Goal: Contribute content: Contribute content

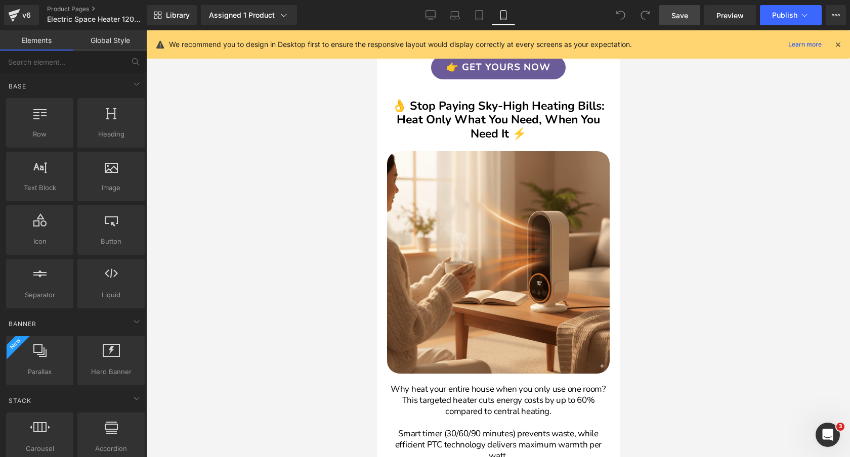
click at [677, 16] on span "Save" at bounding box center [679, 15] width 17 height 11
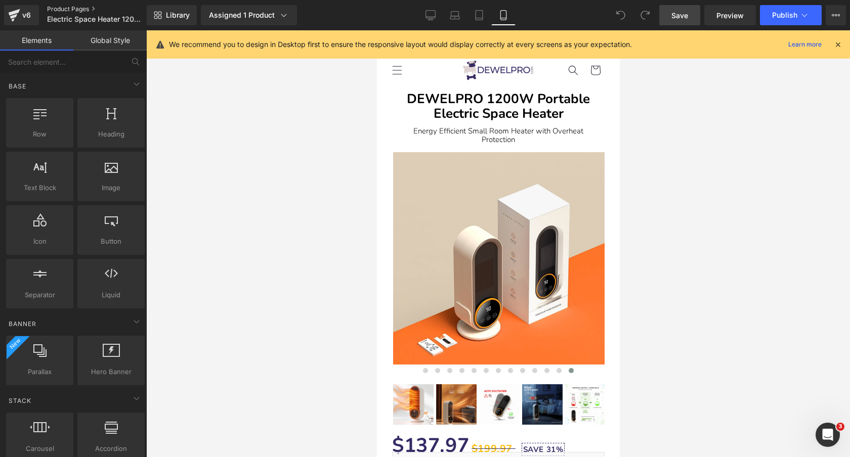
click at [56, 7] on link "Product Pages" at bounding box center [105, 9] width 116 height 8
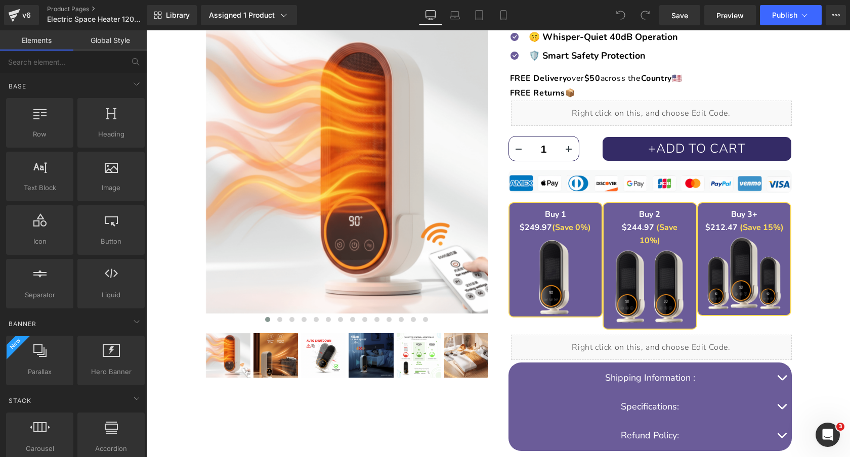
scroll to position [189, 0]
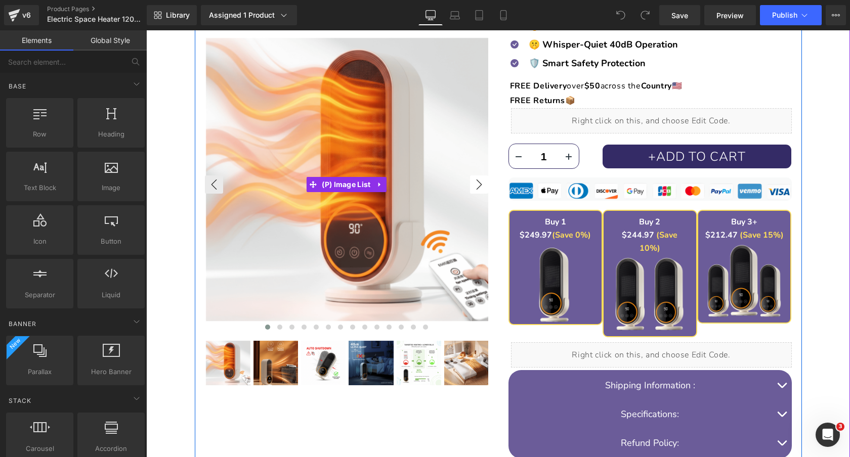
click at [477, 180] on button "›" at bounding box center [479, 184] width 18 height 18
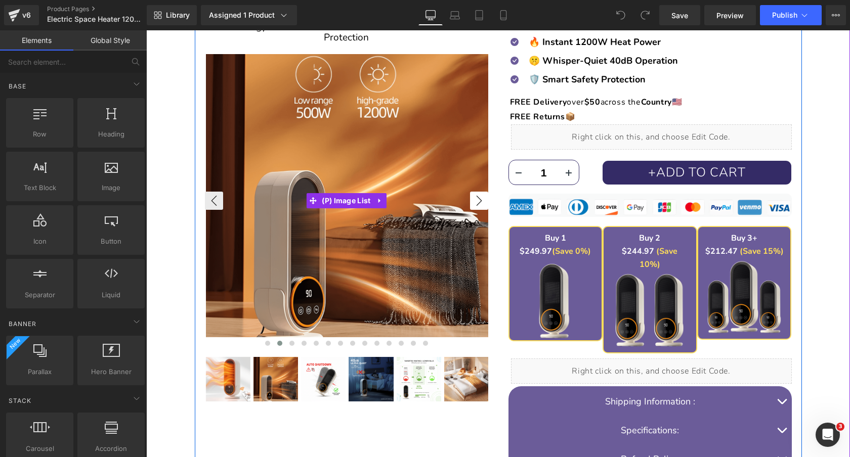
scroll to position [172, 0]
click at [476, 199] on button "›" at bounding box center [479, 201] width 18 height 18
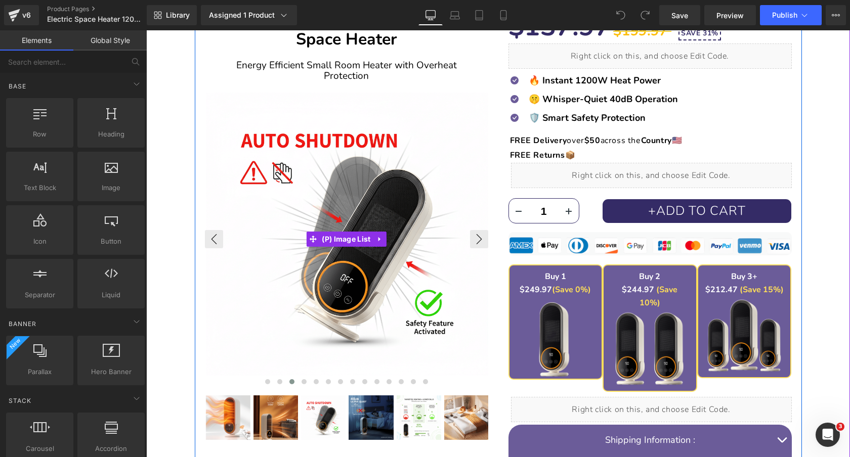
scroll to position [133, 0]
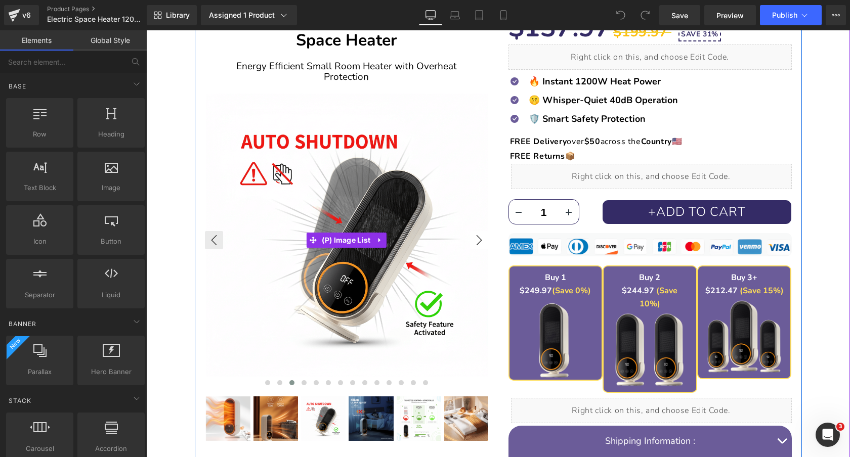
click at [481, 237] on button "›" at bounding box center [479, 240] width 18 height 18
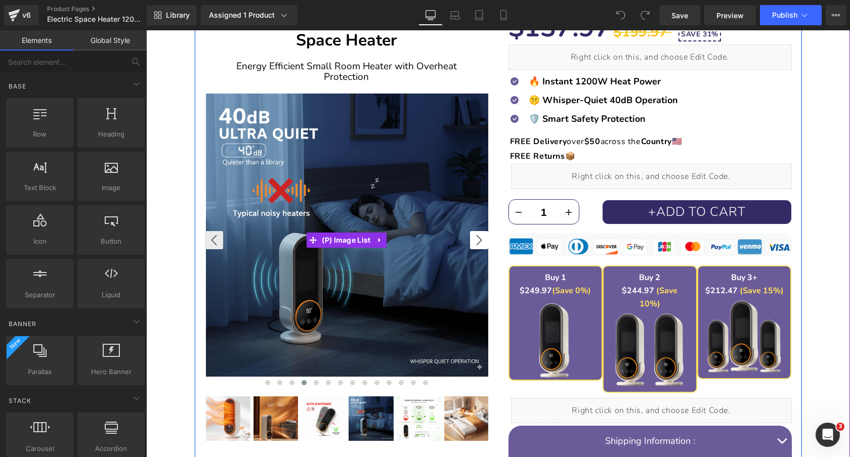
click at [481, 237] on button "›" at bounding box center [479, 240] width 18 height 18
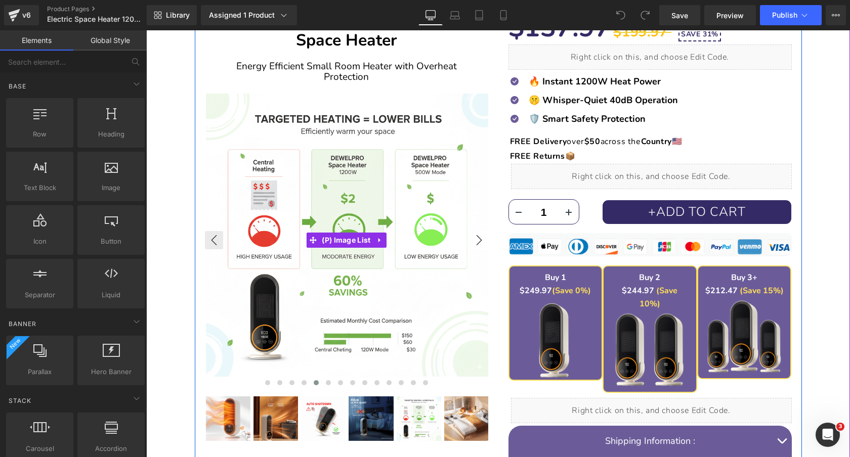
click at [481, 237] on button "›" at bounding box center [479, 240] width 18 height 18
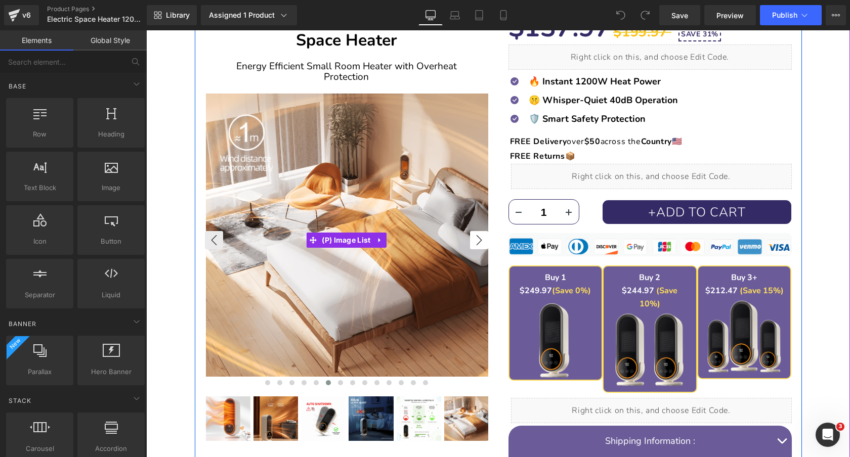
click at [481, 237] on button "›" at bounding box center [479, 240] width 18 height 18
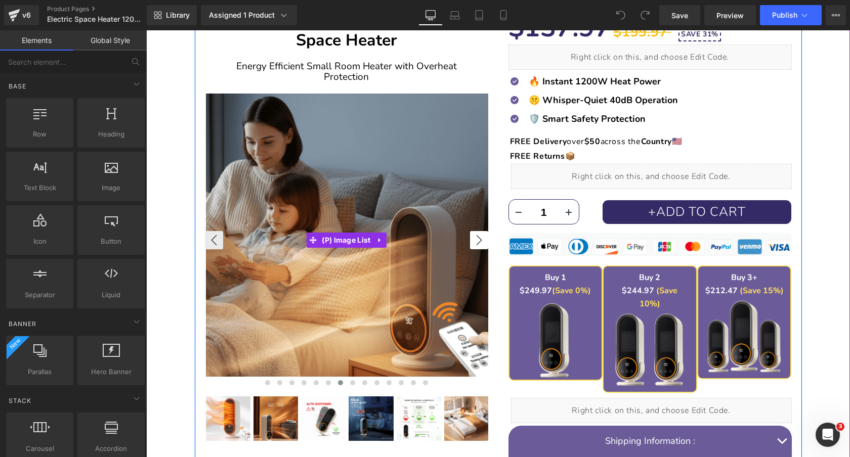
click at [481, 237] on button "›" at bounding box center [479, 240] width 18 height 18
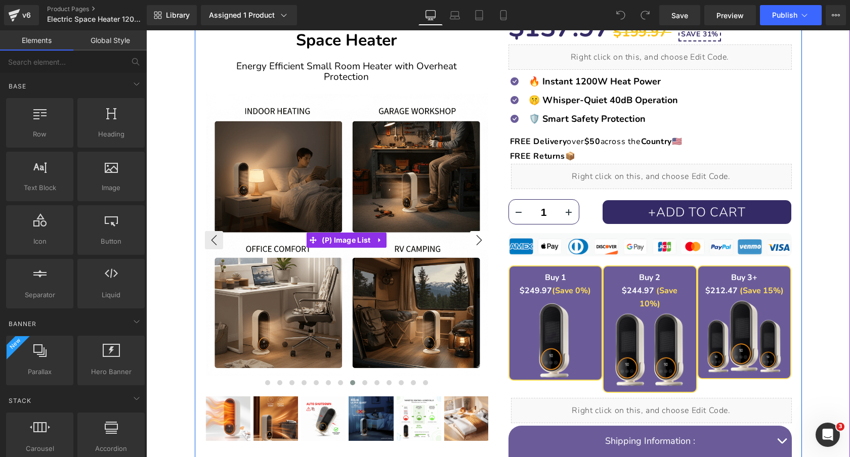
click at [481, 237] on button "›" at bounding box center [479, 240] width 18 height 18
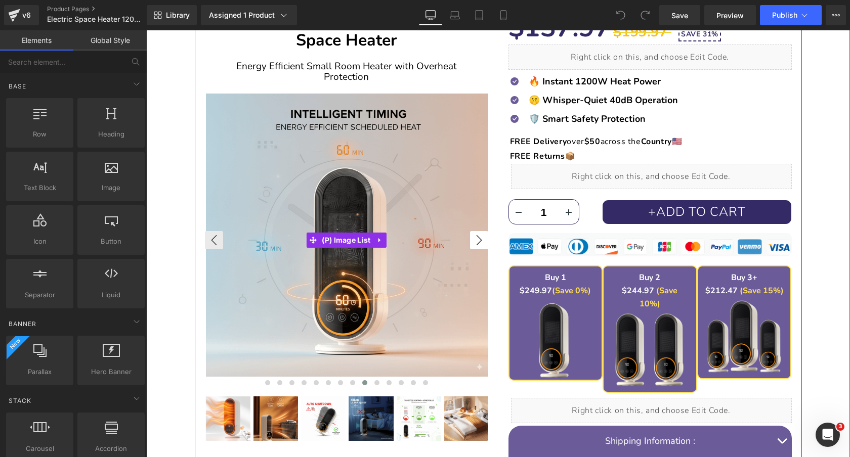
click at [481, 237] on button "›" at bounding box center [479, 240] width 18 height 18
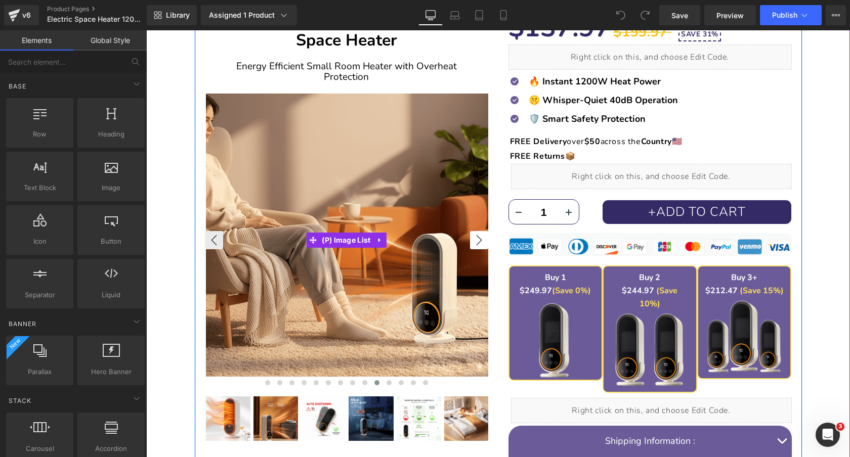
click at [481, 237] on button "›" at bounding box center [479, 240] width 18 height 18
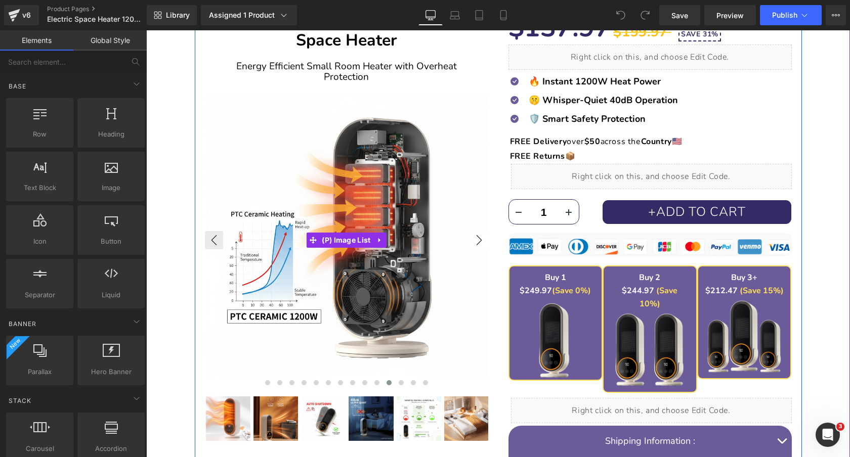
click at [481, 237] on button "›" at bounding box center [479, 240] width 18 height 18
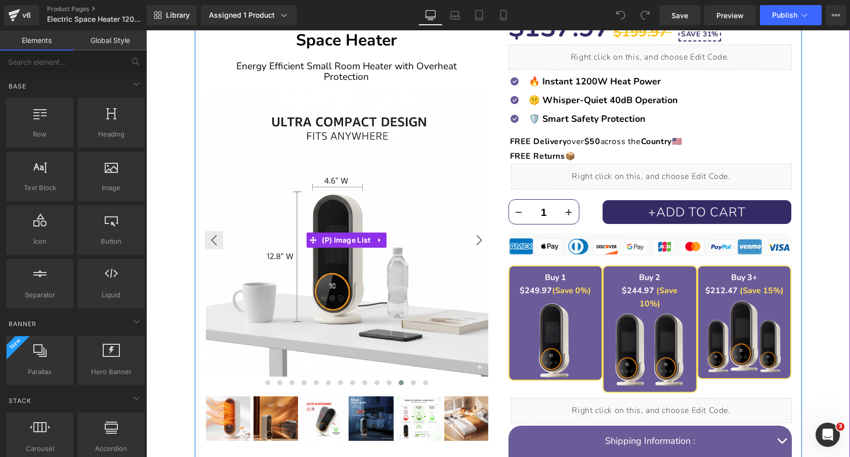
click at [481, 237] on button "›" at bounding box center [479, 240] width 18 height 18
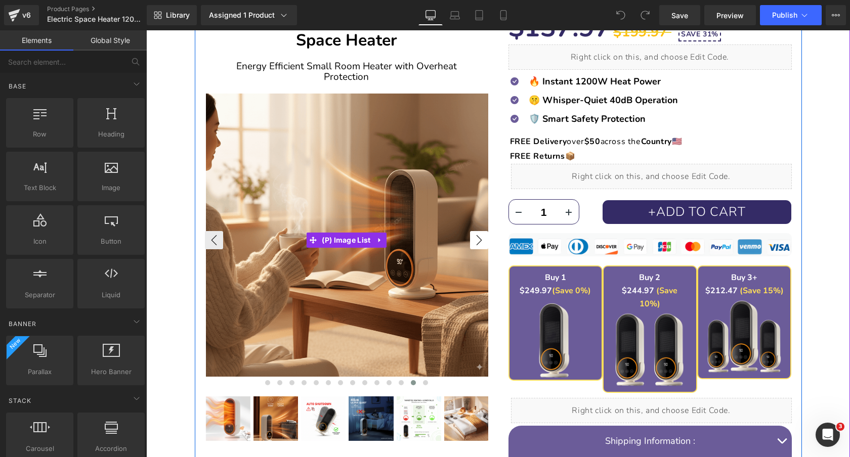
click at [481, 237] on button "›" at bounding box center [479, 240] width 18 height 18
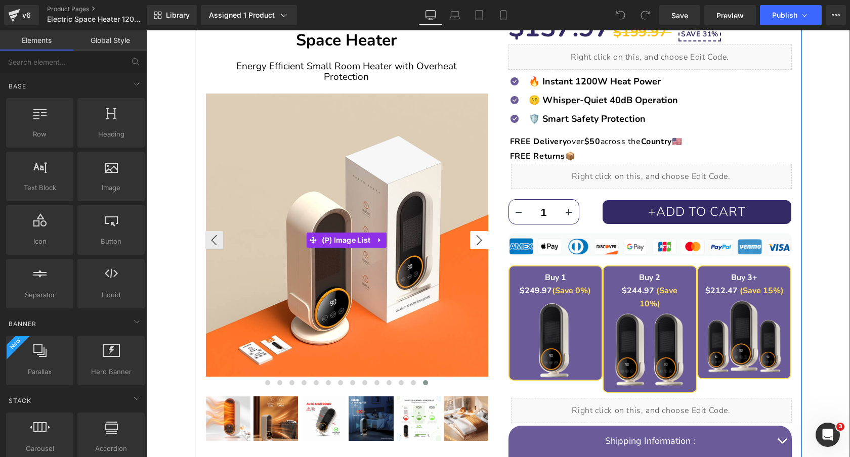
click at [481, 237] on button "›" at bounding box center [479, 240] width 18 height 18
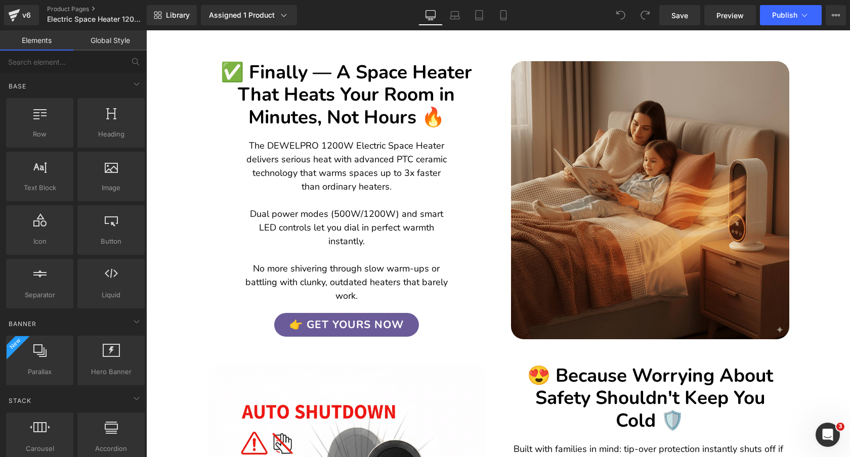
scroll to position [592, 0]
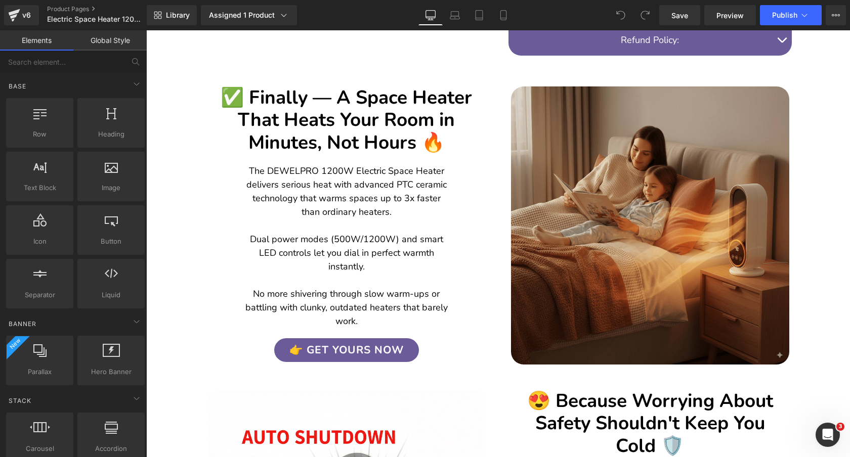
click at [446, 86] on h2 "✅ Finally — A Space Heater That Heats Your Room in Minutes, Not Hours 🔥" at bounding box center [346, 119] width 273 height 67
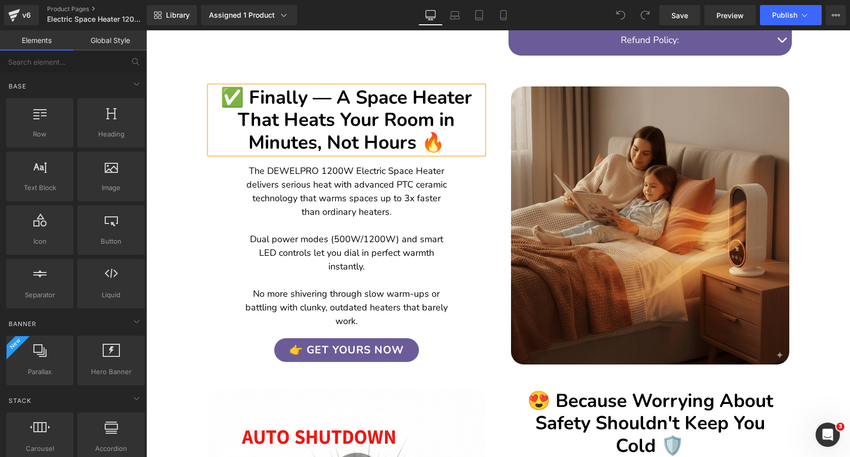
click at [446, 86] on h2 "✅ Finally — A Space Heater That Heats Your Room in Minutes, Not Hours 🔥" at bounding box center [346, 119] width 273 height 67
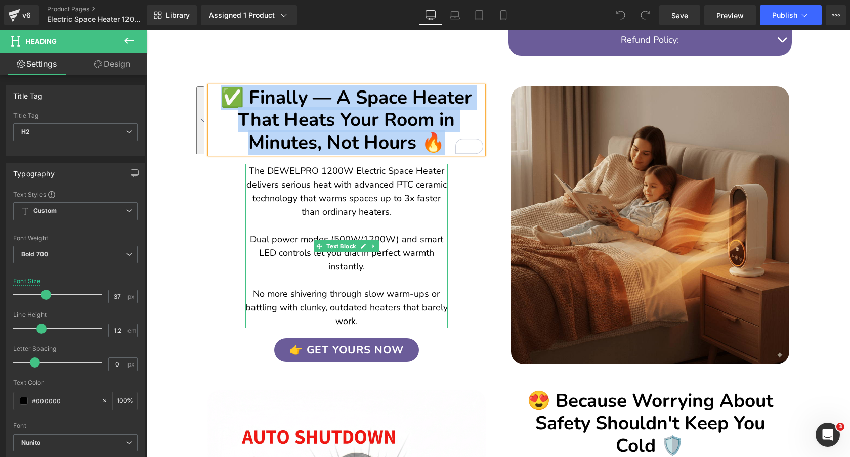
click at [416, 175] on p "The DEWELPRO 1200W Electric Space Heater delivers serious heat with advanced PT…" at bounding box center [346, 191] width 202 height 55
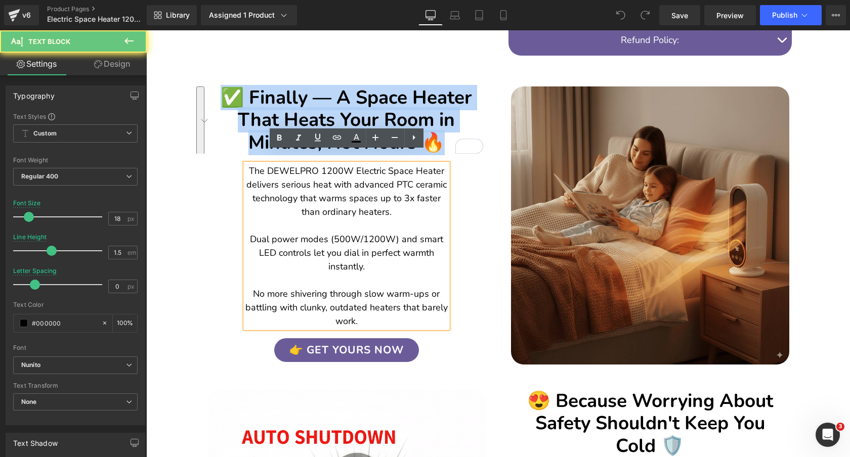
click at [416, 175] on p "The DEWELPRO 1200W Electric Space Heater delivers serious heat with advanced PT…" at bounding box center [346, 191] width 202 height 55
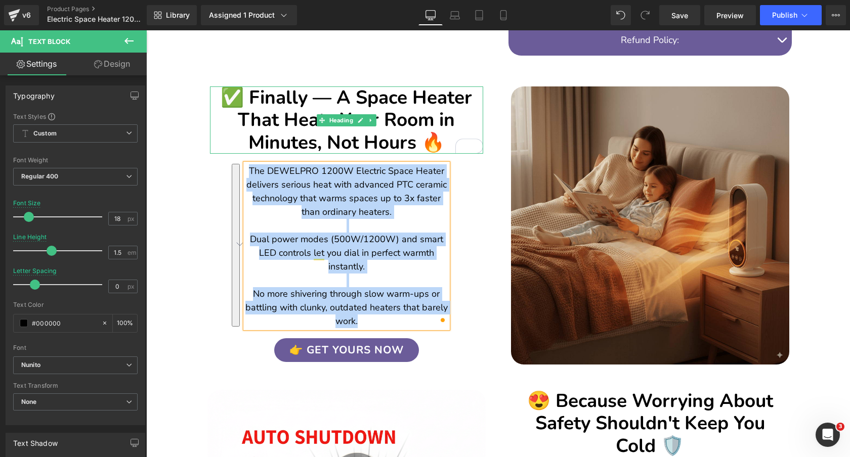
click at [372, 89] on h2 "✅ Finally — A Space Heater That Heats Your Room in Minutes, Not Hours 🔥" at bounding box center [346, 119] width 273 height 67
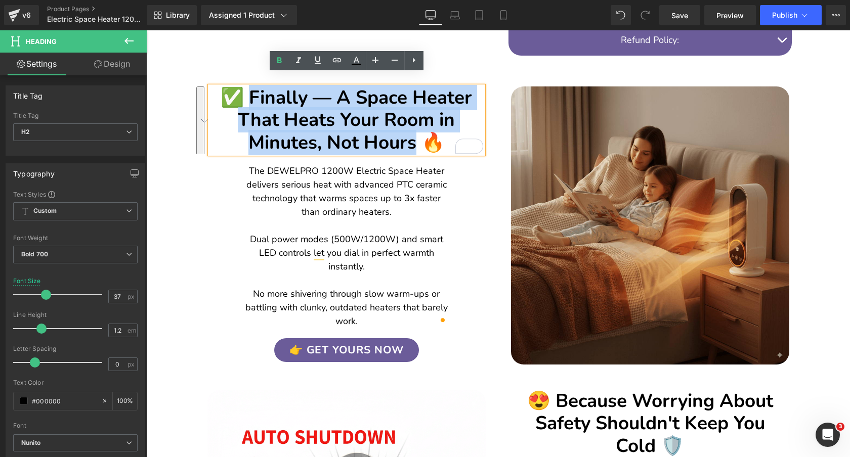
drag, startPoint x: 249, startPoint y: 84, endPoint x: 415, endPoint y: 130, distance: 172.6
click at [415, 130] on h2 "✅ Finally — A Space Heater That Heats Your Room in Minutes, Not Hours 🔥" at bounding box center [346, 119] width 273 height 67
paste div "To enrich screen reader interactions, please activate Accessibility in Grammarl…"
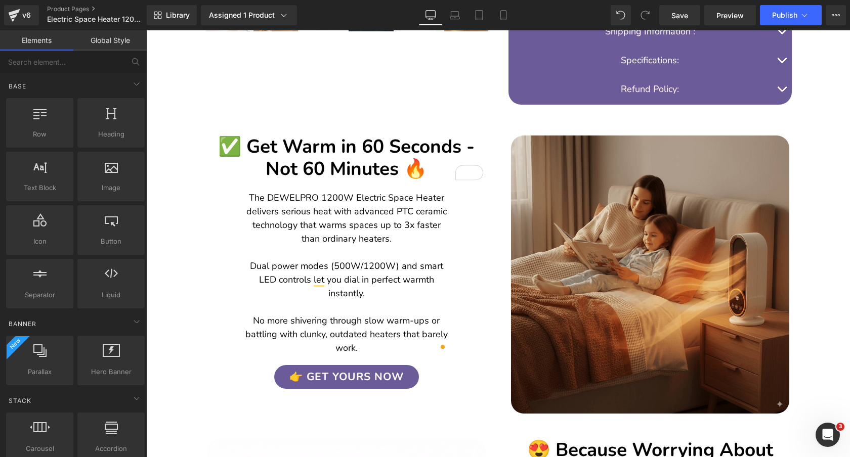
scroll to position [534, 0]
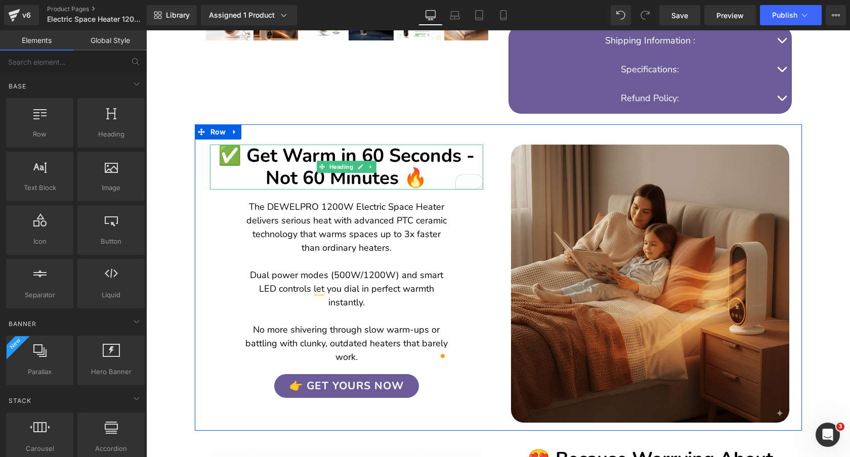
click at [306, 159] on h2 "✅ Get Warm in 60 Seconds - Not 60 Minutes 🔥" at bounding box center [346, 167] width 273 height 45
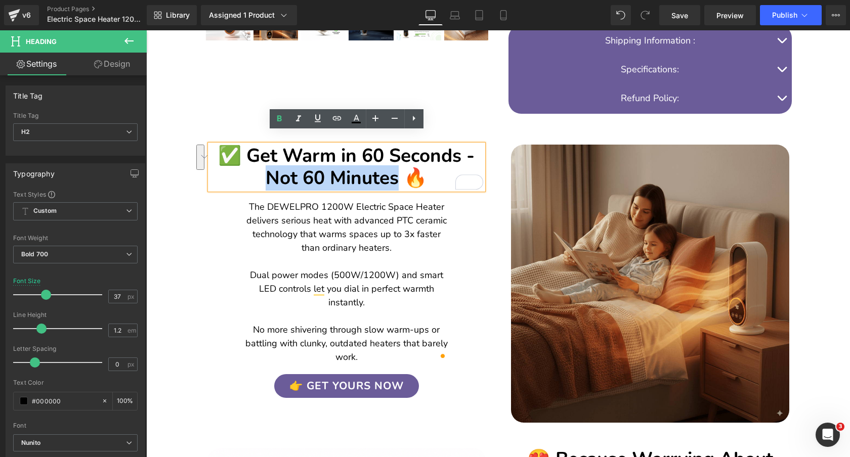
drag, startPoint x: 270, startPoint y: 166, endPoint x: 402, endPoint y: 169, distance: 132.5
click at [402, 169] on h2 "✅ Get Warm in 60 Seconds - Not 60 Minutes 🔥" at bounding box center [346, 167] width 273 height 45
click at [279, 120] on icon at bounding box center [279, 119] width 12 height 12
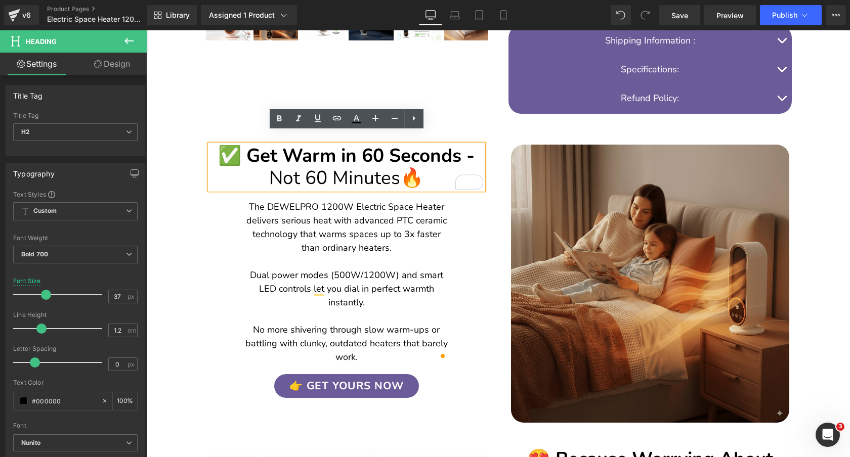
click at [204, 238] on div "✅ Get Warm in 60 Seconds - Not 60 Minutes 🔥 Heading Image The DEWELPRO 1200W El…" at bounding box center [346, 261] width 303 height 274
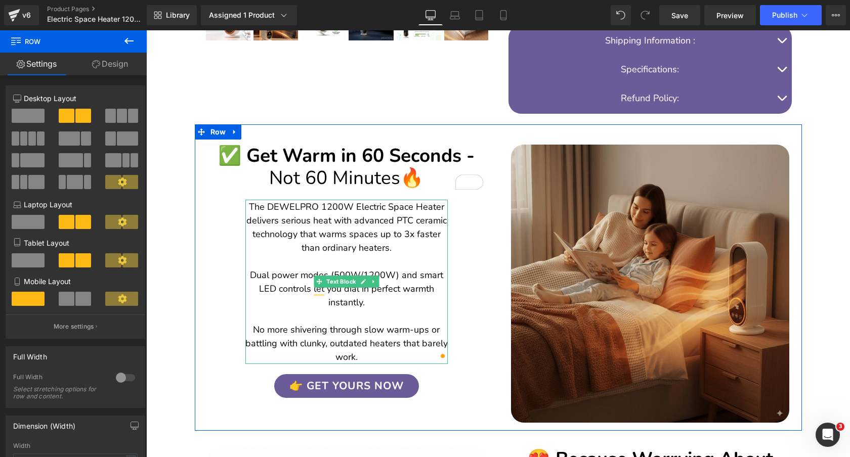
click at [369, 219] on p "The DEWELPRO 1200W Electric Space Heater delivers serious heat with advanced PT…" at bounding box center [346, 227] width 202 height 55
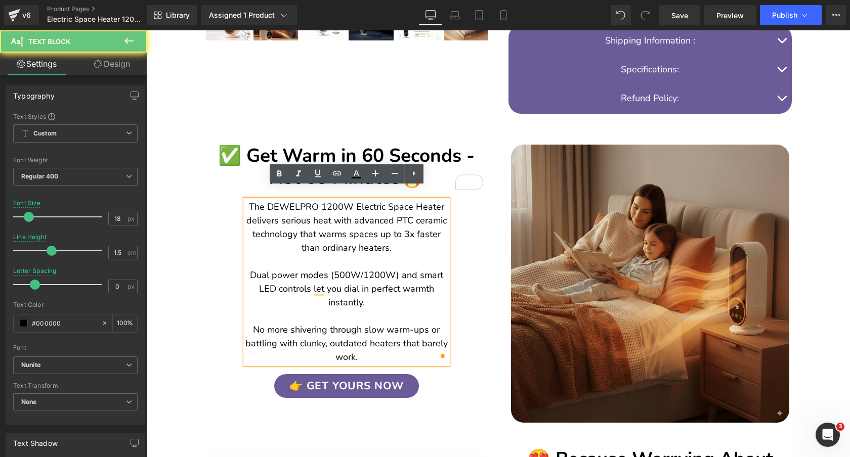
click at [369, 219] on p "The DEWELPRO 1200W Electric Space Heater delivers serious heat with advanced PT…" at bounding box center [346, 227] width 202 height 55
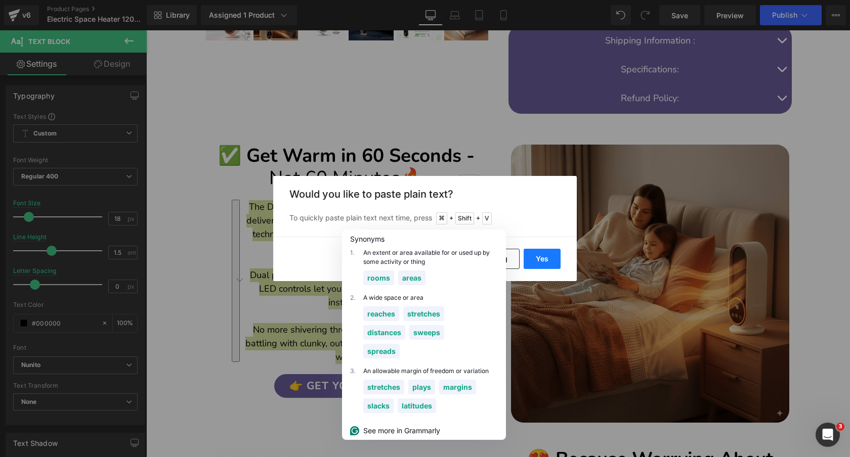
click at [542, 264] on button "Yes" at bounding box center [541, 259] width 37 height 20
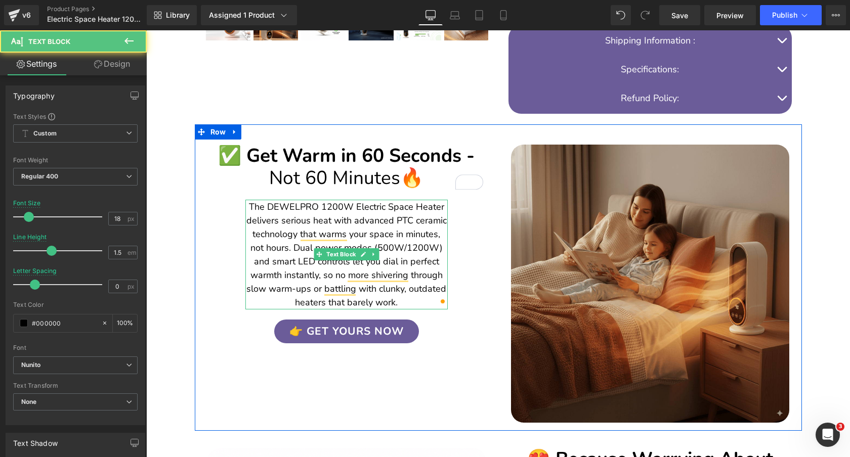
click at [289, 232] on p "The DEWELPRO 1200W Electric Space Heater delivers serious heat with advanced PT…" at bounding box center [346, 254] width 202 height 109
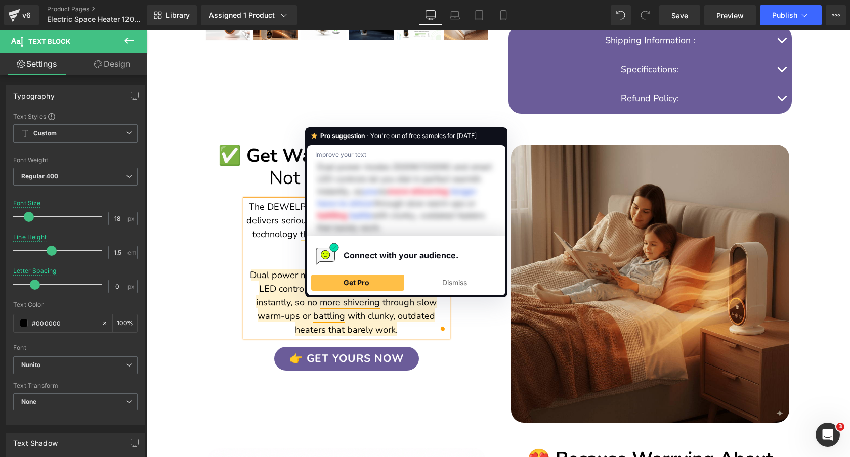
click at [282, 304] on p "Dual power modes (500W/1200W) and smart LED controls let you dial in perfect wa…" at bounding box center [346, 303] width 202 height 68
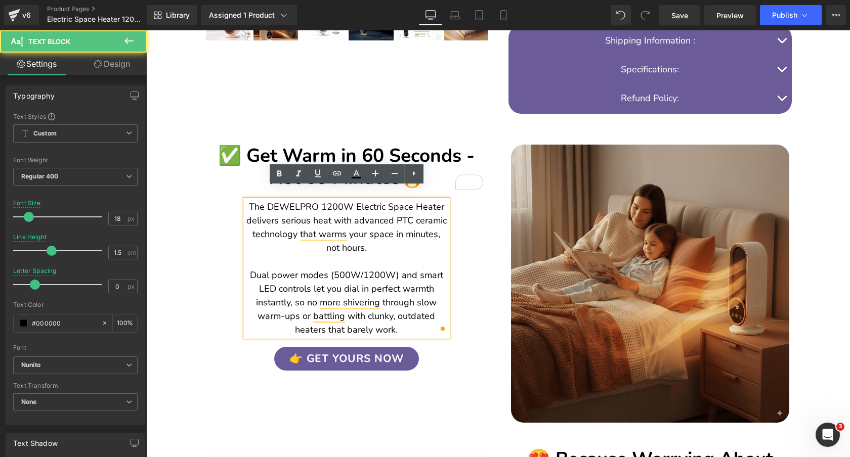
click at [406, 316] on p "Dual power modes (500W/1200W) and smart LED controls let you dial in perfect wa…" at bounding box center [346, 303] width 202 height 68
click at [210, 254] on div "✅ Get Warm in 60 Seconds - Not 60 Minutes 🔥 Heading Image The DEWELPRO 1200W El…" at bounding box center [346, 247] width 303 height 246
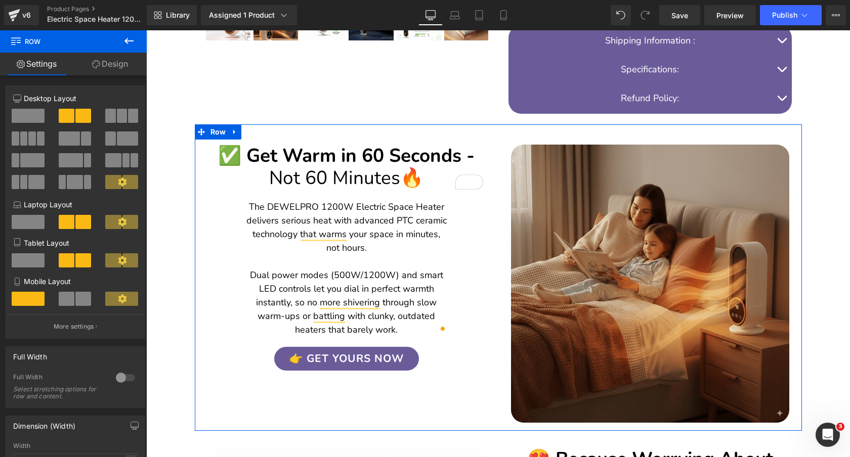
click at [233, 218] on div "✅ Get Warm in 60 Seconds - Not 60 Minutes 🔥 Heading Image The DEWELPRO 1200W El…" at bounding box center [346, 247] width 303 height 246
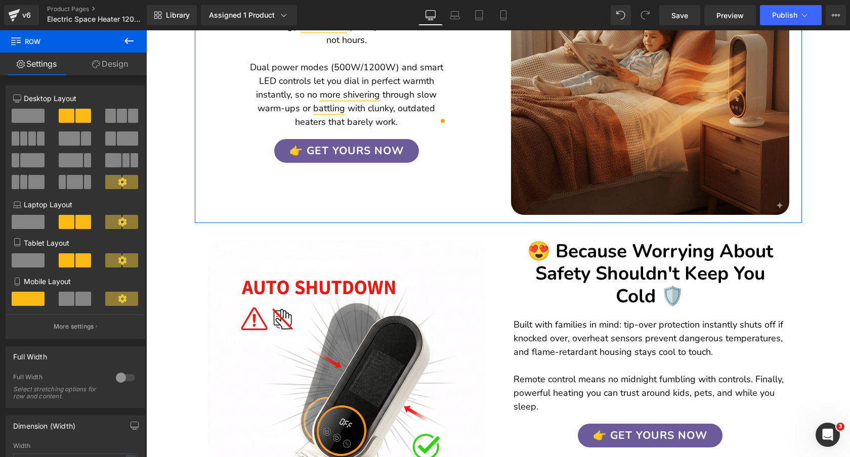
scroll to position [765, 0]
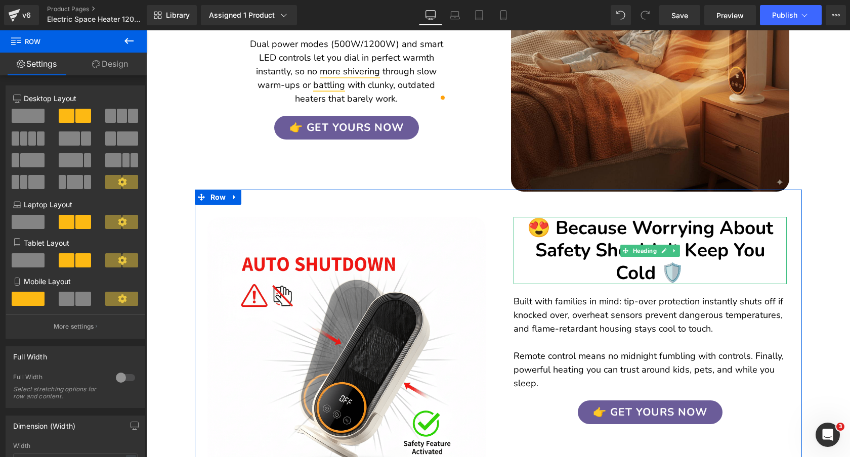
click at [747, 224] on h2 "😍 Because Worrying About Safety Shouldn't Keep You Cold 🛡️" at bounding box center [649, 250] width 273 height 67
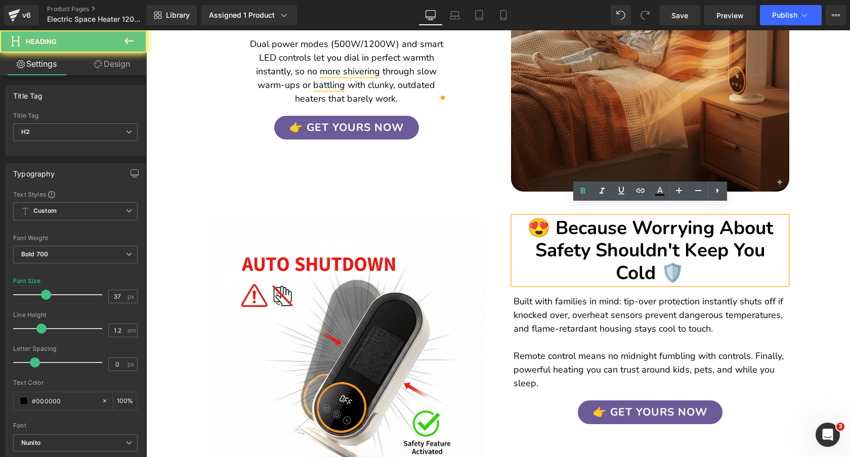
click at [747, 224] on h2 "😍 Because Worrying About Safety Shouldn't Keep You Cold 🛡️" at bounding box center [649, 250] width 273 height 67
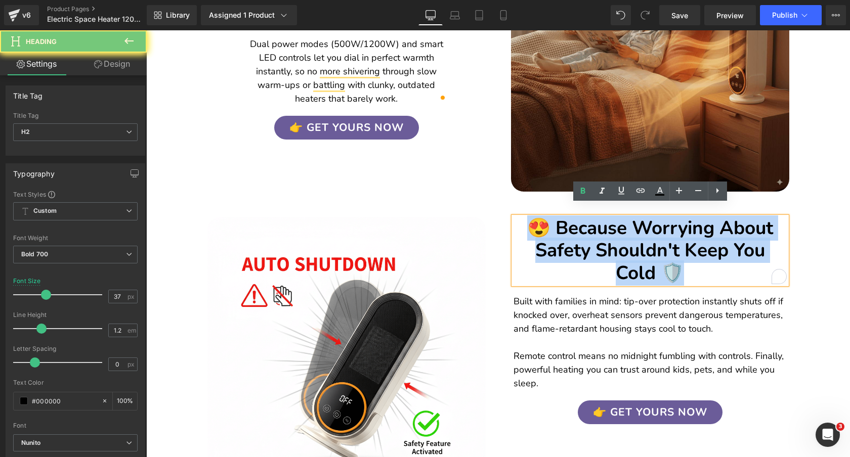
copy h2 "😍 Because Worrying About Safety Shouldn't Keep You Cold 🛡️"
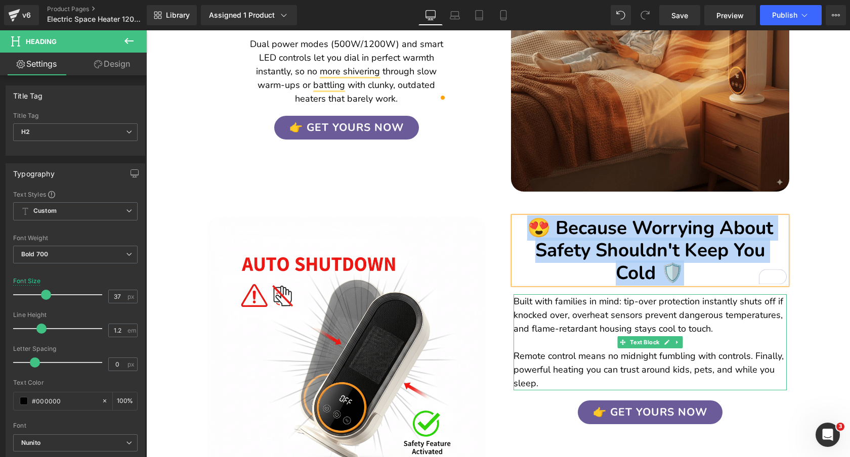
click at [706, 302] on p "Built with families in mind: tip-over protection instantly shuts off if knocked…" at bounding box center [649, 315] width 273 height 41
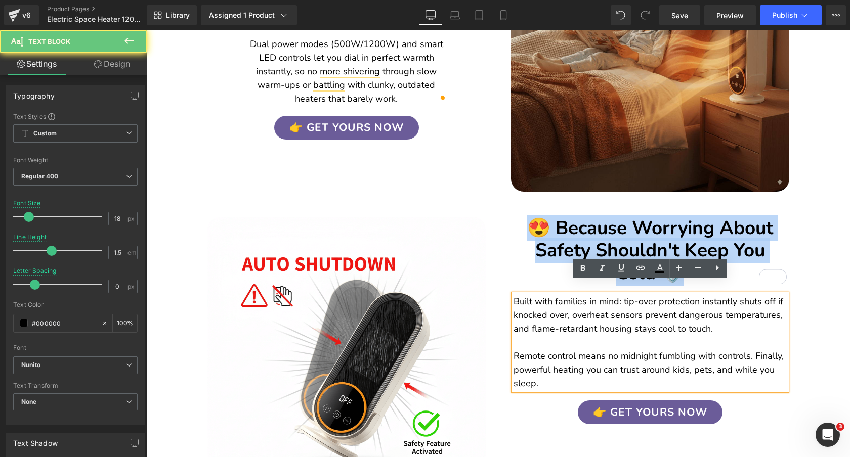
click at [706, 302] on p "Built with families in mind: tip-over protection instantly shuts off if knocked…" at bounding box center [649, 315] width 273 height 41
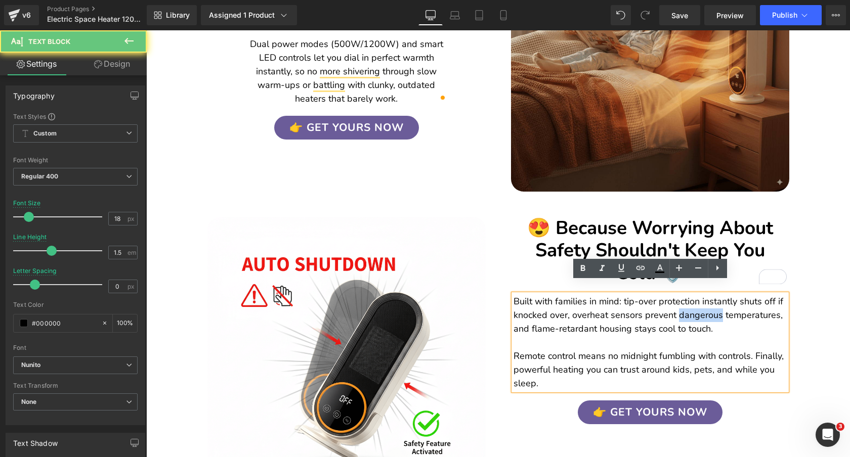
click at [706, 302] on p "Built with families in mind: tip-over protection instantly shuts off if knocked…" at bounding box center [649, 315] width 273 height 41
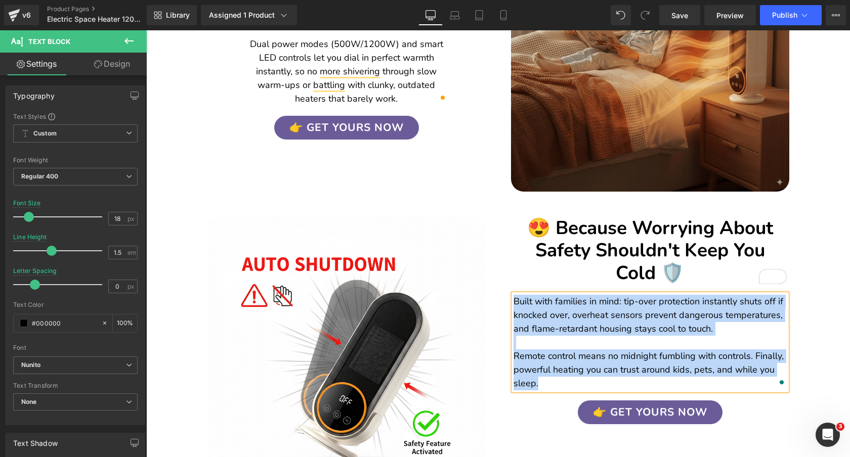
copy div "Built with families in mind: tip-over protection instantly shuts off if knocked…"
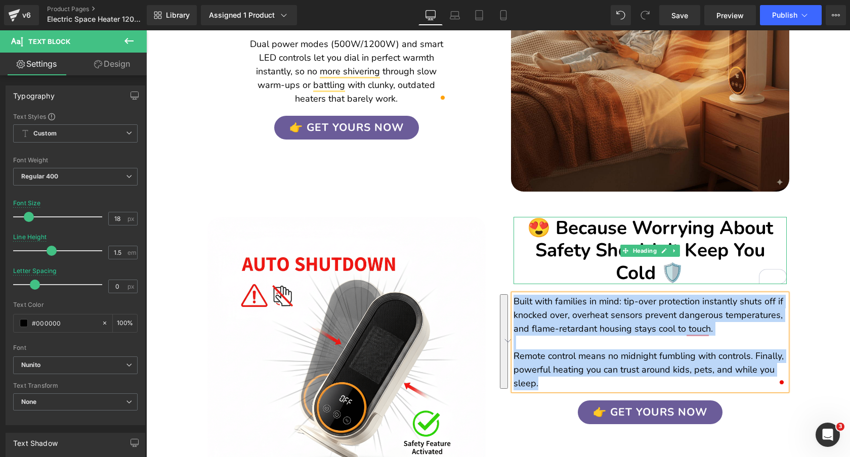
click at [726, 232] on h2 "😍 Because Worrying About Safety Shouldn't Keep You Cold 🛡️" at bounding box center [649, 250] width 273 height 67
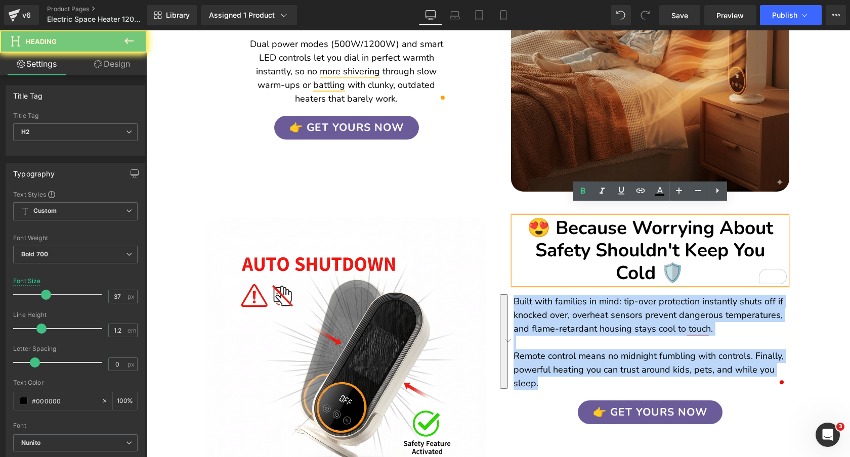
click at [726, 232] on h2 "😍 Because Worrying About Safety Shouldn't Keep You Cold 🛡️" at bounding box center [649, 250] width 273 height 67
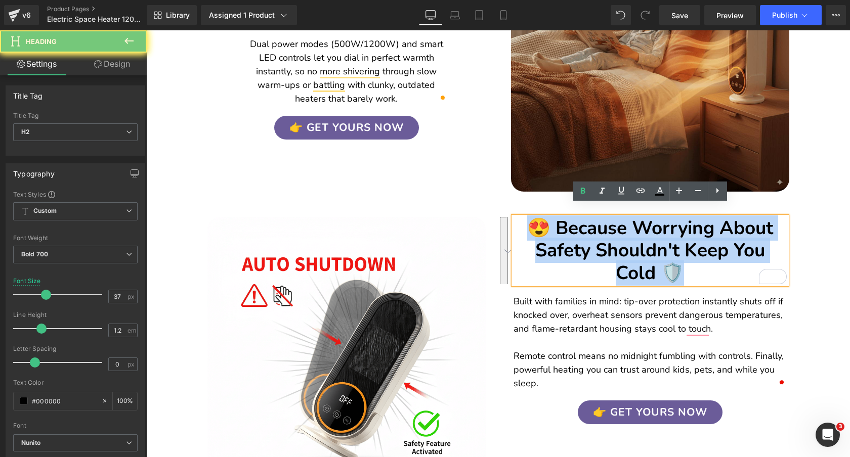
paste div "To enrich screen reader interactions, please activate Accessibility in Grammarl…"
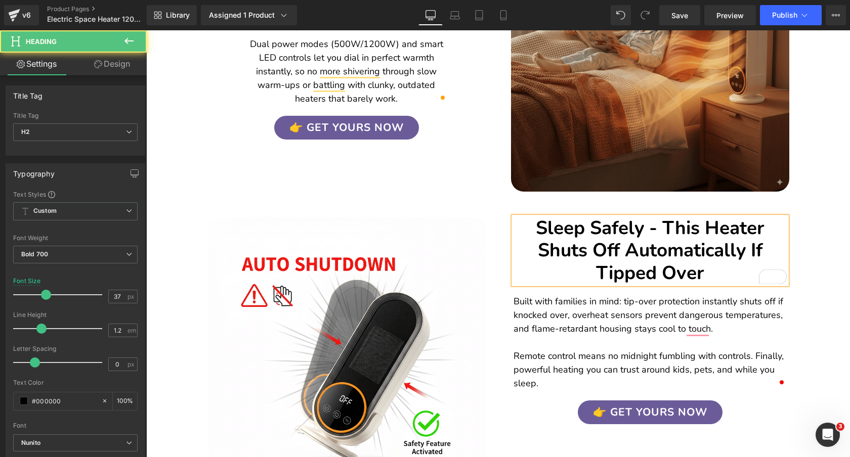
click at [536, 217] on h2 "Sleep Safely - This Heater Shuts Off Automatically If Tipped Over" at bounding box center [649, 250] width 273 height 67
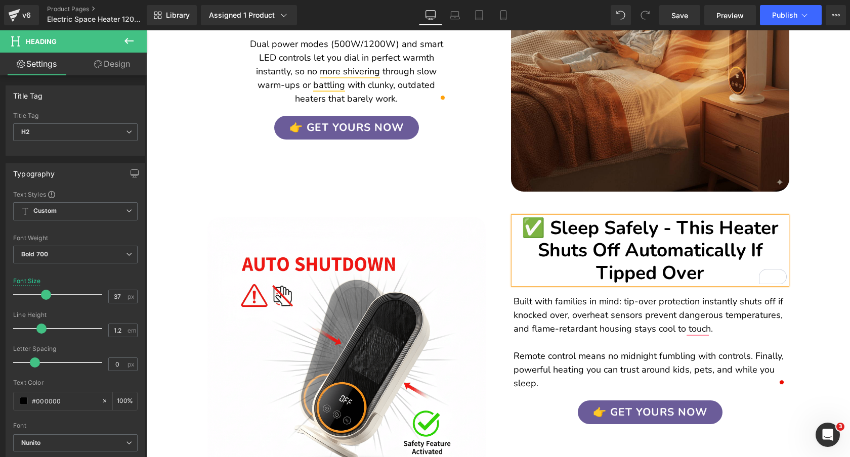
click at [708, 263] on h2 "✅ Sleep Safely - This Heater Shuts Off Automatically If Tipped Over" at bounding box center [649, 250] width 273 height 67
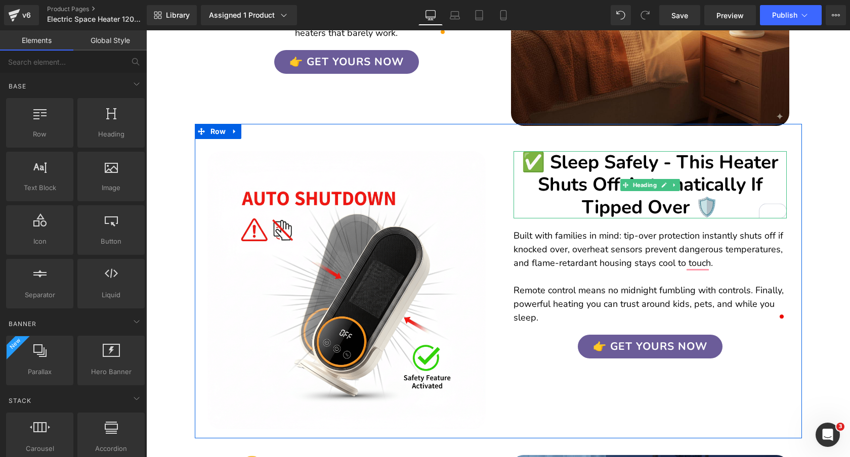
scroll to position [831, 0]
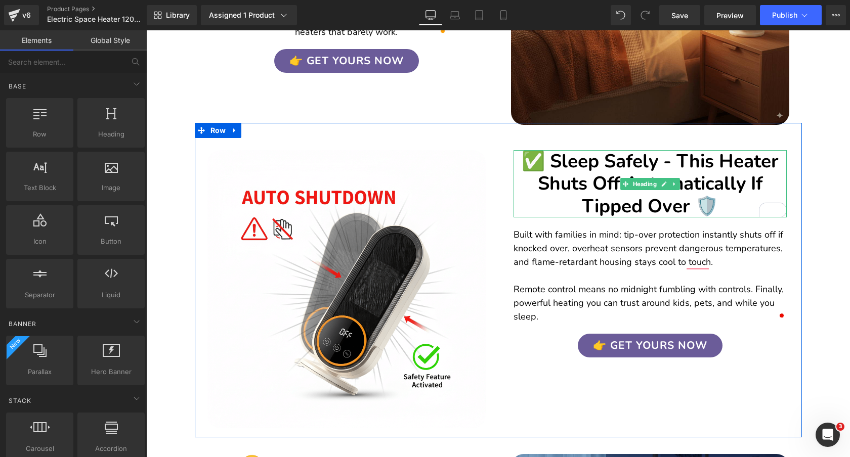
click at [716, 197] on h2 "✅ Sleep Safely - This Heater Shuts Off Automatically If Tipped Over 🛡️" at bounding box center [649, 183] width 273 height 67
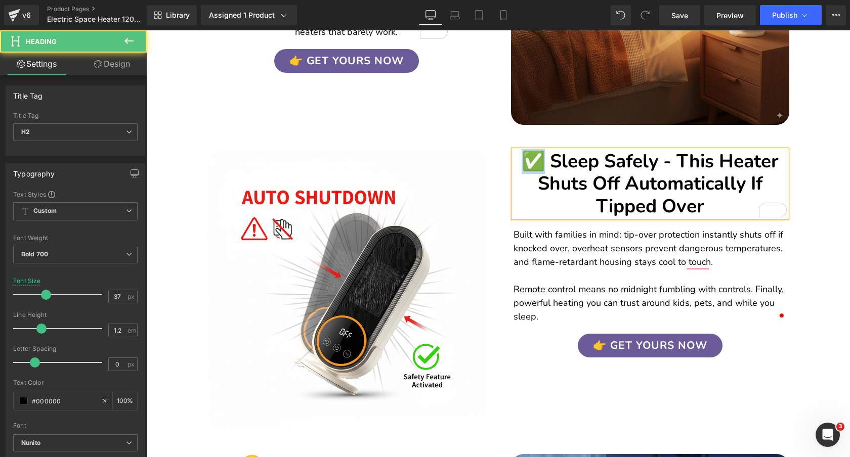
drag, startPoint x: 541, startPoint y: 146, endPoint x: 528, endPoint y: 146, distance: 12.1
click at [528, 150] on h2 "✅ Sleep Safely - This Heater Shuts Off Automatically If Tipped Over" at bounding box center [649, 183] width 273 height 67
click at [712, 196] on h2 "✅ Sleep Safely - This Heater Shuts Off Automatically If Tipped Over" at bounding box center [649, 183] width 273 height 67
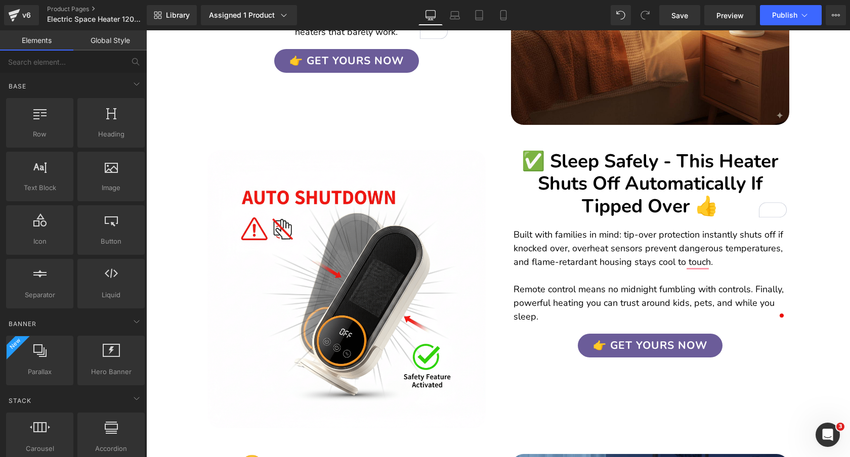
scroll to position [831, 0]
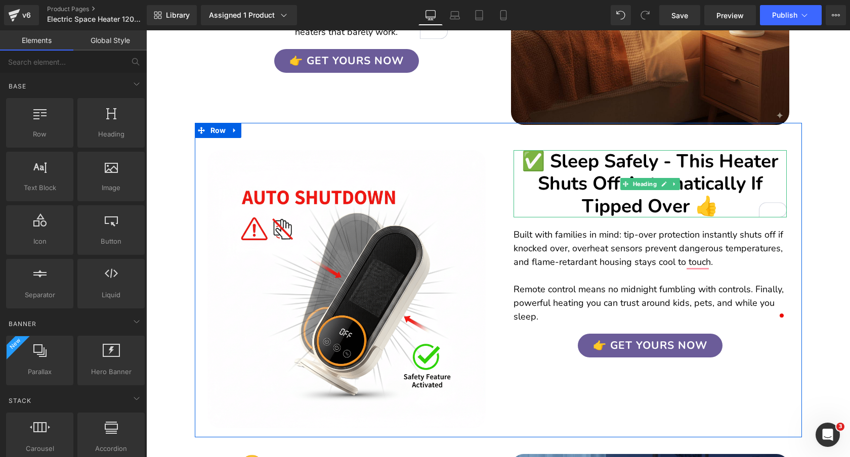
click at [621, 150] on h2 "✅ Sleep Safely - This Heater Shuts Off Automatically If Tipped Over 👍" at bounding box center [649, 183] width 273 height 67
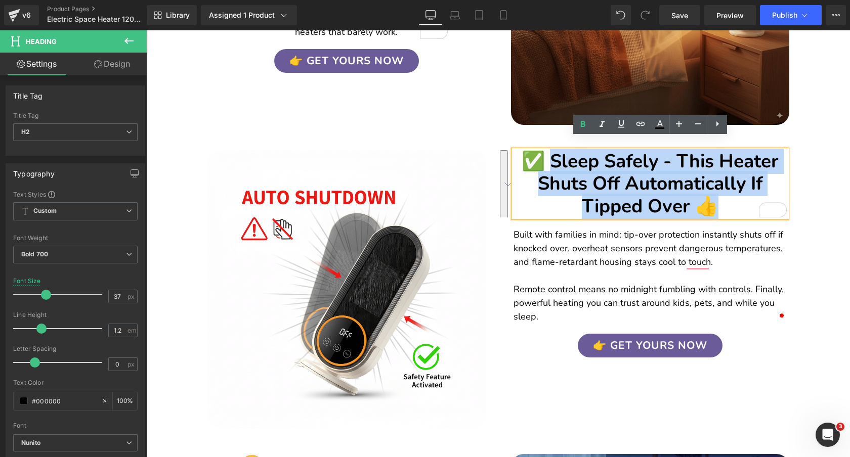
drag, startPoint x: 552, startPoint y: 147, endPoint x: 711, endPoint y: 195, distance: 165.9
click at [711, 195] on h2 "✅ Sleep Safely - This Heater Shuts Off Automatically If Tipped Over 👍" at bounding box center [649, 183] width 273 height 67
paste div "To enrich screen reader interactions, please activate Accessibility in Grammarl…"
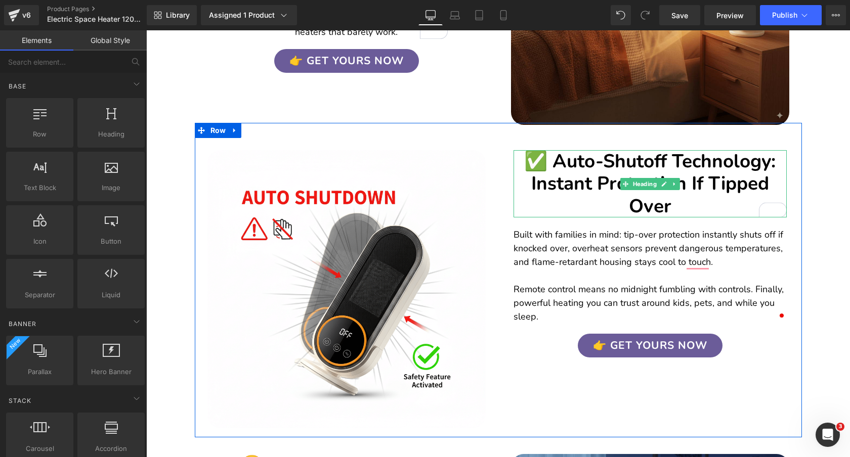
click at [684, 175] on h2 "✅ Auto-Shutoff Technology: Instant Protection If Tipped Over" at bounding box center [649, 183] width 273 height 67
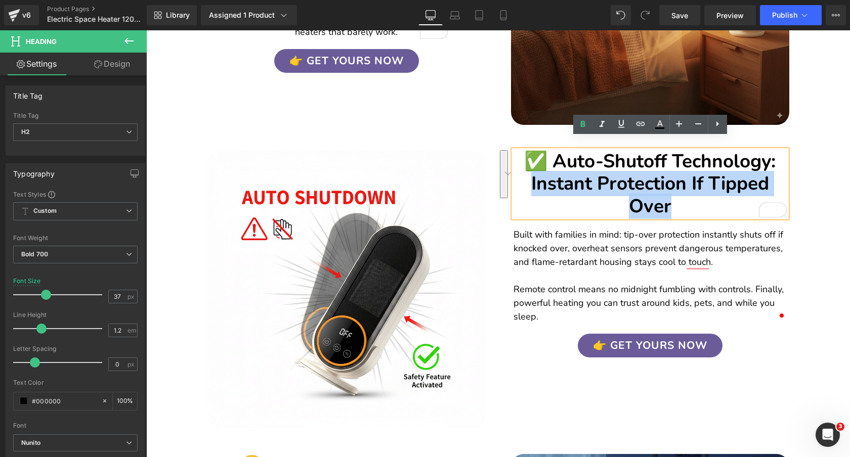
drag, startPoint x: 681, startPoint y: 195, endPoint x: 532, endPoint y: 175, distance: 151.0
click at [532, 175] on h2 "✅ Auto-Shutoff Technology: Instant Protection If Tipped Over" at bounding box center [649, 183] width 273 height 67
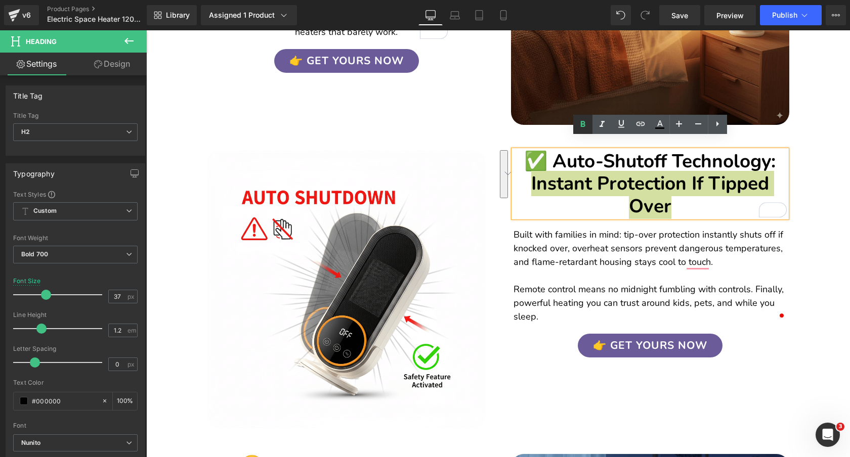
click at [582, 123] on icon at bounding box center [582, 124] width 5 height 6
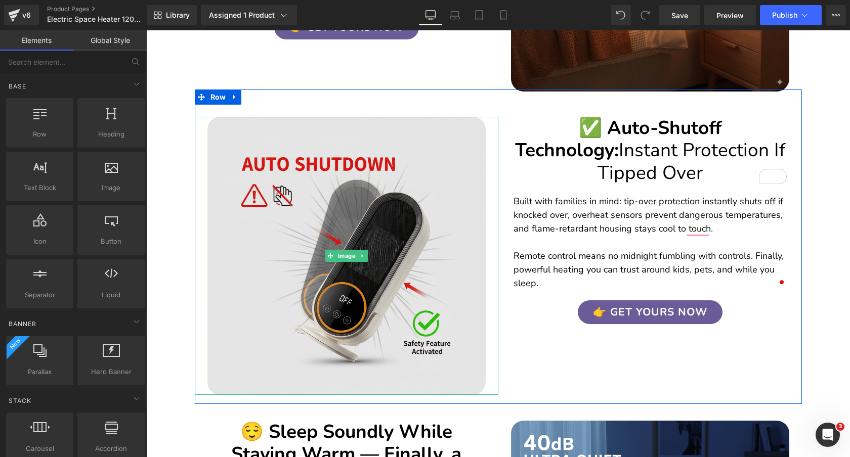
scroll to position [864, 0]
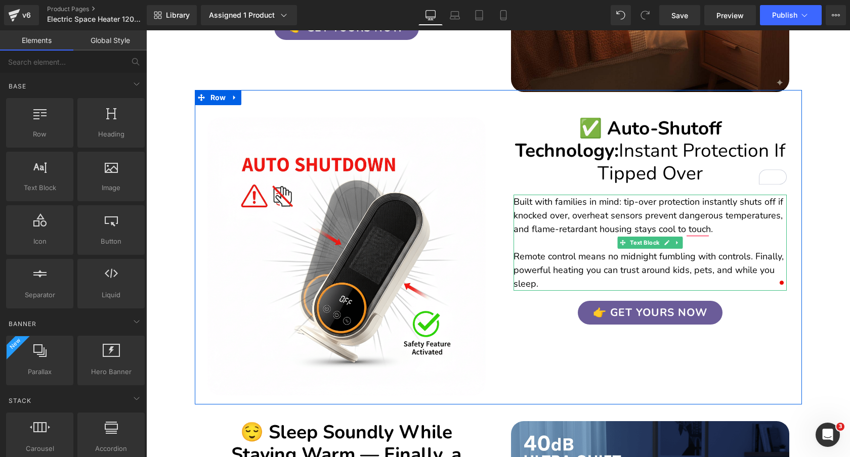
click at [584, 205] on p "Built with families in mind: tip-over protection instantly shuts off if knocked…" at bounding box center [649, 215] width 273 height 41
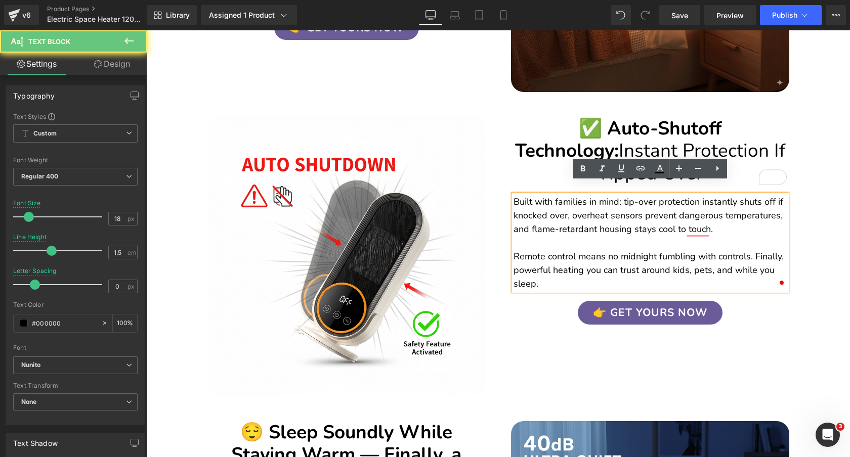
click at [584, 205] on p "Built with families in mind: tip-over protection instantly shuts off if knocked…" at bounding box center [649, 215] width 273 height 41
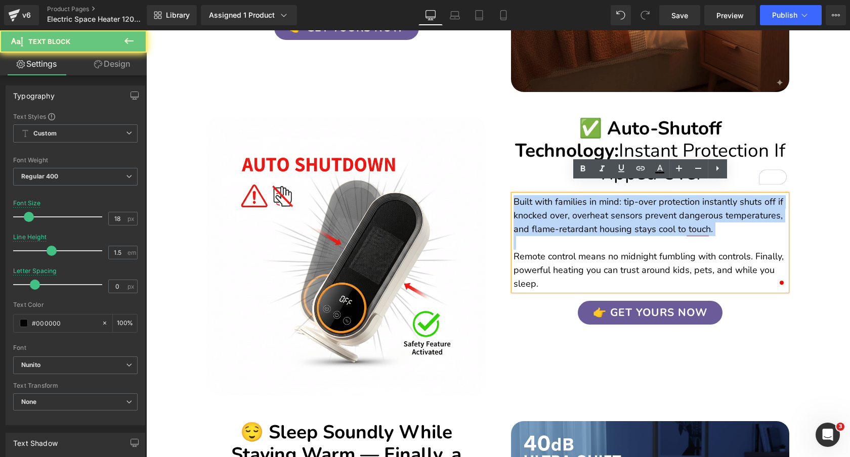
click at [584, 205] on p "Built with families in mind: tip-over protection instantly shuts off if knocked…" at bounding box center [649, 215] width 273 height 41
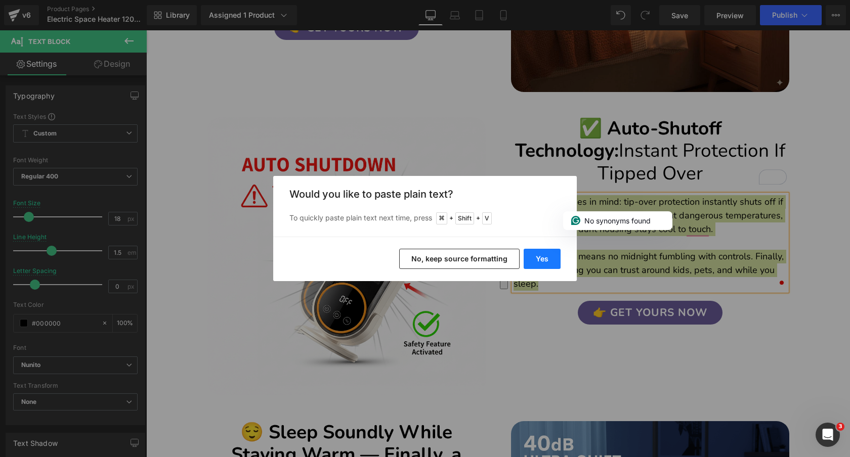
click at [550, 259] on button "Yes" at bounding box center [541, 259] width 37 height 20
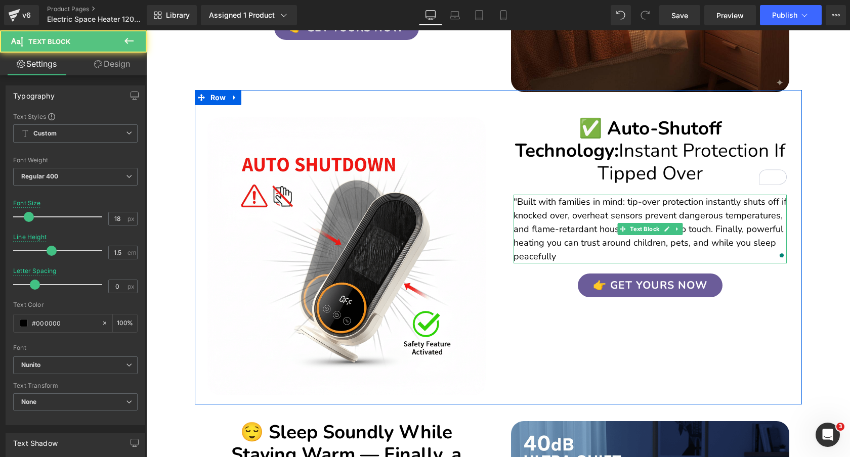
click at [553, 218] on p ""Built with families in mind: tip-over protection instantly shuts off if knocke…" at bounding box center [649, 229] width 273 height 68
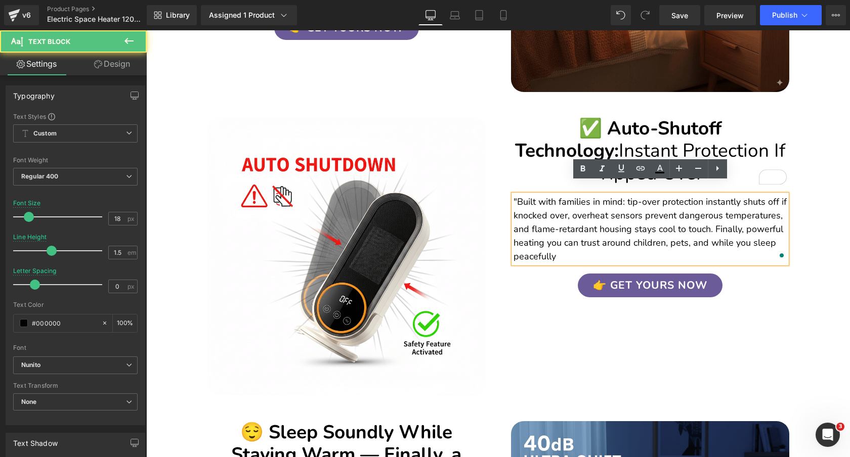
click at [714, 219] on p ""Built with families in mind: tip-over protection instantly shuts off if knocke…" at bounding box center [649, 229] width 273 height 68
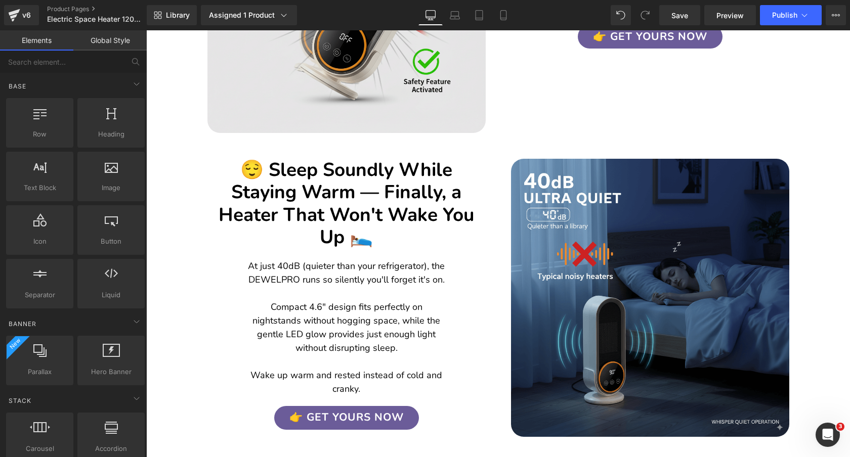
scroll to position [1147, 0]
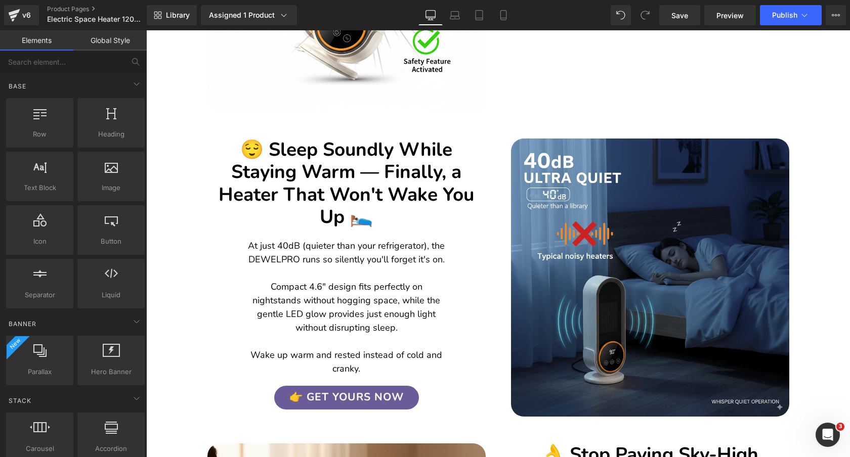
click at [434, 151] on h2 "😌 Sleep Soundly While Staying Warm — Finally, a Heater That Won't Wake You Up 🛌" at bounding box center [346, 184] width 273 height 90
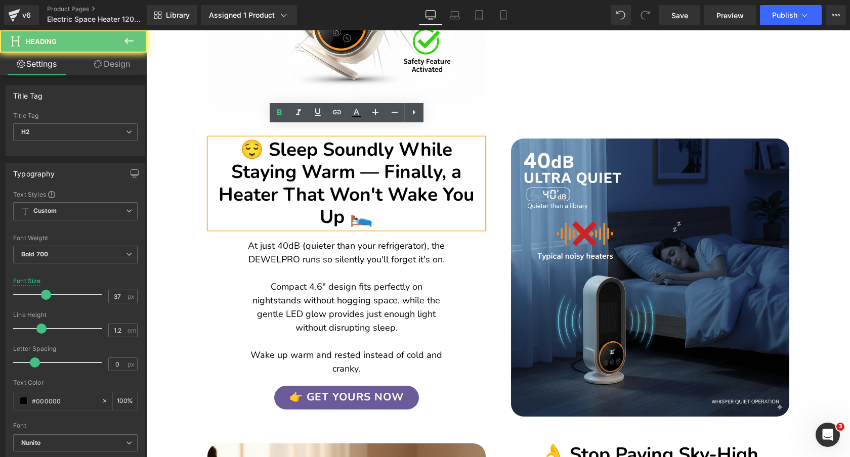
click at [434, 151] on h2 "😌 Sleep Soundly While Staying Warm — Finally, a Heater That Won't Wake You Up 🛌" at bounding box center [346, 184] width 273 height 90
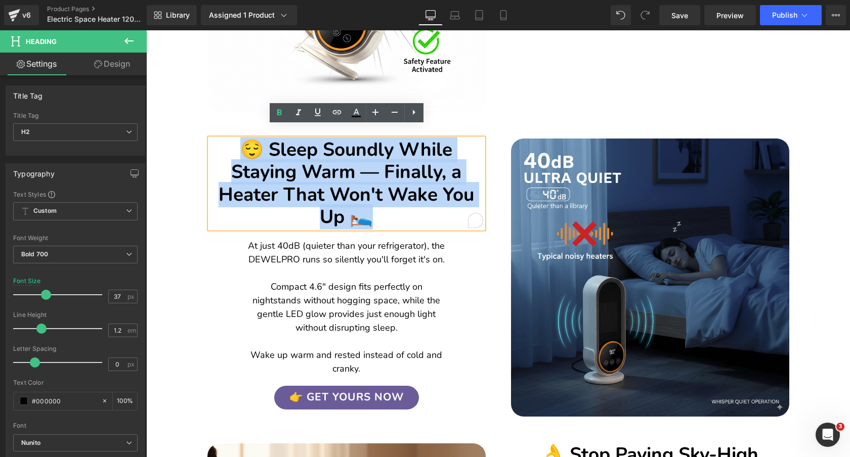
copy h2 "😌 Sleep Soundly While Staying Warm — Finally, a Heater That Won't Wake You Up 🛌"
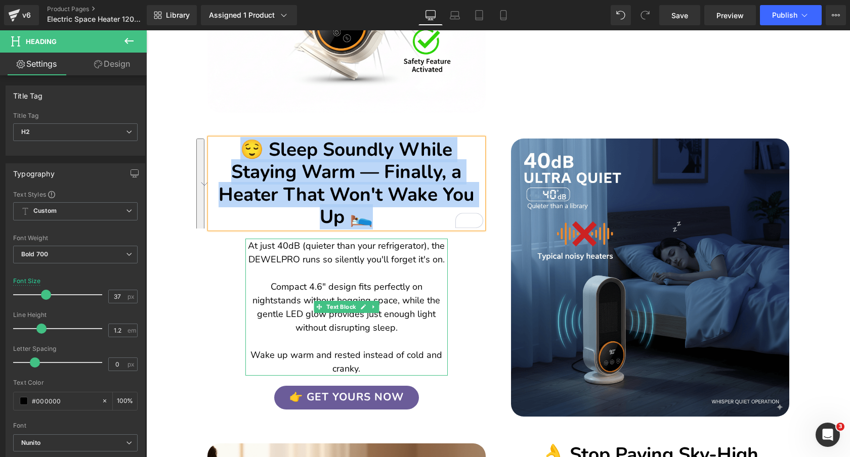
click at [415, 255] on p "At just 40dB (quieter than your refrigerator), the DEWELPRO runs so silently yo…" at bounding box center [346, 307] width 202 height 137
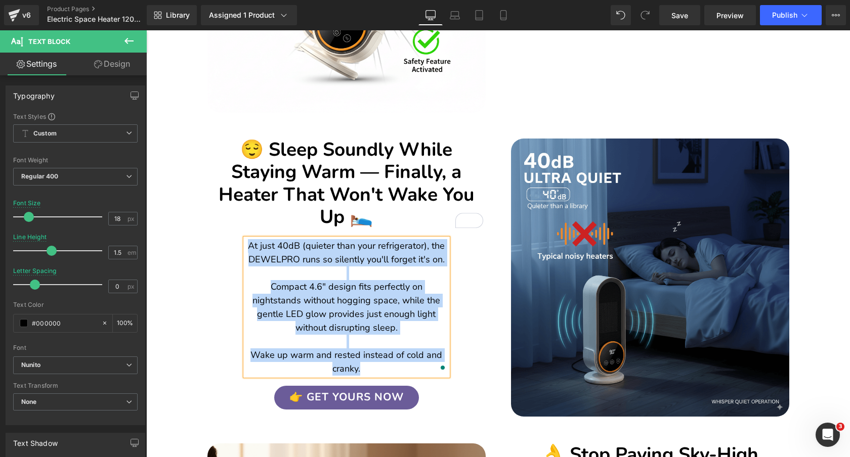
copy p "At just 40dB (quieter than your refrigerator), the DEWELPRO runs so silently yo…"
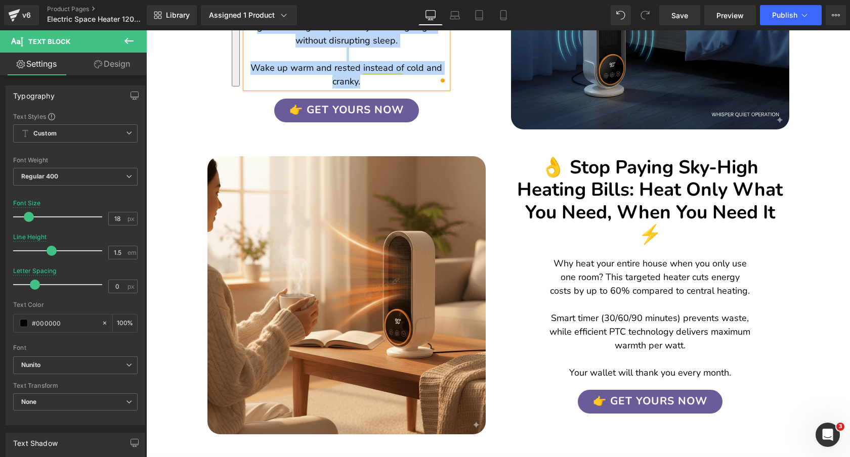
scroll to position [1446, 0]
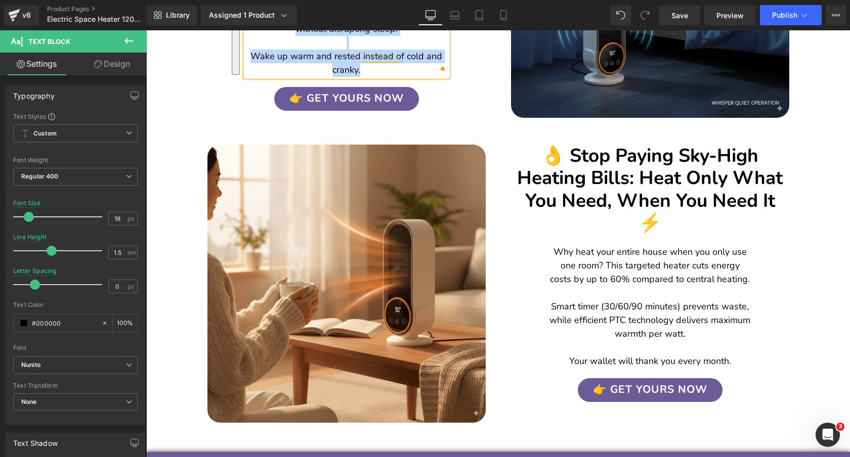
click at [738, 153] on h2 "👌 Stop Paying Sky-High Heating Bills: Heat Only What You Need, When You Need It…" at bounding box center [649, 190] width 273 height 90
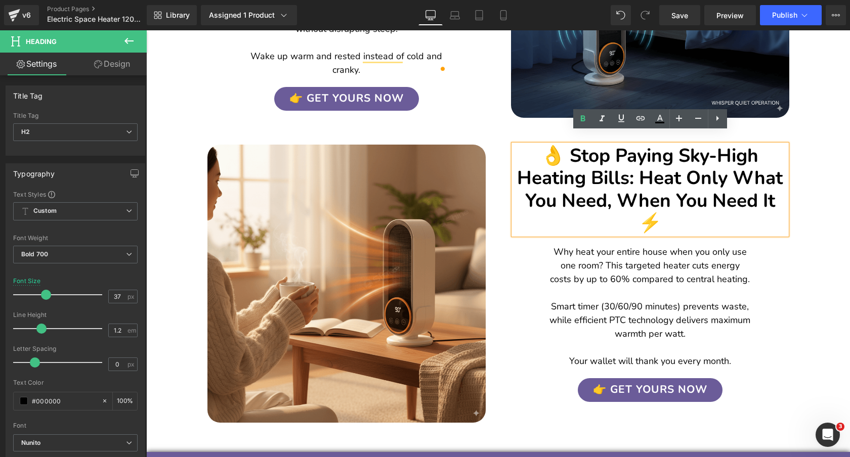
click at [742, 161] on h2 "👌 Stop Paying Sky-High Heating Bills: Heat Only What You Need, When You Need It…" at bounding box center [649, 190] width 273 height 90
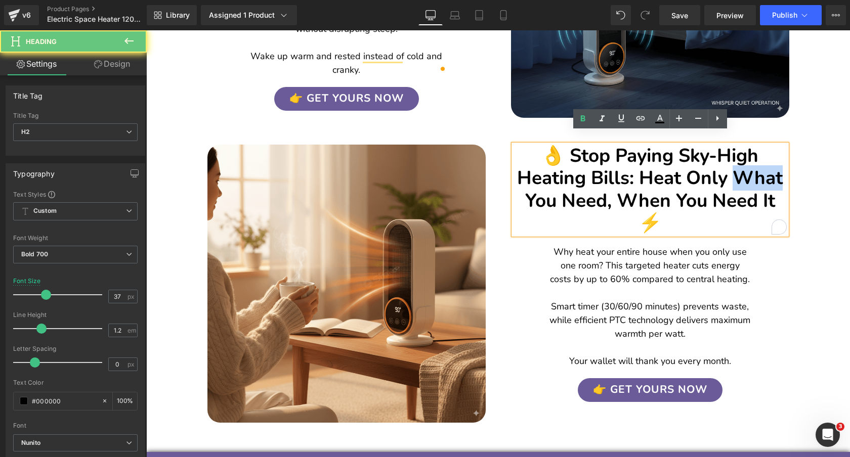
click at [742, 161] on h2 "👌 Stop Paying Sky-High Heating Bills: Heat Only What You Need, When You Need It…" at bounding box center [649, 190] width 273 height 90
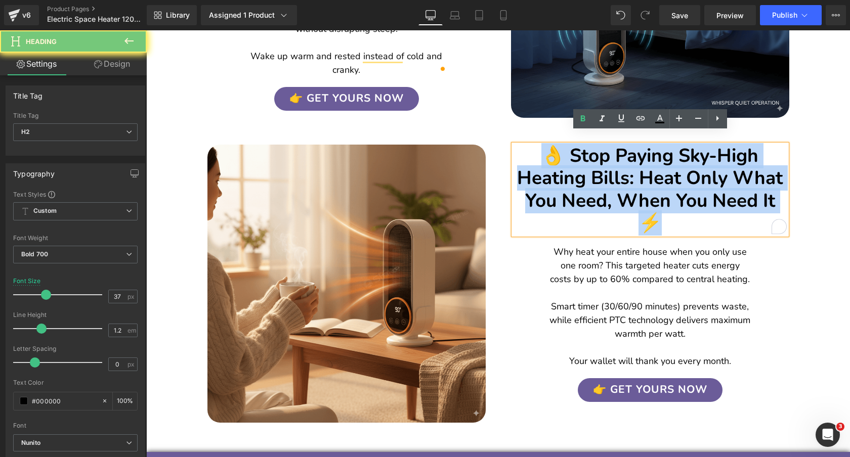
click at [742, 161] on h2 "👌 Stop Paying Sky-High Heating Bills: Heat Only What You Need, When You Need It…" at bounding box center [649, 190] width 273 height 90
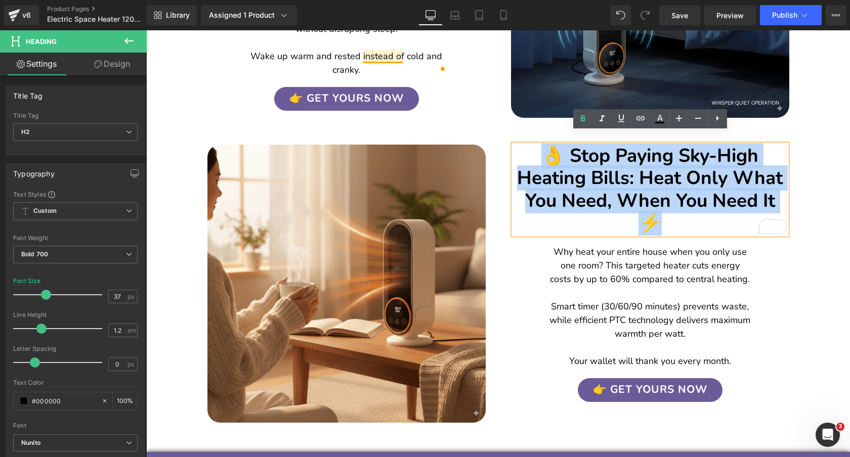
copy h2 "👌 Stop Paying Sky-High Heating Bills: Heat Only What You Need, When You Need It…"
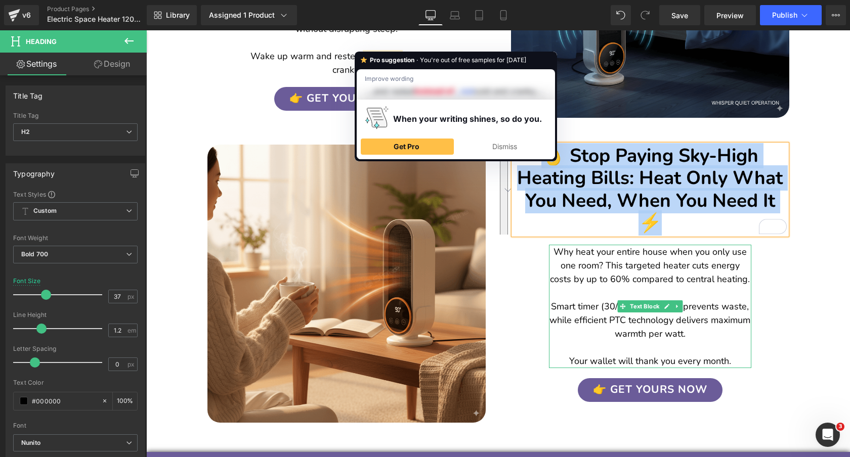
click at [704, 257] on p "Why heat your entire house when you only use one room? This targeted heater cut…" at bounding box center [650, 265] width 202 height 41
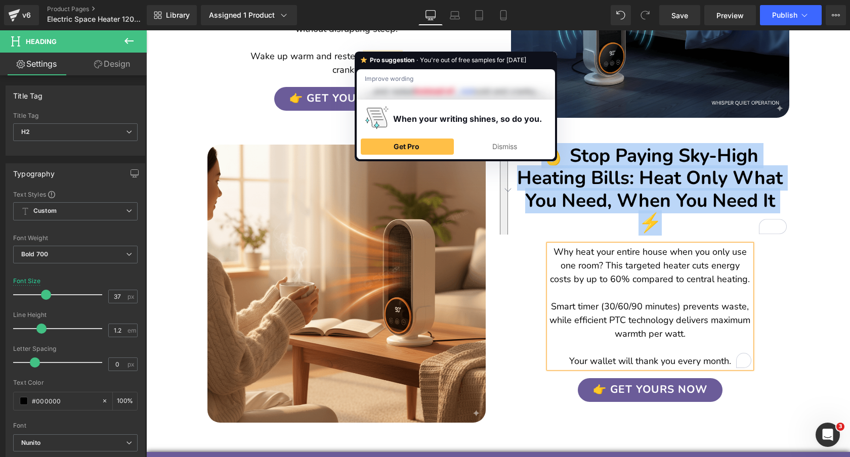
click at [704, 257] on p "Why heat your entire house when you only use one room? This targeted heater cut…" at bounding box center [650, 265] width 202 height 41
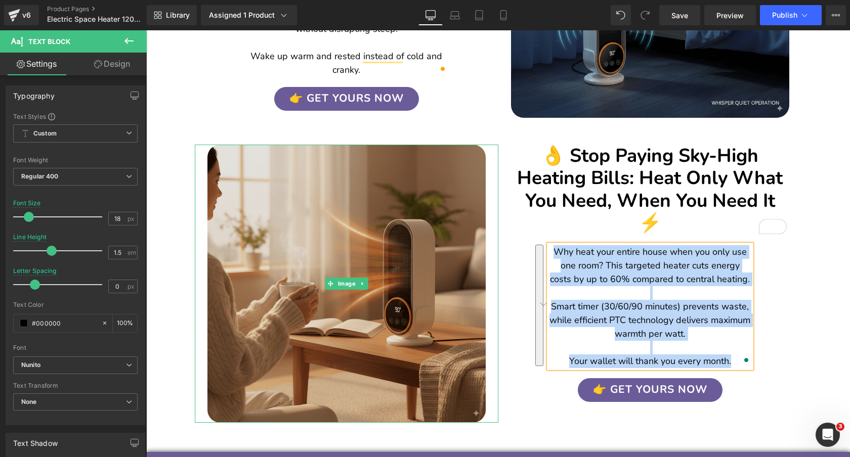
click at [372, 211] on img at bounding box center [346, 284] width 278 height 278
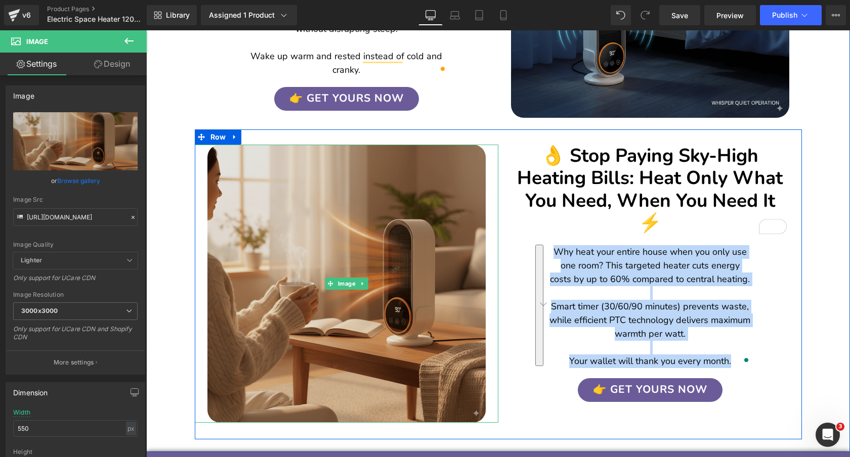
click at [376, 229] on img at bounding box center [346, 284] width 278 height 278
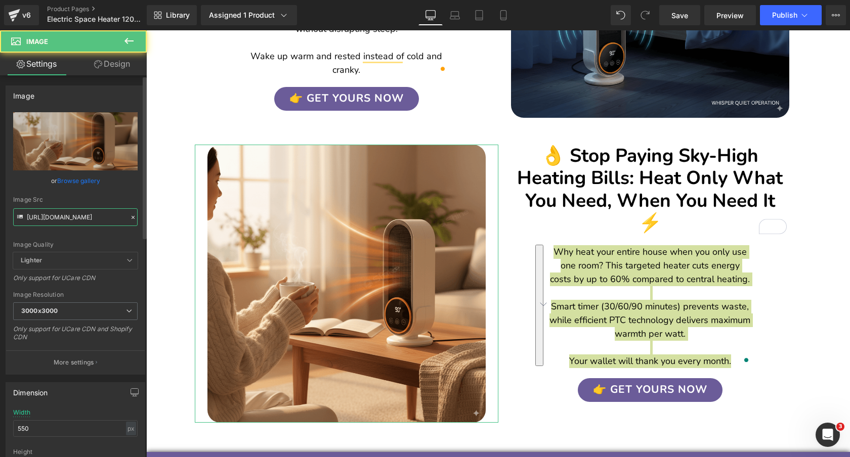
click at [83, 215] on input "[URL][DOMAIN_NAME]" at bounding box center [75, 217] width 124 height 18
paste input "_Image_September_22_2025_-_12_36AM_1.png?v=1758498700"
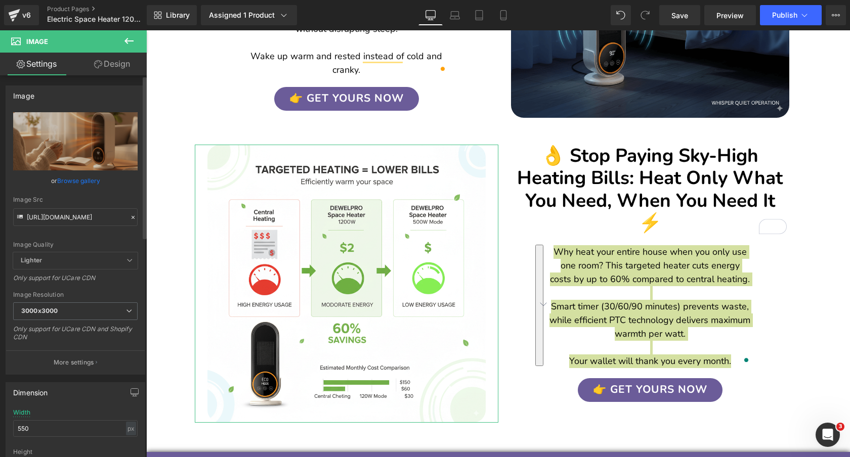
click at [103, 192] on div "Image Quality Lighter Lightest Lighter Lighter Lightest Only support for UCare …" at bounding box center [75, 182] width 124 height 140
type input "[URL][DOMAIN_NAME]"
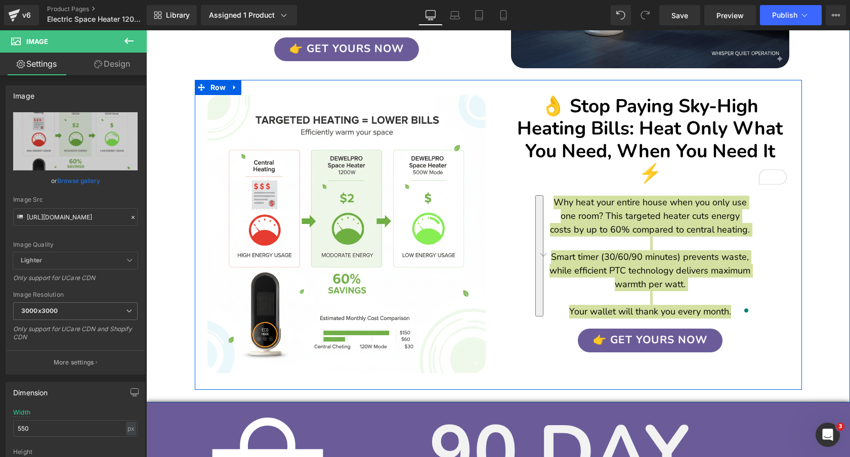
scroll to position [1459, 0]
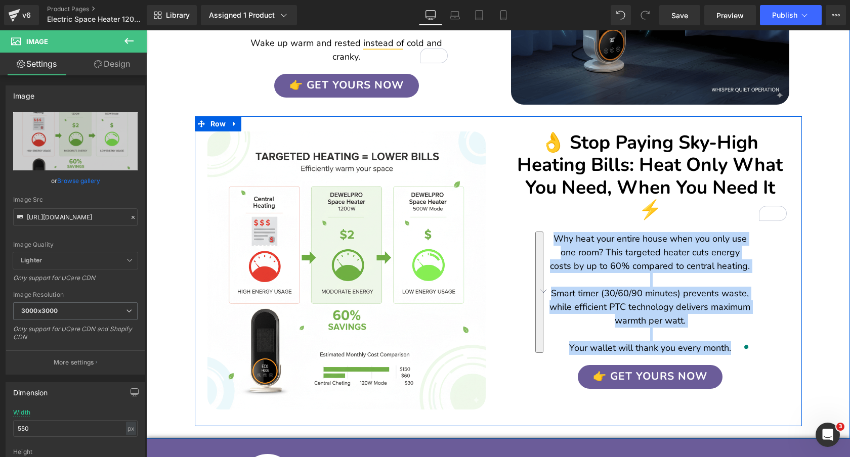
click at [715, 132] on h2 "👌 Stop Paying Sky-High Heating Bills: Heat Only What You Need, When You Need It…" at bounding box center [649, 176] width 273 height 90
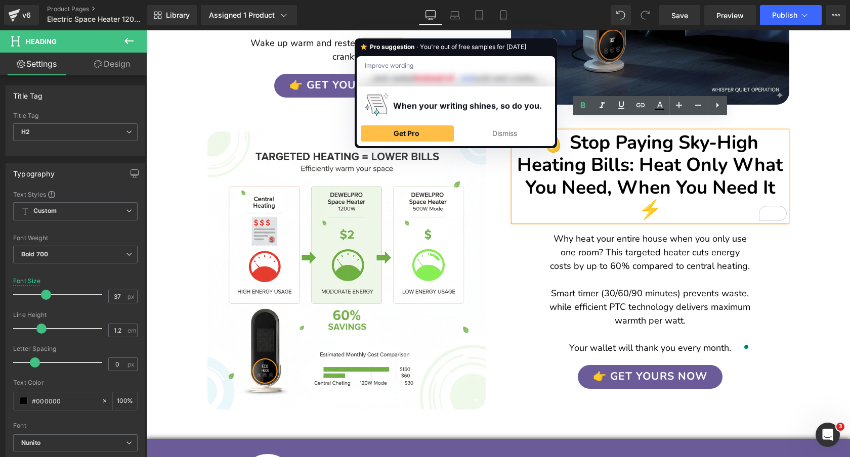
click at [695, 143] on h2 "👌 Stop Paying Sky-High Heating Bills: Heat Only What You Need, When You Need It…" at bounding box center [649, 176] width 273 height 90
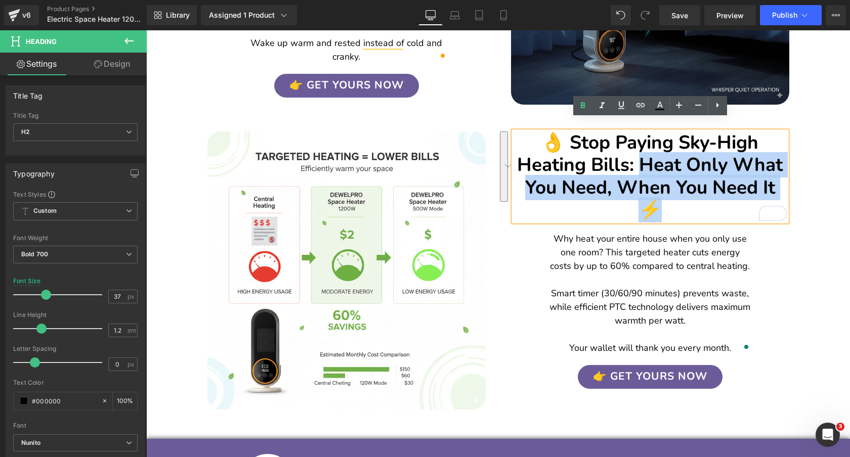
drag, startPoint x: 642, startPoint y: 152, endPoint x: 757, endPoint y: 191, distance: 121.7
click at [757, 191] on h2 "👌 Stop Paying Sky-High Heating Bills: Heat Only What You Need, When You Need It…" at bounding box center [649, 176] width 273 height 90
paste div "To enrich screen reader interactions, please activate Accessibility in Grammarl…"
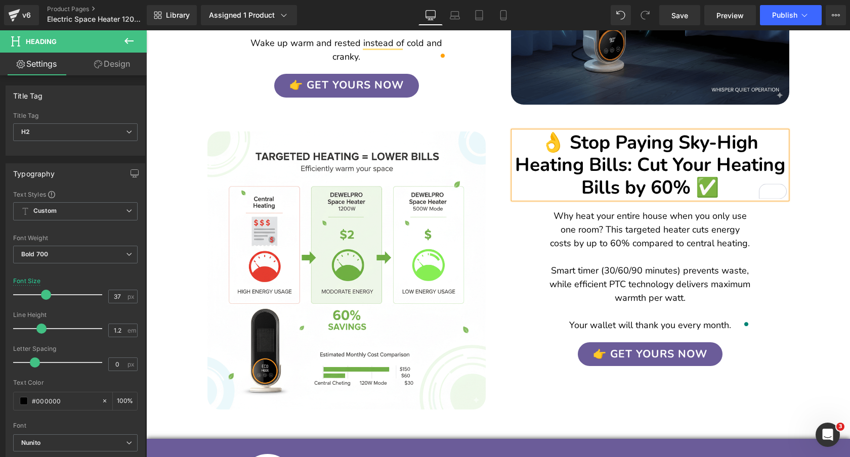
click at [798, 218] on div "👌 Stop Paying Sky-High Heating Bills: Cut Your Heating Bills by 60% ✅ Heading I…" at bounding box center [649, 241] width 303 height 250
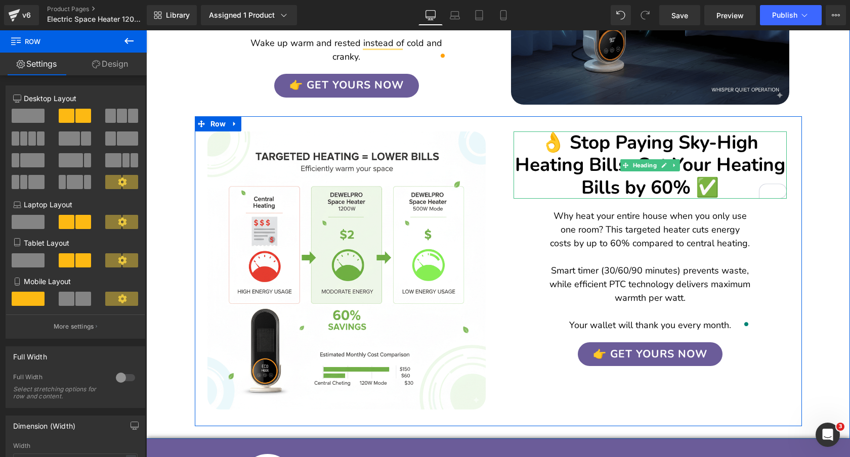
click at [735, 151] on h2 "👌 Stop Paying Sky-High Heating Bills: Cut Your Heating Bills by 60% ✅" at bounding box center [649, 164] width 273 height 67
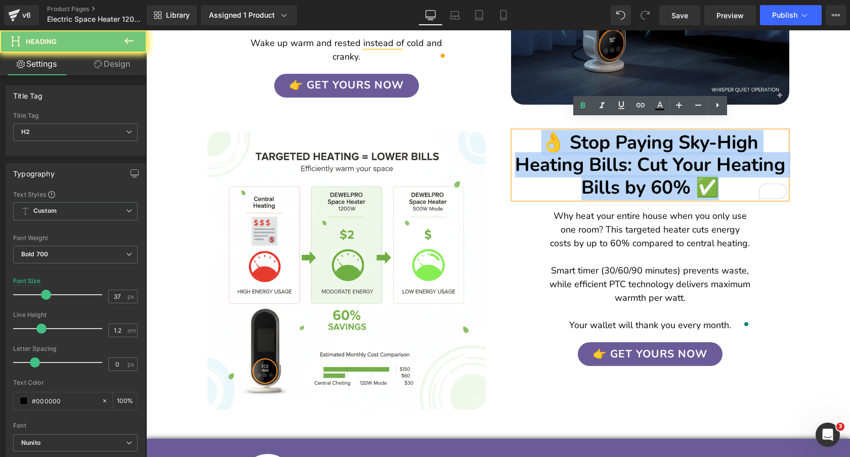
click at [735, 151] on h2 "👌 Stop Paying Sky-High Heating Bills: Cut Your Heating Bills by 60% ✅" at bounding box center [649, 164] width 273 height 67
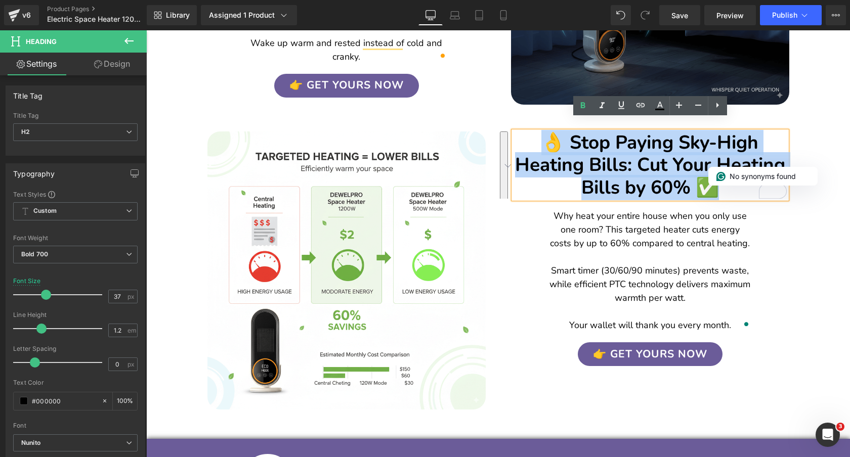
copy h2 "👌 Stop Paying Sky-High Heating Bills: Cut Your Heating Bills by 60% ✅"
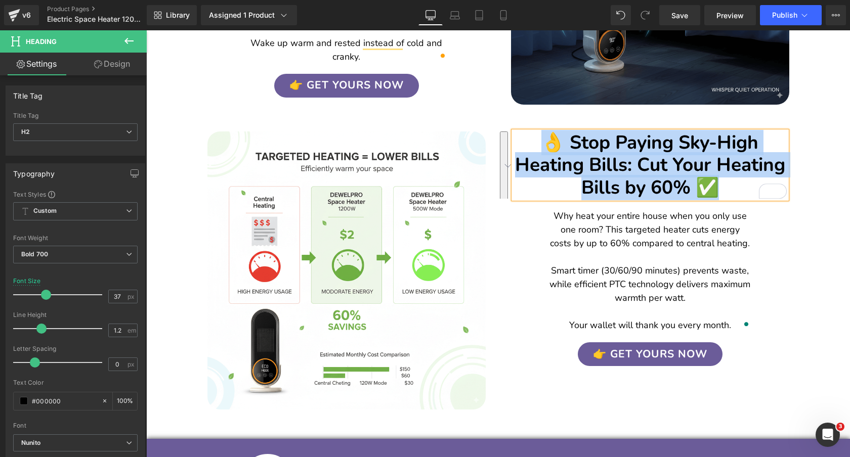
click at [624, 153] on h2 "👌 Stop Paying Sky-High Heating Bills: Cut Your Heating Bills by 60% ✅" at bounding box center [649, 164] width 273 height 67
drag, startPoint x: 570, startPoint y: 128, endPoint x: 688, endPoint y: 178, distance: 127.2
click at [688, 178] on h2 "👌 Stop Paying Sky-High Heating Bills: Cut Your Heating Bills by 60% ✅" at bounding box center [649, 164] width 273 height 67
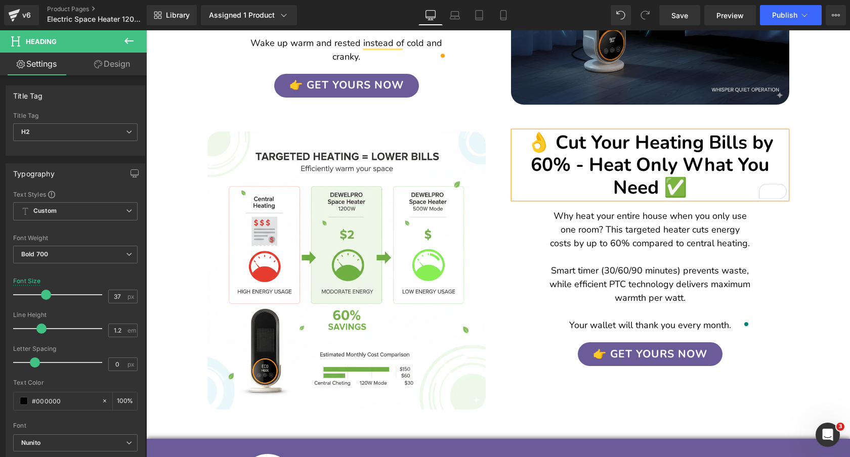
click at [790, 222] on div "👌 Cut Your Heating Bills by 60% - Heat Only What You Need ✅ Heading Image Why h…" at bounding box center [649, 241] width 303 height 250
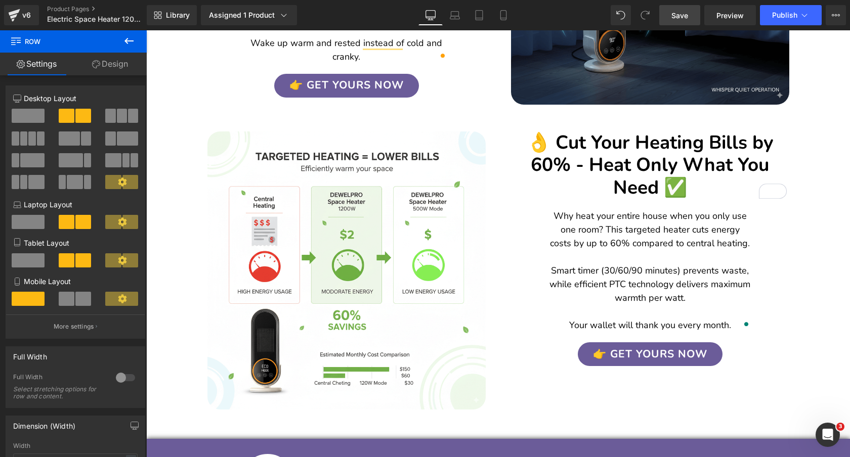
click at [678, 17] on span "Save" at bounding box center [679, 15] width 17 height 11
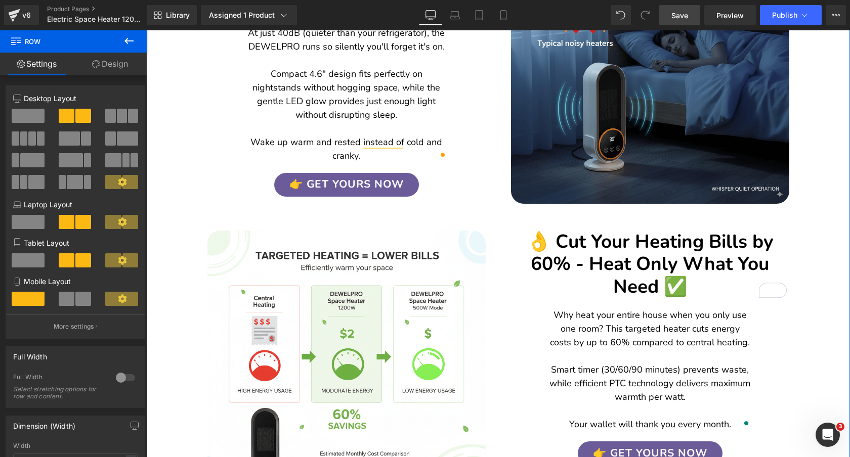
scroll to position [1428, 0]
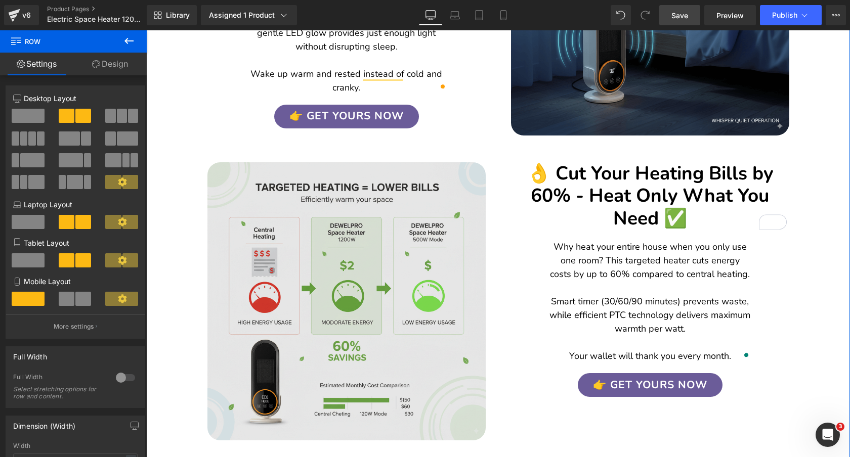
click at [375, 231] on img at bounding box center [346, 301] width 278 height 278
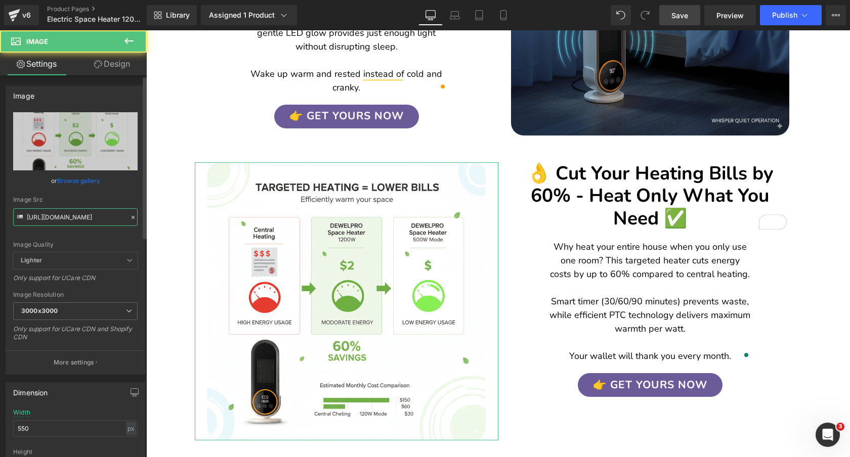
click at [89, 217] on input "https://cdn.shopify.com/s/files/1/0089/1335/4815/files/Generated_Image_Septembe…" at bounding box center [75, 217] width 124 height 18
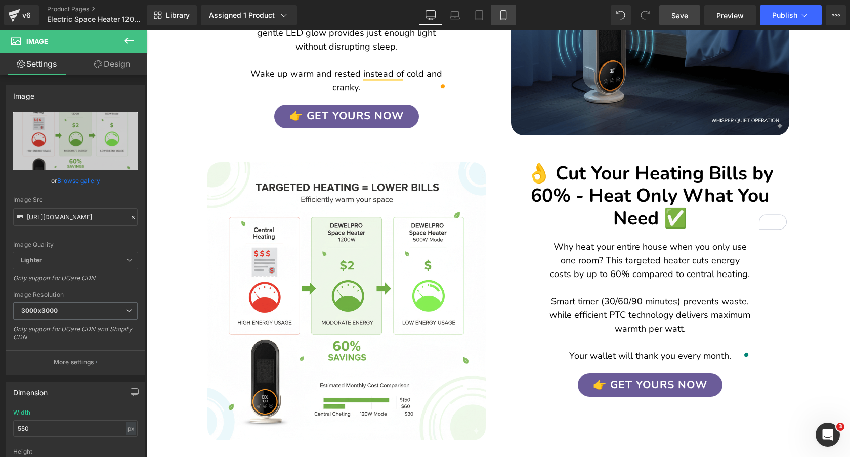
click at [503, 15] on icon at bounding box center [503, 15] width 10 height 10
type input "auto"
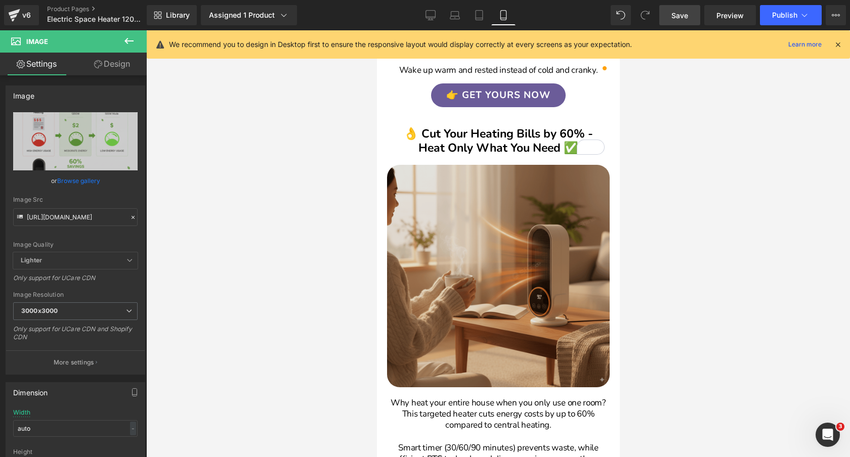
scroll to position [1981, 0]
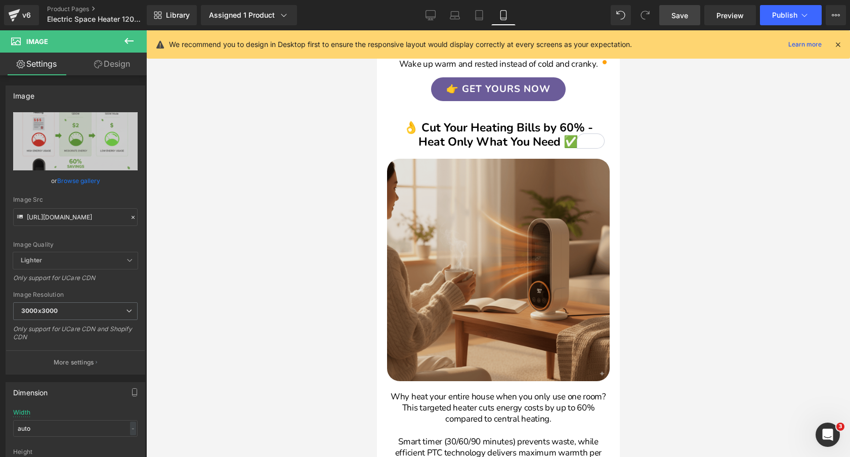
click at [480, 253] on img at bounding box center [497, 270] width 223 height 223
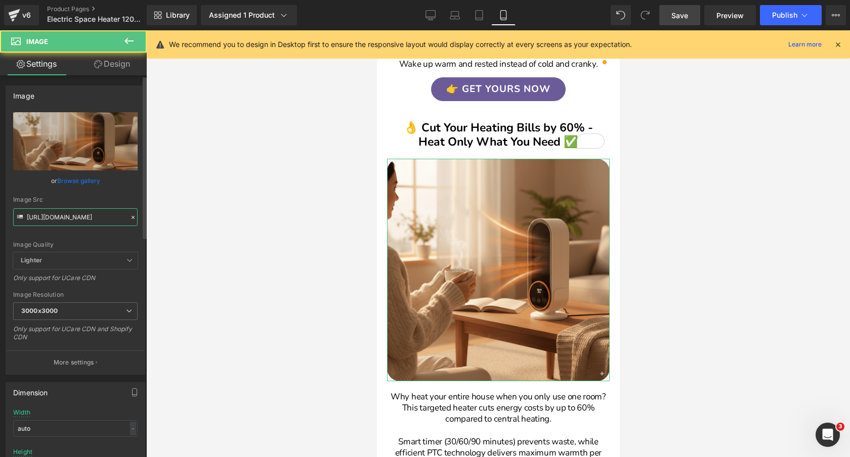
click at [87, 214] on input "https://cdn.shopify.com/s/files/1/0089/1335/4815/files/GeneratedImageSeptember2…" at bounding box center [75, 217] width 124 height 18
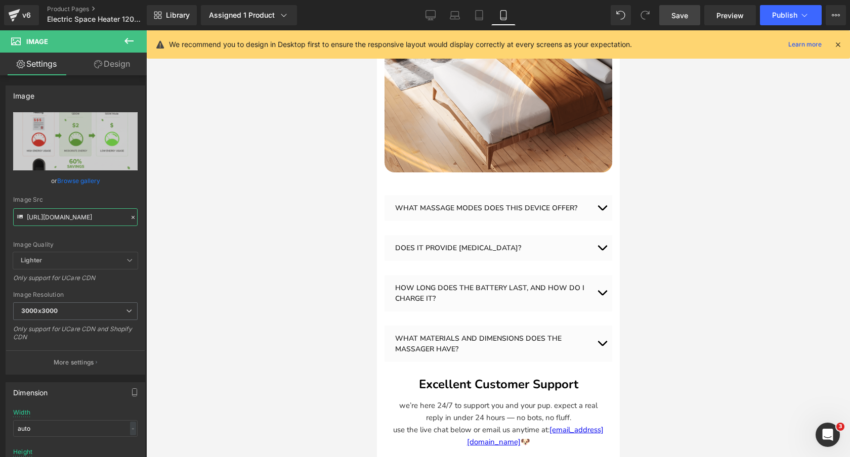
scroll to position [2827, 0]
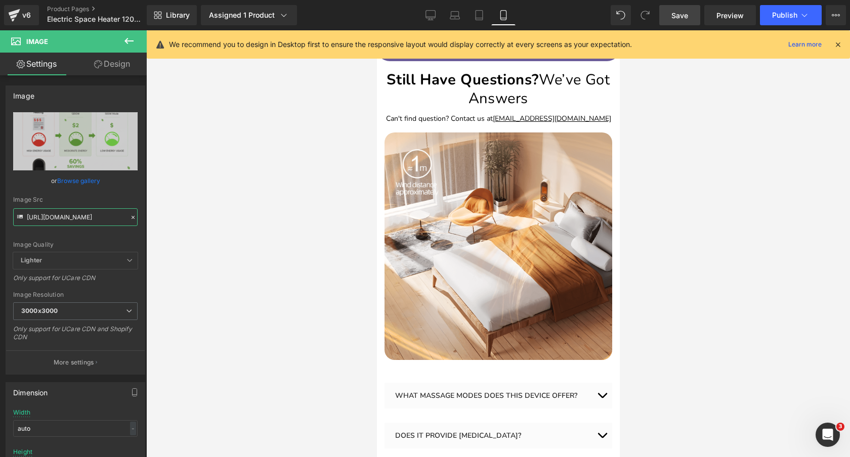
type input "https://cdn.shopify.com/s/files/1/0089/1335/4815/files/Generated_Image_Septembe…"
click at [683, 16] on span "Save" at bounding box center [679, 15] width 17 height 11
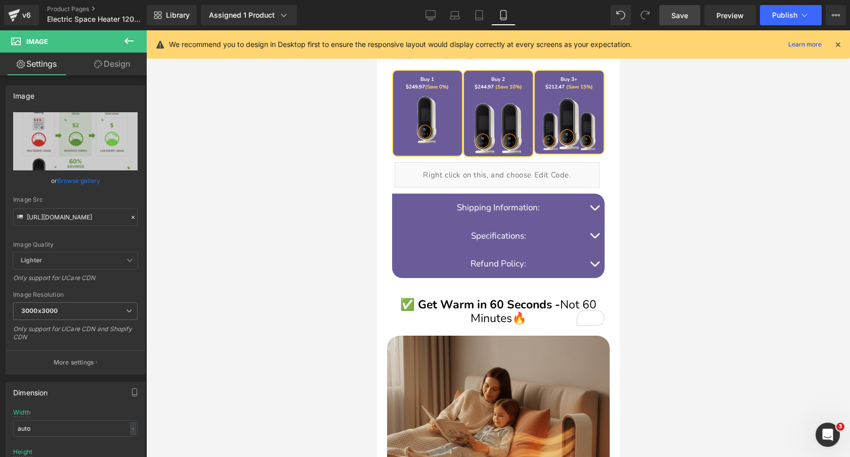
scroll to position [609, 0]
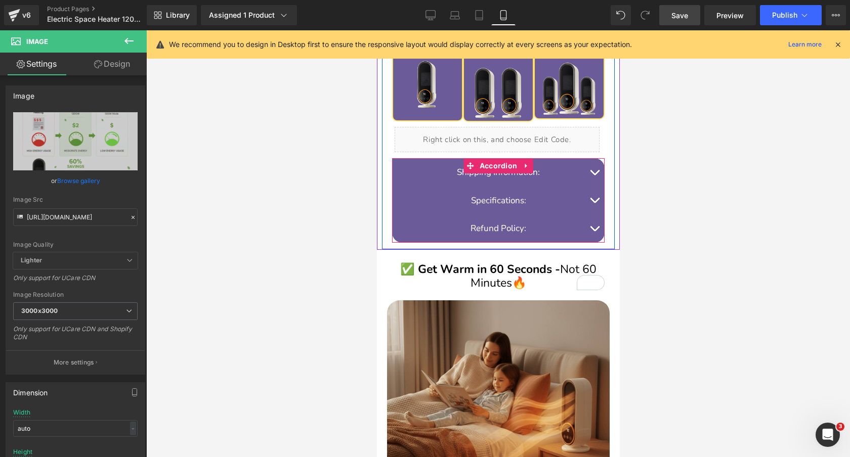
click at [596, 199] on button "button" at bounding box center [594, 201] width 20 height 28
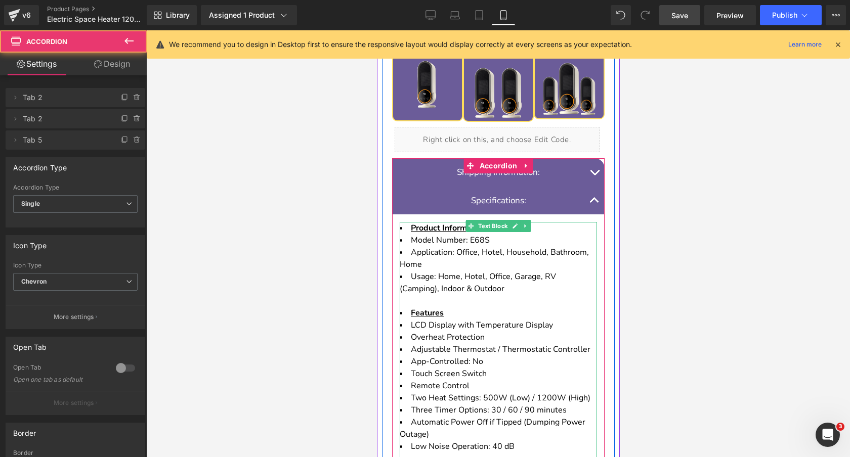
click at [536, 268] on li "Application: Office, Hotel, Household, Bathroom, Home" at bounding box center [497, 258] width 197 height 24
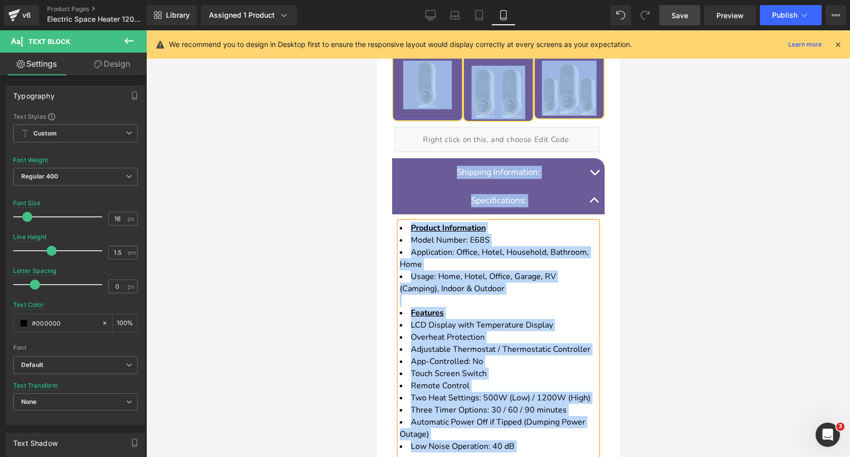
copy body "Skip to content 🐶 Welcome to DEWELPRO Store 🐶 ✅ FREE Shipping Over $50 🚚 ✅ 90 D…"
click at [594, 203] on span "button" at bounding box center [594, 203] width 0 height 0
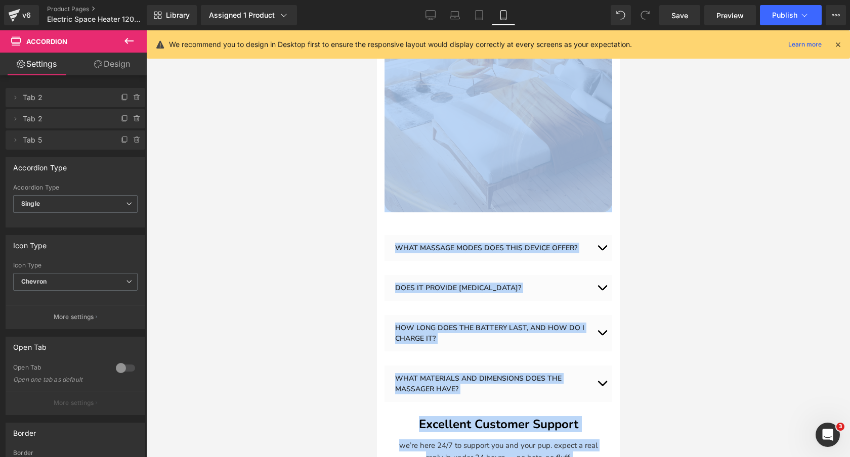
scroll to position [2986, 0]
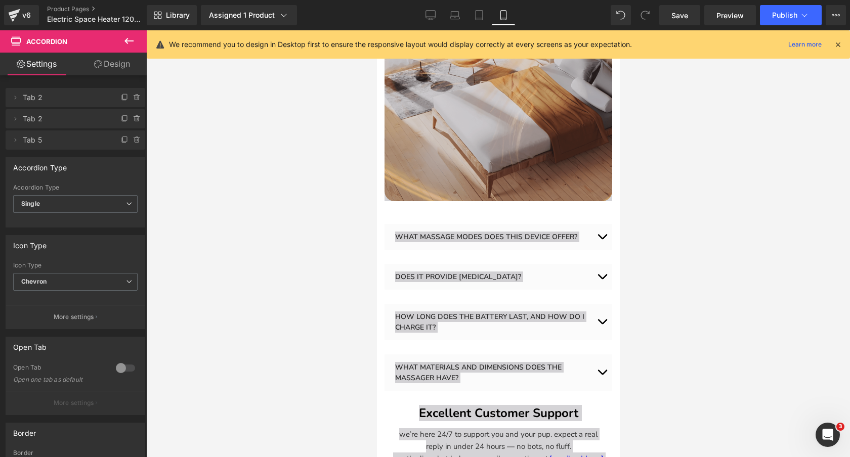
click at [695, 187] on div at bounding box center [497, 243] width 703 height 427
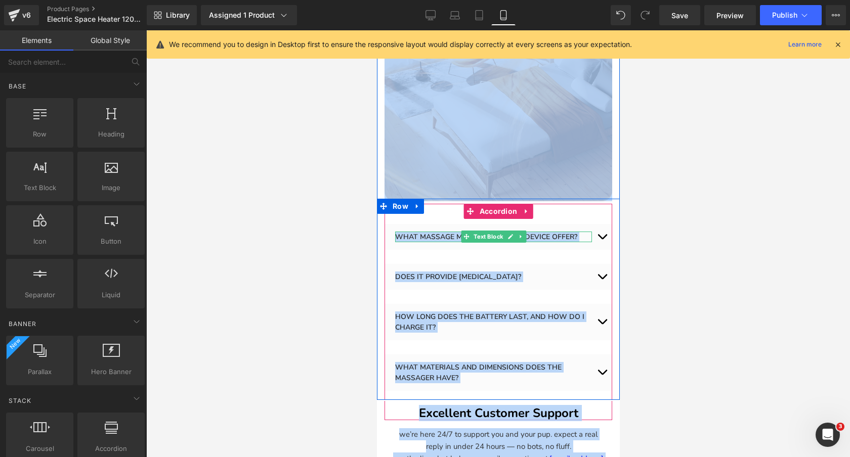
click at [557, 238] on p "WHAT MASSAGE MODES DOES THIS DEVICE OFFER?" at bounding box center [492, 237] width 197 height 11
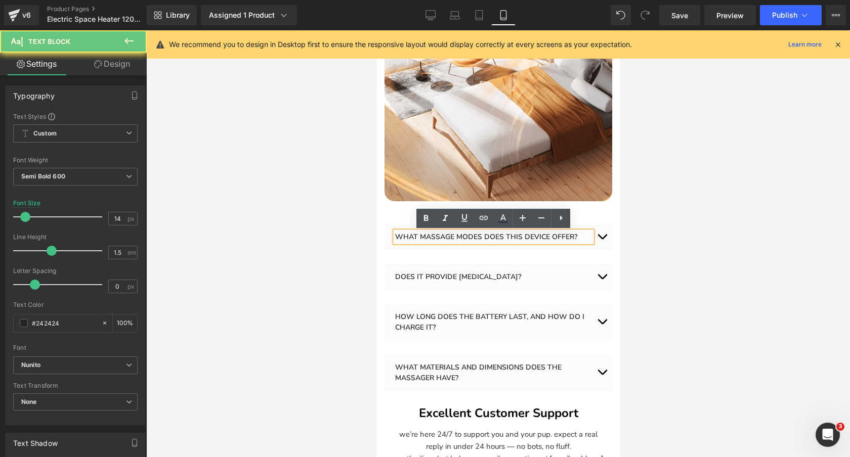
click at [514, 237] on p "WHAT MASSAGE MODES DOES THIS DEVICE OFFER?" at bounding box center [492, 237] width 197 height 11
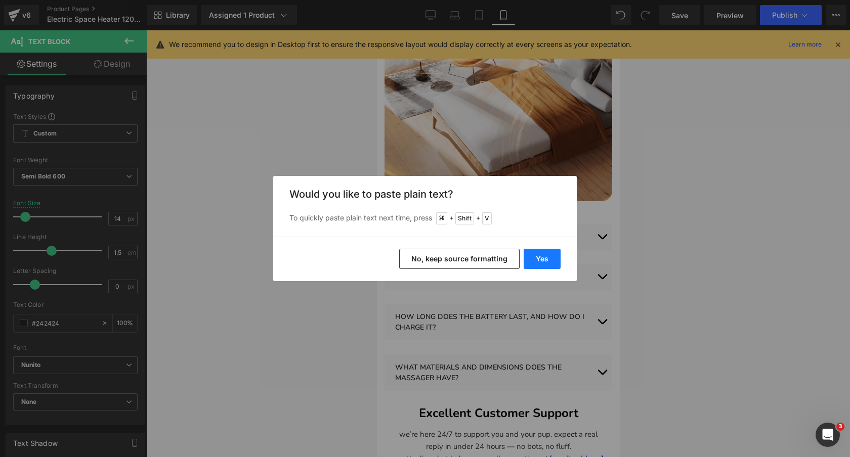
drag, startPoint x: 543, startPoint y: 258, endPoint x: 166, endPoint y: 228, distance: 378.0
click at [543, 258] on button "Yes" at bounding box center [541, 259] width 37 height 20
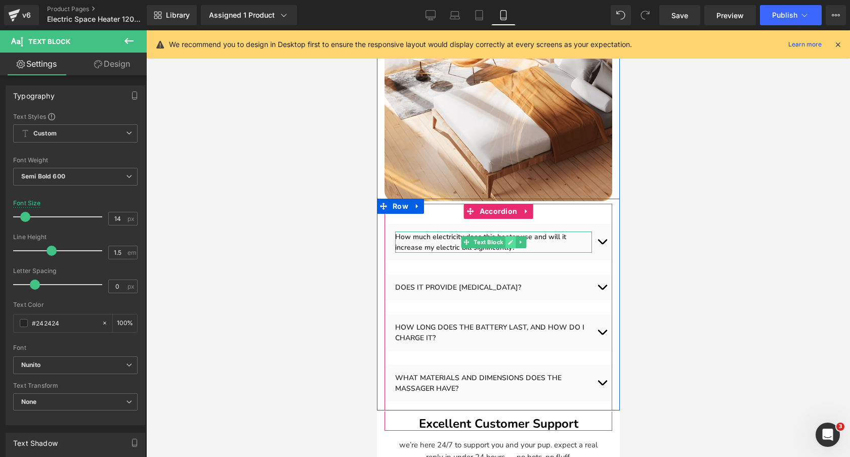
click at [511, 242] on icon at bounding box center [509, 242] width 5 height 5
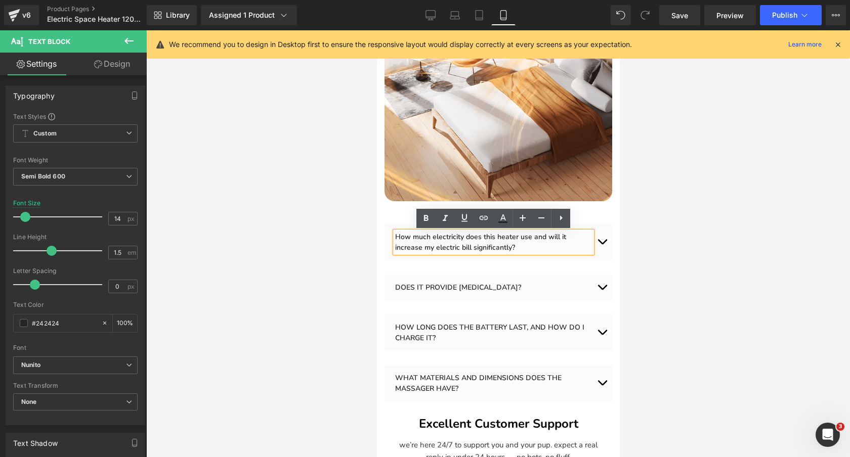
click at [539, 241] on p "How much electricity does this heater use and will it increase my electric bill…" at bounding box center [492, 242] width 197 height 21
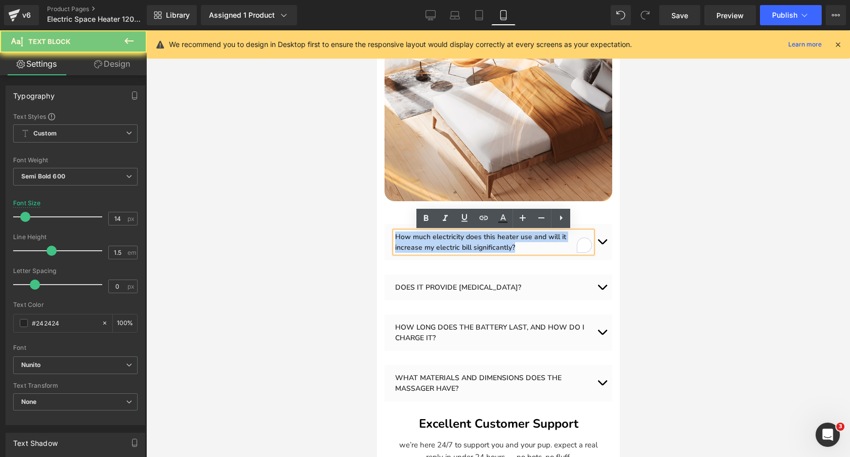
click at [539, 241] on p "How much electricity does this heater use and will it increase my electric bill…" at bounding box center [492, 242] width 197 height 21
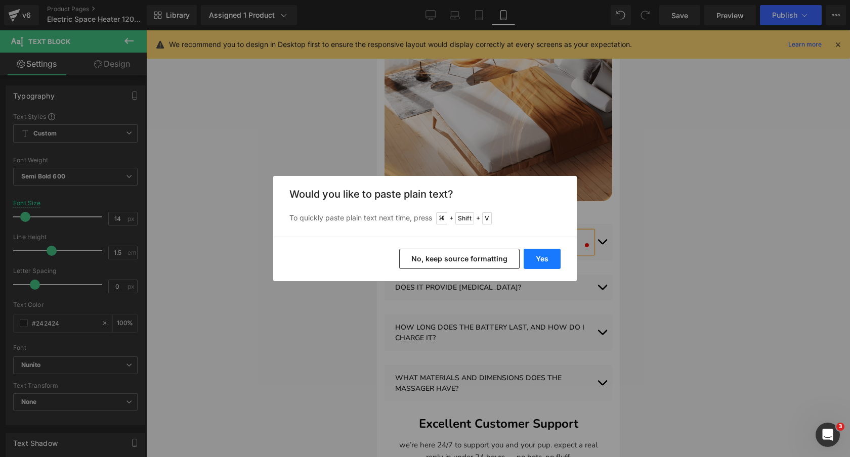
click at [552, 263] on button "Yes" at bounding box center [541, 259] width 37 height 20
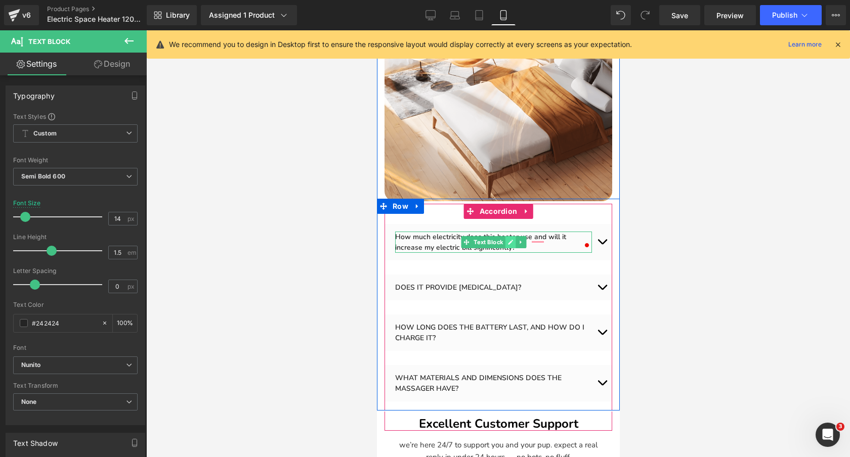
click at [512, 242] on link at bounding box center [509, 242] width 11 height 12
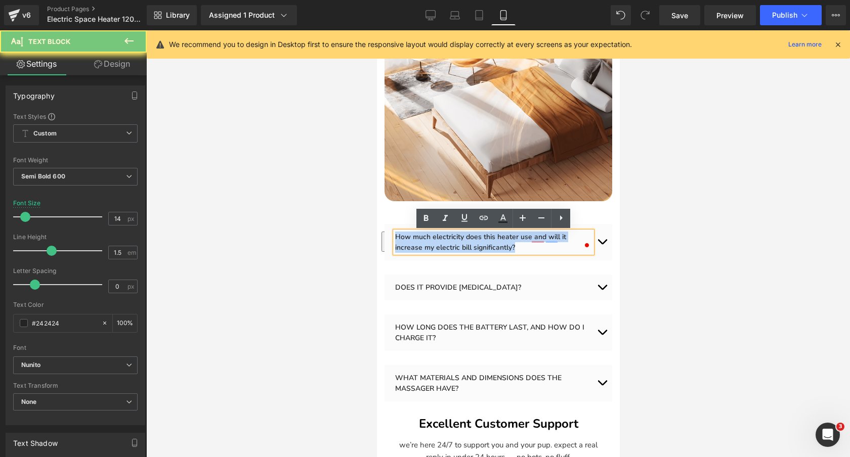
paste div "To enrich screen reader interactions, please activate Accessibility in Grammarl…"
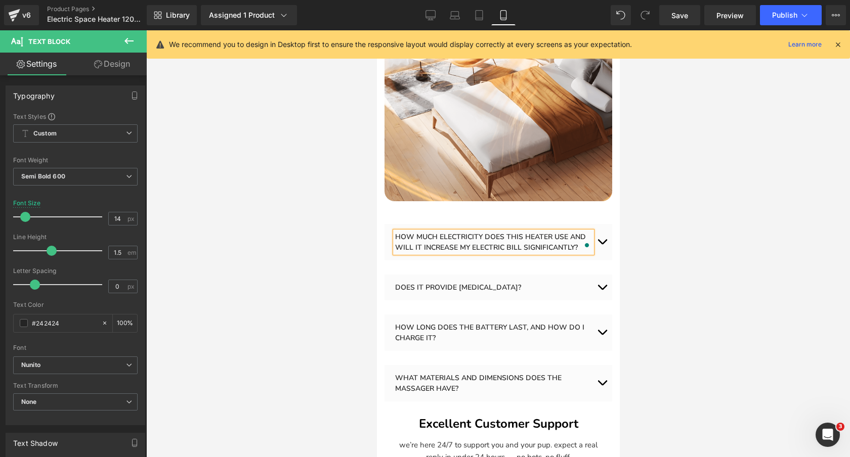
click at [680, 245] on div at bounding box center [497, 243] width 703 height 427
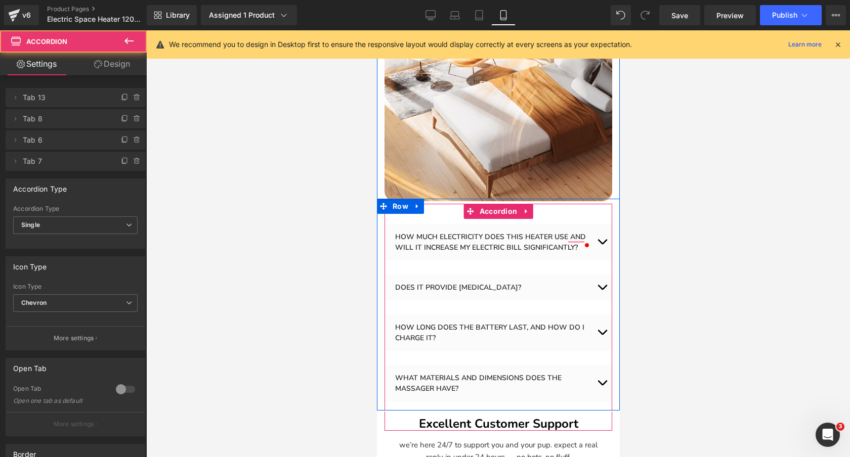
click at [601, 244] on span "button" at bounding box center [601, 244] width 0 height 0
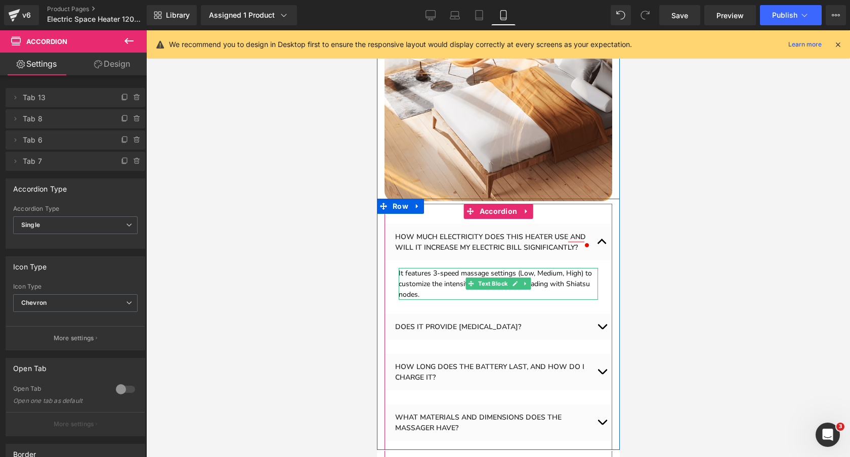
click at [568, 280] on font "It features 3-speed massage settings (Low, Medium, High) to customize the inten…" at bounding box center [494, 284] width 193 height 31
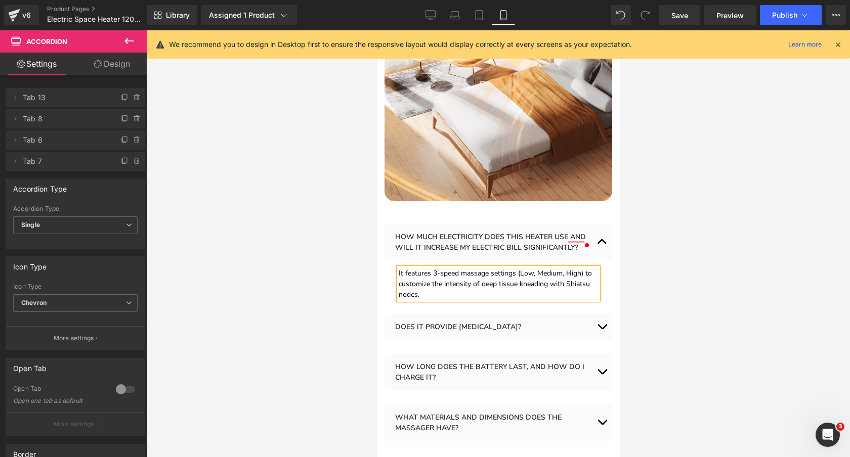
click at [568, 280] on font "It features 3-speed massage settings (Low, Medium, High) to customize the inten…" at bounding box center [494, 284] width 193 height 31
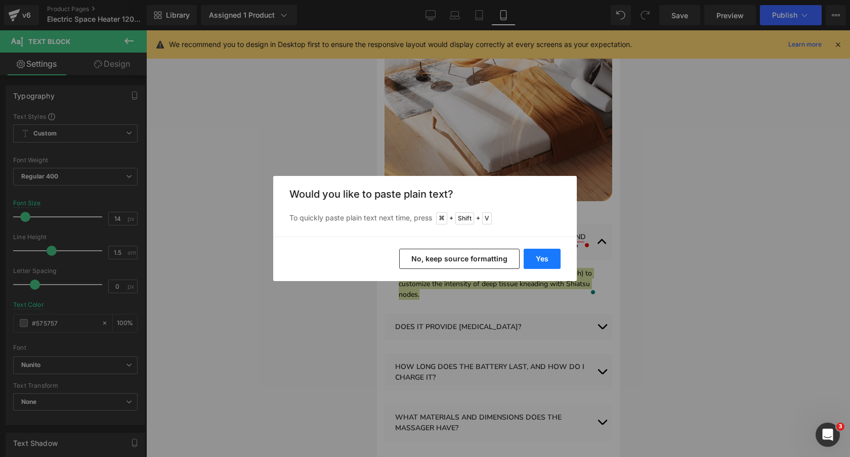
click at [529, 249] on button "Yes" at bounding box center [541, 259] width 37 height 20
click at [541, 257] on div "HOW MUCH ELECTRICITY DOES THIS HEATER USE AND WILL IT INCREASE MY ELECTRIC BILL…" at bounding box center [498, 242] width 228 height 36
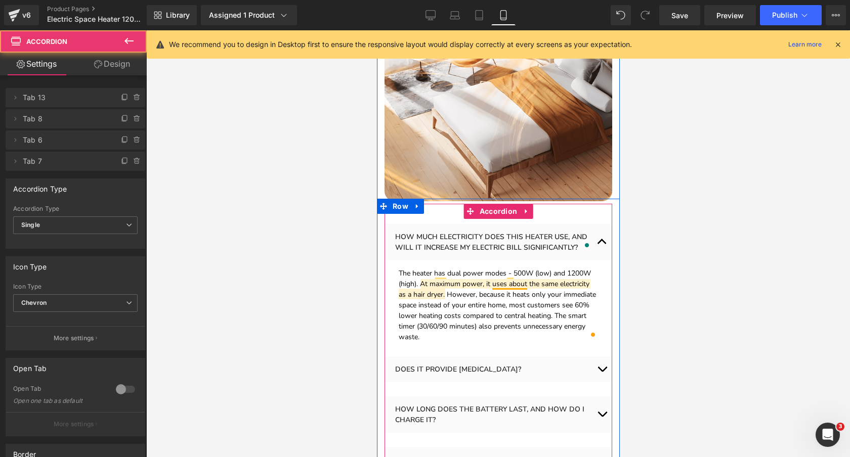
click at [601, 238] on button "button" at bounding box center [601, 242] width 20 height 36
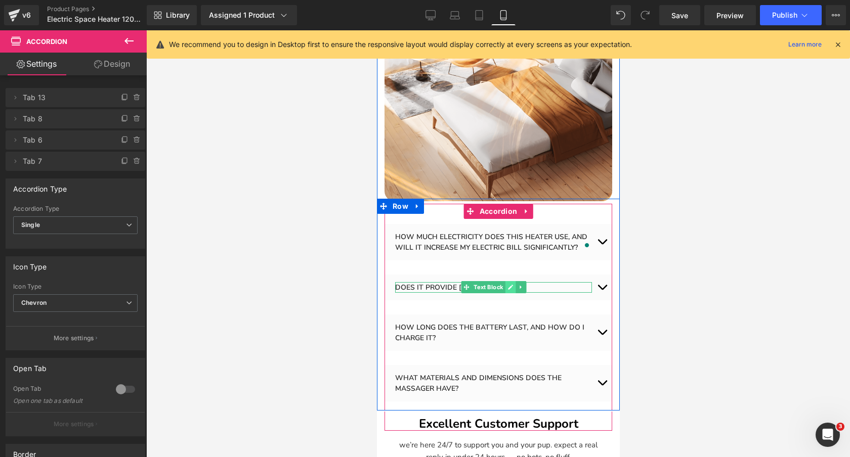
click at [509, 286] on icon at bounding box center [509, 287] width 5 height 5
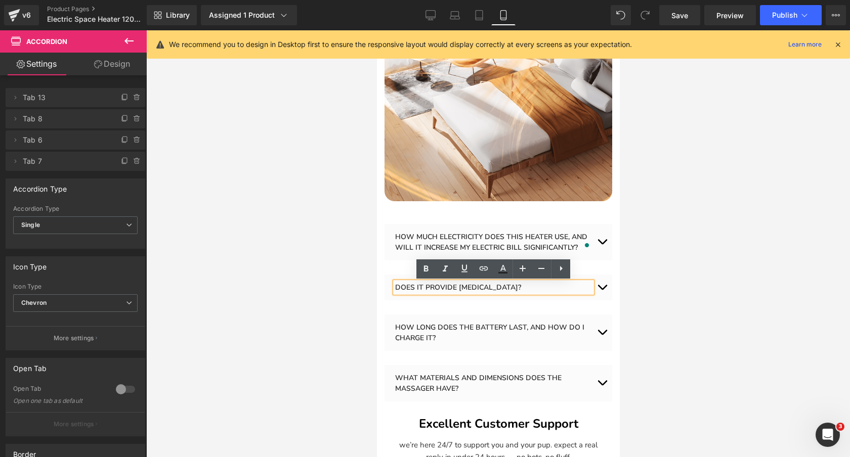
click at [519, 286] on p "DOES IT PROVIDE [MEDICAL_DATA]?" at bounding box center [492, 287] width 197 height 11
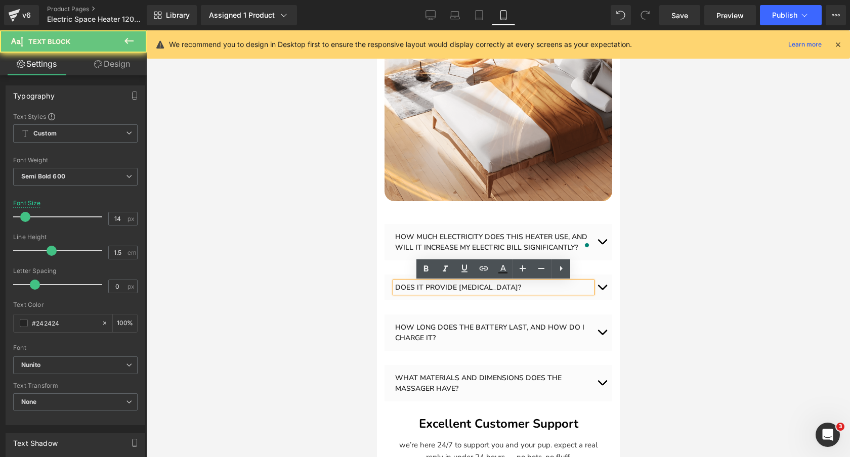
click at [519, 286] on p "DOES IT PROVIDE [MEDICAL_DATA]?" at bounding box center [492, 287] width 197 height 11
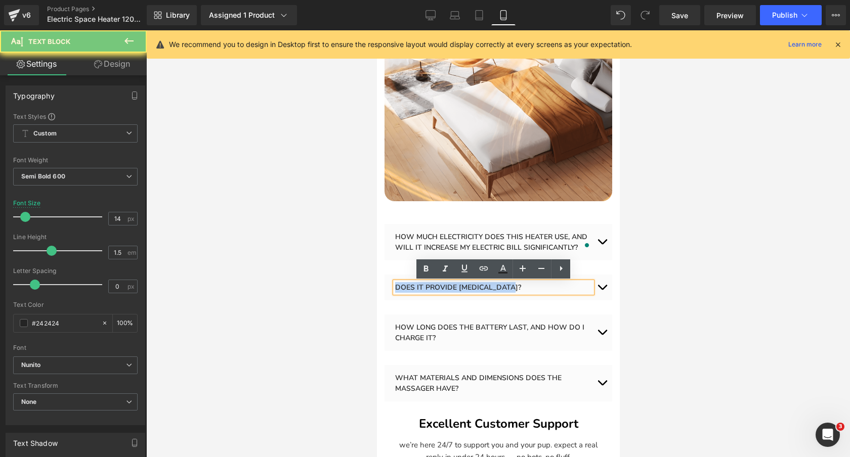
paste div
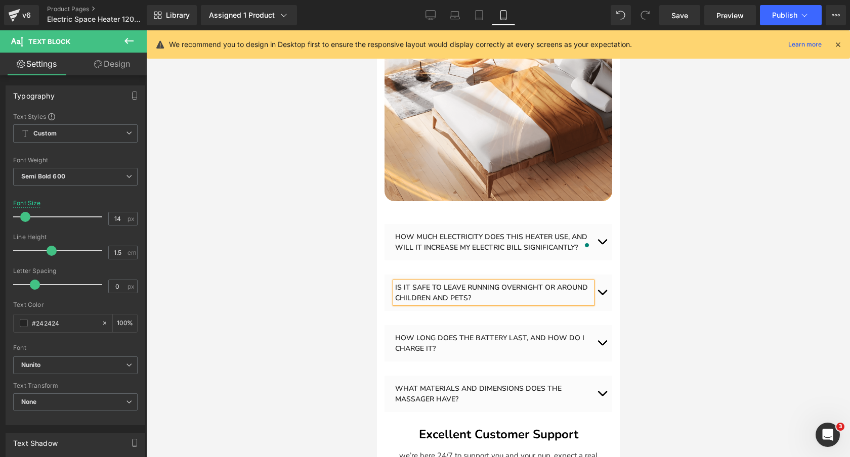
click at [602, 292] on button "button" at bounding box center [601, 293] width 20 height 36
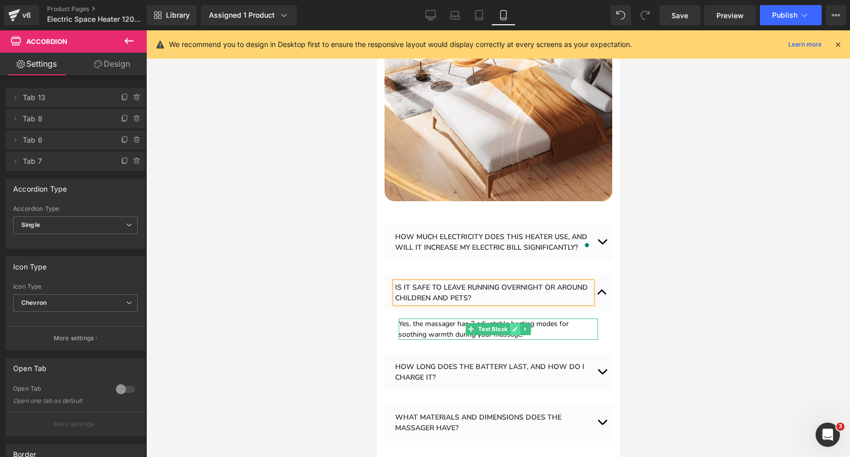
click at [514, 329] on icon at bounding box center [514, 329] width 5 height 5
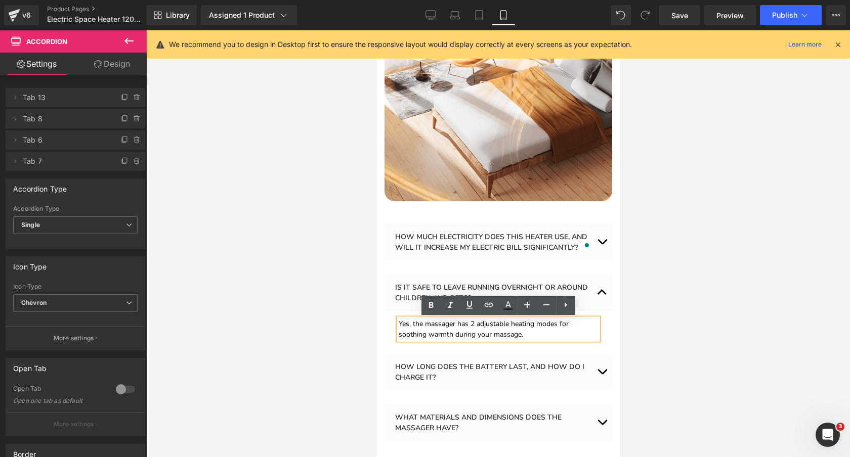
click at [514, 329] on p "Yes, the massager has 2 adjustable heating modes for soothing warmth during you…" at bounding box center [497, 329] width 199 height 21
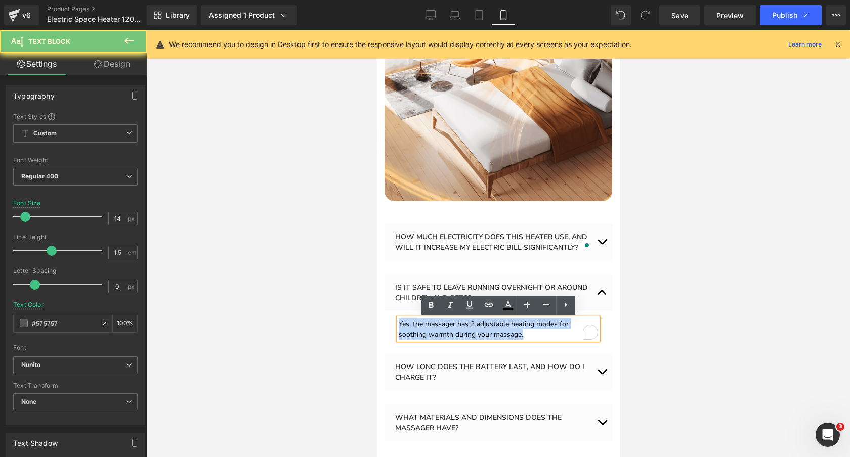
click at [514, 329] on p "Yes, the massager has 2 adjustable heating modes for soothing warmth during you…" at bounding box center [497, 329] width 199 height 21
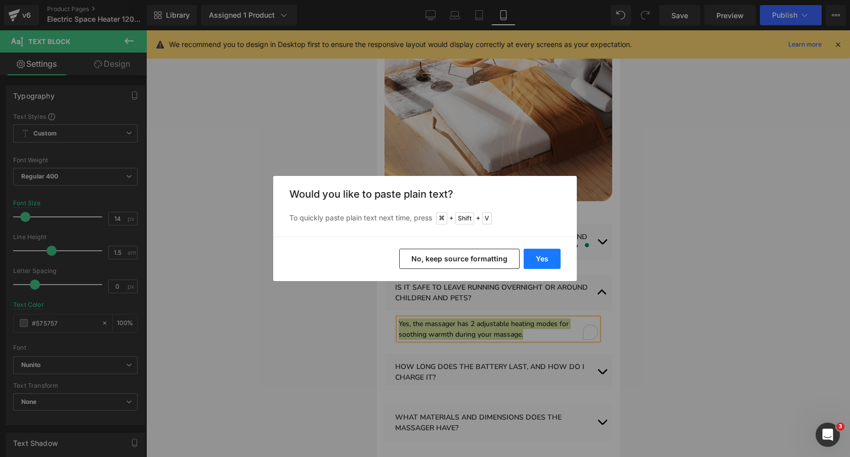
click at [544, 256] on button "Yes" at bounding box center [541, 259] width 37 height 20
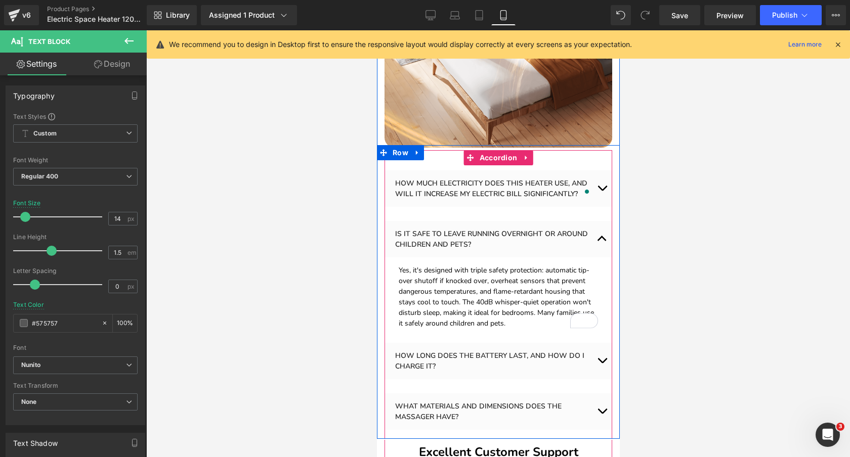
scroll to position [3049, 0]
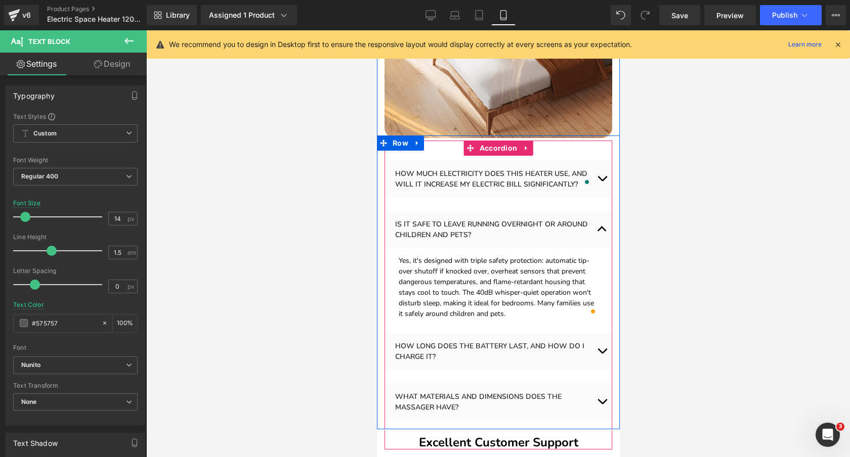
click at [601, 232] on span "button" at bounding box center [601, 232] width 0 height 0
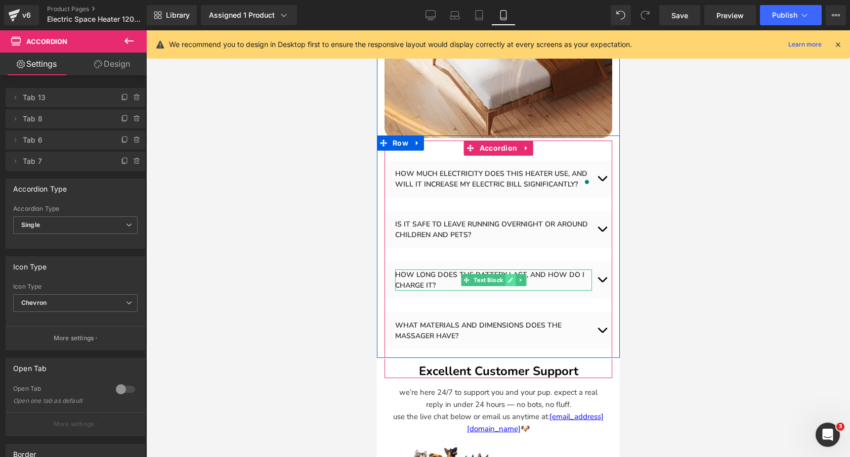
click at [508, 279] on icon at bounding box center [510, 280] width 6 height 6
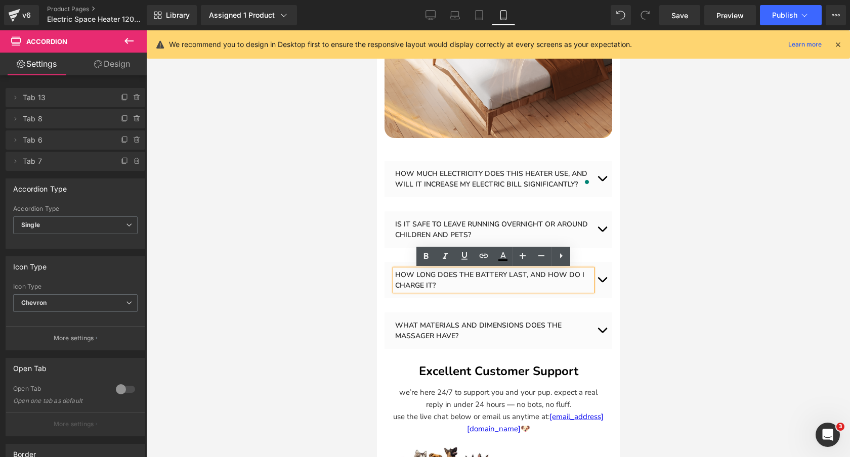
click at [501, 278] on p "HOW LONG DOES THE BATTERY LAST, AND HOW DO I CHARGE IT?" at bounding box center [492, 280] width 197 height 21
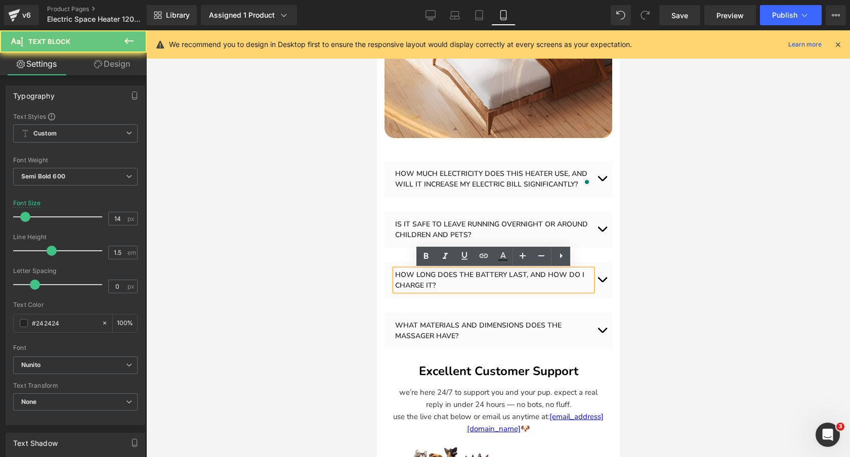
click at [501, 278] on p "HOW LONG DOES THE BATTERY LAST, AND HOW DO I CHARGE IT?" at bounding box center [492, 280] width 197 height 21
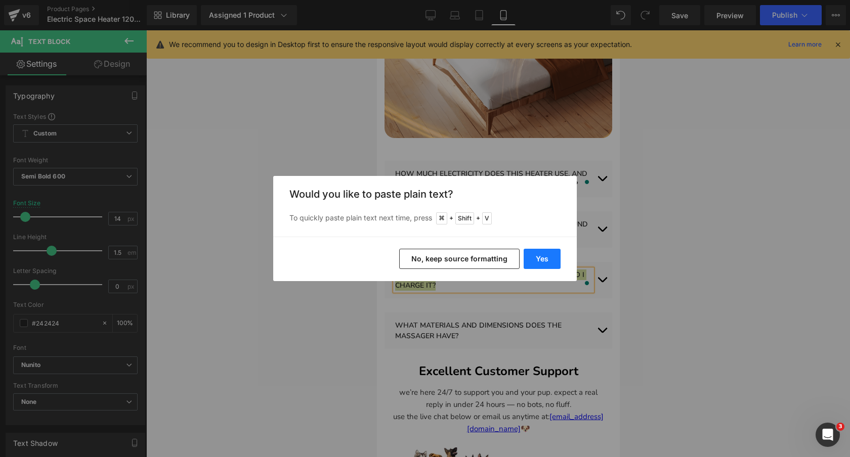
click at [536, 253] on button "Yes" at bounding box center [541, 259] width 37 height 20
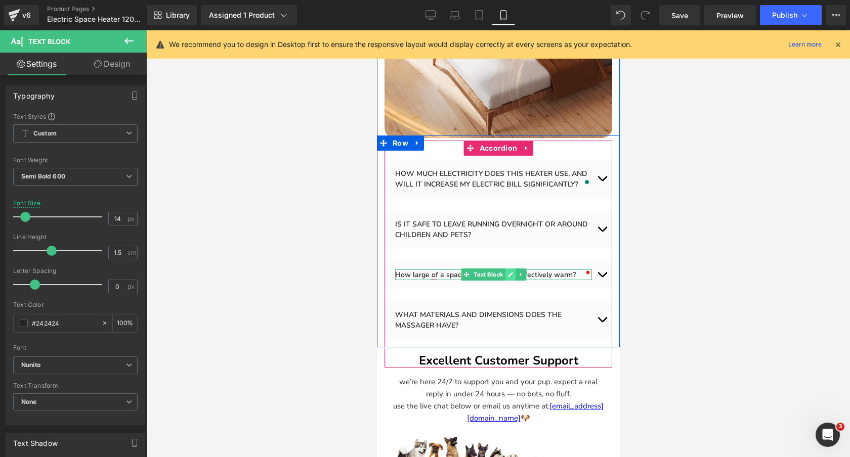
click at [509, 274] on icon at bounding box center [510, 275] width 6 height 6
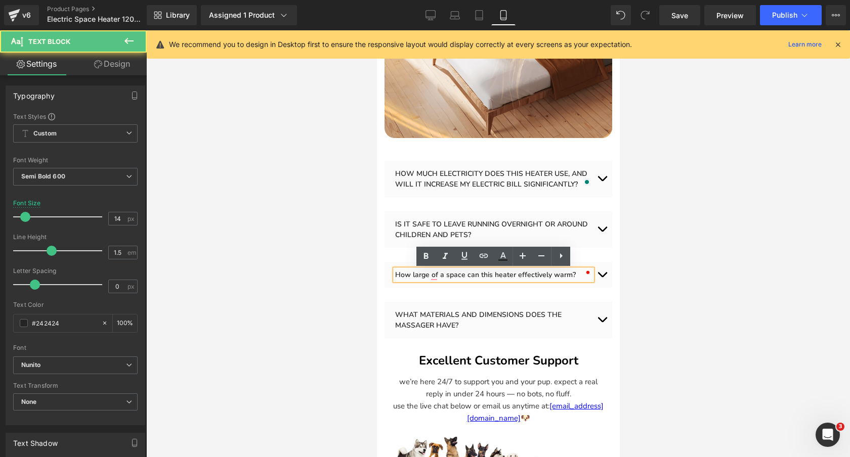
click at [519, 274] on p "How large of a space can this heater effectively warm?" at bounding box center [492, 275] width 197 height 11
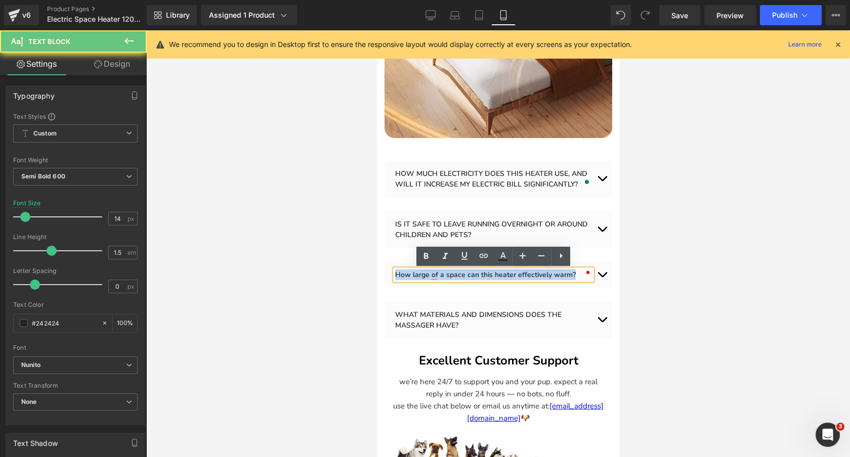
click at [519, 274] on p "How large of a space can this heater effectively warm?" at bounding box center [492, 275] width 197 height 11
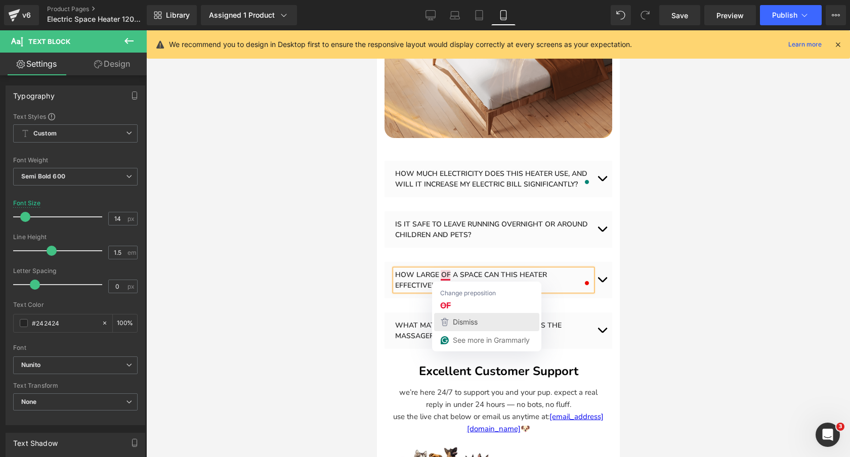
click at [464, 316] on div "Dismiss" at bounding box center [464, 322] width 27 height 15
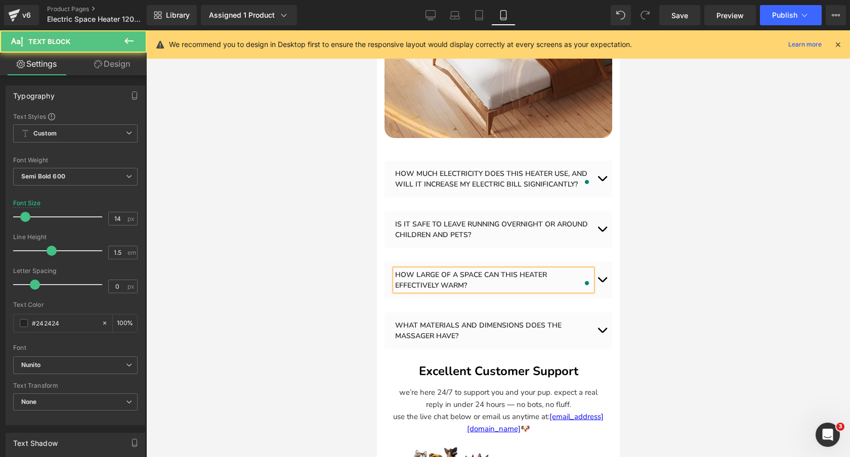
click at [450, 276] on p "HOW LARGE OF A SPACE CAN THIS HEATER EFFECTIVELY WARM?" at bounding box center [492, 280] width 197 height 21
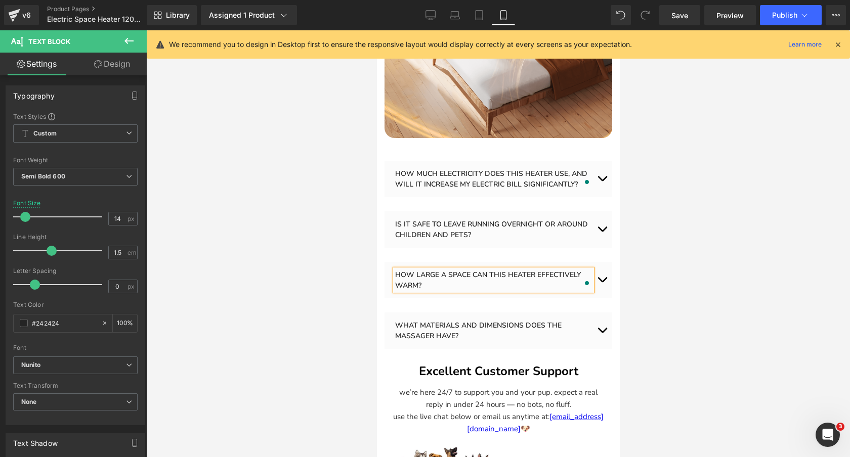
click at [601, 281] on button "button" at bounding box center [601, 280] width 20 height 36
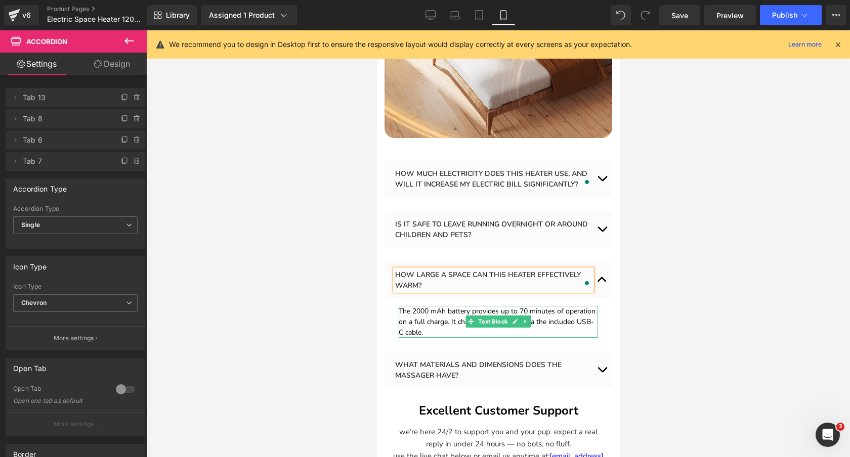
click at [559, 313] on font "The 2000 mAh battery provides up to 70 minutes of operation on a full charge. I…" at bounding box center [496, 321] width 197 height 31
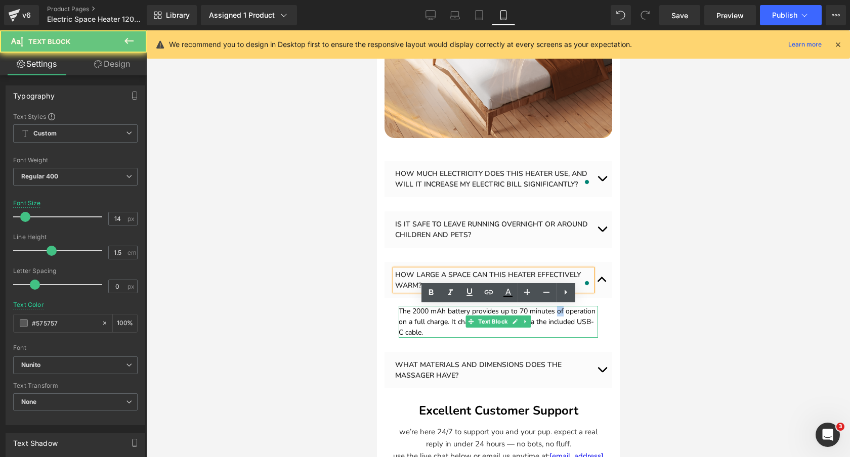
click at [559, 313] on font "The 2000 mAh battery provides up to 70 minutes of operation on a full charge. I…" at bounding box center [496, 321] width 197 height 31
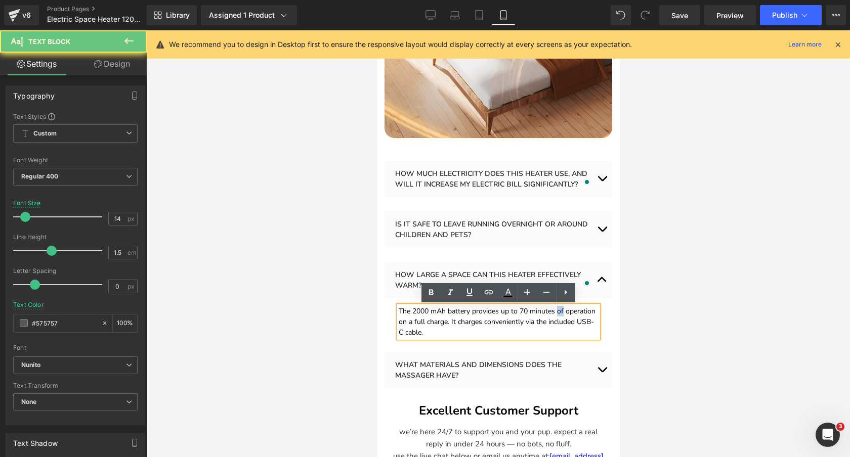
click at [559, 313] on font "The 2000 mAh battery provides up to 70 minutes of operation on a full charge. I…" at bounding box center [496, 321] width 197 height 31
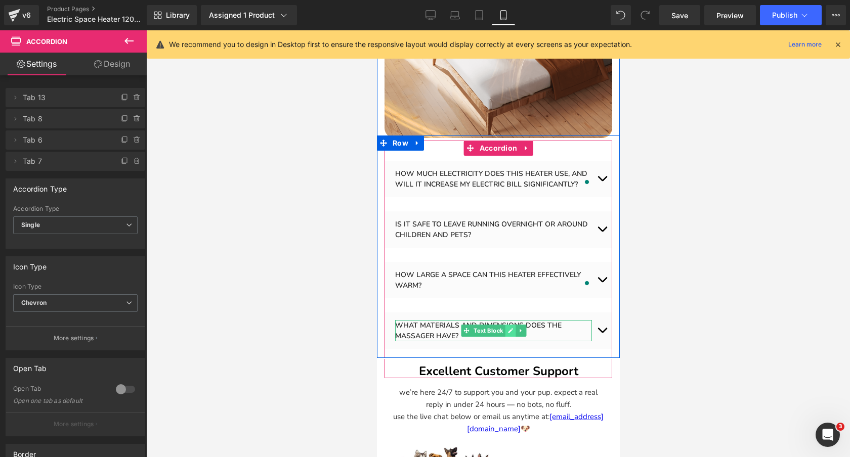
click at [510, 332] on icon at bounding box center [510, 331] width 6 height 6
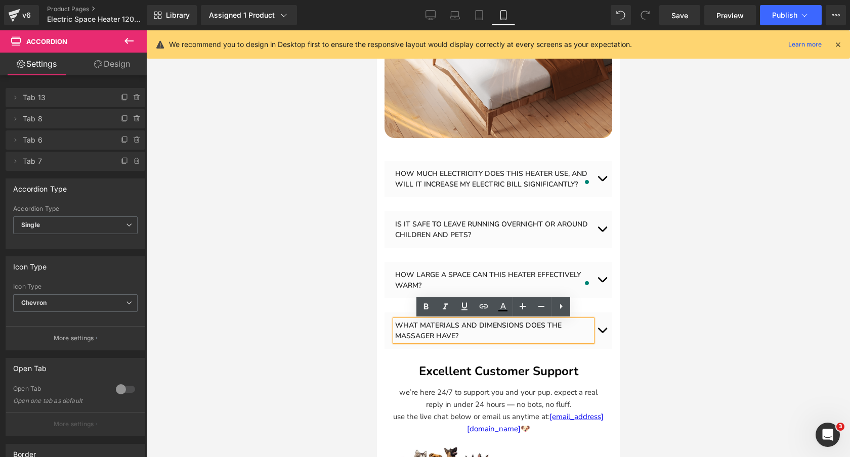
click at [517, 330] on p "WHAT MATERIALS AND DIMENSIONS DOES THE MASSAGER HAVE?" at bounding box center [492, 330] width 197 height 21
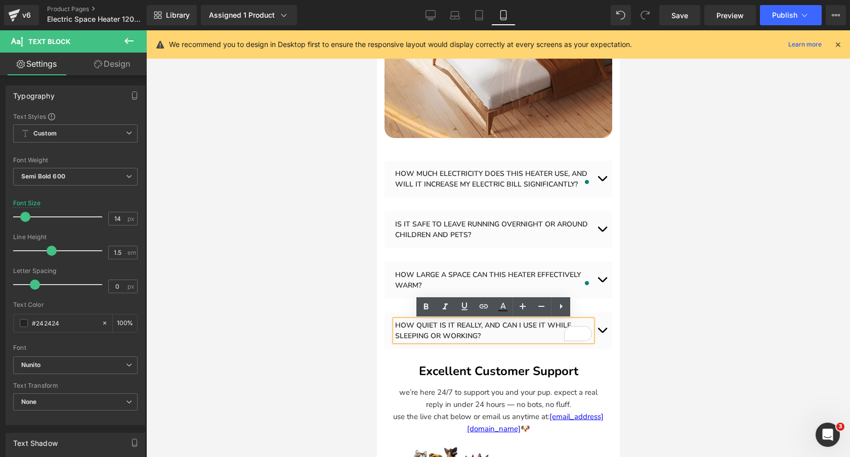
paste div "To enrich screen reader interactions, please activate Accessibility in Grammarl…"
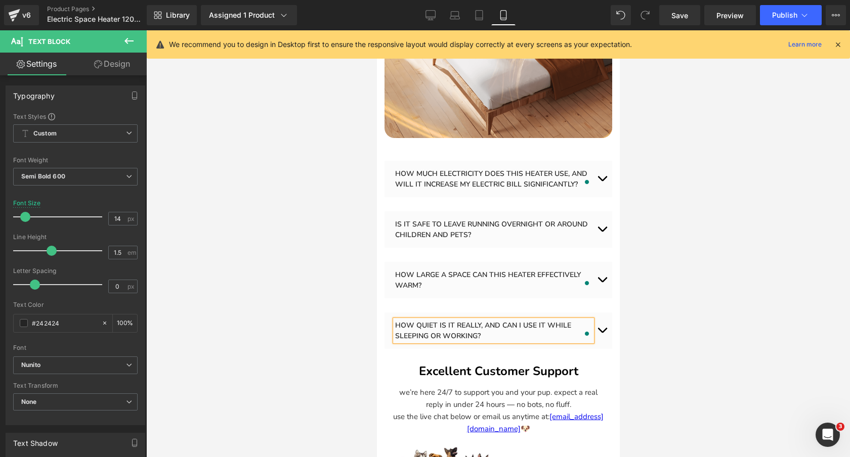
click at [602, 330] on button "button" at bounding box center [601, 331] width 20 height 36
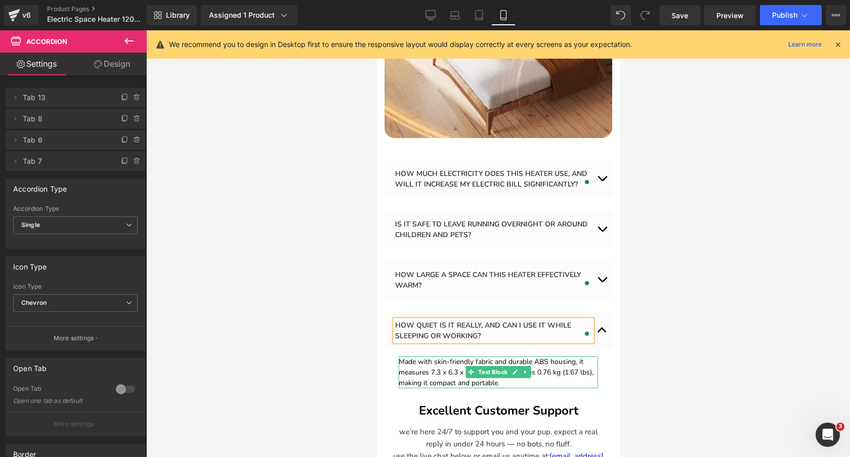
click at [552, 366] on font "Made with skin-friendly fabric and durable ABS housing, it measures 7.3 x 6.3 x…" at bounding box center [495, 372] width 195 height 31
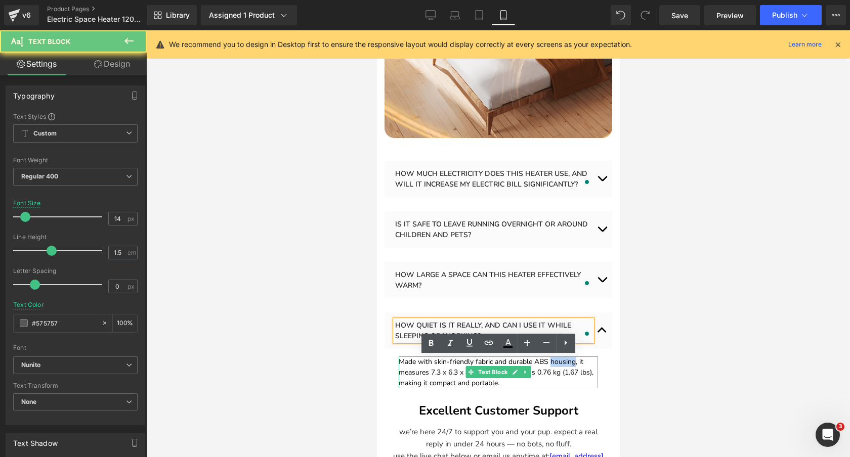
click at [552, 366] on font "Made with skin-friendly fabric and durable ABS housing, it measures 7.3 x 6.3 x…" at bounding box center [495, 372] width 195 height 31
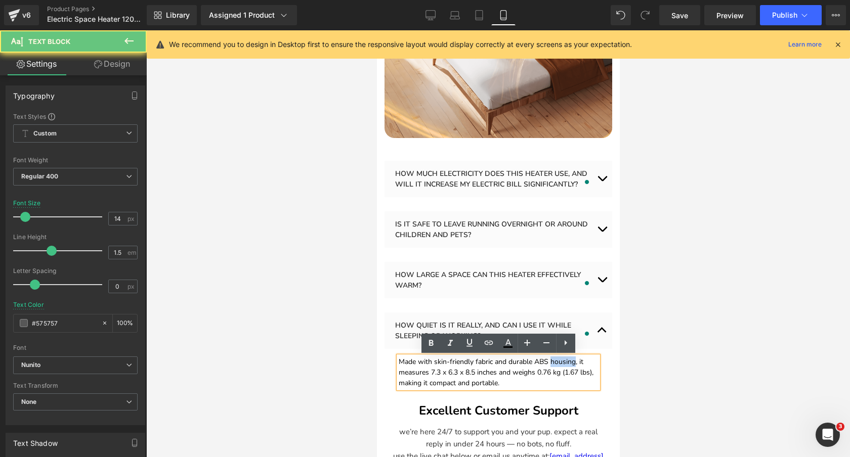
click at [552, 366] on font "Made with skin-friendly fabric and durable ABS housing, it measures 7.3 x 6.3 x…" at bounding box center [495, 372] width 195 height 31
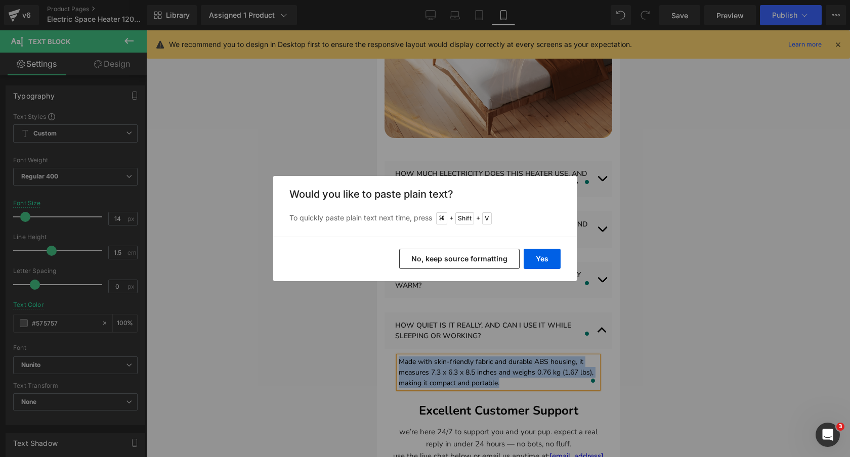
click at [541, 254] on button "Yes" at bounding box center [541, 259] width 37 height 20
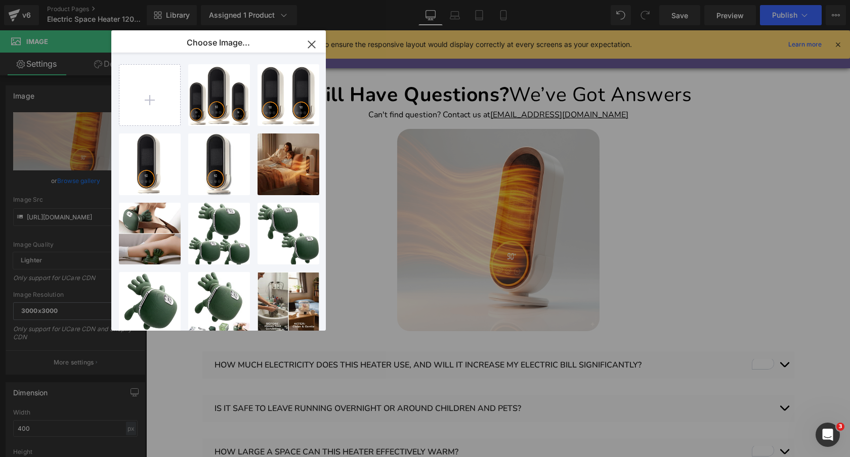
scroll to position [1994, 0]
click at [315, 45] on icon "button" at bounding box center [311, 44] width 16 height 16
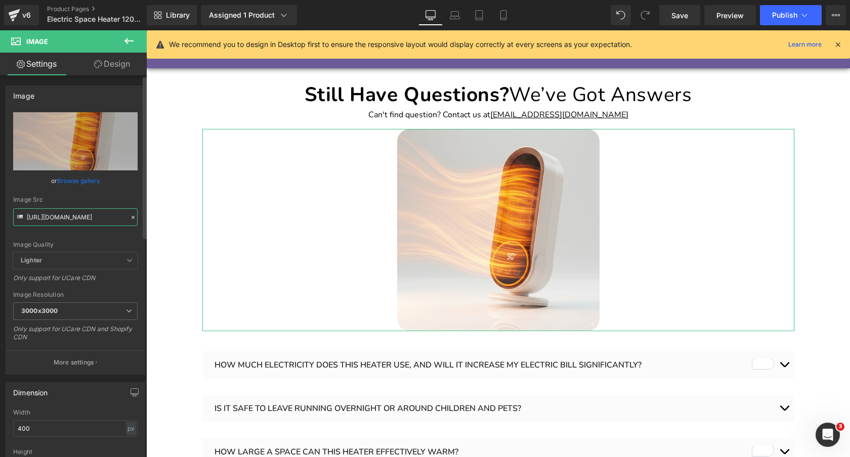
click at [79, 215] on input "[URL][DOMAIN_NAME]" at bounding box center [75, 217] width 124 height 18
click at [79, 215] on input "https://cdn.shopify.com/s/files/1/0089/1335/4815/files/GeneratedImageSeptember2…" at bounding box center [75, 217] width 124 height 18
paste input "26.png?v=1758498636"
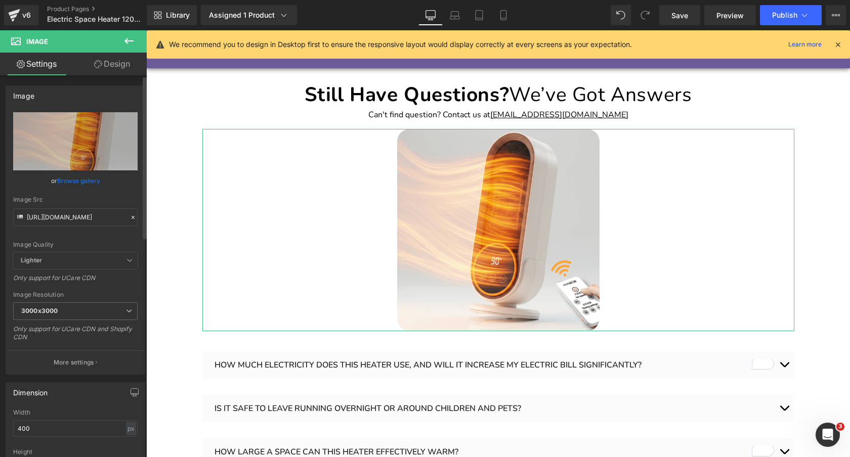
scroll to position [0, 0]
click at [108, 196] on div "Image Quality Lighter Lightest Lighter Lighter Lightest Only support for UCare …" at bounding box center [75, 182] width 124 height 140
type input "https://cdn.shopify.com/s/files/1/0089/1335/4815/files/26_3000x3000.png?v=17584…"
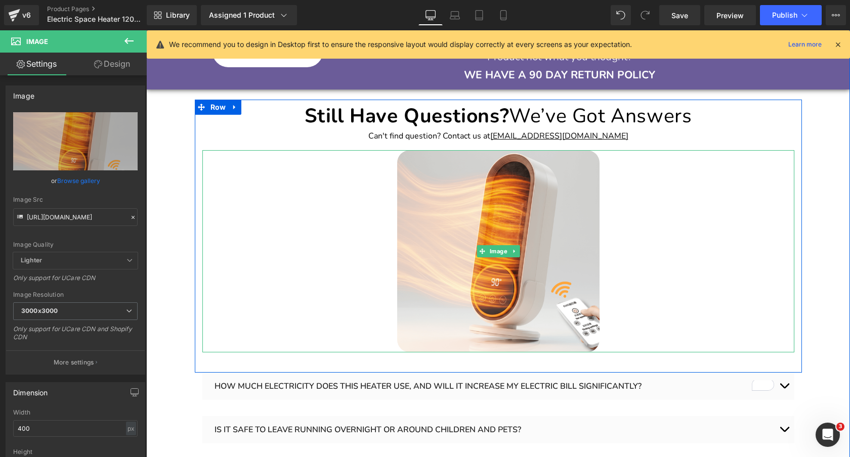
scroll to position [1968, 0]
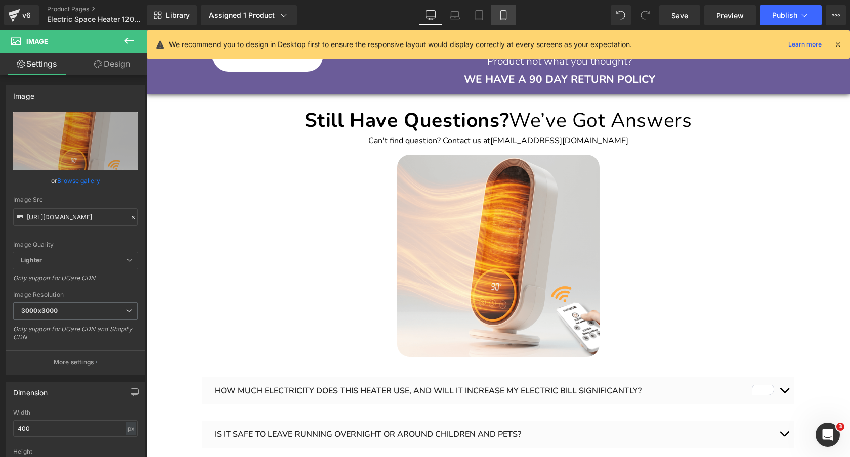
click at [506, 13] on icon at bounding box center [503, 15] width 10 height 10
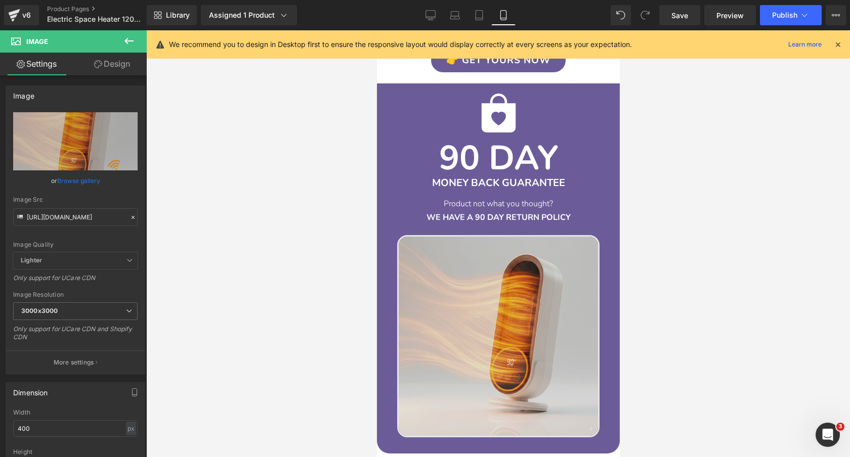
scroll to position [2515, 0]
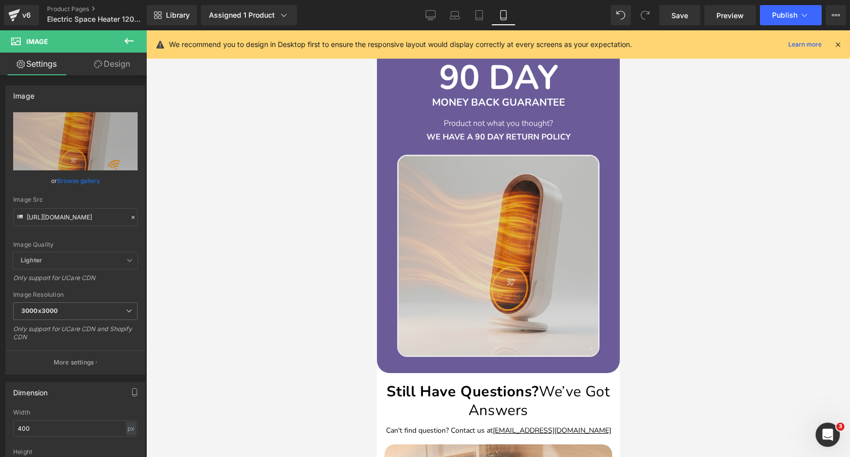
click at [504, 239] on img at bounding box center [497, 256] width 202 height 202
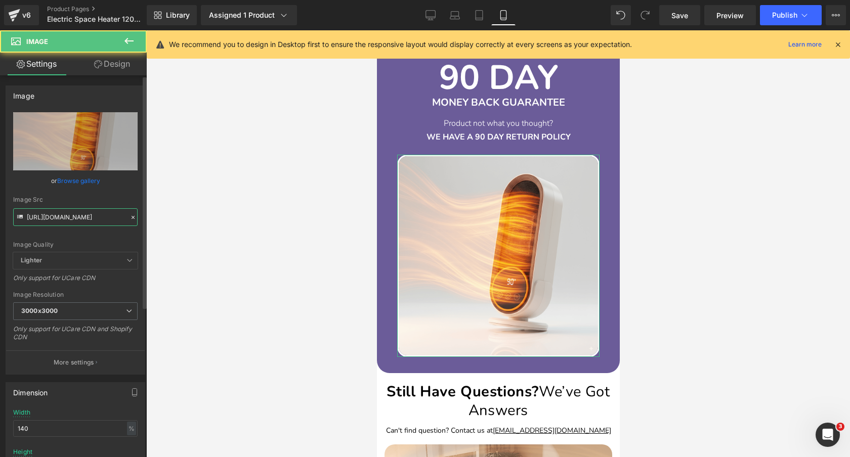
click at [86, 216] on input "https://cdn.shopify.com/s/files/1/0089/1335/4815/files/GeneratedImageSeptember2…" at bounding box center [75, 217] width 124 height 18
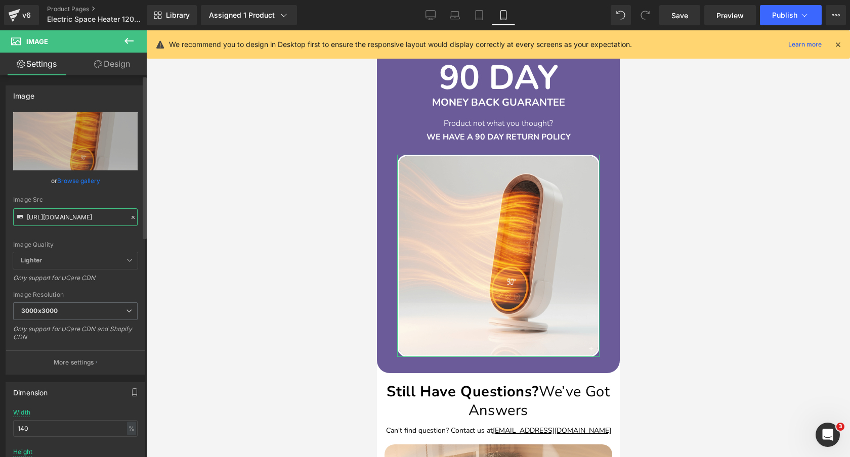
scroll to position [0, 131]
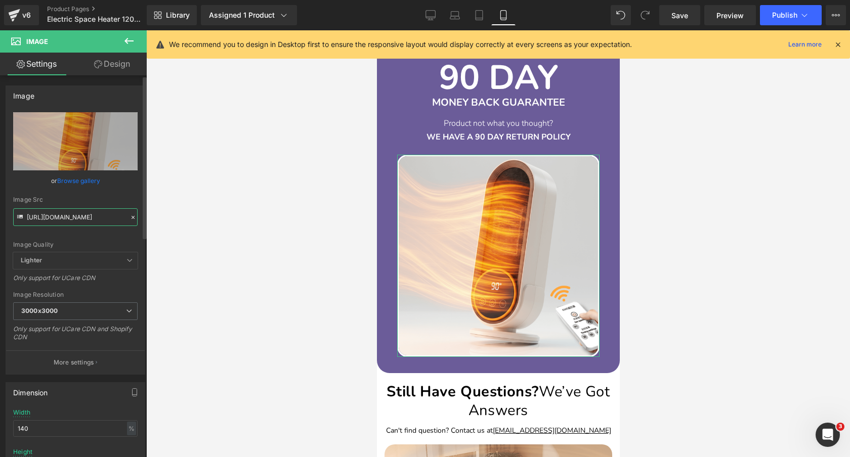
type input "https://cdn.shopify.com/s/files/1/0089/1335/4815/files/26_3000x3000.png?v=17584…"
click at [118, 197] on div "Image Src" at bounding box center [75, 199] width 124 height 7
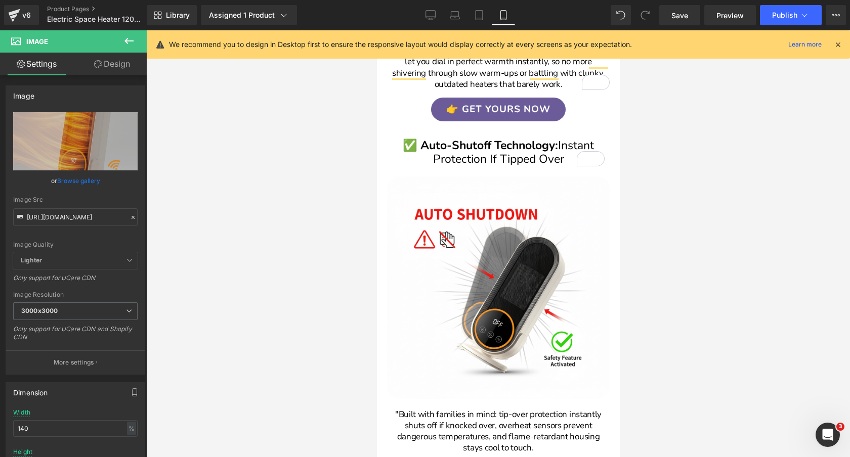
scroll to position [1123, 0]
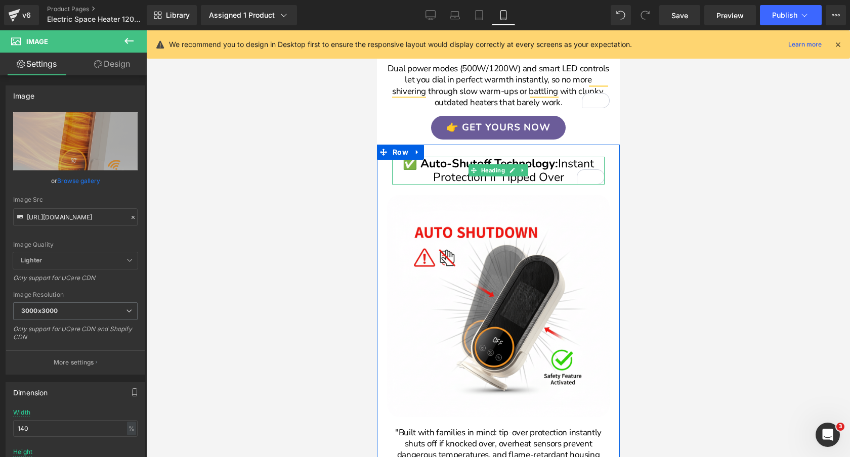
click at [566, 171] on span "Instant Protection If Tipped Over" at bounding box center [512, 171] width 161 height 30
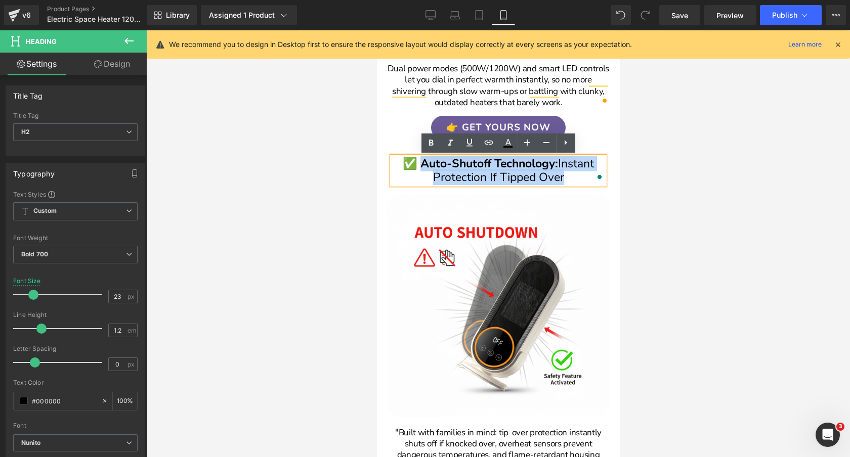
drag, startPoint x: 566, startPoint y: 178, endPoint x: 419, endPoint y: 166, distance: 147.7
click at [419, 166] on h2 "✅ Auto-Shutoff Technology: Instant Protection If Tipped Over" at bounding box center [497, 171] width 212 height 28
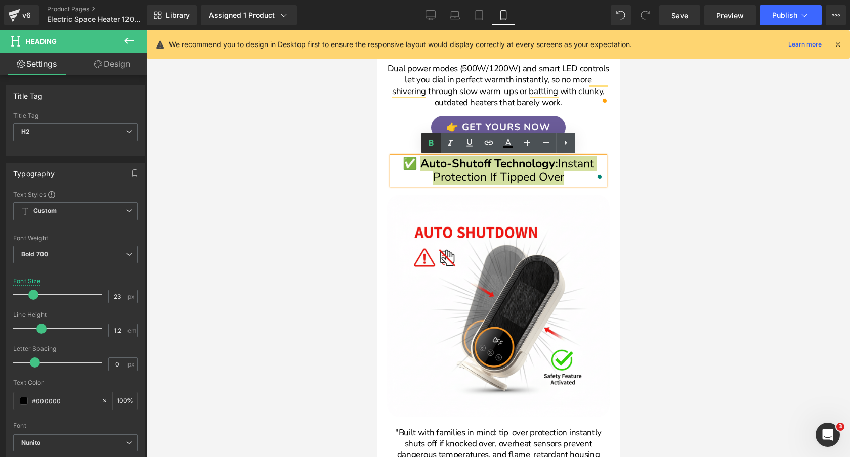
click at [431, 145] on icon at bounding box center [430, 143] width 5 height 6
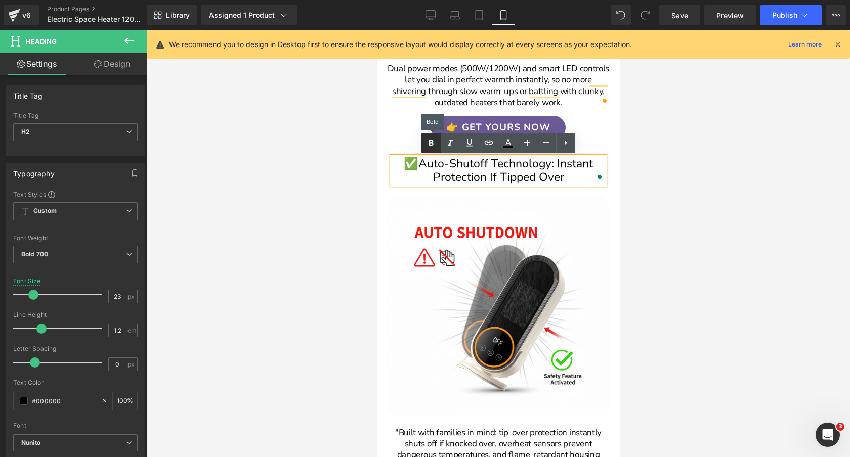
click at [431, 145] on icon at bounding box center [430, 143] width 5 height 6
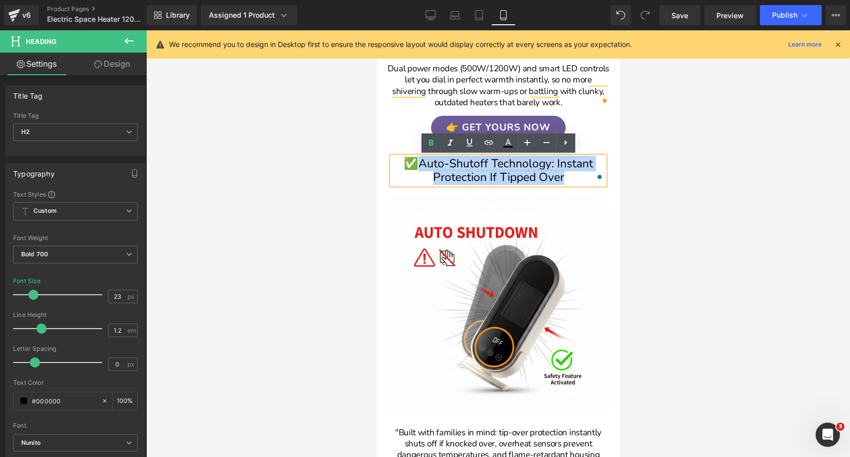
drag, startPoint x: 569, startPoint y: 178, endPoint x: 418, endPoint y: 166, distance: 151.7
click at [418, 166] on h2 "✅ Auto-Shutoff Technology: Instant Protection If Tipped Over" at bounding box center [497, 171] width 212 height 28
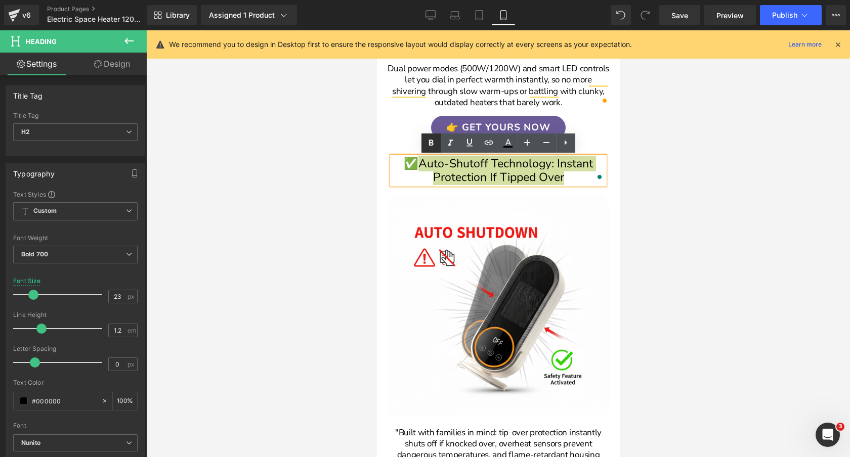
click at [429, 143] on icon at bounding box center [430, 143] width 5 height 6
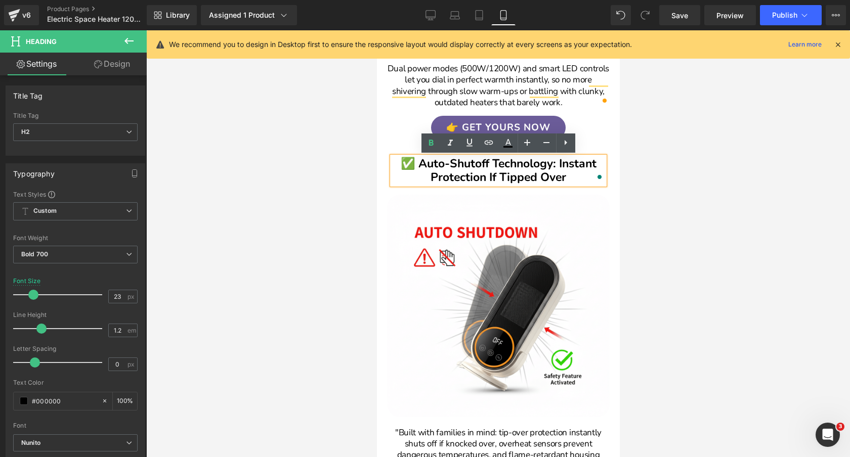
click at [333, 165] on div at bounding box center [497, 243] width 703 height 427
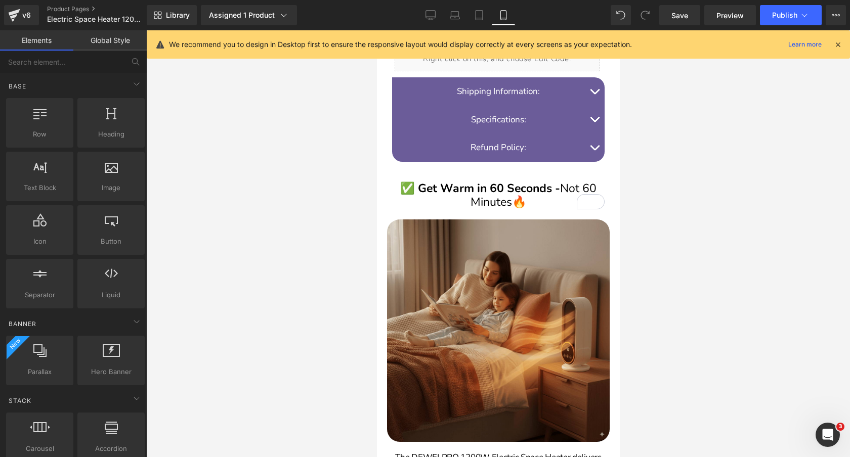
scroll to position [675, 0]
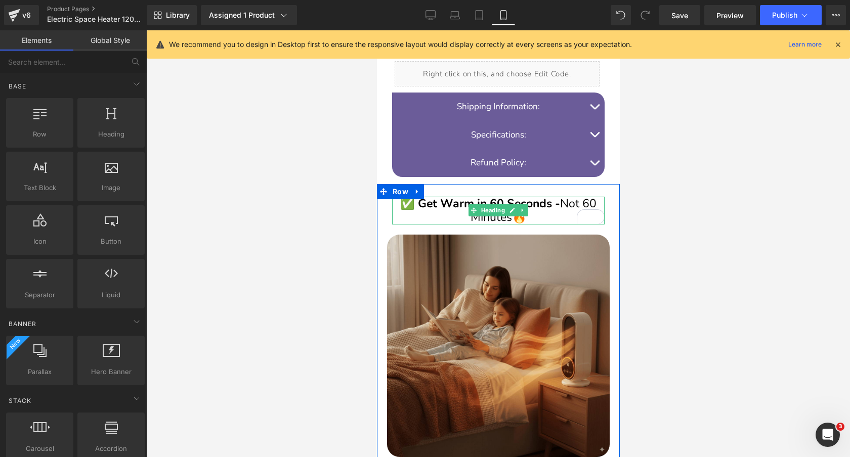
click at [538, 217] on h2 "✅ Get Warm in 60 Seconds - Not 60 Minutes 🔥" at bounding box center [497, 211] width 212 height 28
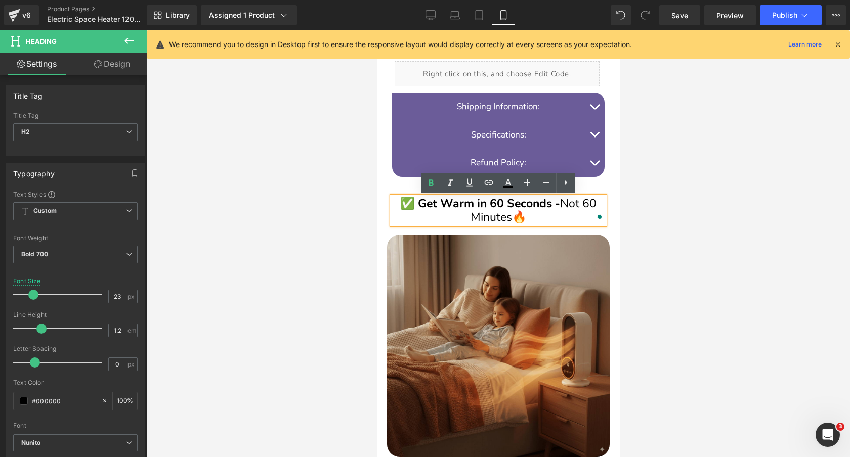
drag, startPoint x: 547, startPoint y: 217, endPoint x: 416, endPoint y: 204, distance: 131.1
click at [416, 204] on h2 "✅ Get Warm in 60 Seconds - Not 60 Minutes 🔥" at bounding box center [497, 211] width 212 height 28
click at [430, 185] on icon at bounding box center [430, 183] width 5 height 6
drag, startPoint x: 531, startPoint y: 216, endPoint x: 418, endPoint y: 205, distance: 112.8
click at [418, 205] on h2 "✅ Get Warm in 60 Seconds - Not 60 Minutes 🔥" at bounding box center [497, 211] width 212 height 28
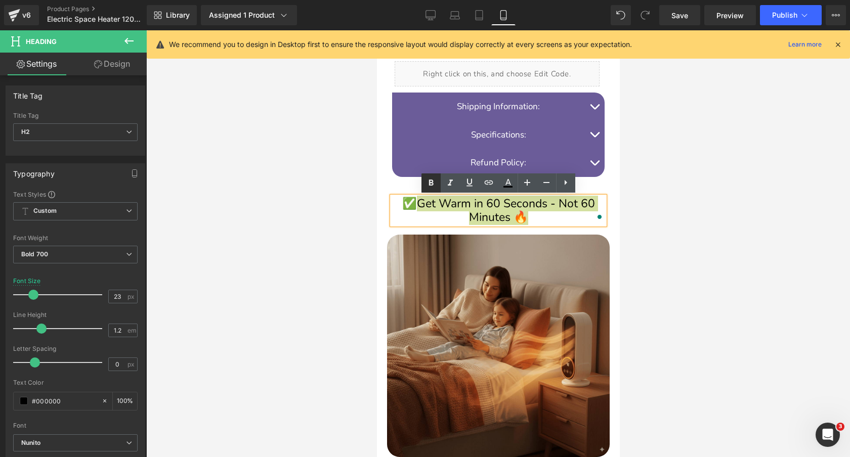
click at [426, 184] on icon at bounding box center [431, 183] width 12 height 12
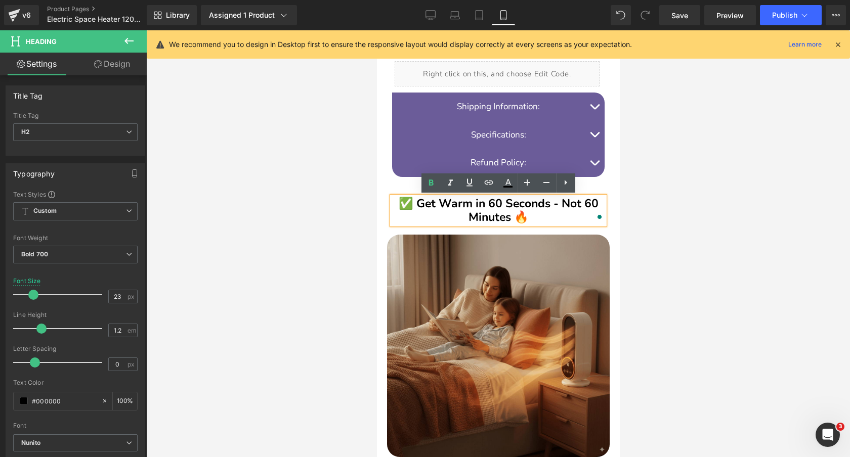
click at [346, 167] on div at bounding box center [497, 243] width 703 height 427
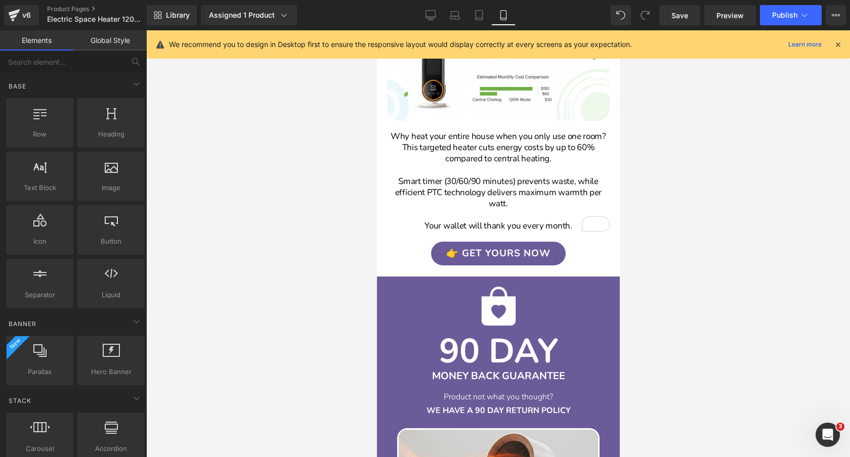
scroll to position [2365, 0]
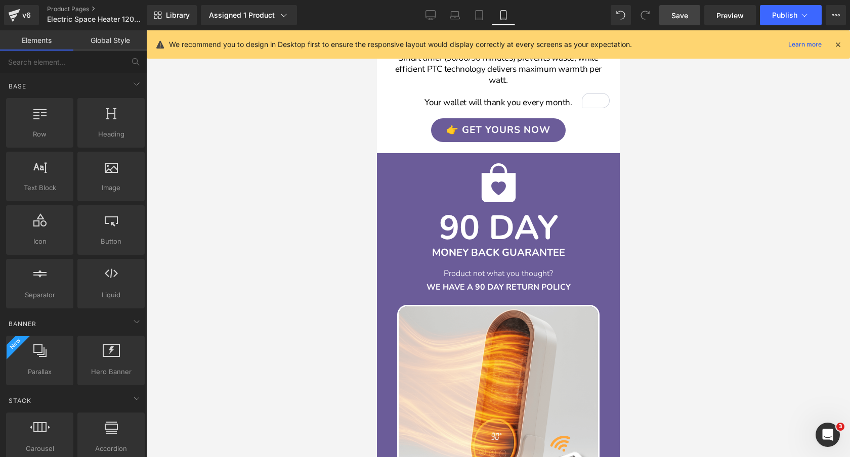
drag, startPoint x: 673, startPoint y: 18, endPoint x: 99, endPoint y: 164, distance: 592.9
click at [673, 18] on span "Save" at bounding box center [679, 15] width 17 height 11
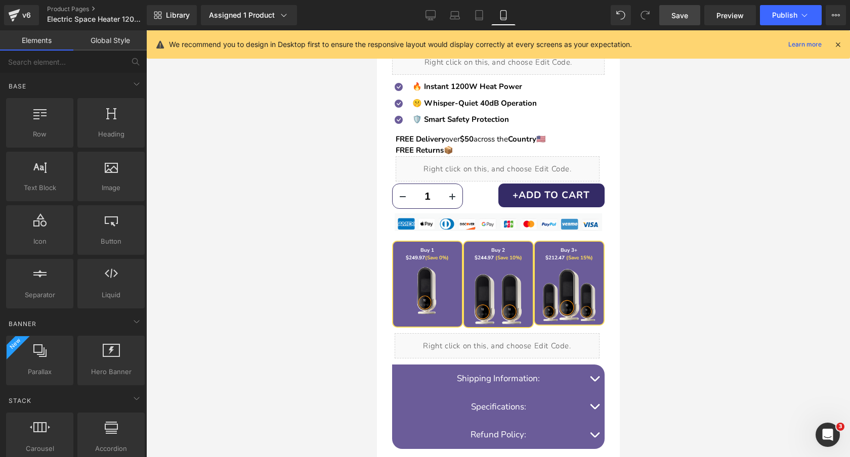
scroll to position [0, 0]
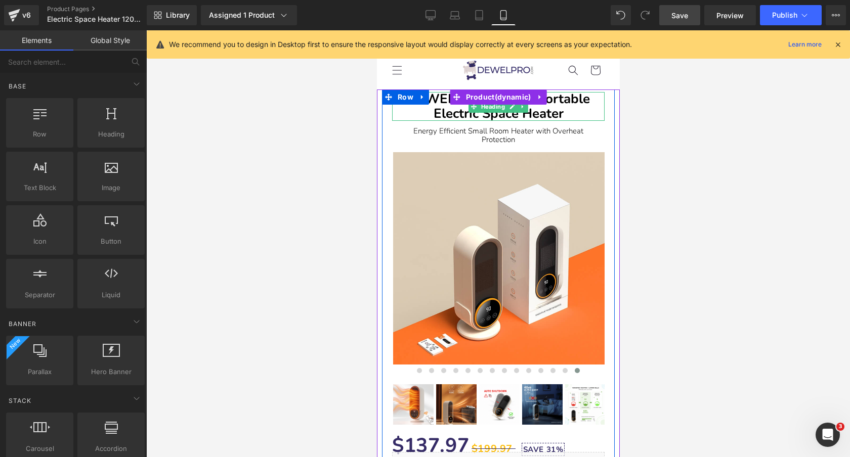
click at [584, 106] on b "DEWELPRO 1200W Portable Electric Space Heater" at bounding box center [497, 106] width 183 height 32
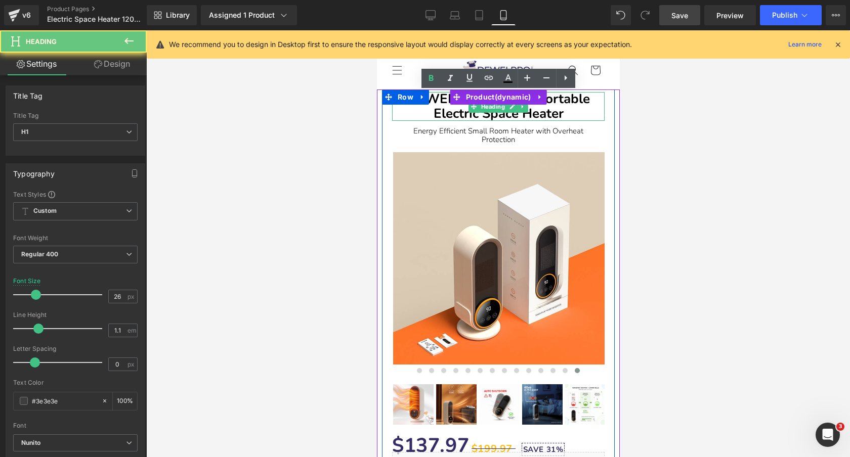
click at [584, 106] on b "DEWELPRO 1200W Portable Electric Space Heater" at bounding box center [497, 106] width 183 height 32
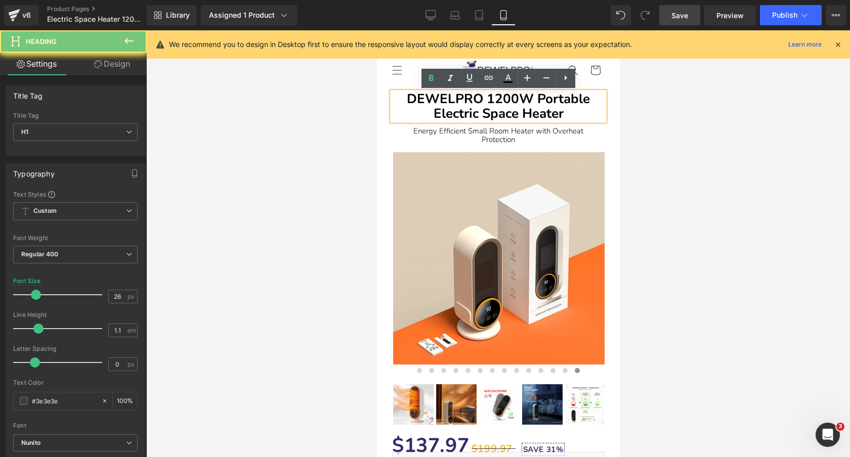
copy b "DEWELPRO 1200W Portable Electric Space Heater"
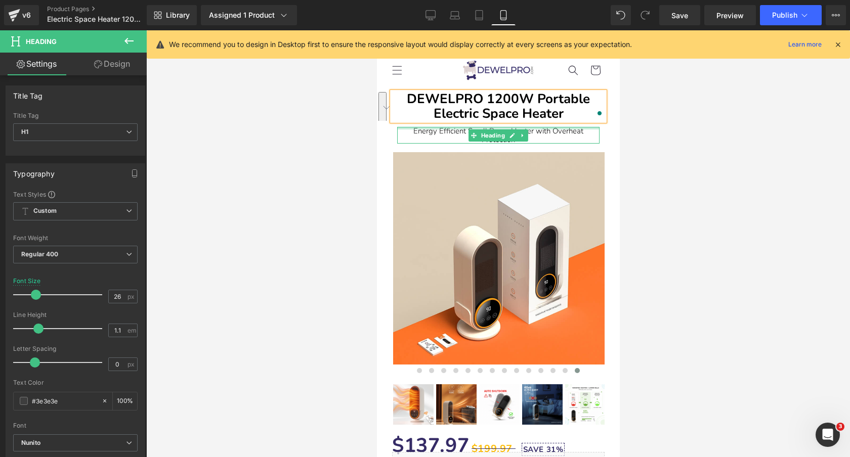
click at [564, 131] on font "Energy Efficient Small Room Heater with Overheat Protection" at bounding box center [498, 135] width 170 height 19
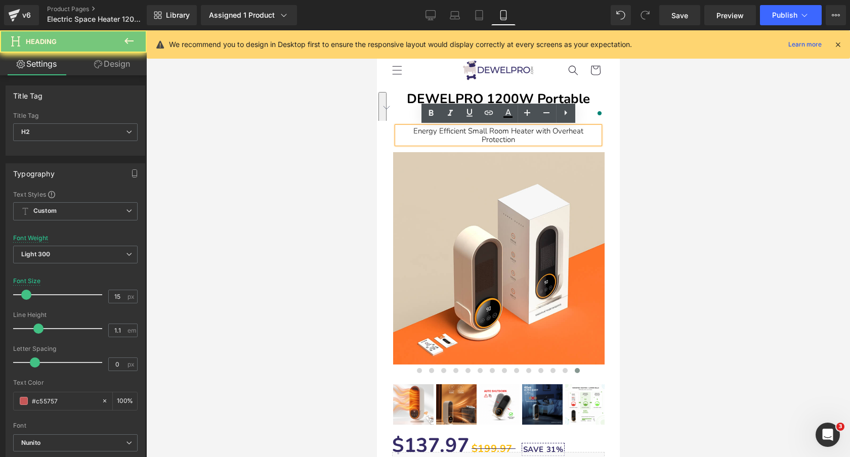
click at [564, 131] on font "Energy Efficient Small Room Heater with Overheat Protection" at bounding box center [498, 135] width 170 height 19
copy font "Energy Efficient Small Room Heater with Overheat Protection"
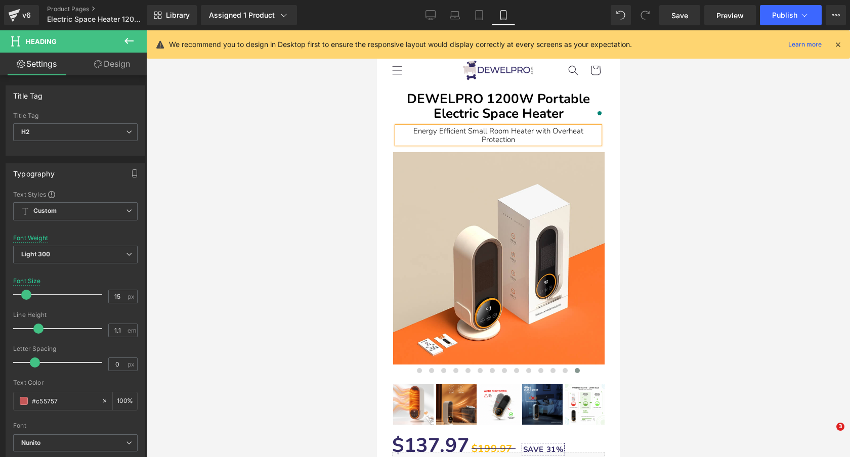
click at [535, 136] on h2 "Energy Efficient Small Room Heater with Overheat Protection" at bounding box center [497, 135] width 202 height 17
click at [535, 136] on div "Energy Efficient Small Room Heater with Overheat Protection" at bounding box center [497, 135] width 202 height 17
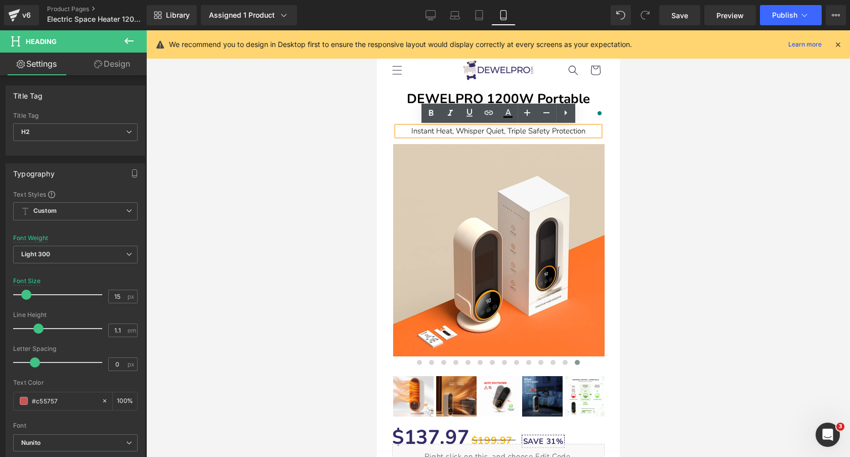
click at [361, 118] on div at bounding box center [497, 243] width 703 height 427
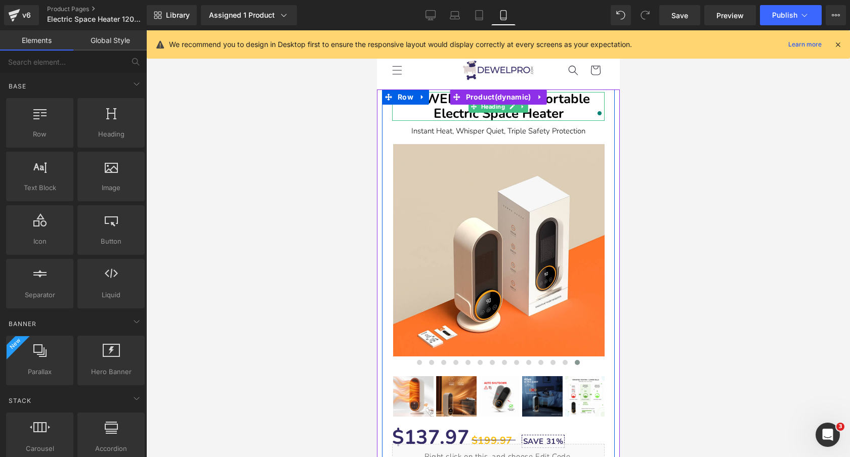
click at [577, 100] on b "DEWELPRO 1200W Portable Electric Space Heater" at bounding box center [497, 106] width 183 height 32
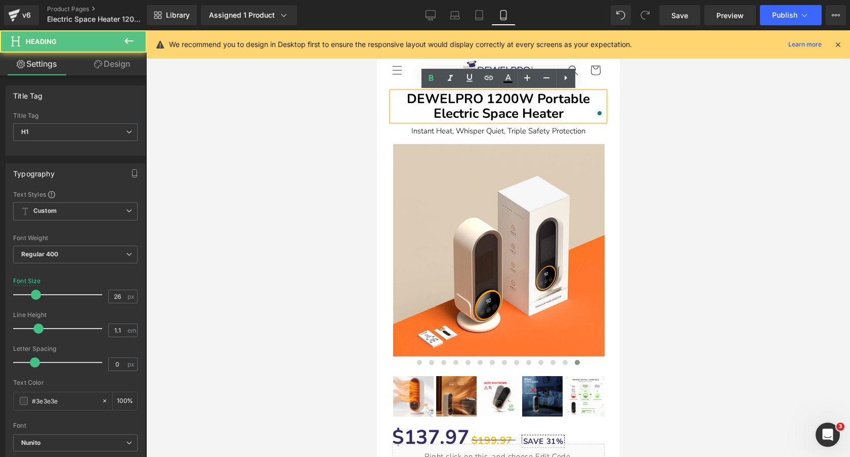
click at [577, 105] on b "DEWELPRO 1200W Portable Electric Space Heater" at bounding box center [497, 106] width 183 height 32
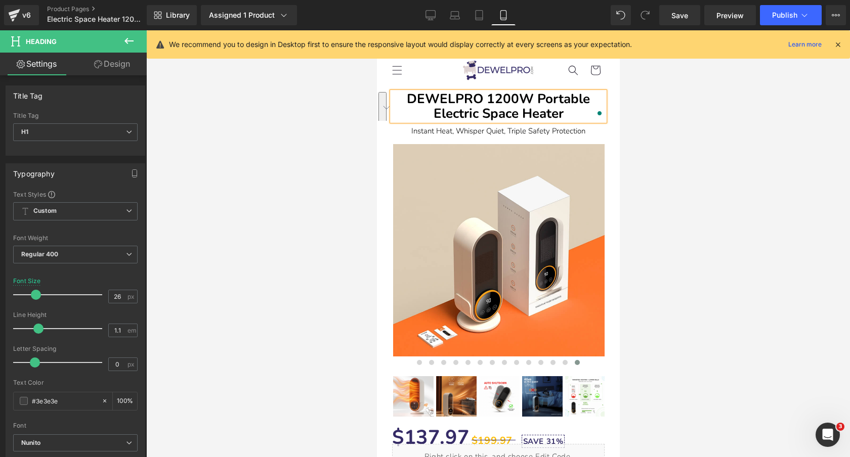
paste div "To enrich screen reader interactions, please activate Accessibility in Grammarl…"
click at [543, 99] on b "DEWELPRO 1200W Electric Space Heater" at bounding box center [497, 106] width 175 height 32
click at [338, 109] on div at bounding box center [497, 243] width 703 height 427
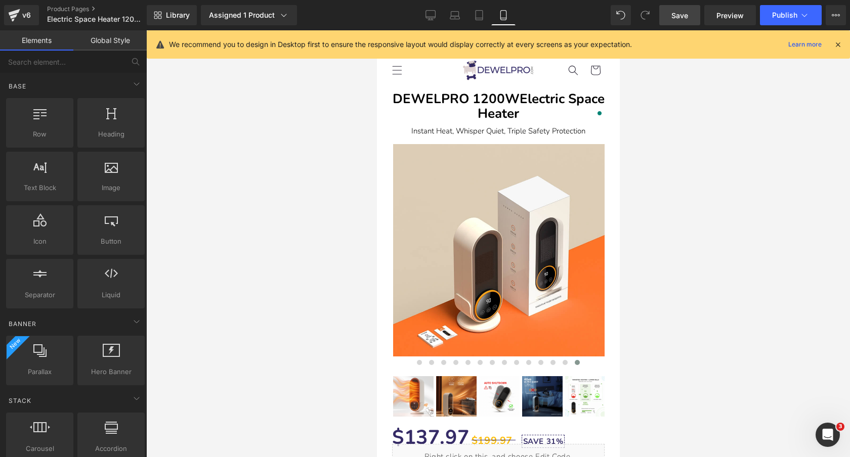
click at [674, 16] on span "Save" at bounding box center [679, 15] width 17 height 11
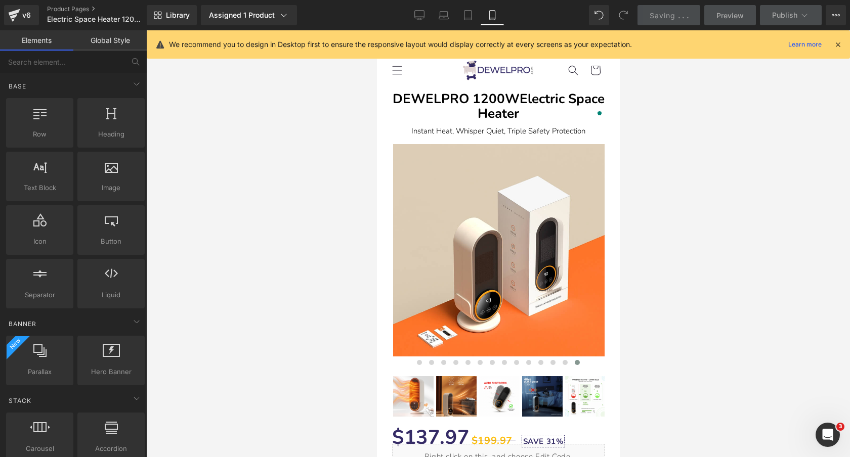
click at [838, 45] on icon at bounding box center [837, 44] width 9 height 9
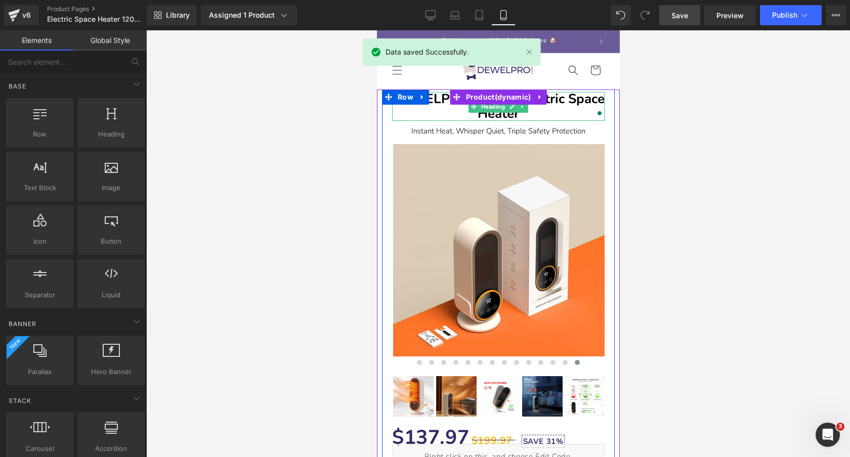
click at [561, 107] on b "DEWELPRO 1200W Electric Space Heater" at bounding box center [498, 106] width 212 height 32
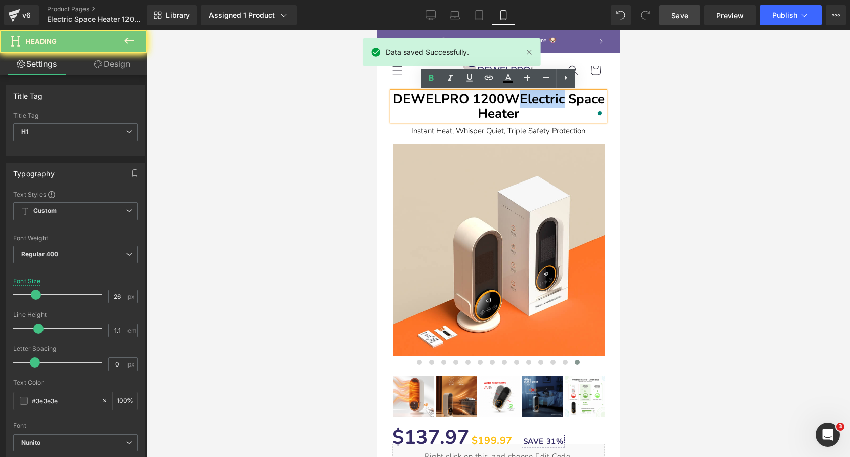
click at [561, 107] on b "DEWELPRO 1200W Electric Space Heater" at bounding box center [498, 106] width 212 height 32
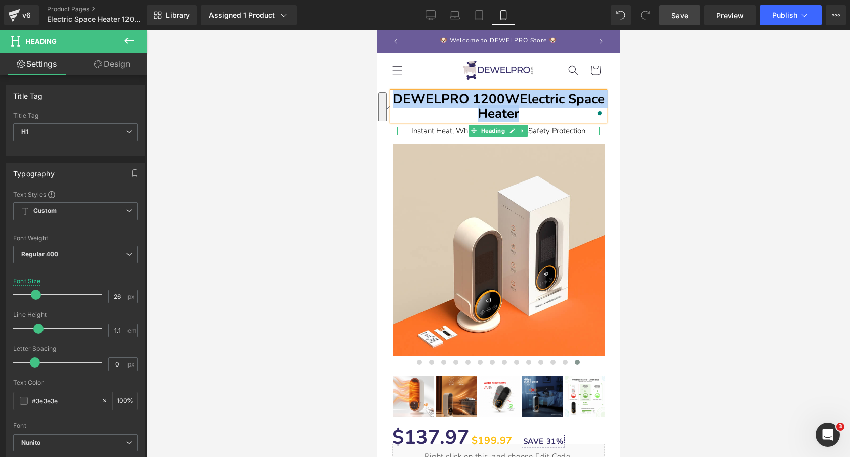
click at [572, 130] on font "Instant Heat, Whisper Quiet, Triple Safety Protection" at bounding box center [498, 131] width 174 height 10
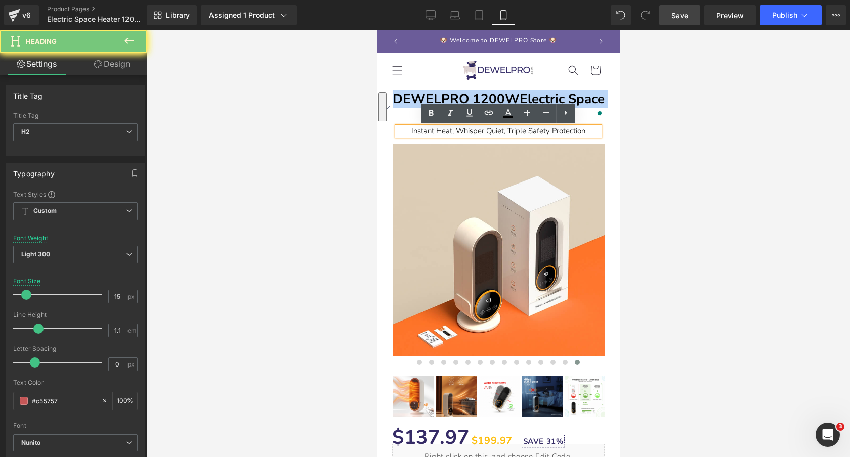
click at [572, 130] on font "Instant Heat, Whisper Quiet, Triple Safety Protection" at bounding box center [498, 131] width 174 height 10
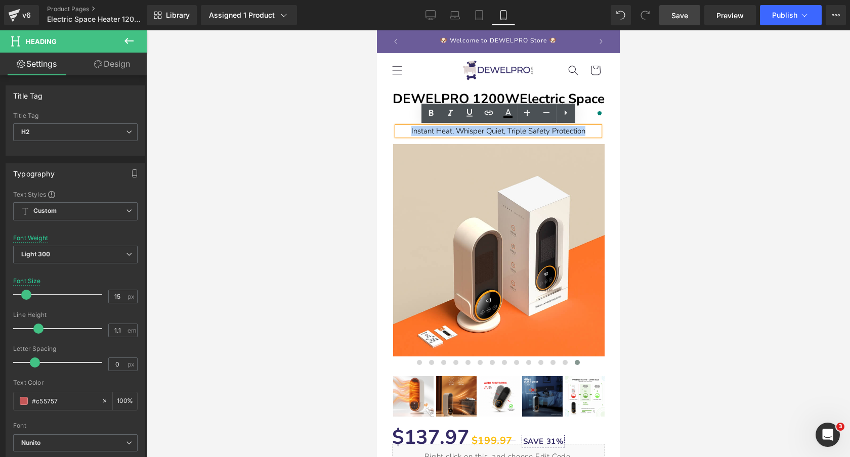
copy font "Instant Heat, Whisper Quiet, Triple Safety Protection"
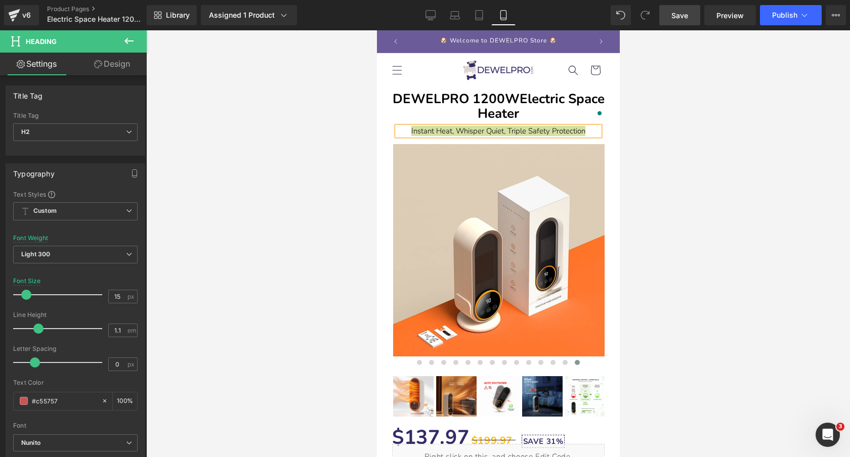
click at [242, 107] on div at bounding box center [497, 243] width 703 height 427
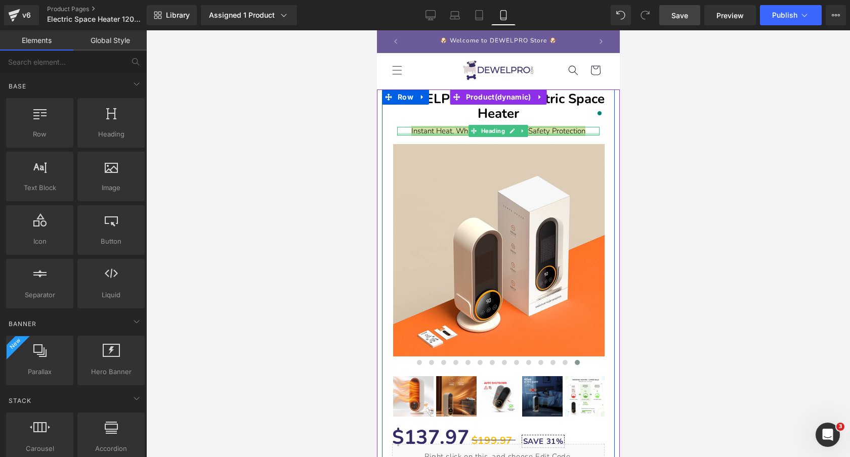
click at [580, 133] on div at bounding box center [497, 134] width 202 height 3
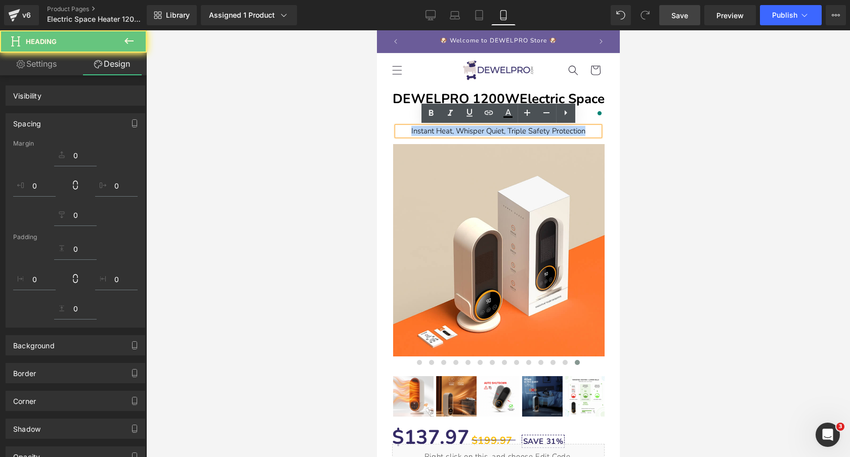
click at [575, 131] on font "Instant Heat, Whisper Quiet, Triple Safety Protection" at bounding box center [498, 131] width 174 height 10
click at [268, 131] on div at bounding box center [497, 243] width 703 height 427
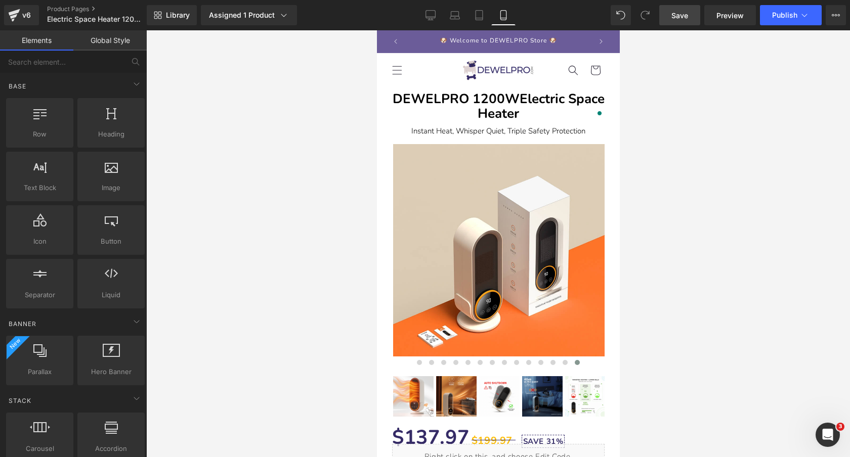
click at [675, 16] on span "Save" at bounding box center [679, 15] width 17 height 11
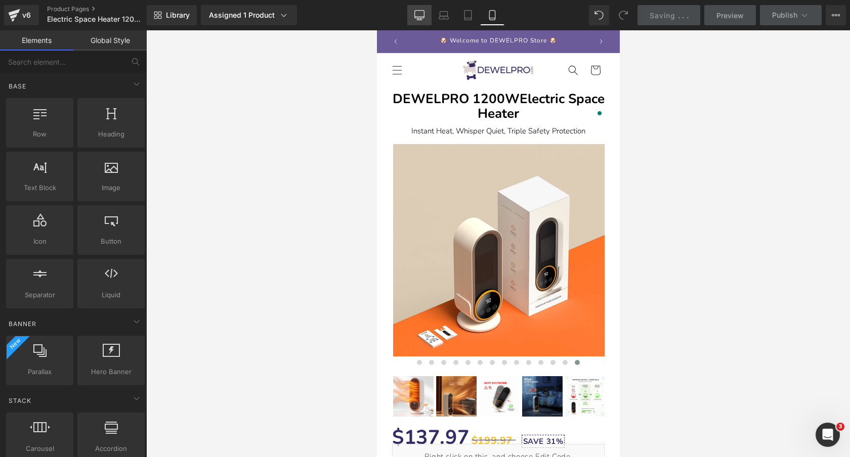
click at [419, 12] on icon at bounding box center [419, 15] width 10 height 10
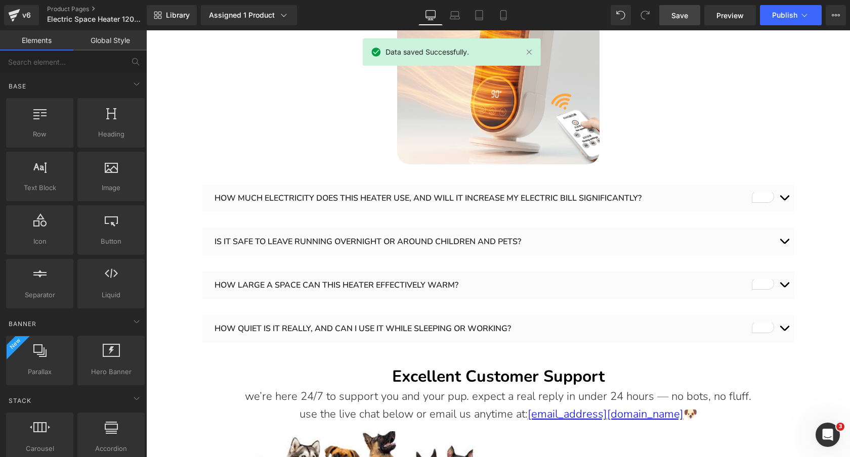
scroll to position [2174, 0]
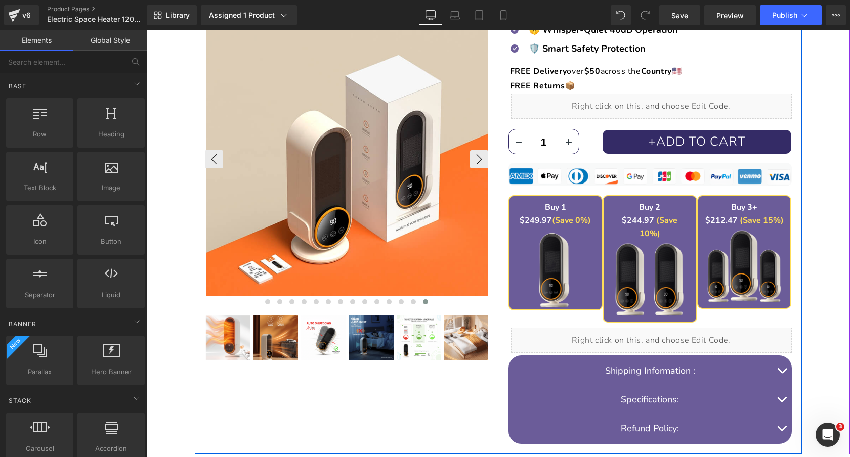
scroll to position [202, 0]
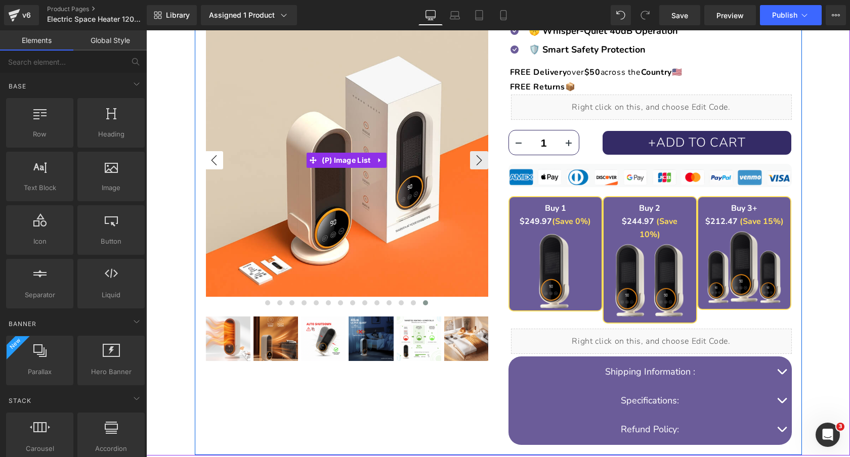
click at [207, 160] on button "‹" at bounding box center [214, 160] width 18 height 18
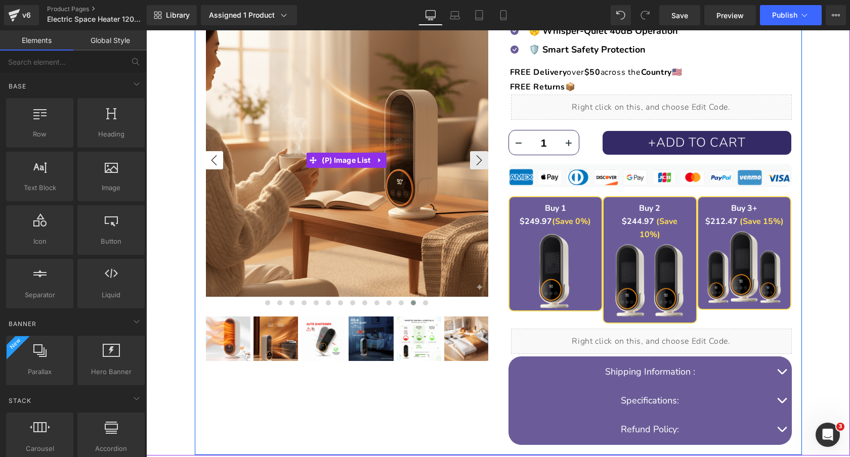
click at [207, 160] on button "‹" at bounding box center [214, 160] width 18 height 18
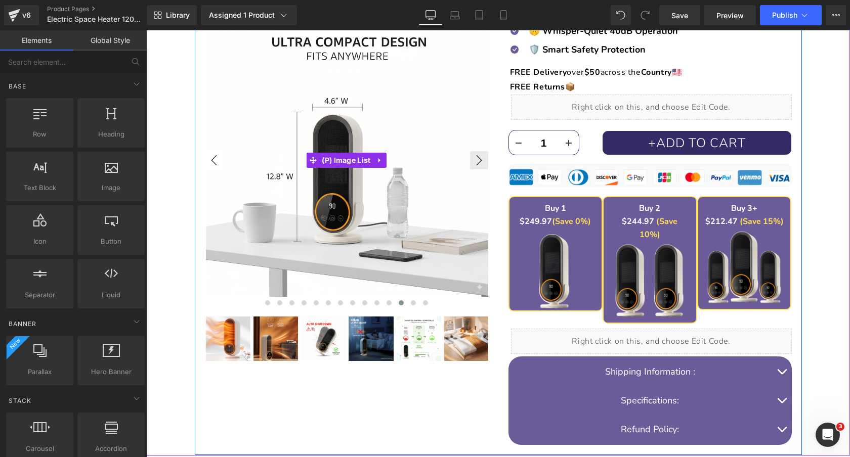
click at [207, 160] on button "‹" at bounding box center [214, 160] width 18 height 18
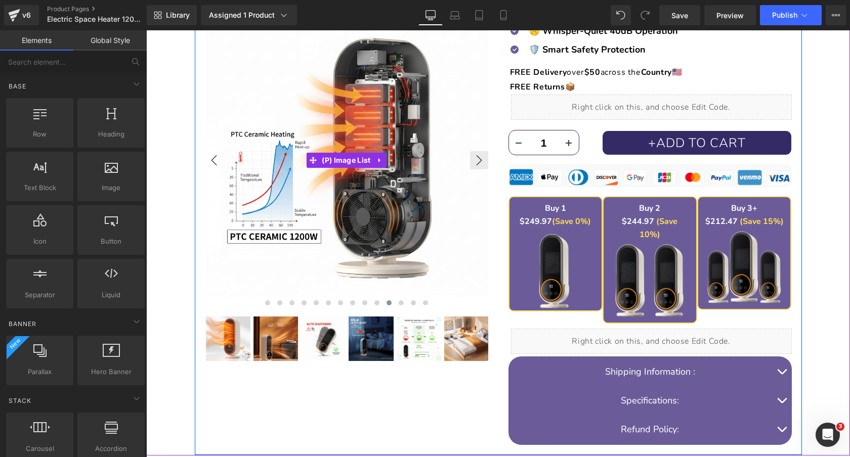
click at [207, 160] on button "‹" at bounding box center [214, 160] width 18 height 18
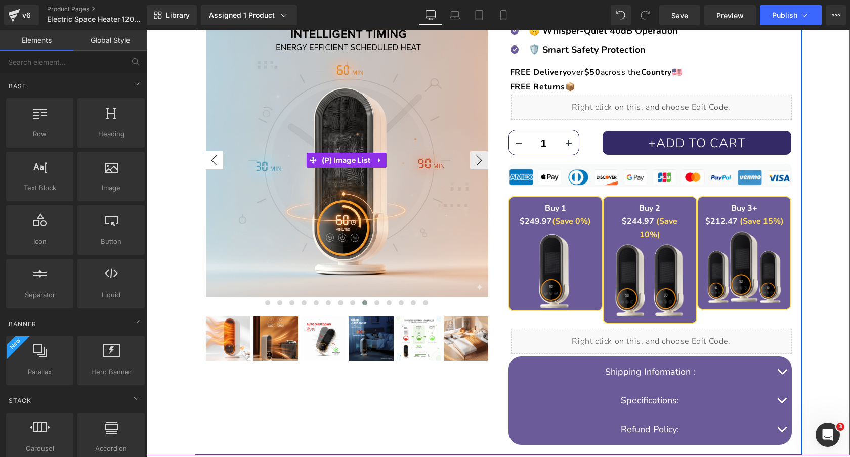
click at [207, 160] on button "‹" at bounding box center [214, 160] width 18 height 18
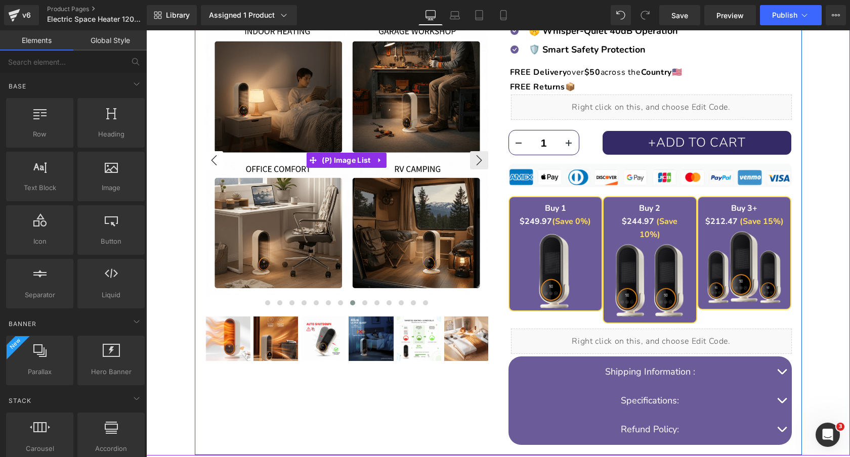
click at [207, 160] on button "‹" at bounding box center [214, 160] width 18 height 18
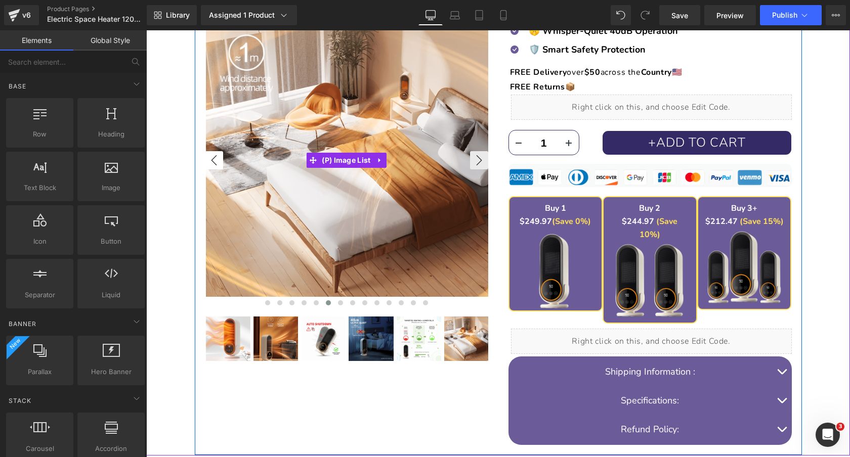
click at [207, 160] on button "‹" at bounding box center [214, 160] width 18 height 18
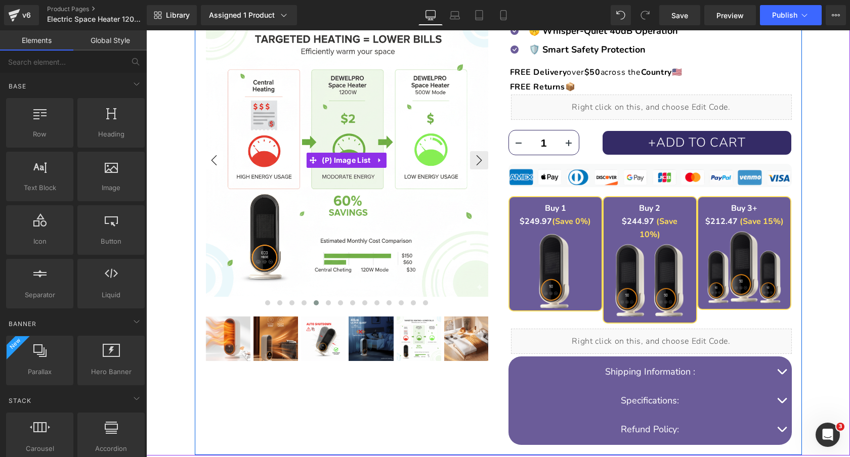
click at [207, 160] on button "‹" at bounding box center [214, 160] width 18 height 18
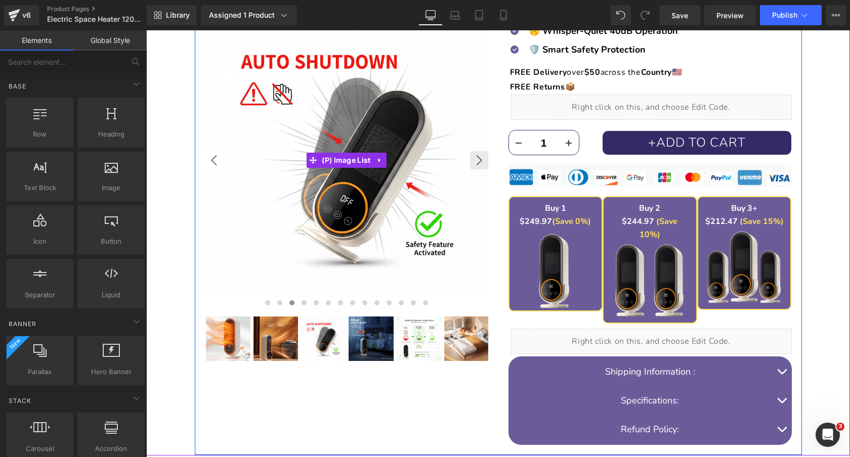
click at [207, 160] on button "‹" at bounding box center [214, 160] width 18 height 18
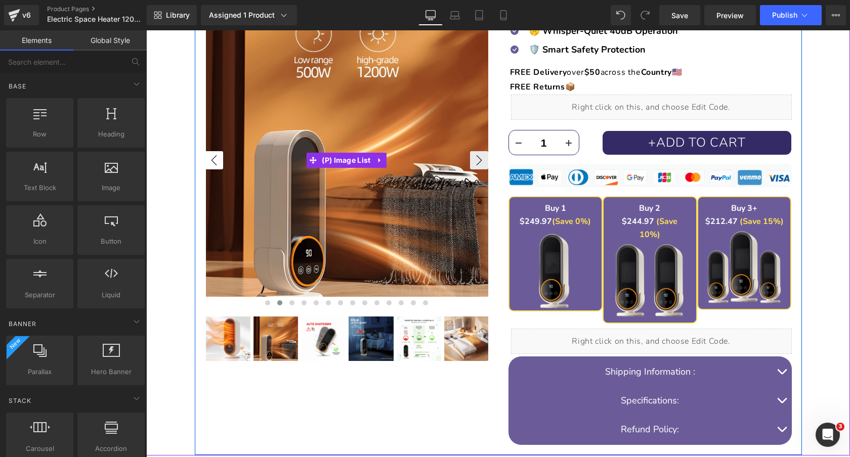
click at [207, 160] on button "‹" at bounding box center [214, 160] width 18 height 18
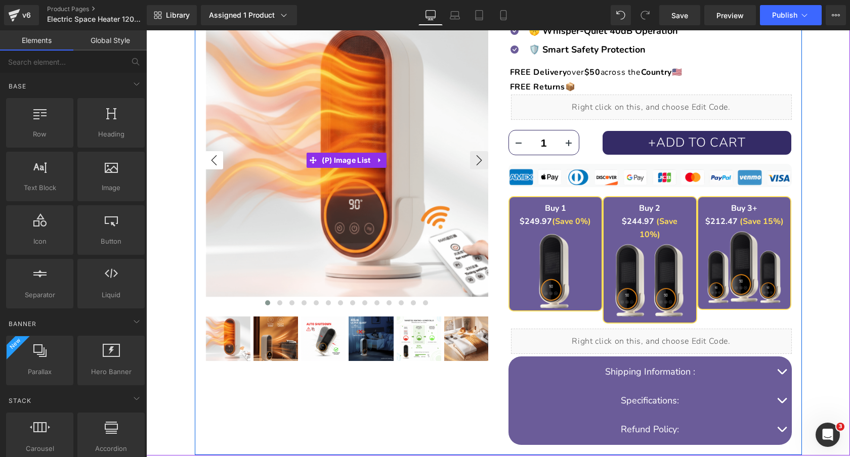
click at [207, 160] on button "‹" at bounding box center [214, 160] width 18 height 18
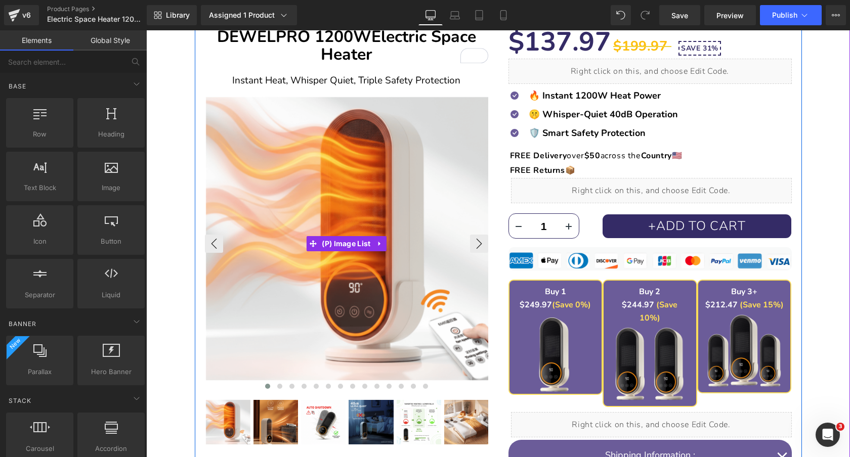
scroll to position [108, 0]
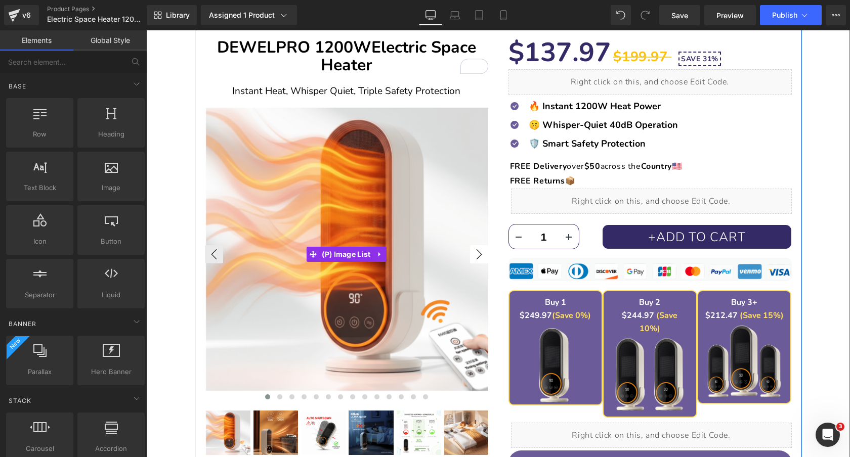
click at [480, 259] on button "›" at bounding box center [479, 254] width 18 height 18
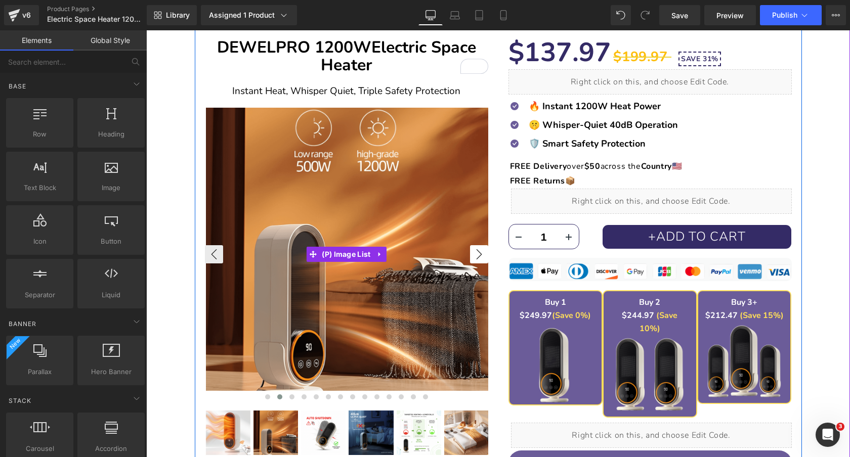
click at [477, 253] on button "›" at bounding box center [479, 254] width 18 height 18
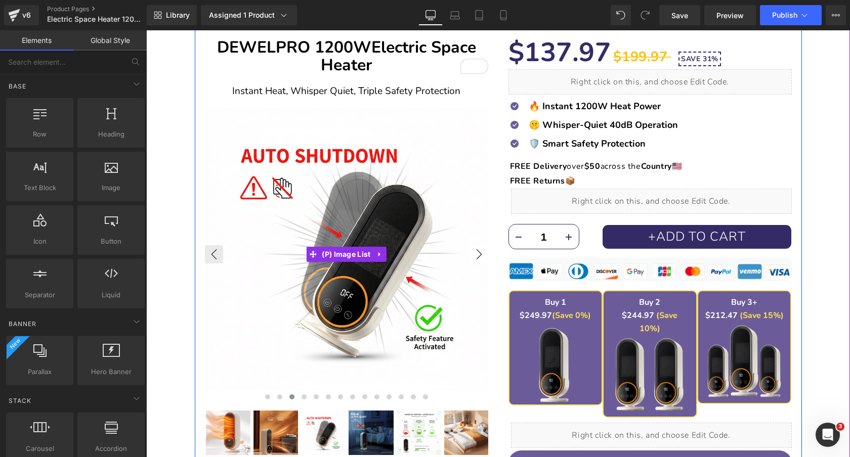
click at [477, 253] on button "›" at bounding box center [479, 254] width 18 height 18
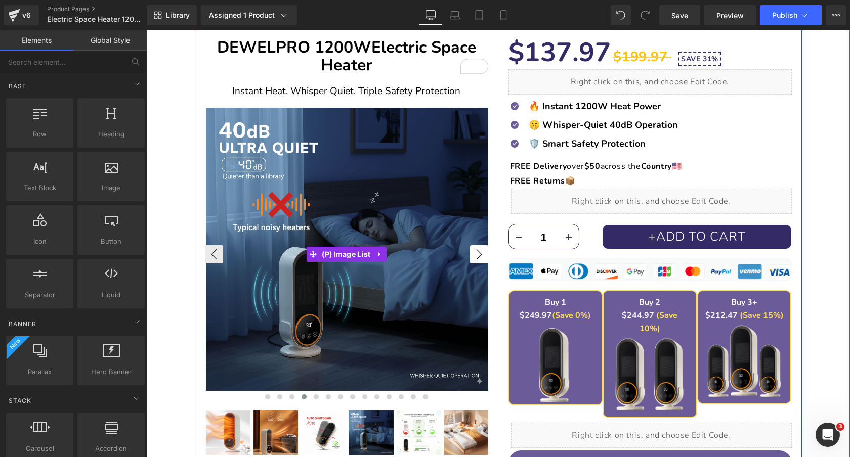
click at [477, 253] on button "›" at bounding box center [479, 254] width 18 height 18
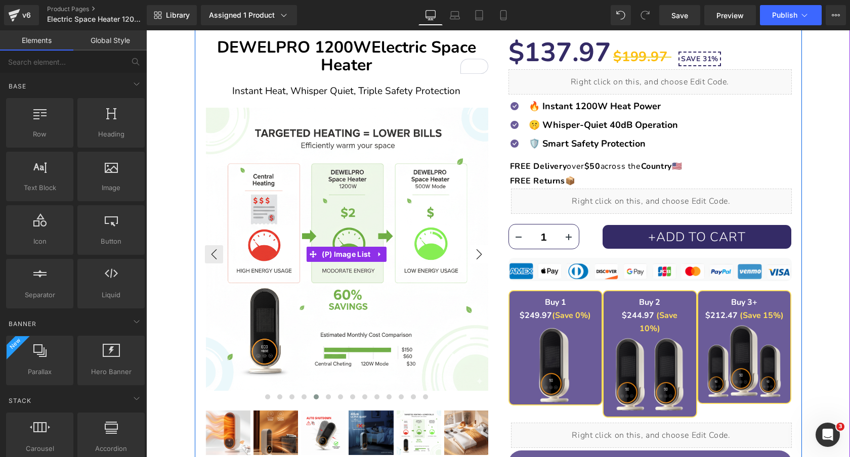
click at [478, 251] on button "›" at bounding box center [479, 254] width 18 height 18
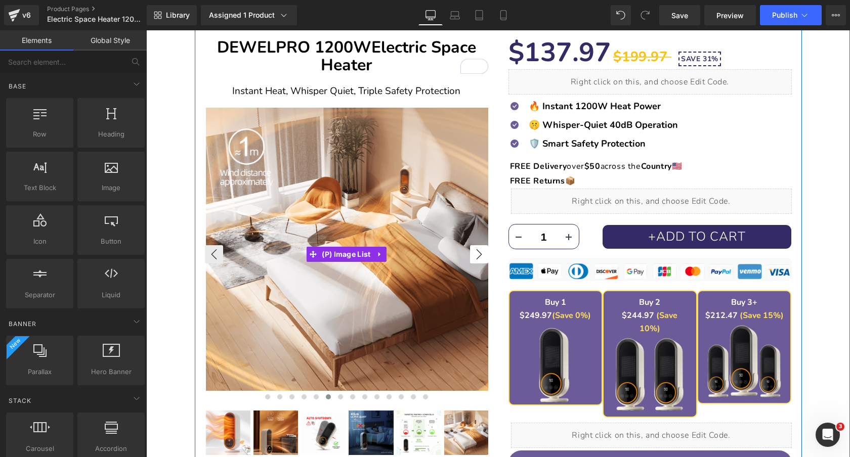
click at [478, 251] on button "›" at bounding box center [479, 254] width 18 height 18
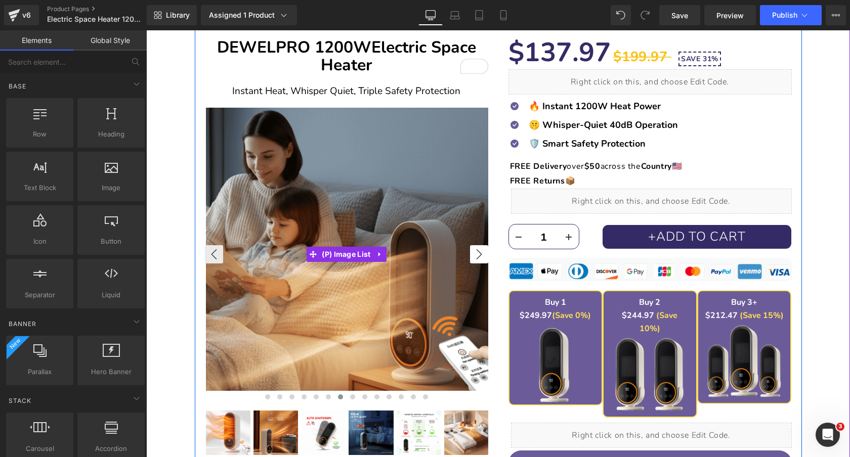
click at [478, 251] on button "›" at bounding box center [479, 254] width 18 height 18
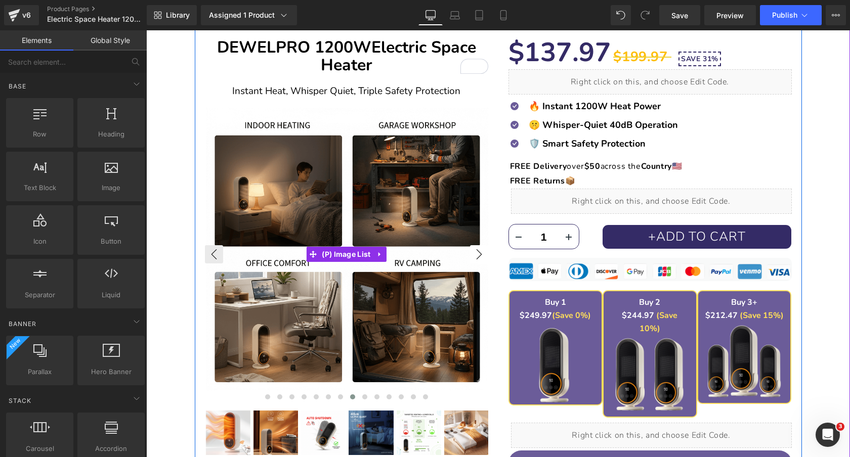
click at [481, 250] on button "›" at bounding box center [479, 254] width 18 height 18
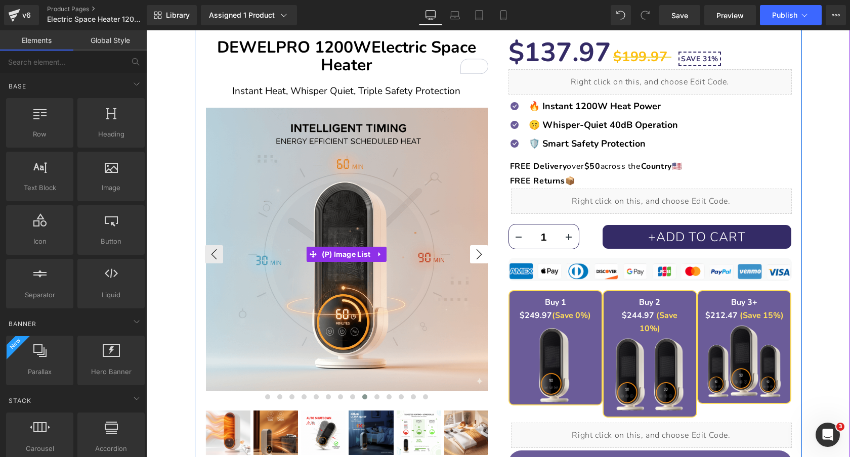
click at [481, 250] on button "›" at bounding box center [479, 254] width 18 height 18
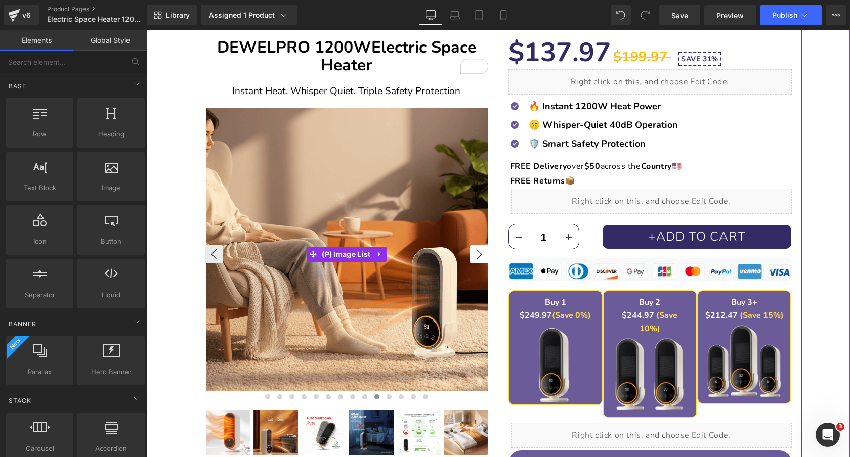
click at [481, 250] on button "›" at bounding box center [479, 254] width 18 height 18
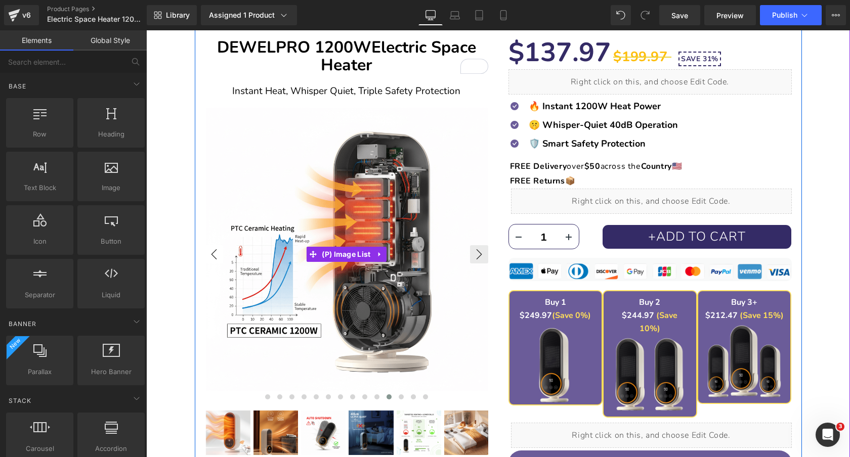
click at [208, 257] on button "‹" at bounding box center [214, 254] width 18 height 18
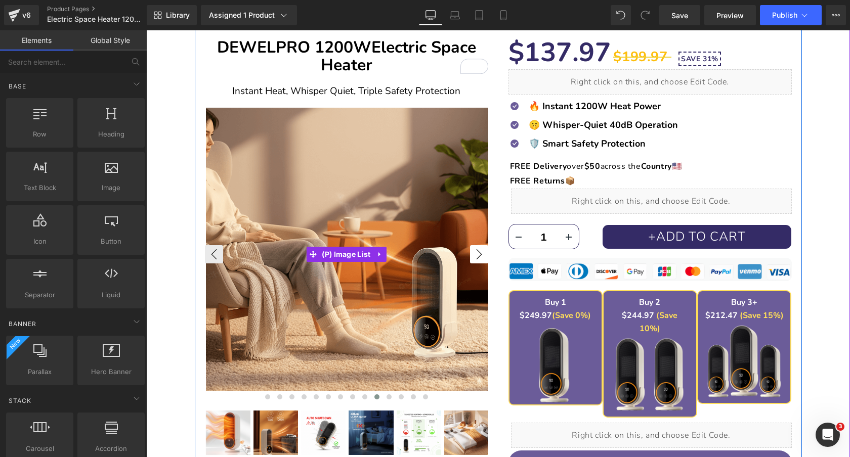
click at [474, 254] on button "›" at bounding box center [479, 254] width 18 height 18
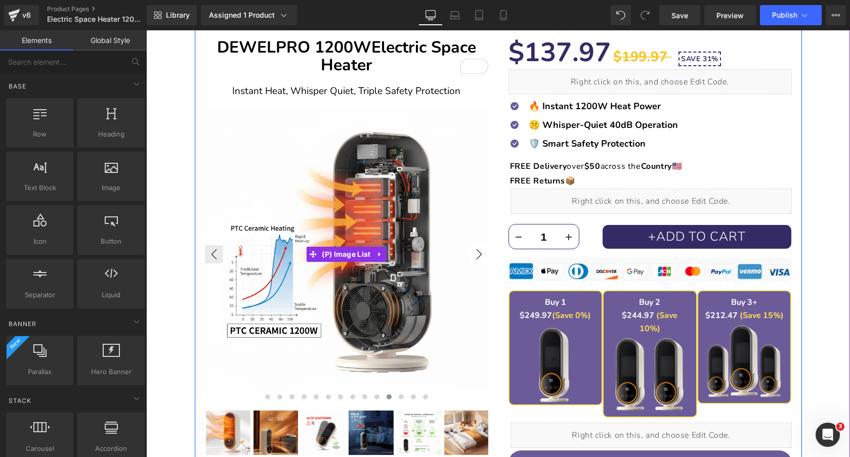
click at [474, 254] on button "›" at bounding box center [479, 254] width 18 height 18
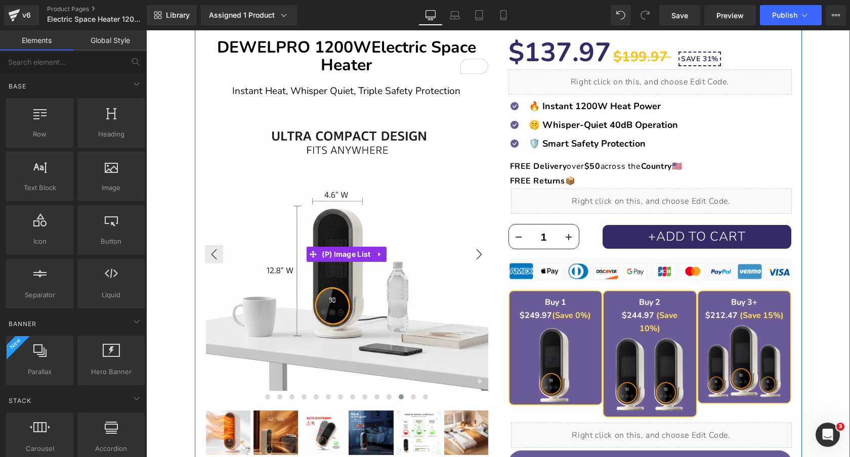
click at [474, 254] on button "›" at bounding box center [479, 254] width 18 height 18
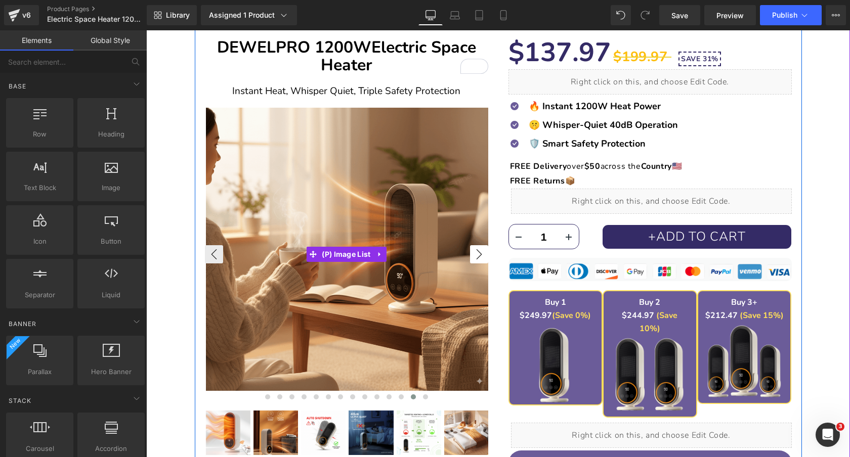
click at [474, 254] on button "›" at bounding box center [479, 254] width 18 height 18
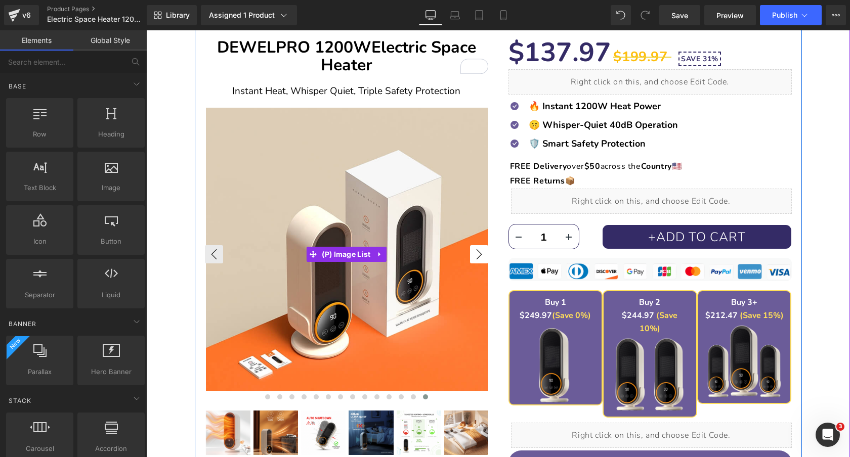
click at [474, 254] on button "›" at bounding box center [479, 254] width 18 height 18
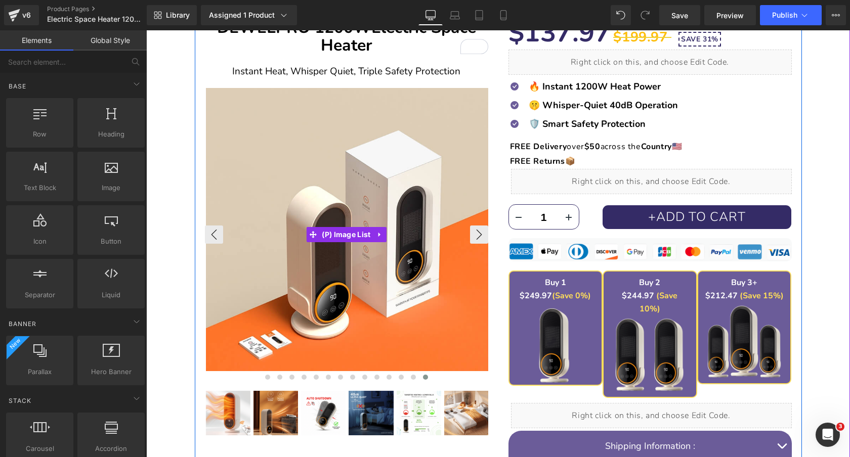
scroll to position [128, 0]
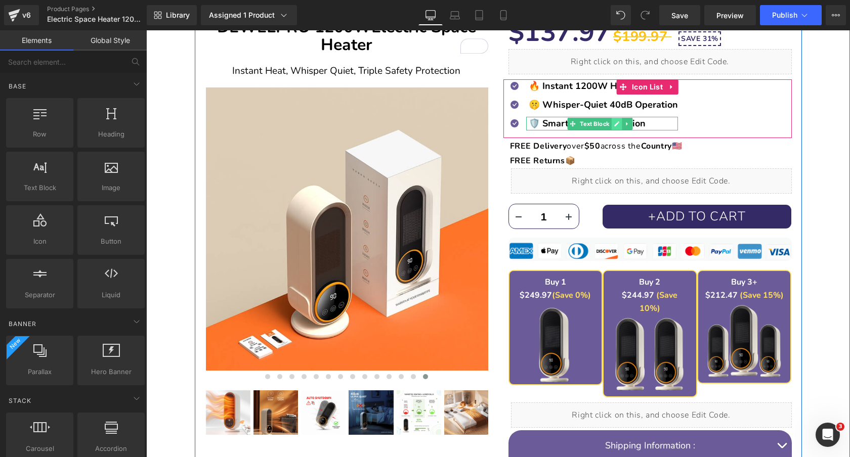
click at [617, 124] on icon at bounding box center [616, 124] width 6 height 6
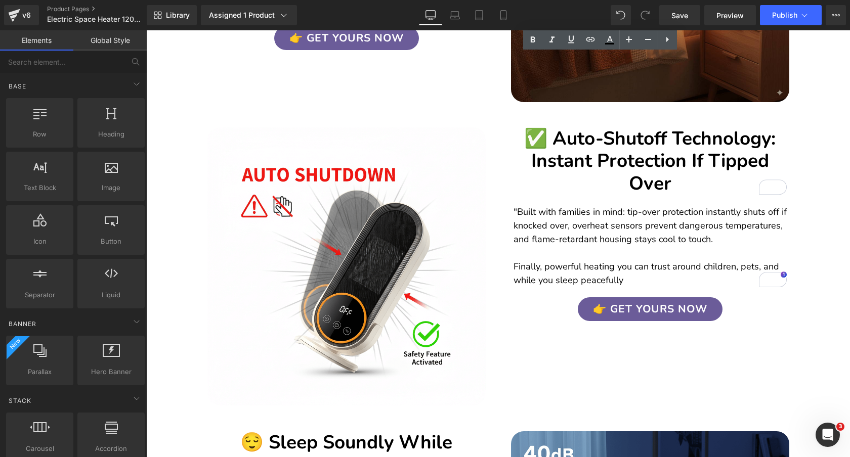
scroll to position [834, 0]
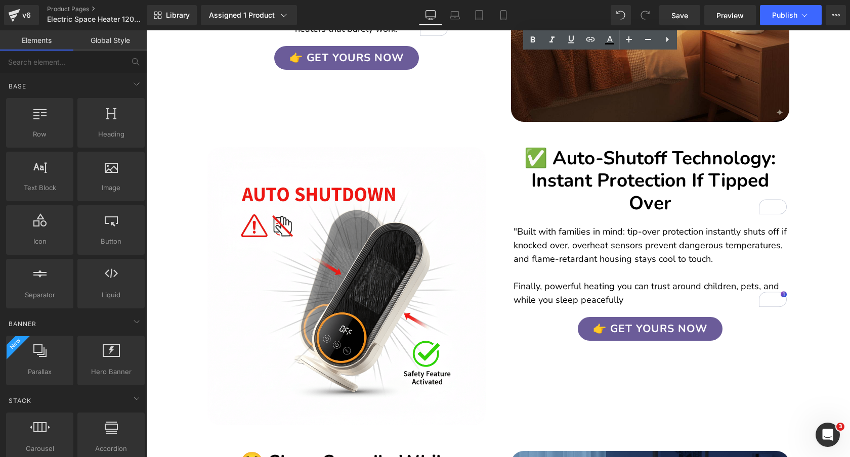
click at [560, 151] on h2 "✅ Auto-Shutoff Technology: Instant Protection If Tipped Over" at bounding box center [649, 180] width 273 height 67
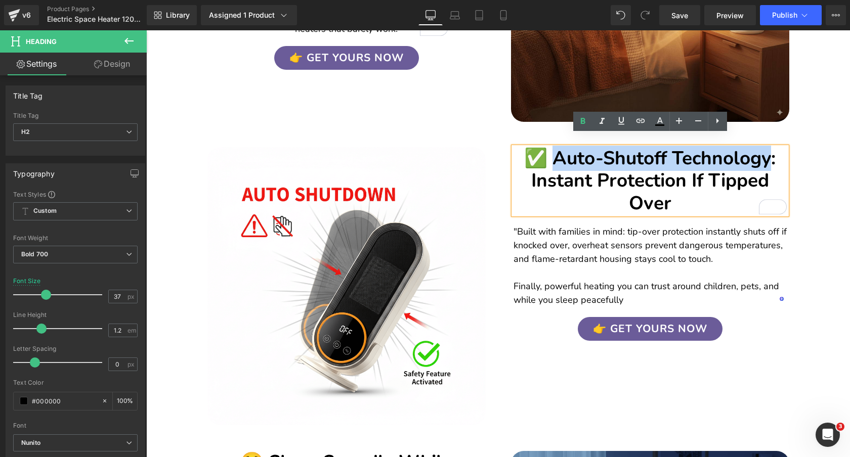
drag, startPoint x: 553, startPoint y: 147, endPoint x: 767, endPoint y: 151, distance: 214.0
click at [767, 151] on h2 "✅ Auto-Shutoff Technology: Instant Protection If Tipped Over" at bounding box center [649, 180] width 273 height 67
copy h2 "Auto-Shutoff Technology"
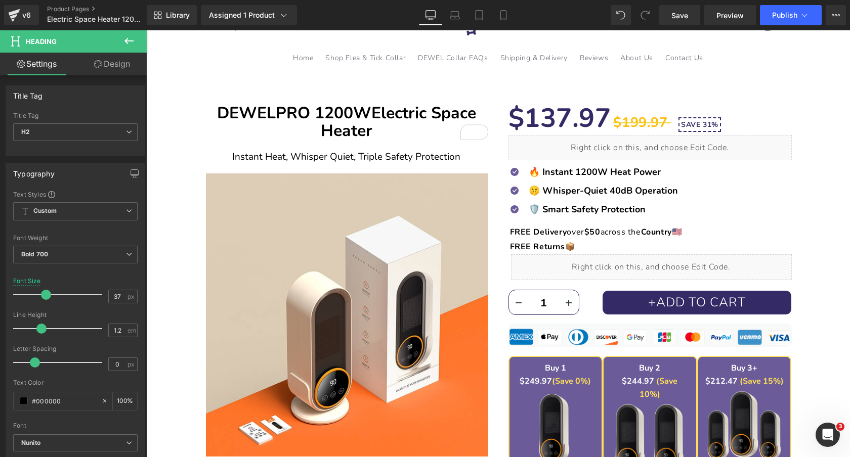
scroll to position [0, 0]
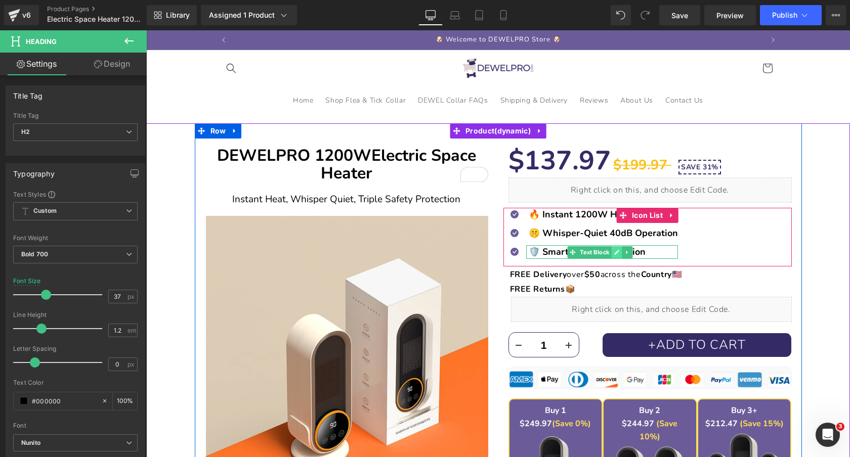
click at [619, 252] on icon at bounding box center [616, 252] width 6 height 6
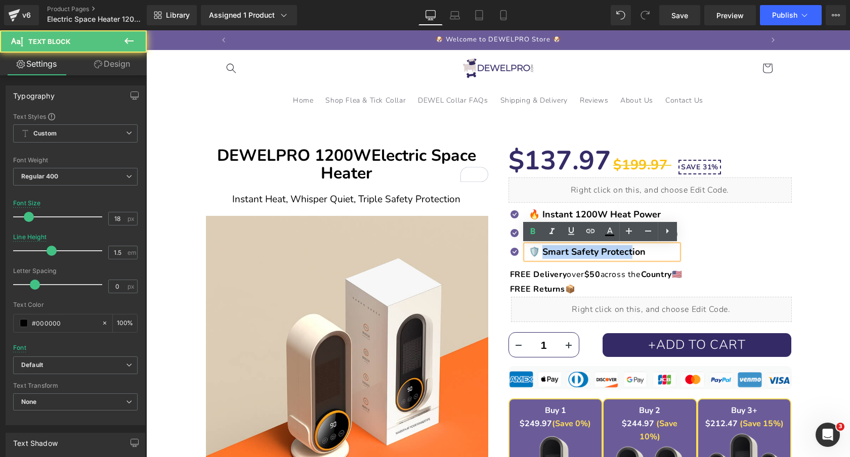
drag, startPoint x: 568, startPoint y: 253, endPoint x: 628, endPoint y: 253, distance: 59.2
click at [628, 253] on b "🛡️ Smart Safety Protection" at bounding box center [586, 252] width 117 height 12
drag, startPoint x: 542, startPoint y: 252, endPoint x: 669, endPoint y: 252, distance: 126.4
click at [669, 252] on p "🛡️ Smart Safety Protection" at bounding box center [602, 252] width 149 height 14
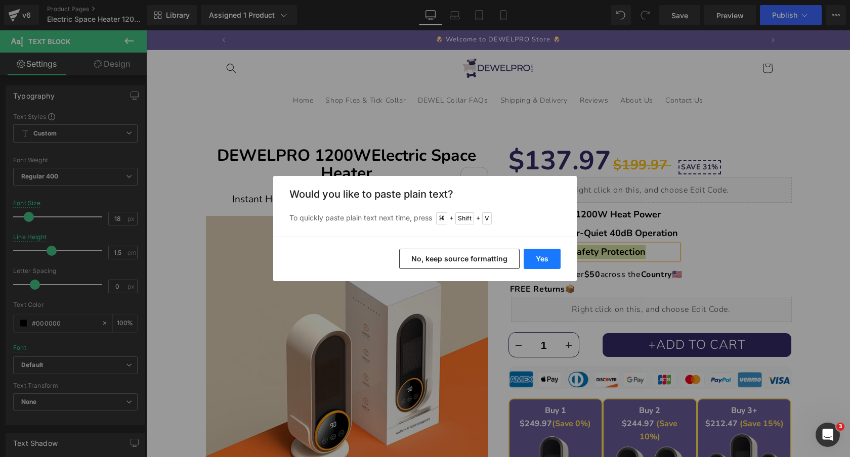
click at [555, 256] on button "Yes" at bounding box center [541, 259] width 37 height 20
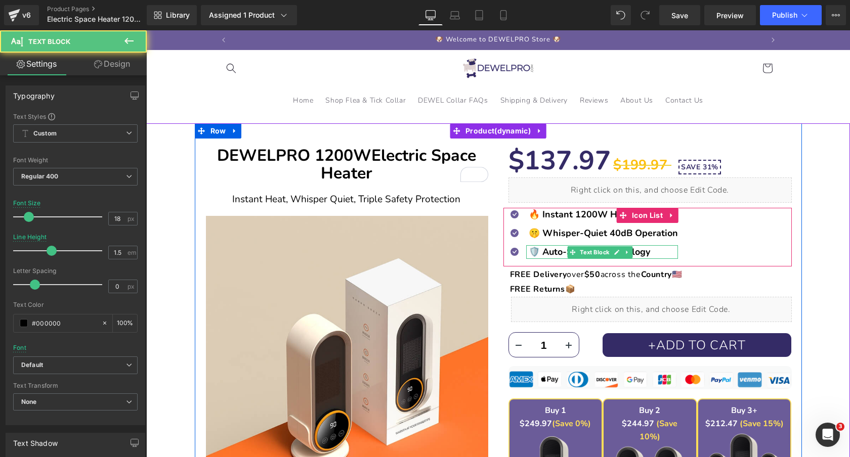
click at [533, 253] on b "🛡️ Auto-Shutoff Technology" at bounding box center [588, 252] width 121 height 12
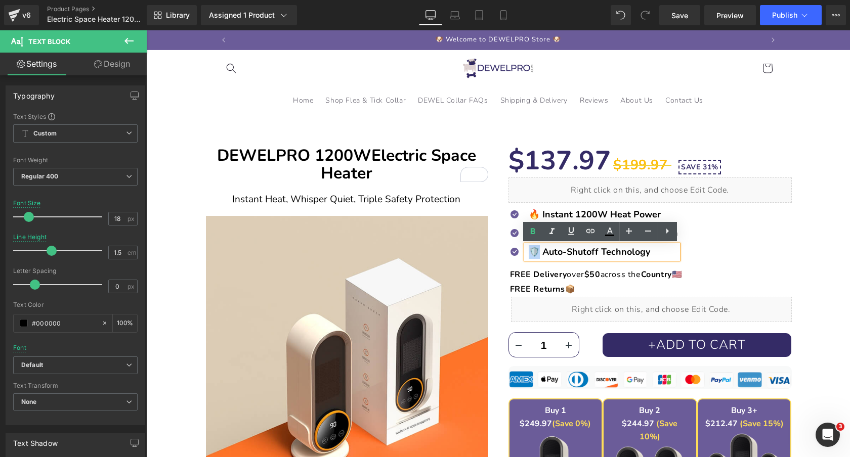
click at [529, 252] on b "🛡️ Auto-Shutoff Technology" at bounding box center [588, 252] width 121 height 12
click at [177, 168] on div "DEWELPRO 1200W Electric Space Heater Heading Instant Heat, Whisper Quiet, Tripl…" at bounding box center [497, 390] width 693 height 534
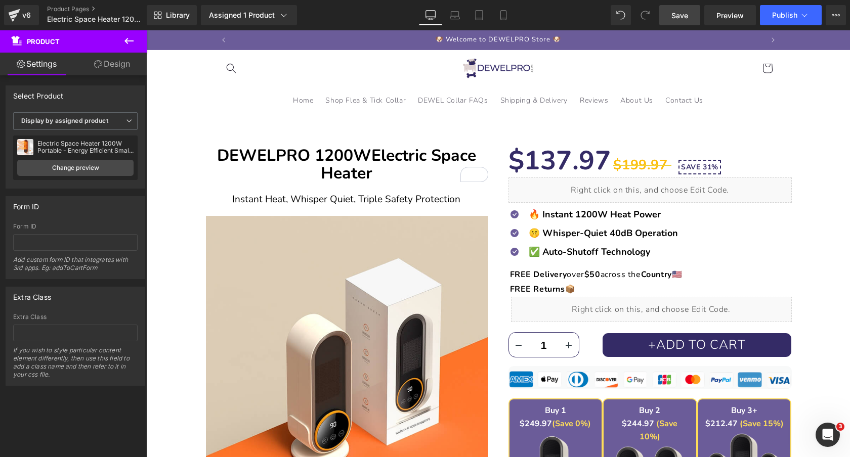
click at [675, 19] on span "Save" at bounding box center [679, 15] width 17 height 11
click at [504, 16] on icon at bounding box center [503, 15] width 10 height 10
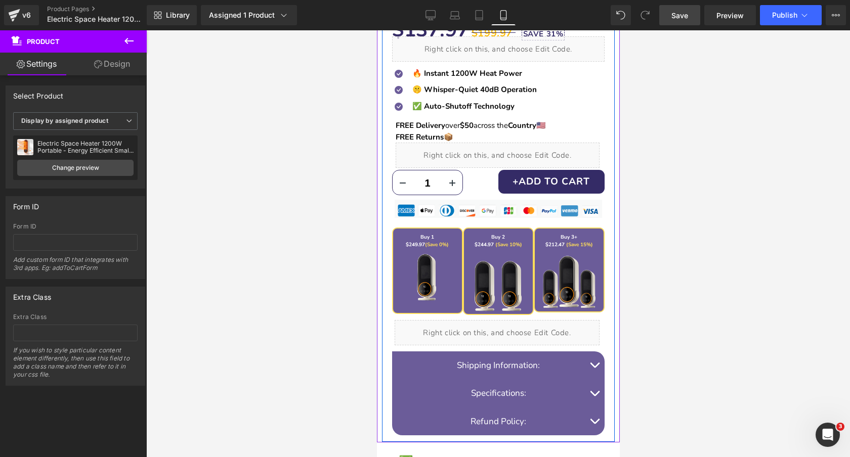
scroll to position [267, 0]
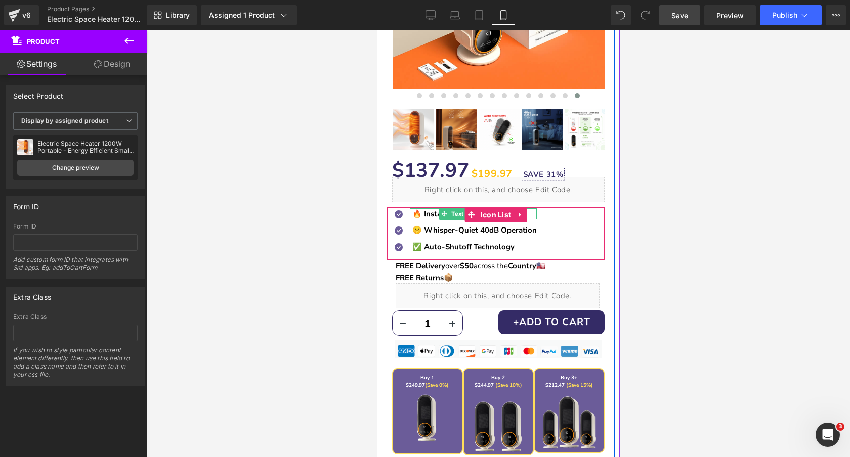
click at [429, 215] on b "🔥 Instant 1200W Heat Power" at bounding box center [467, 214] width 110 height 10
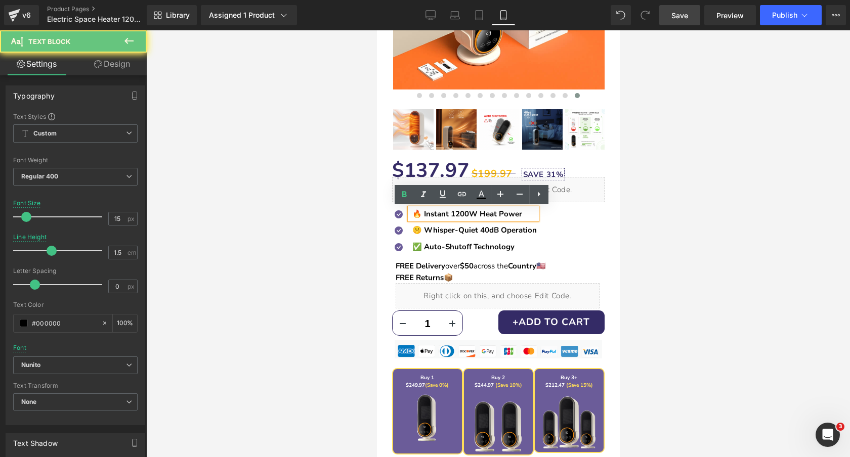
click at [436, 215] on b "🔥 Instant 1200W Heat Power" at bounding box center [467, 214] width 110 height 10
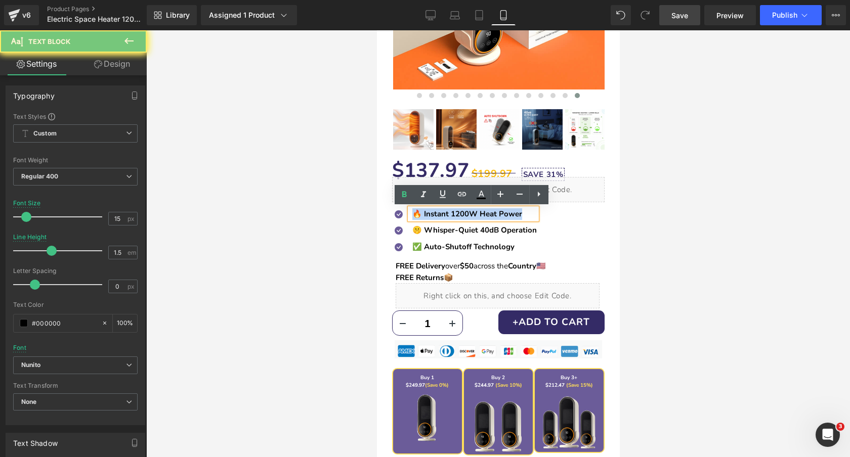
click at [436, 215] on b "🔥 Instant 1200W Heat Power" at bounding box center [467, 214] width 110 height 10
copy b "🔥 Instant 1200W Heat Power"
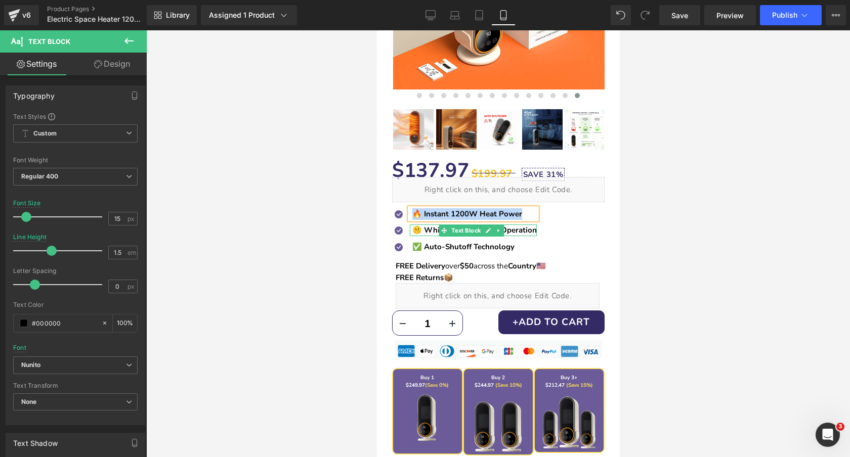
click at [427, 229] on b "🤫 Whisper-Quiet 40dB Operation" at bounding box center [474, 230] width 124 height 10
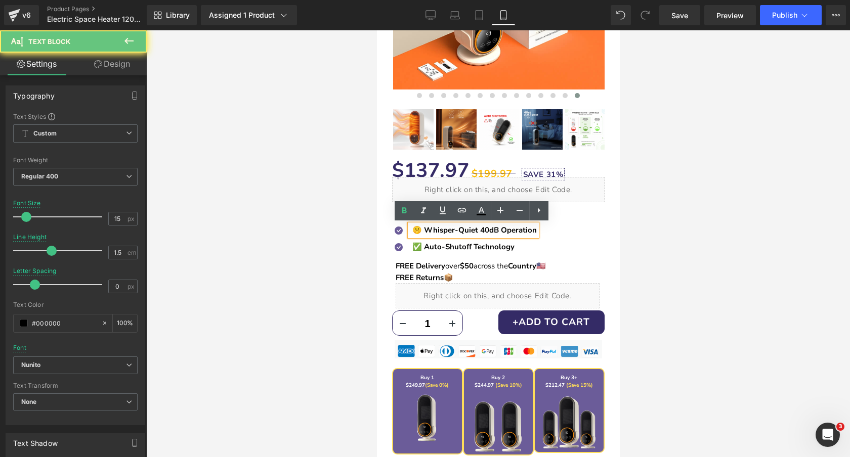
click at [427, 229] on b "🤫 Whisper-Quiet 40dB Operation" at bounding box center [474, 230] width 124 height 10
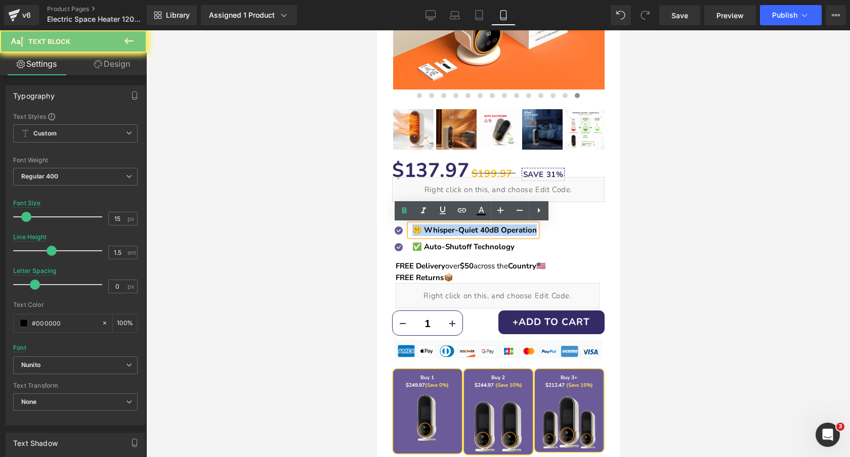
copy b "🤫 Whisper-Quiet 40dB Operation"
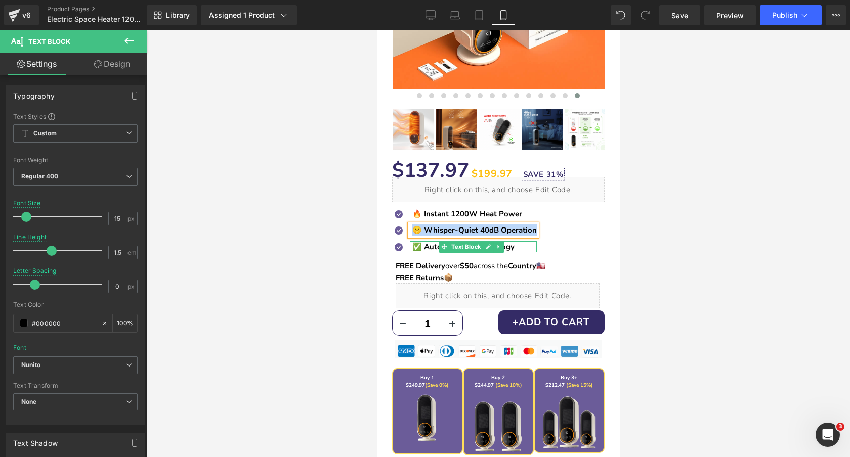
click at [423, 247] on b "✅ Auto-Shutoff Technology" at bounding box center [463, 247] width 102 height 10
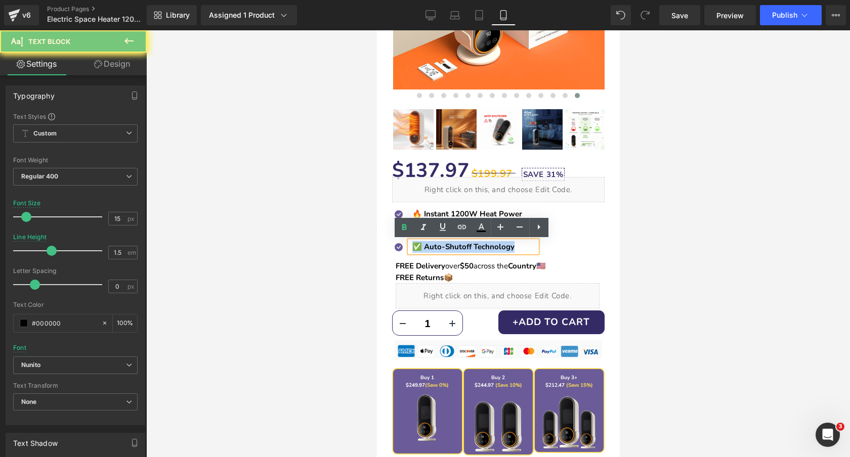
click at [423, 247] on b "✅ Auto-Shutoff Technology" at bounding box center [463, 247] width 102 height 10
copy b "✅ Auto-Shutoff Technology"
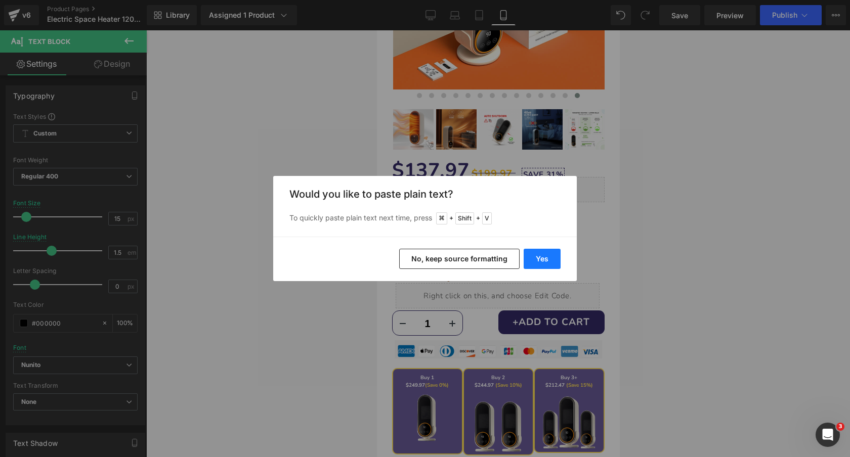
click at [538, 257] on button "Yes" at bounding box center [541, 259] width 37 height 20
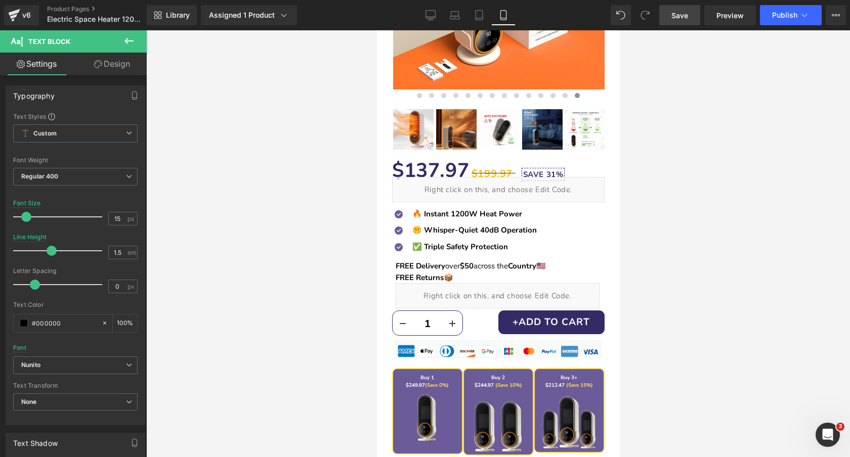
click at [677, 11] on span "Save" at bounding box center [679, 15] width 17 height 11
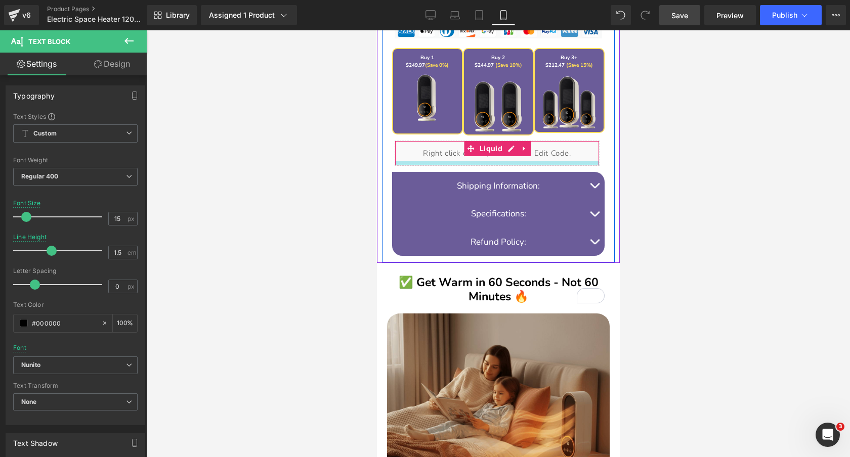
scroll to position [623, 0]
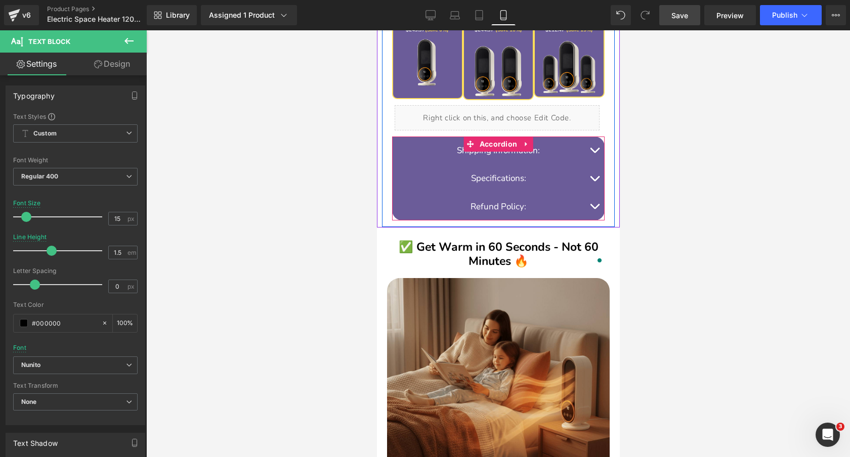
click at [594, 176] on button "button" at bounding box center [594, 178] width 20 height 28
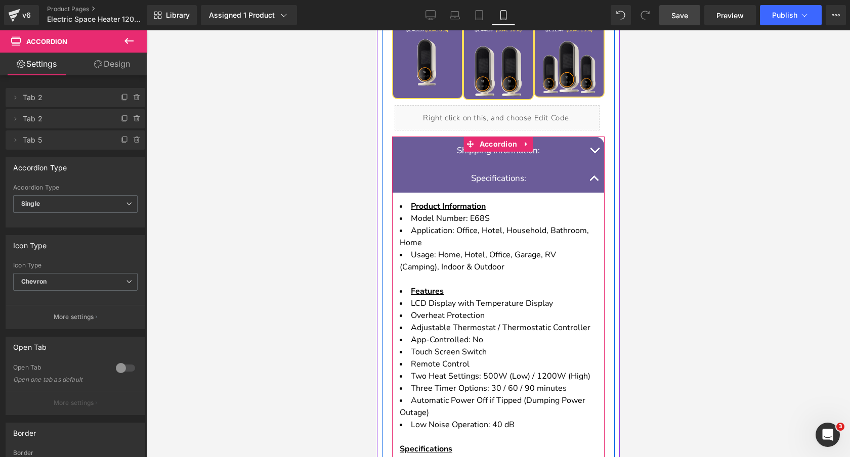
click at [594, 181] on span "button" at bounding box center [594, 181] width 0 height 0
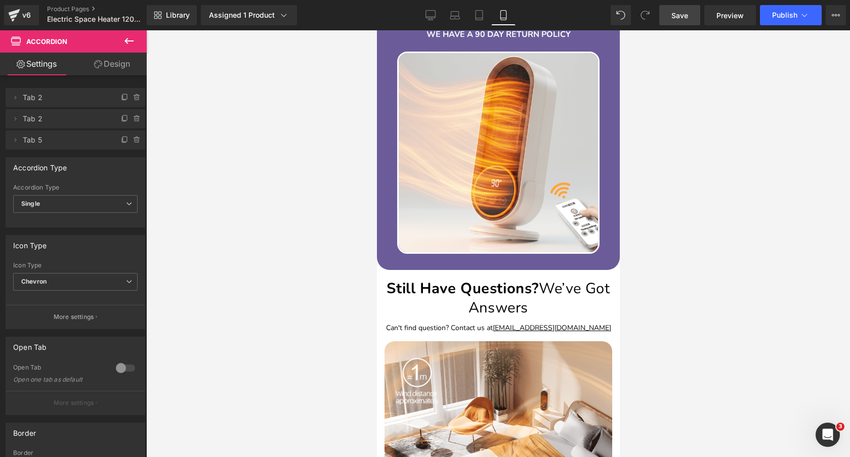
scroll to position [2028, 0]
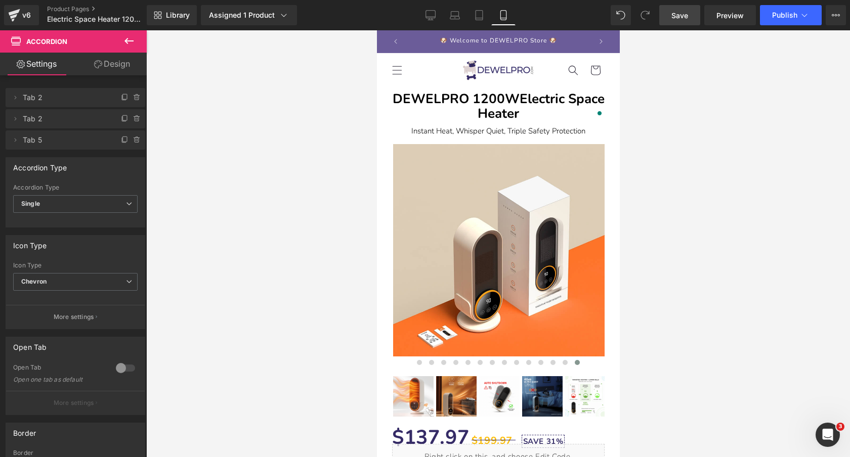
click at [676, 14] on span "Save" at bounding box center [679, 15] width 17 height 11
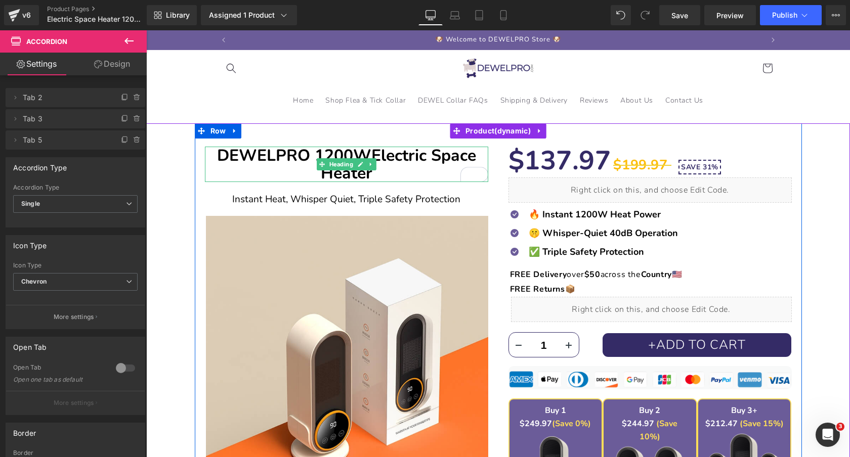
click at [405, 157] on b "DEWELPRO 1200W Electric Space Heater" at bounding box center [346, 164] width 259 height 39
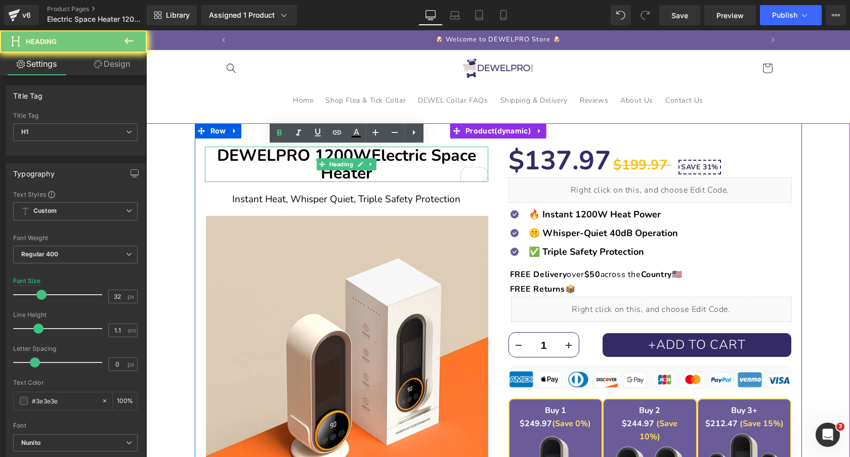
click at [405, 157] on b "DEWELPRO 1200W Electric Space Heater" at bounding box center [346, 164] width 259 height 39
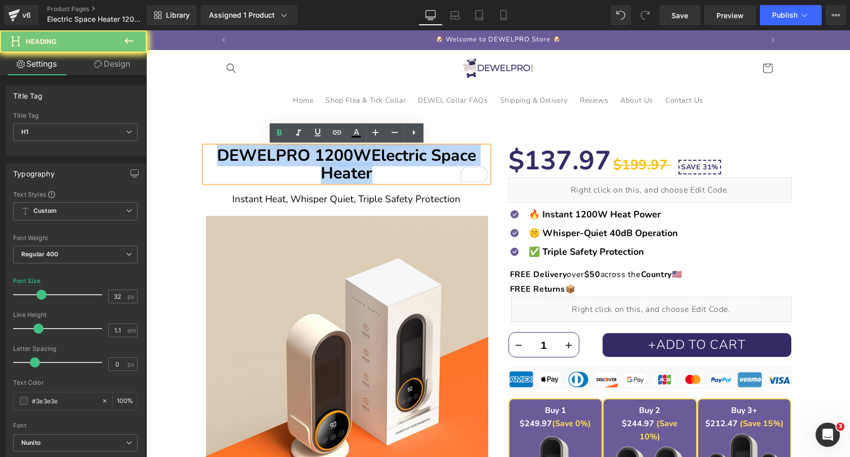
copy b "DEWELPRO 1200W Electric Space Heater"
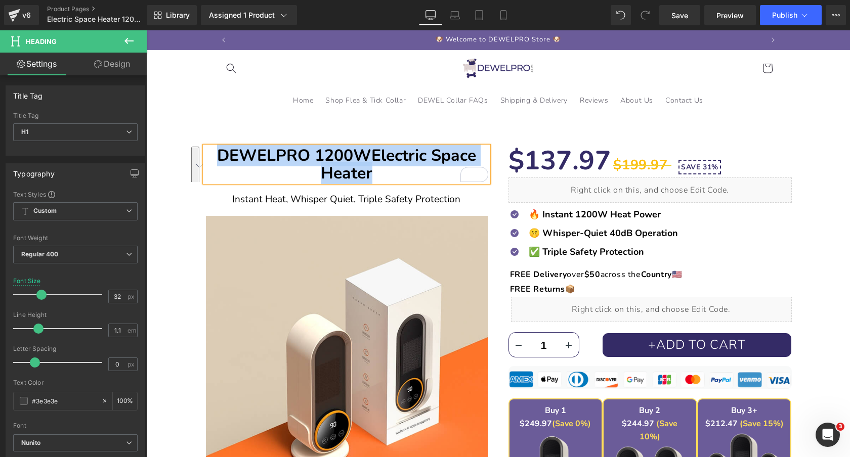
click at [421, 170] on h1 "DEWELPRO 1200W Electric Space Heater" at bounding box center [346, 164] width 283 height 35
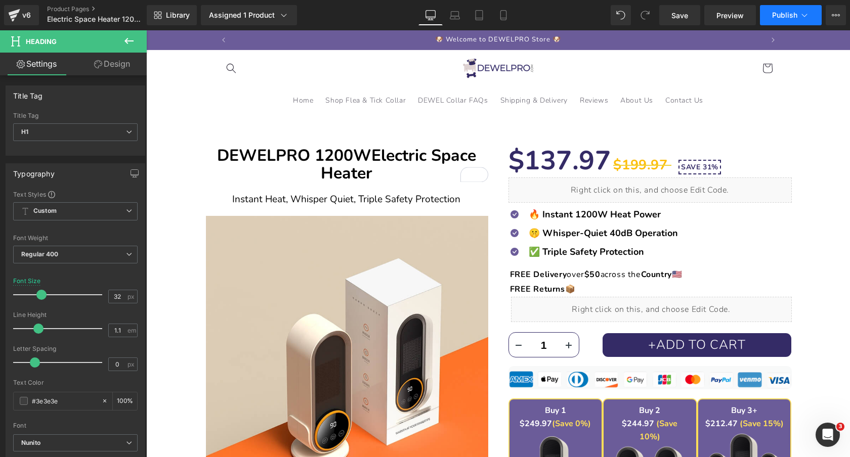
click at [795, 15] on span "Publish" at bounding box center [784, 15] width 25 height 8
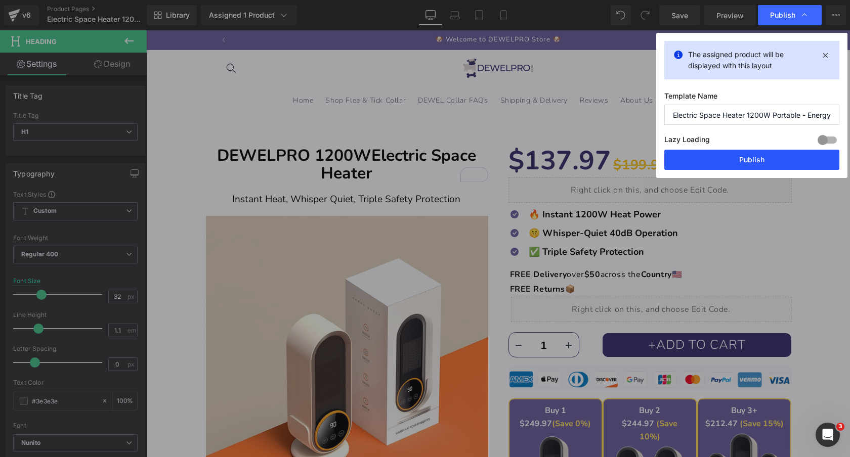
click at [741, 159] on button "Publish" at bounding box center [751, 160] width 175 height 20
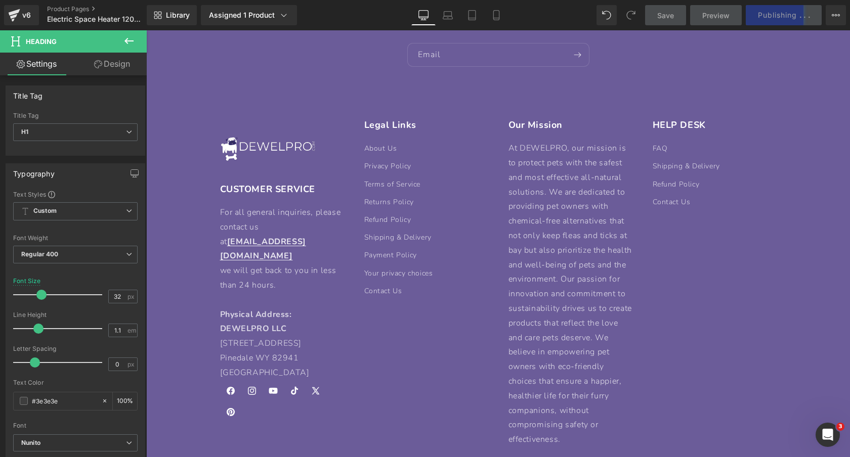
scroll to position [3017, 0]
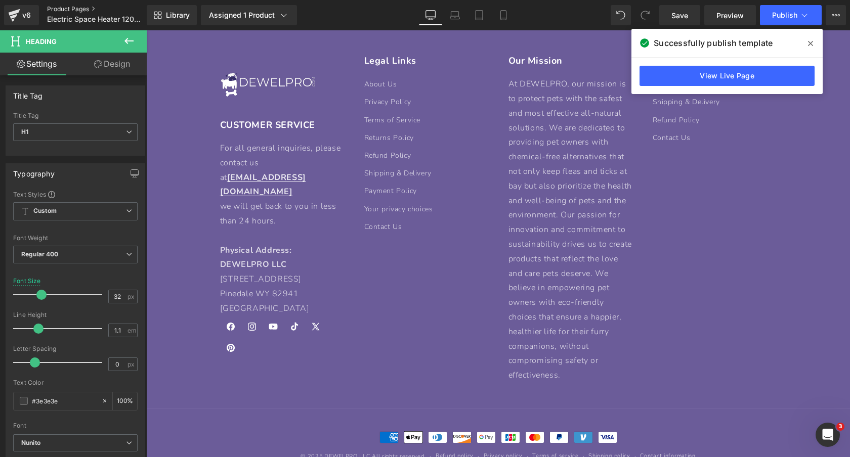
click at [60, 7] on link "Product Pages" at bounding box center [105, 9] width 116 height 8
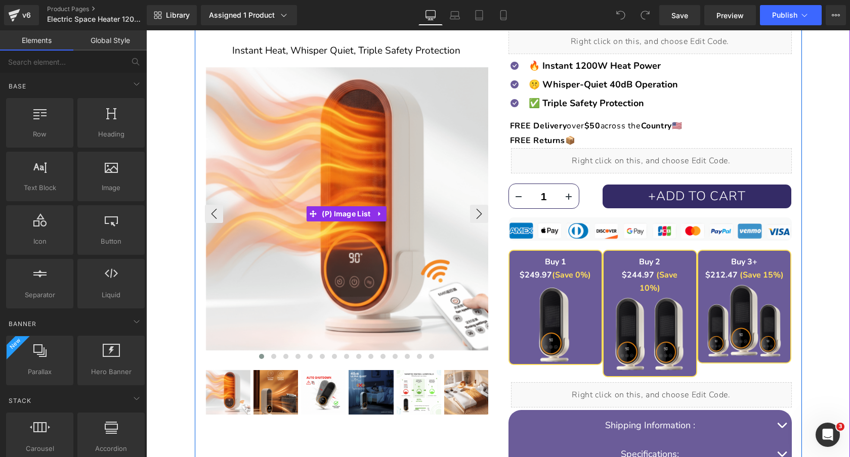
scroll to position [216, 0]
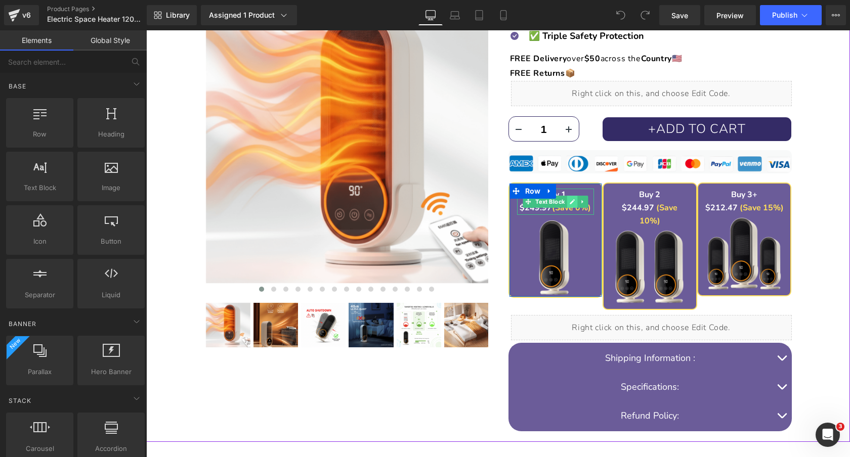
click at [570, 202] on icon at bounding box center [572, 202] width 6 height 6
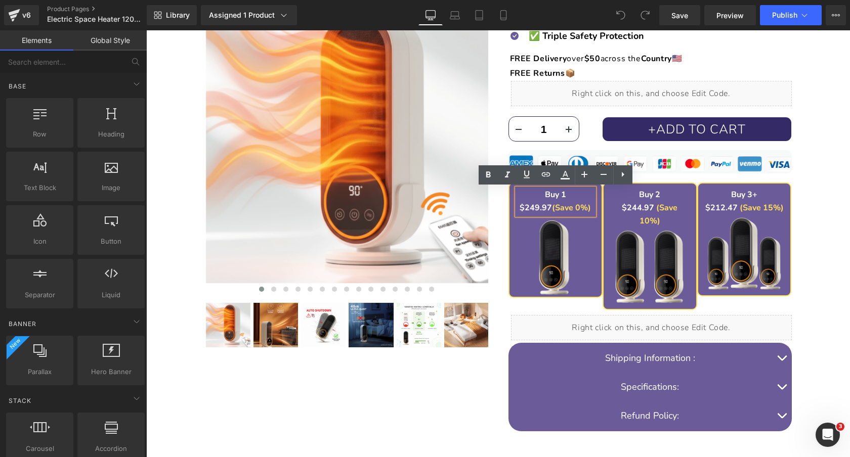
click at [533, 207] on strong "$249.97" at bounding box center [535, 207] width 32 height 11
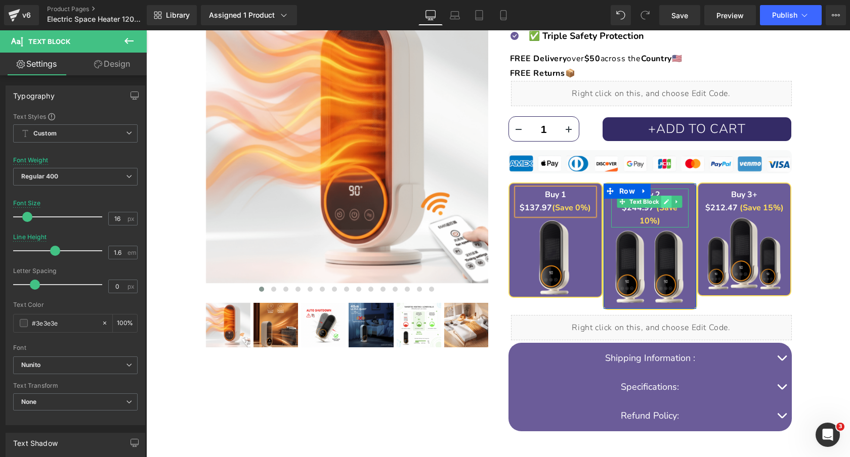
click at [666, 200] on icon at bounding box center [667, 202] width 6 height 6
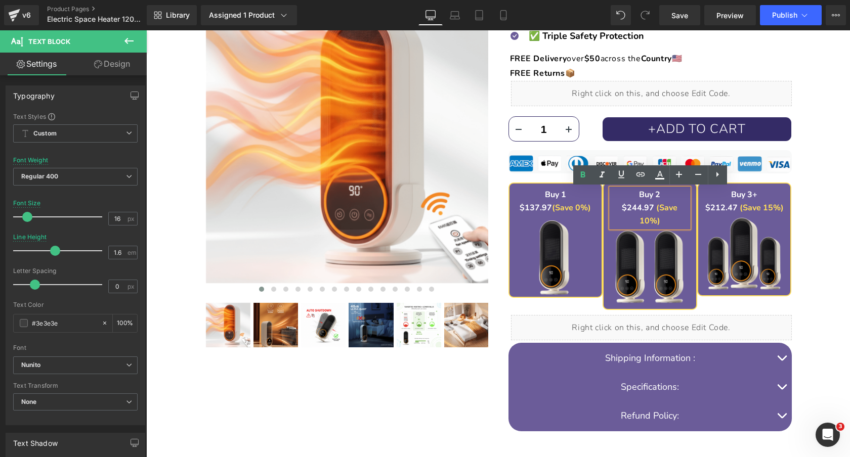
click at [626, 207] on font "$244.97" at bounding box center [638, 207] width 32 height 11
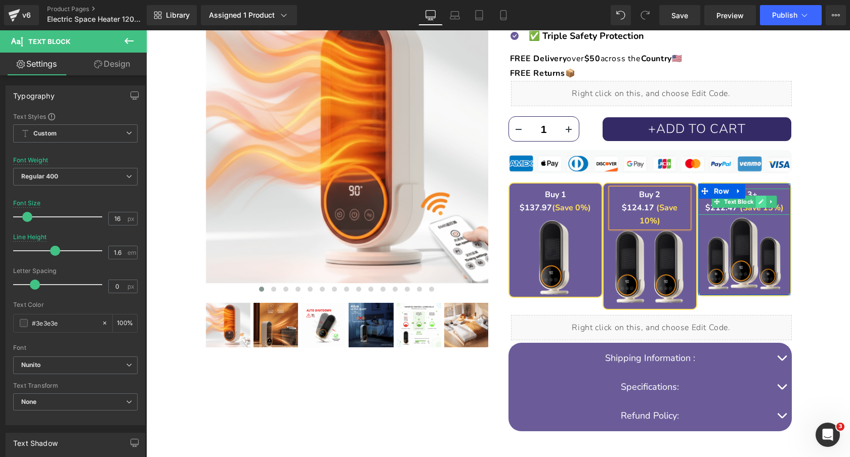
click at [760, 199] on icon at bounding box center [761, 202] width 6 height 6
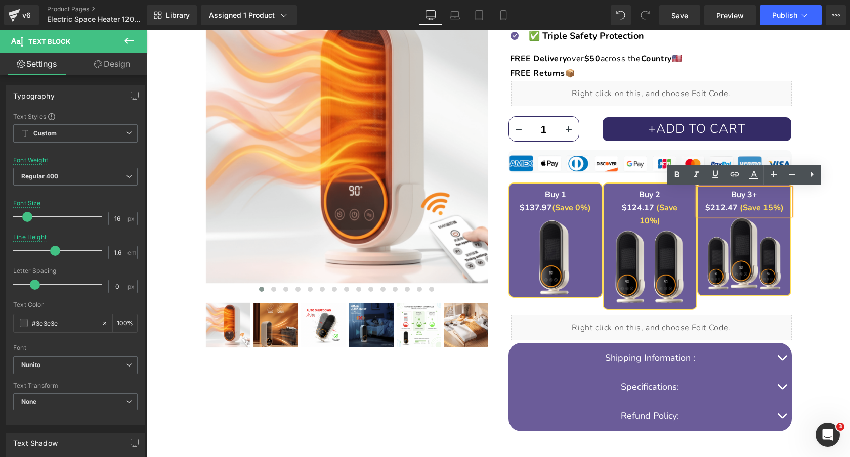
click at [721, 205] on strong "$212.47" at bounding box center [721, 207] width 32 height 11
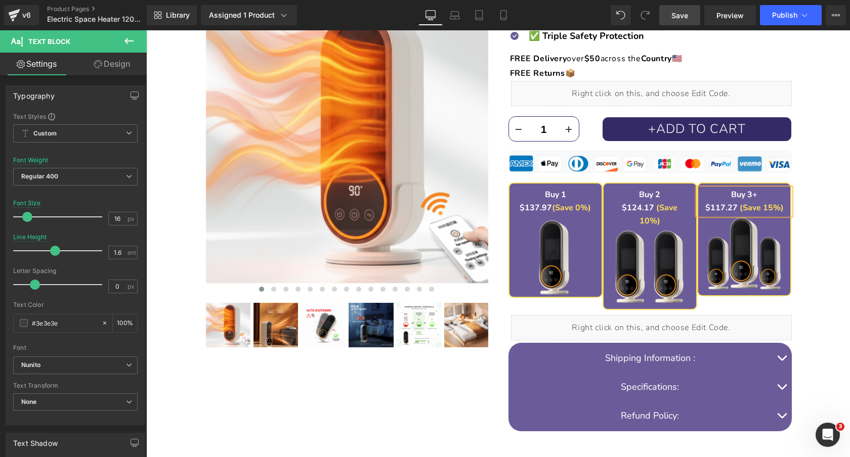
click at [682, 8] on link "Save" at bounding box center [679, 15] width 41 height 20
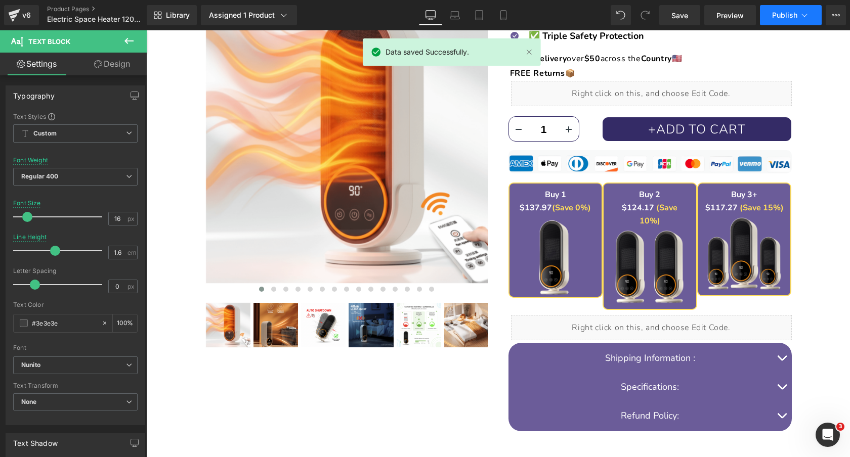
click at [793, 12] on span "Publish" at bounding box center [784, 15] width 25 height 8
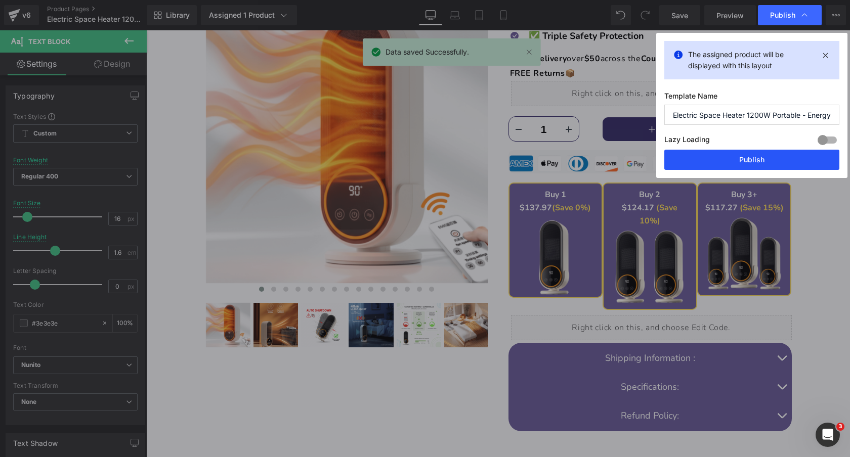
click at [763, 158] on button "Publish" at bounding box center [751, 160] width 175 height 20
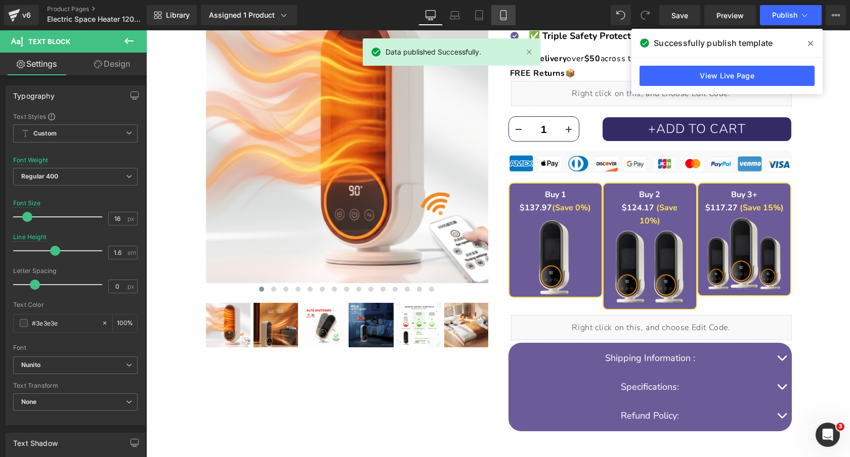
click at [503, 17] on icon at bounding box center [503, 15] width 10 height 10
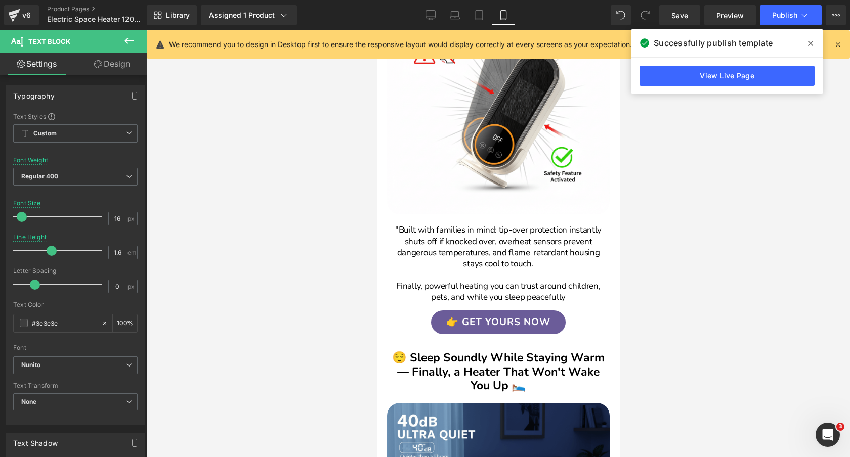
scroll to position [1339, 0]
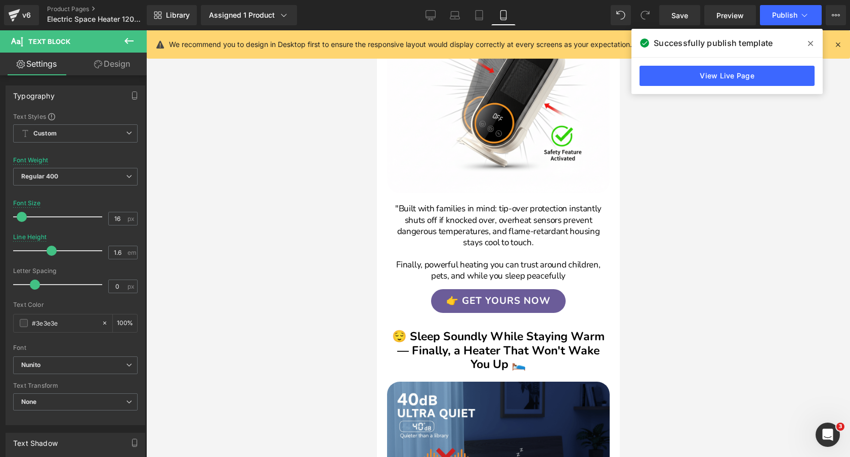
click at [398, 208] on p ""Built with families in mind: tip-over protection instantly shuts off if knocke…" at bounding box center [497, 225] width 223 height 45
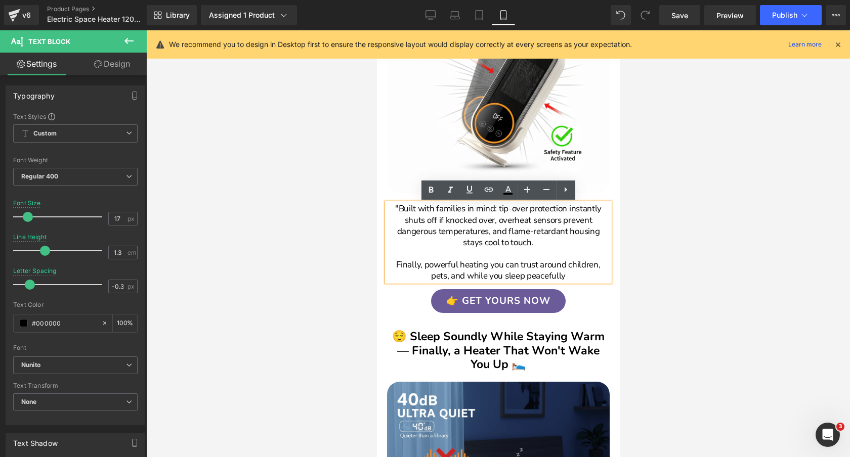
click at [398, 208] on p ""Built with families in mind: tip-over protection instantly shuts off if knocke…" at bounding box center [497, 225] width 223 height 45
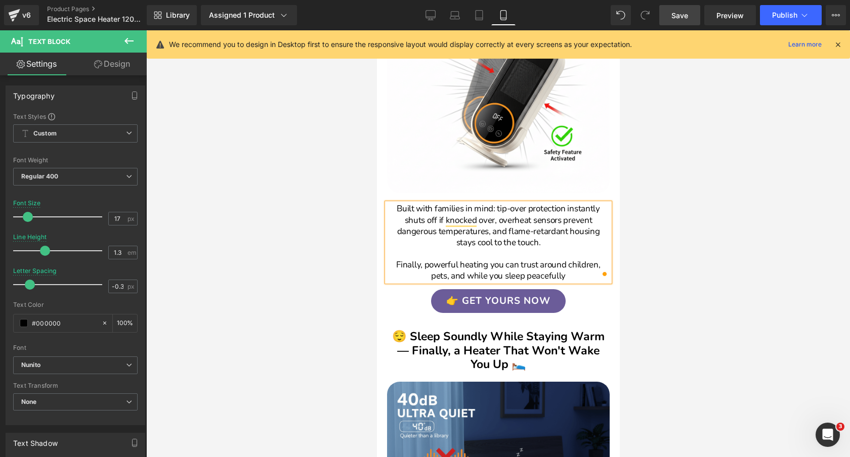
click at [681, 17] on span "Save" at bounding box center [679, 15] width 17 height 11
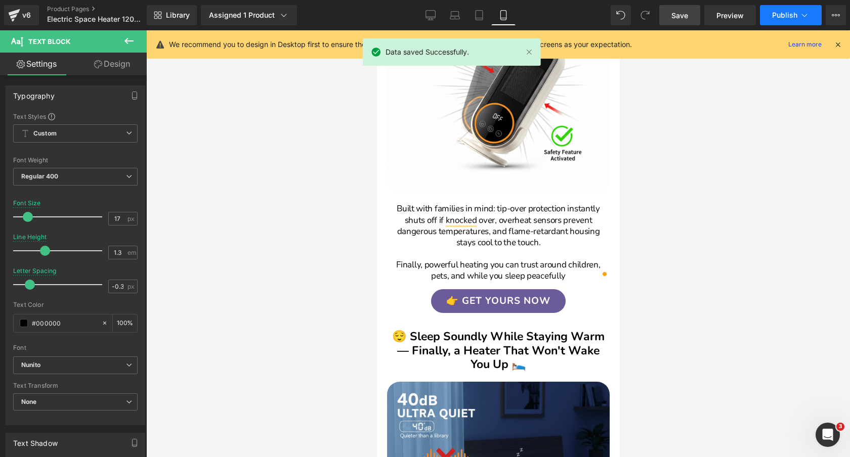
click at [791, 13] on span "Publish" at bounding box center [784, 15] width 25 height 8
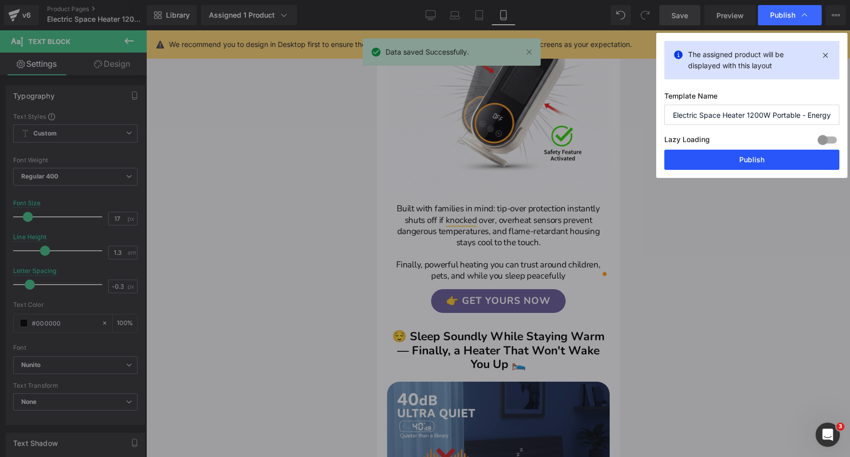
click at [762, 166] on button "Publish" at bounding box center [751, 160] width 175 height 20
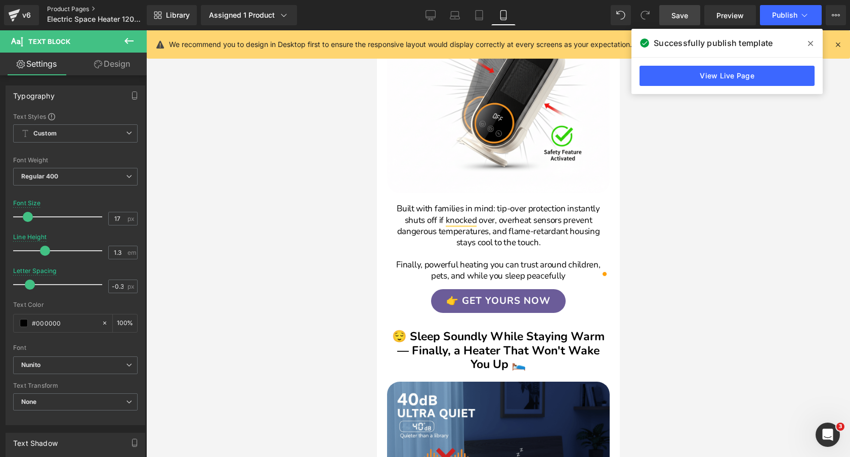
click at [67, 7] on link "Product Pages" at bounding box center [105, 9] width 116 height 8
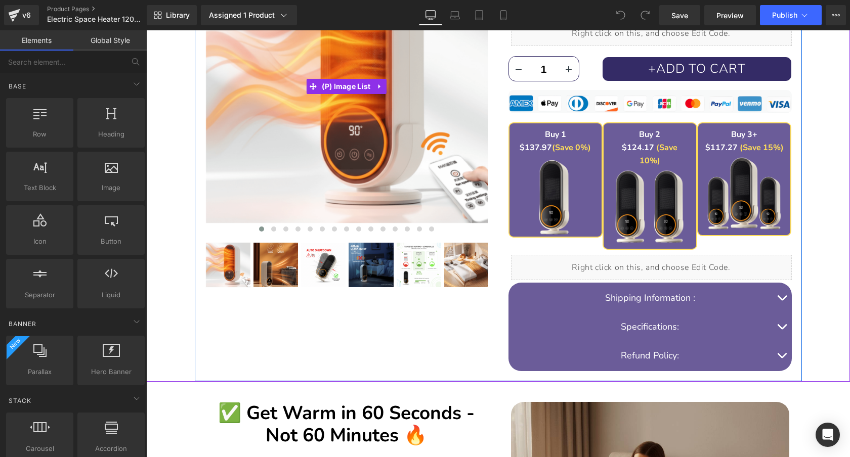
scroll to position [346, 0]
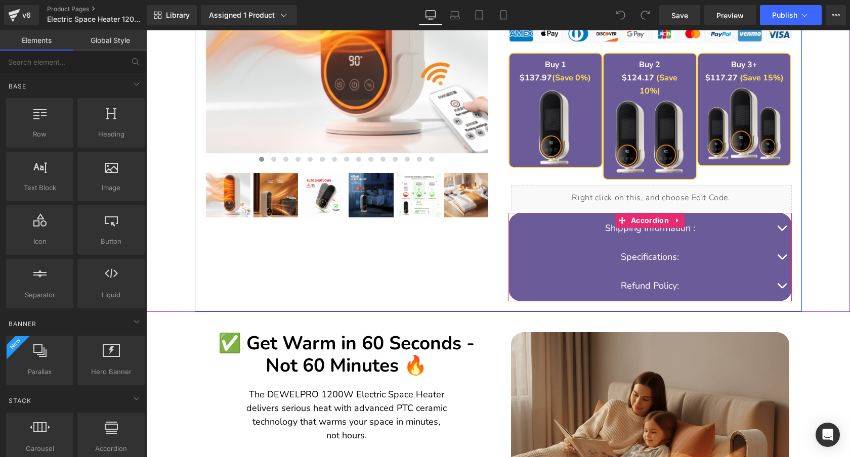
click at [783, 214] on button "button" at bounding box center [781, 228] width 20 height 29
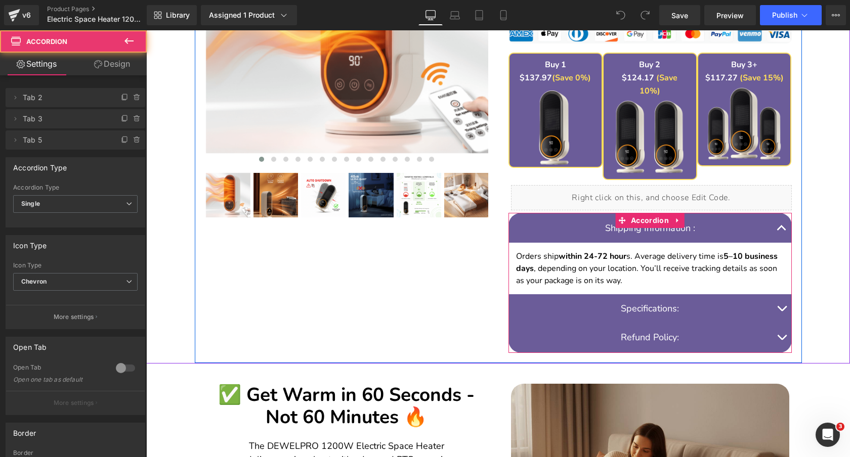
scroll to position [0, 0]
click at [782, 219] on button "button" at bounding box center [781, 228] width 20 height 29
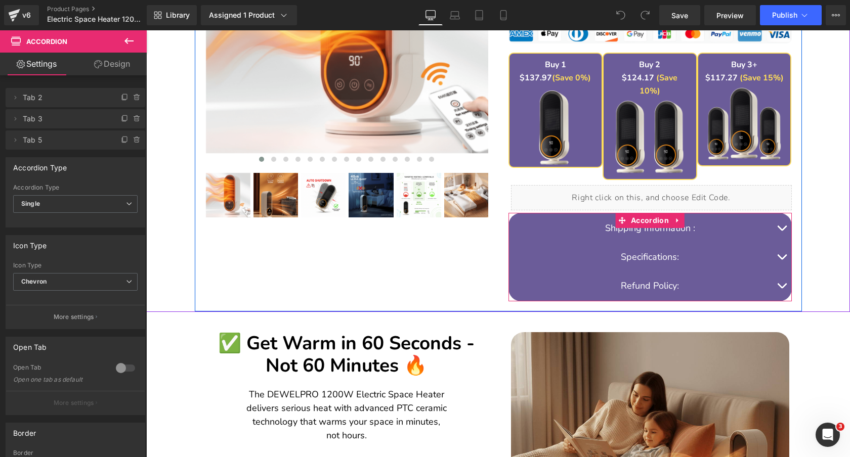
click at [782, 243] on button "button" at bounding box center [781, 257] width 20 height 29
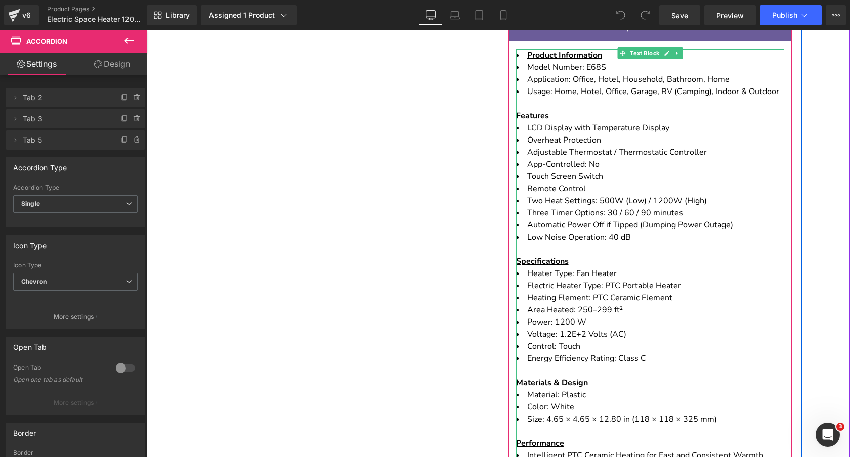
scroll to position [560, 0]
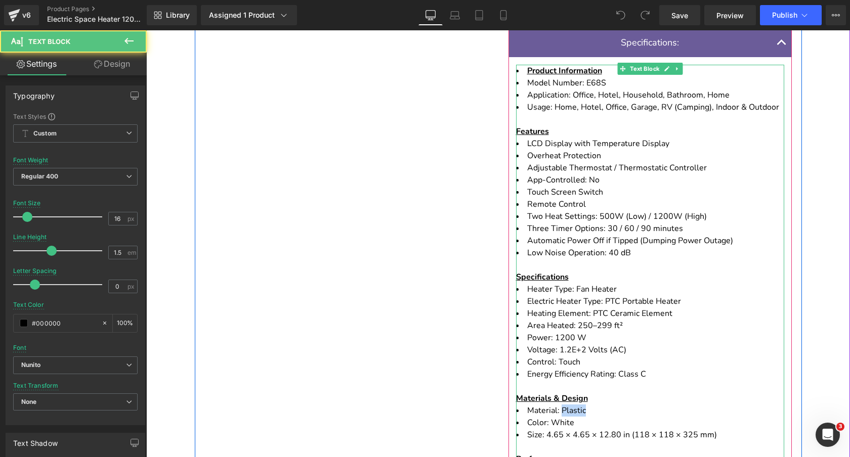
drag, startPoint x: 562, startPoint y: 398, endPoint x: 626, endPoint y: 398, distance: 63.7
click at [626, 405] on li "Material: Plastic" at bounding box center [650, 411] width 268 height 12
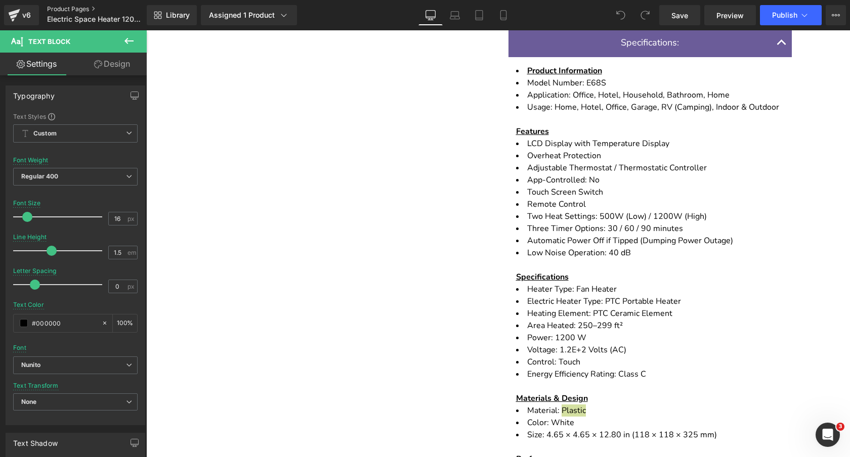
click at [68, 9] on link "Product Pages" at bounding box center [105, 9] width 116 height 8
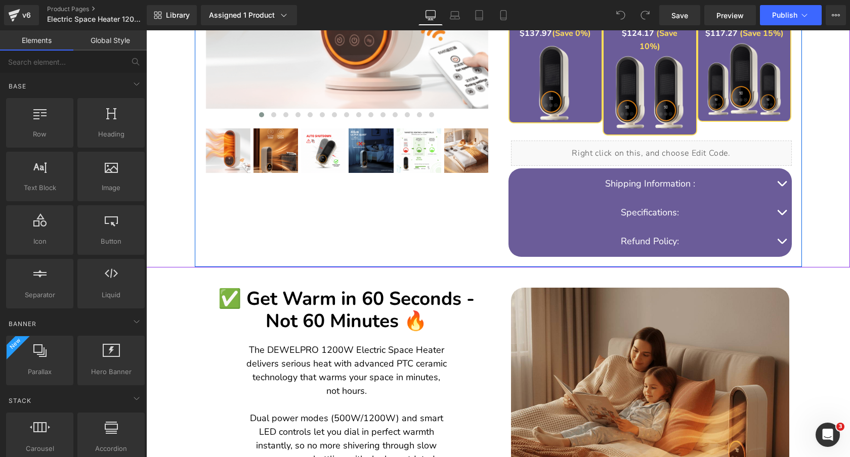
scroll to position [311, 0]
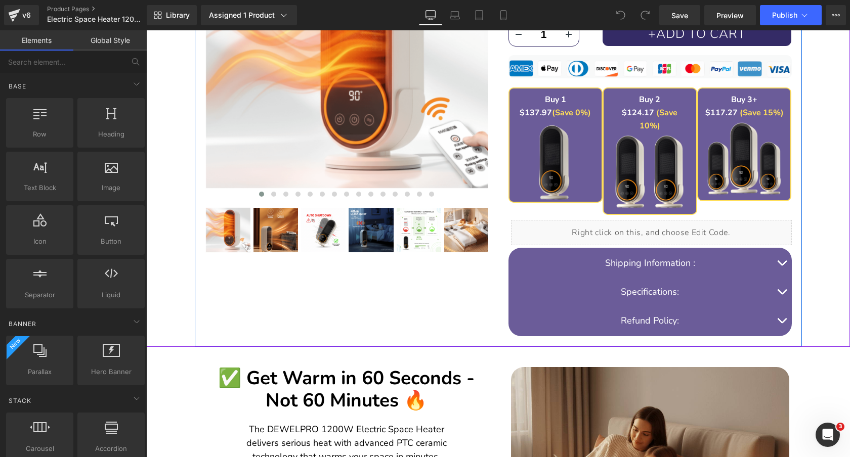
click at [557, 154] on img at bounding box center [555, 163] width 77 height 77
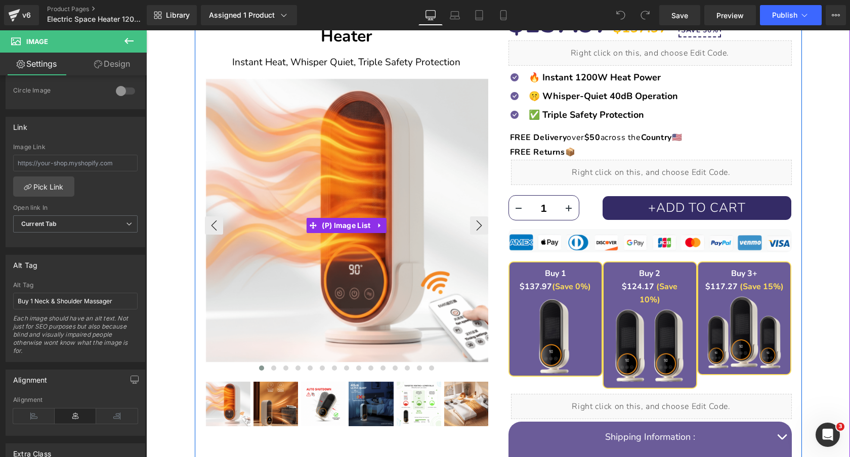
scroll to position [0, 0]
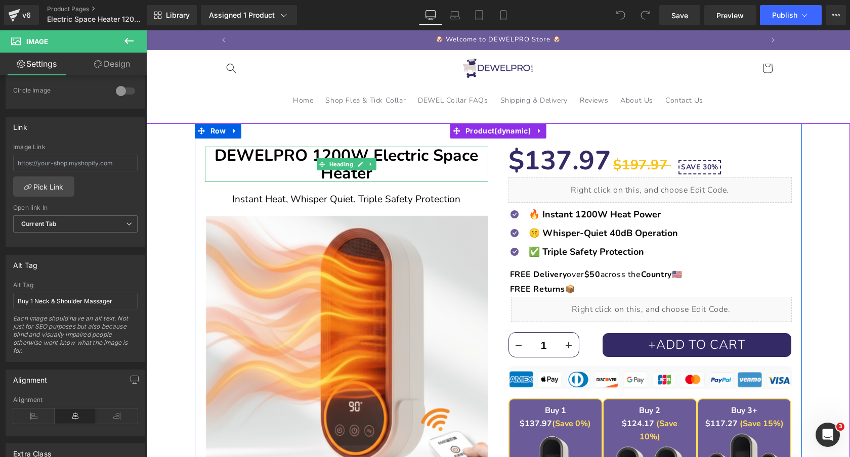
click at [429, 160] on b "DEWELPRO 1200W Electric Space Heater" at bounding box center [345, 164] width 263 height 39
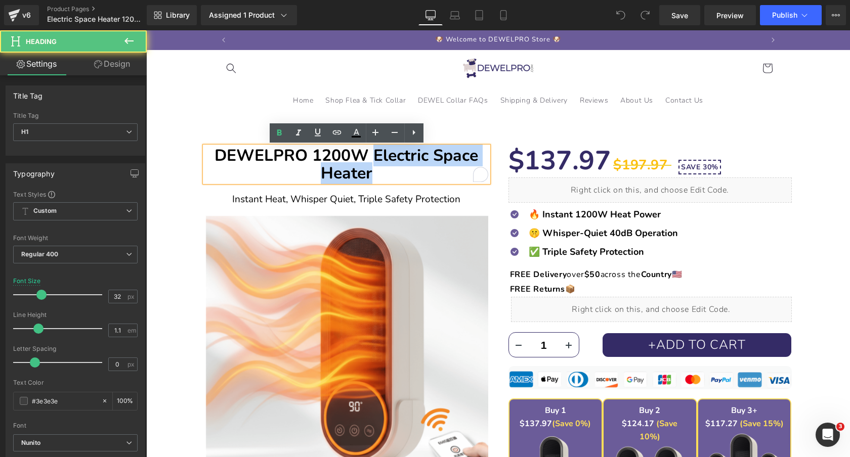
drag, startPoint x: 374, startPoint y: 154, endPoint x: 384, endPoint y: 169, distance: 18.4
click at [384, 169] on h1 "DEWELPRO 1200W Electric Space Heater" at bounding box center [346, 164] width 283 height 35
copy b "Electric Space Heater"
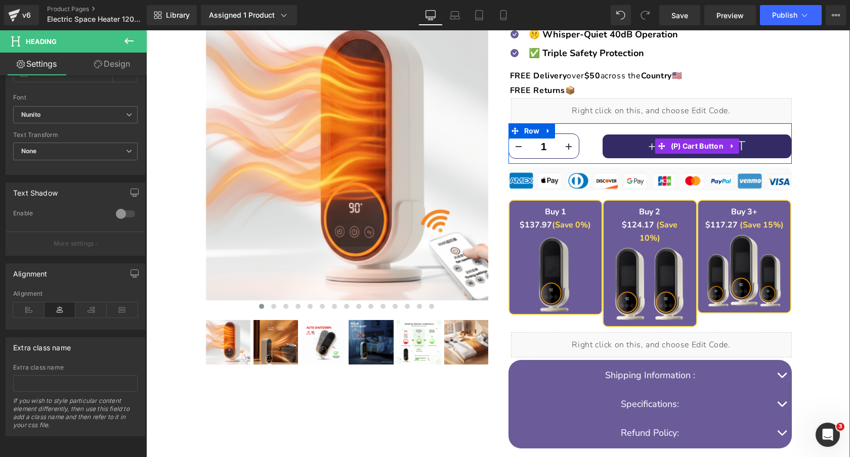
scroll to position [238, 0]
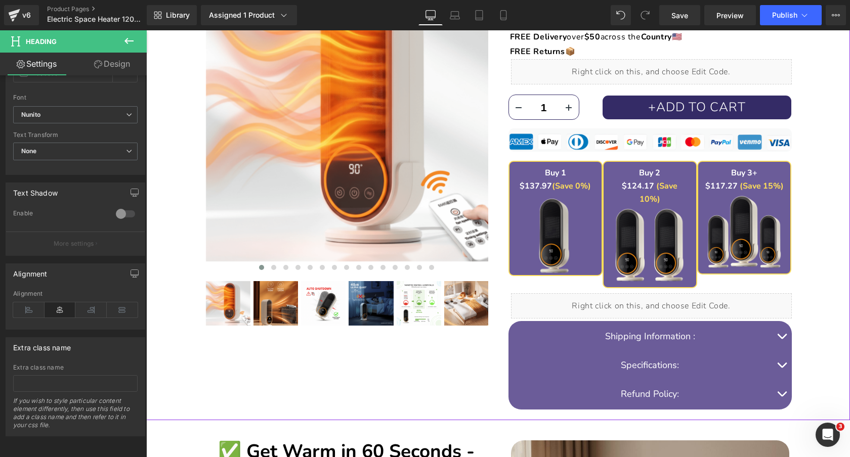
click at [569, 240] on div "Image" at bounding box center [555, 236] width 77 height 77
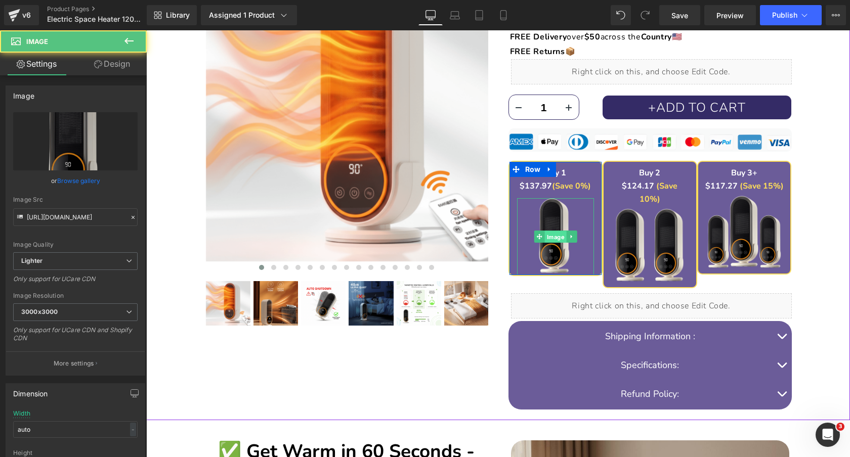
click at [549, 233] on span "Image" at bounding box center [555, 237] width 22 height 12
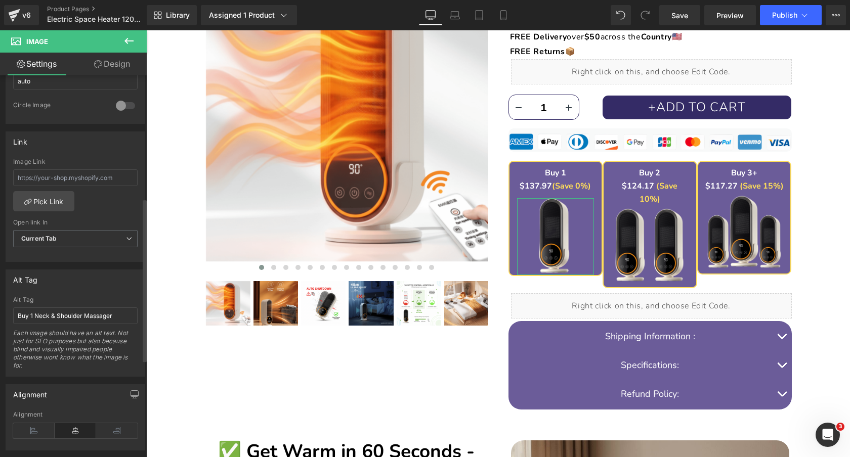
scroll to position [516, 0]
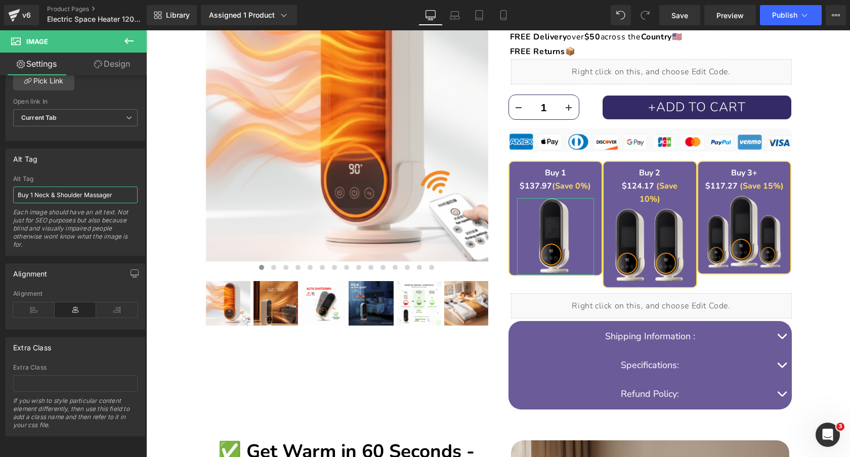
drag, startPoint x: 181, startPoint y: 218, endPoint x: 152, endPoint y: 188, distance: 41.5
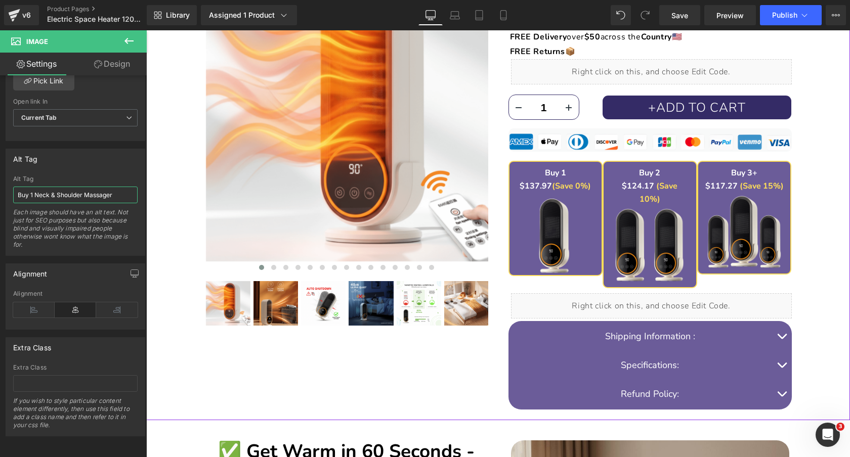
type input "Buy 1 Electric Space Heater"
click at [644, 239] on span "Image" at bounding box center [650, 245] width 22 height 12
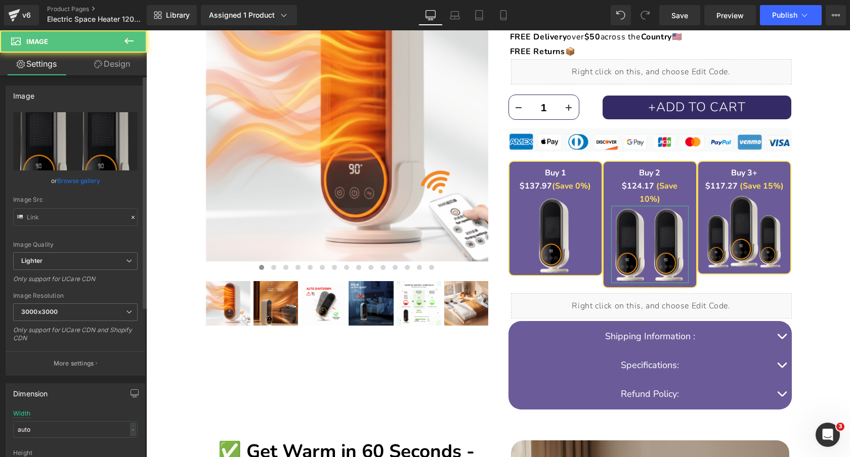
click at [57, 231] on div "Image Quality Lighter Lightest Lighter Lighter Lightest Only support for UCare …" at bounding box center [75, 182] width 124 height 140
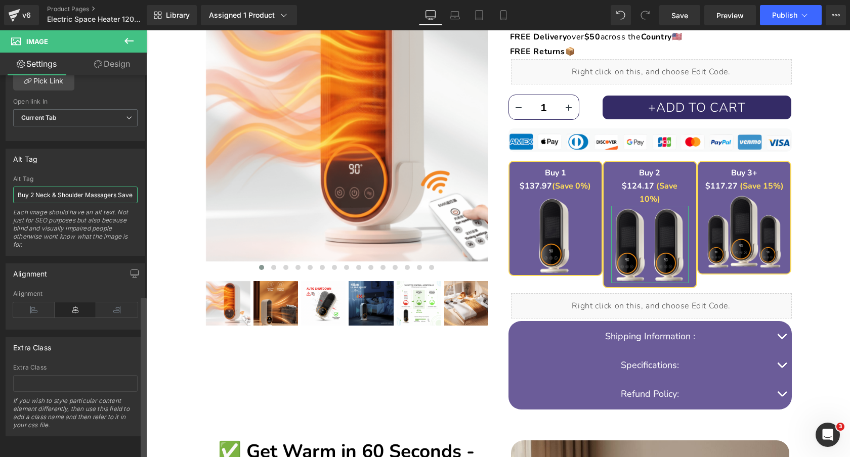
scroll to position [0, 18]
drag, startPoint x: 36, startPoint y: 187, endPoint x: 144, endPoint y: 189, distance: 107.7
click at [144, 189] on div "Image https://ucarecdn.com/808bdce7-46ed-443e-b72c-8332edf0b1d9/-/format/auto/-…" at bounding box center [73, 268] width 147 height 386
paste input "Buy 1 Electric Space Heater"
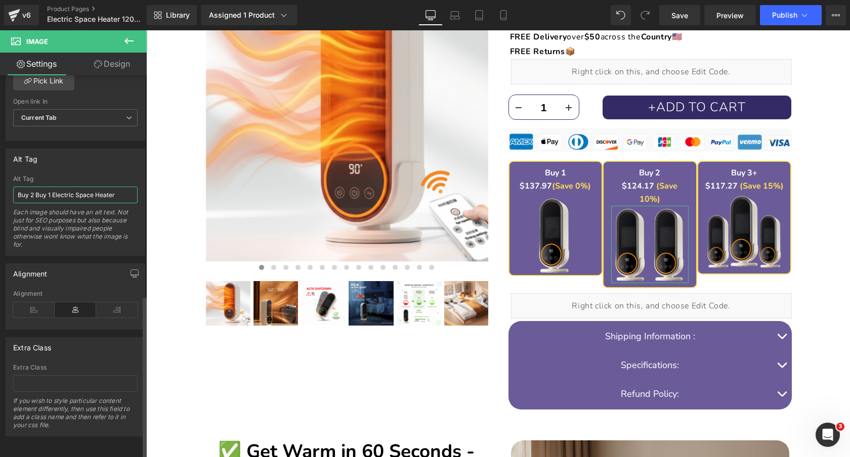
click at [52, 187] on input "Buy 2 Buy 1 Electric Space Heater" at bounding box center [75, 195] width 124 height 17
click at [110, 188] on input "Buy 2 Electric Space Heater" at bounding box center [75, 195] width 124 height 17
type input "Buy 2 Electric Space Heater & Save 10%"
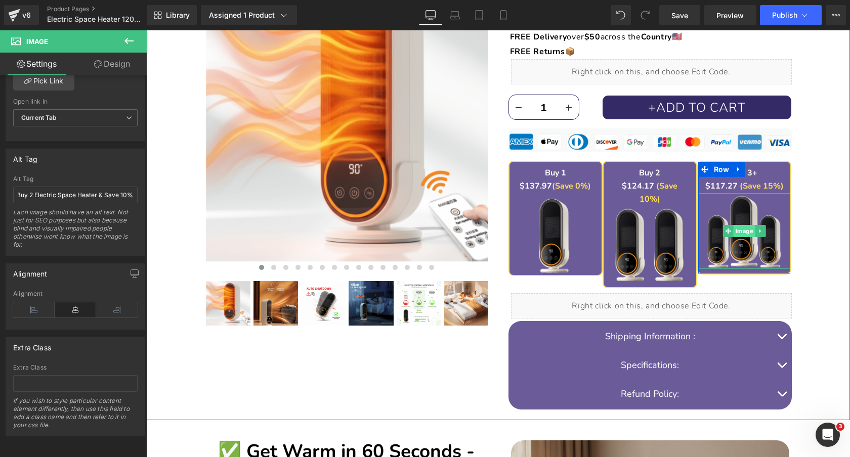
click at [743, 230] on span "Image" at bounding box center [744, 231] width 22 height 12
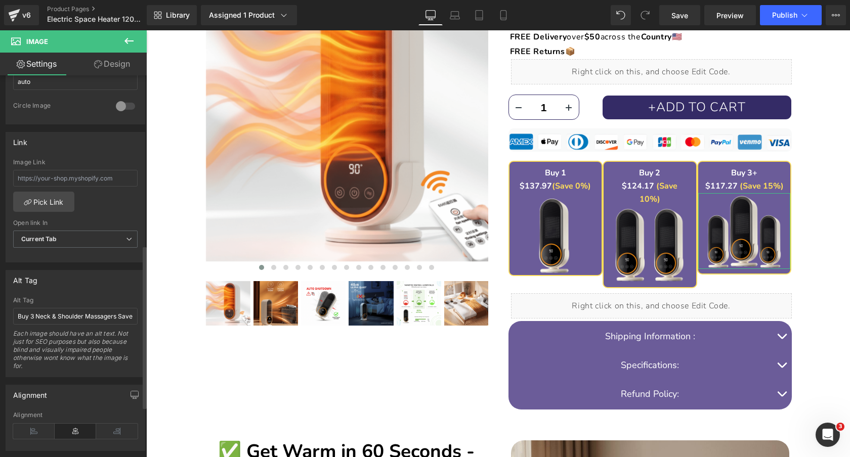
scroll to position [400, 0]
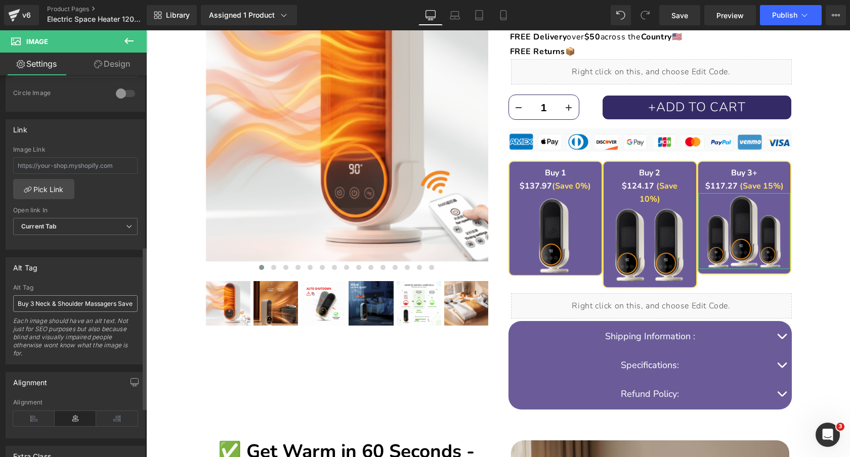
drag, startPoint x: 36, startPoint y: 303, endPoint x: 116, endPoint y: 304, distance: 80.4
click at [116, 304] on input "Buy 3 Neck & Shoulder Massagers Save 15%" at bounding box center [75, 303] width 124 height 17
paste input "Buy 1 Electric Space Heater"
click at [52, 303] on input "Buy 3 Buy 1 Electric Space Heater Save 15%" at bounding box center [75, 303] width 124 height 17
click at [96, 303] on input "Buy 3 Electric Space Heater Save 15%" at bounding box center [75, 303] width 124 height 17
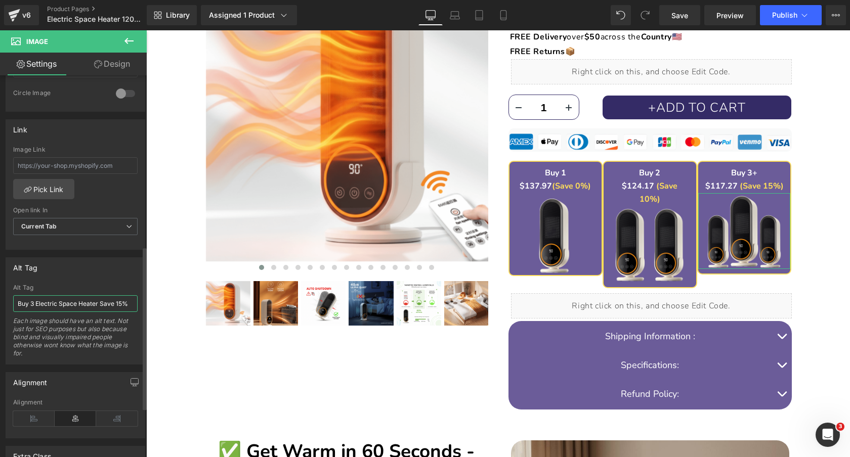
type input "Buy 3 Electric Space Heaters Save 15%"
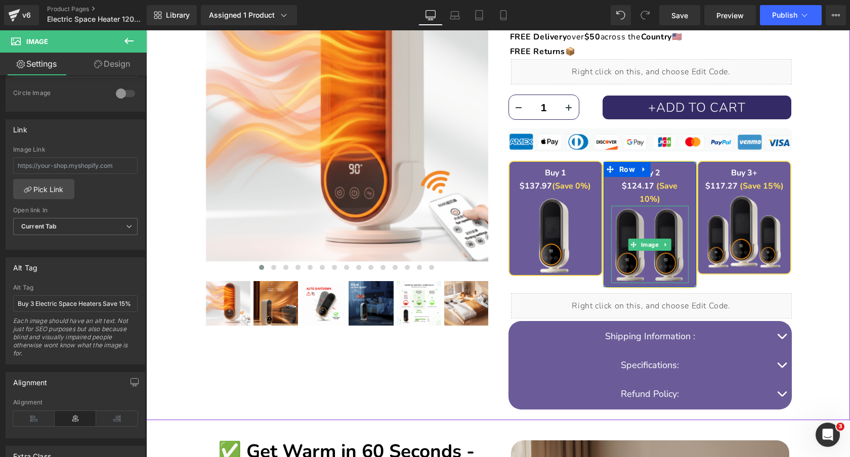
click at [646, 207] on img at bounding box center [649, 244] width 77 height 77
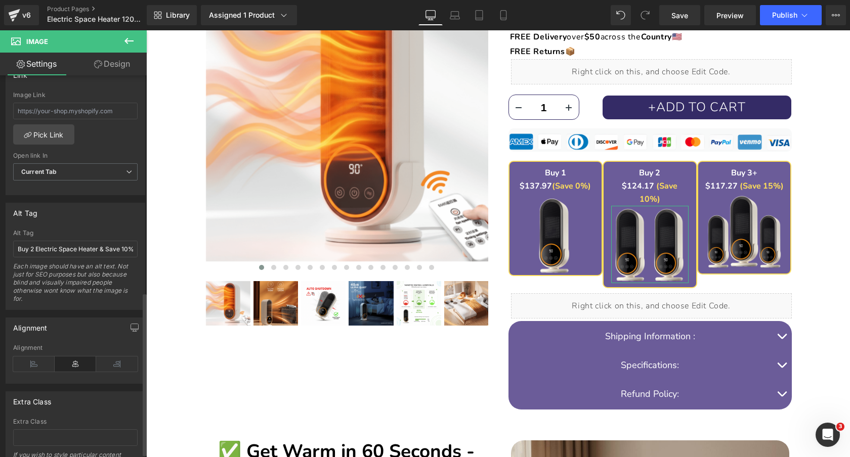
scroll to position [516, 0]
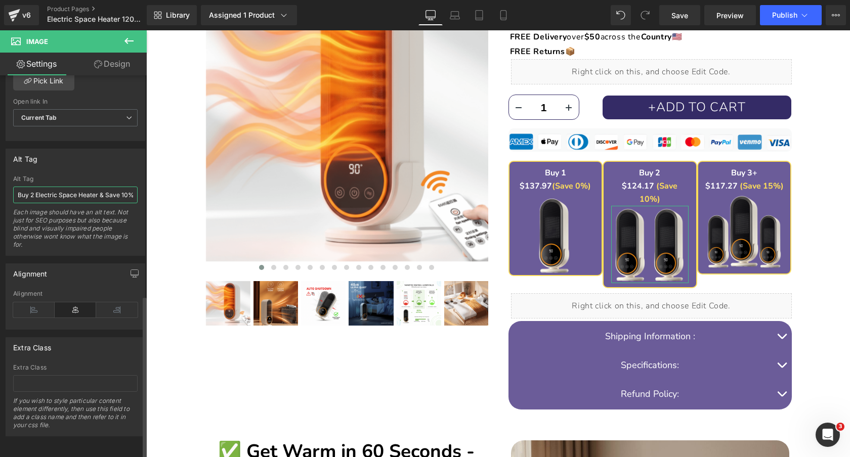
click at [96, 192] on input "Buy 2 Electric Space Heater & Save 10%" at bounding box center [75, 195] width 124 height 17
click at [96, 187] on input "Buy 2 Electric Space Heater & Save 10%" at bounding box center [75, 195] width 124 height 17
type input "Buy 2 Electric Space Heaters Save 10%"
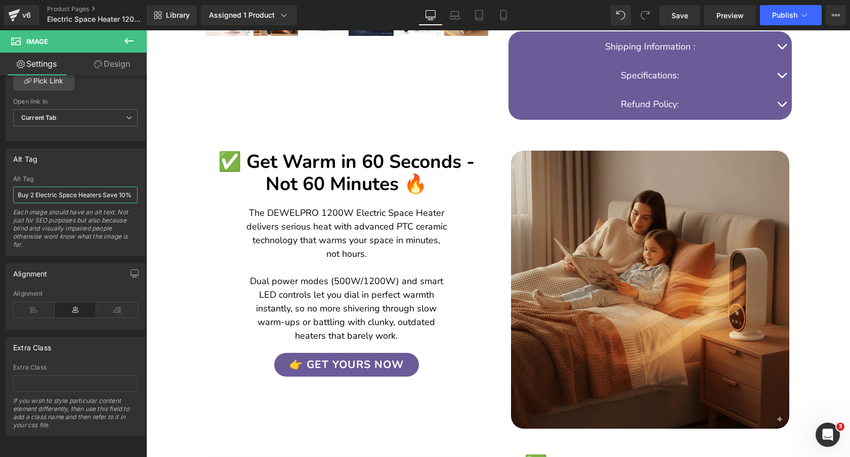
scroll to position [573, 0]
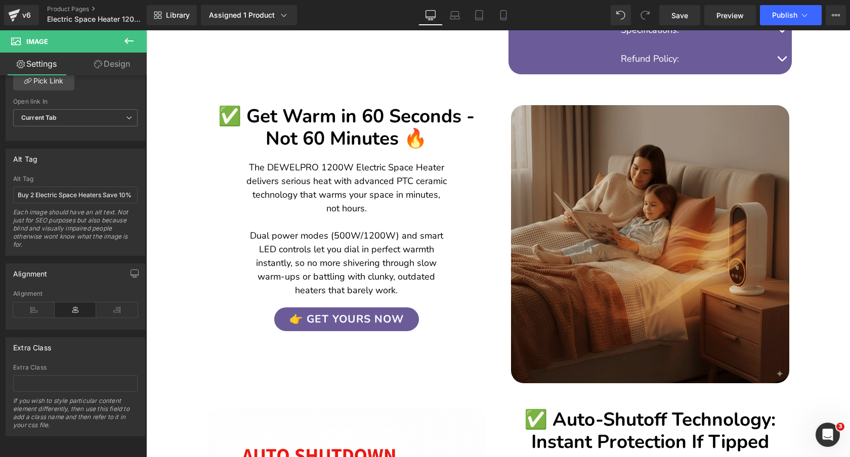
click at [641, 189] on img at bounding box center [650, 244] width 278 height 278
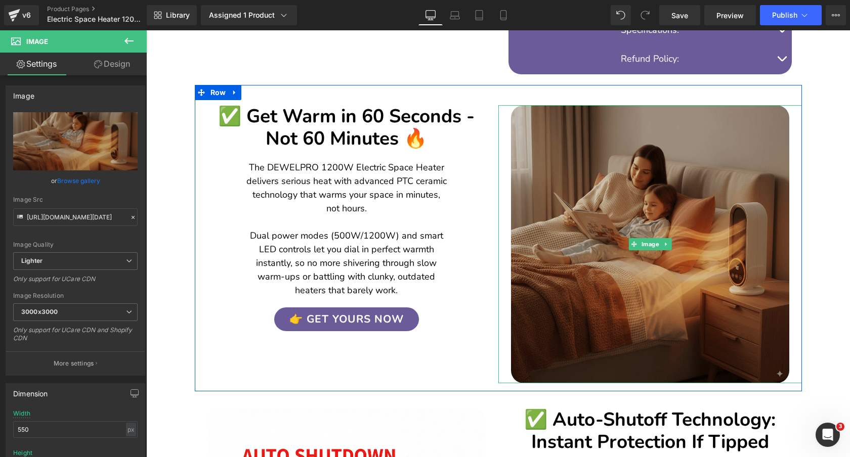
click at [649, 166] on img at bounding box center [650, 244] width 278 height 278
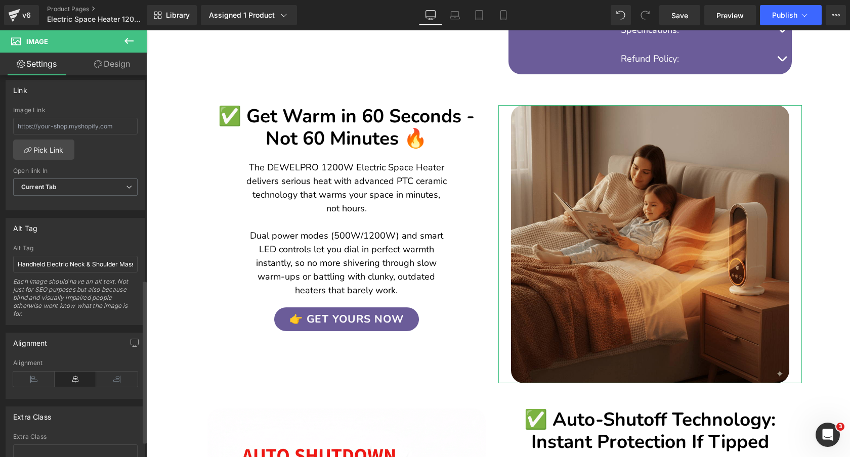
scroll to position [516, 0]
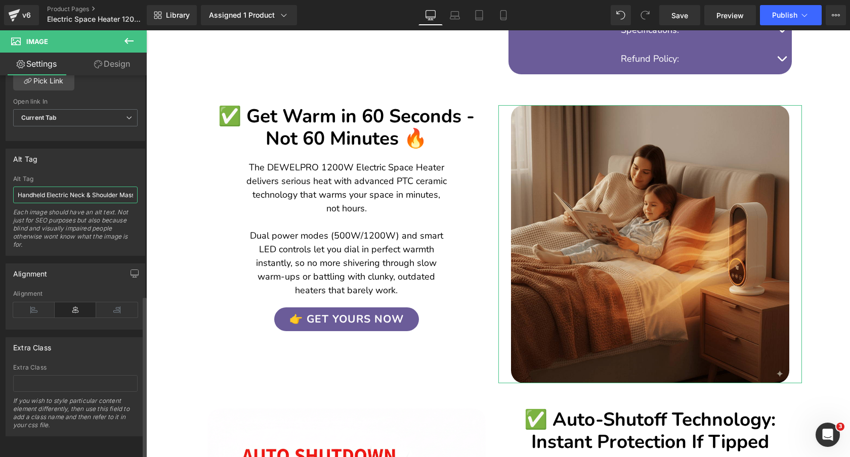
click at [81, 187] on input "Handheld Electric Neck & Shoulder Massager - 4D Cordless Shiatsu Deep Tissue He…" at bounding box center [75, 195] width 124 height 17
type input "Space Heater 1200W Electric - Portable Ceramic Heater for Room & Indoor Use wit…"
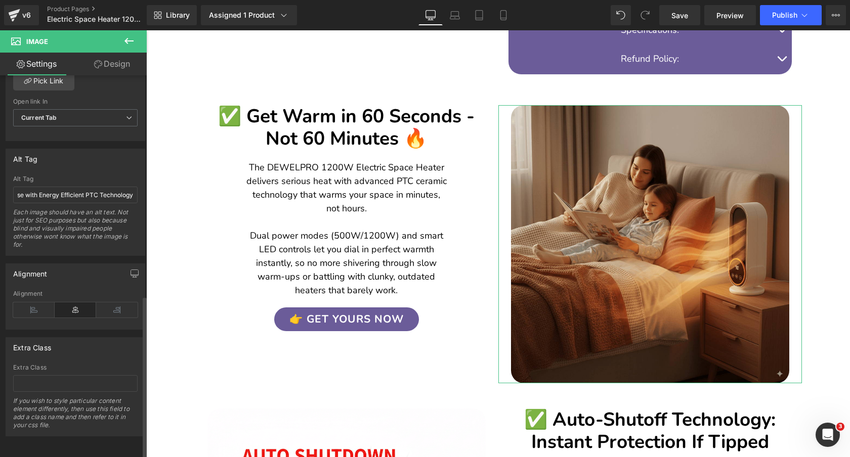
click at [103, 158] on div "Alt Tag" at bounding box center [75, 158] width 139 height 19
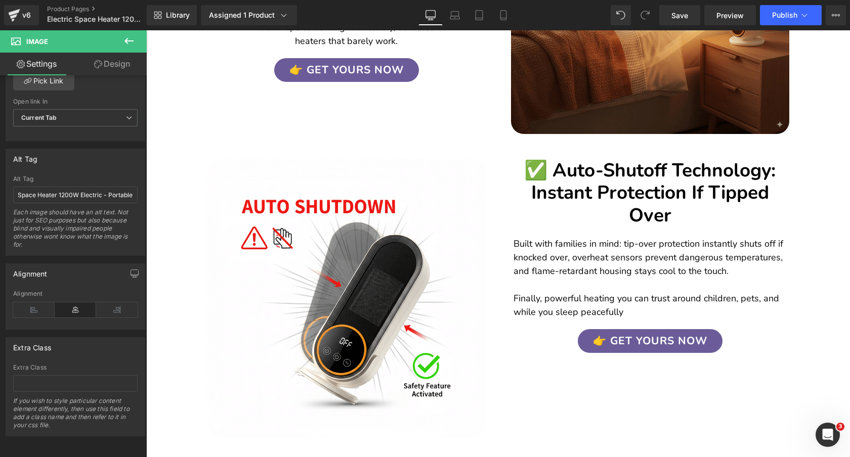
scroll to position [857, 0]
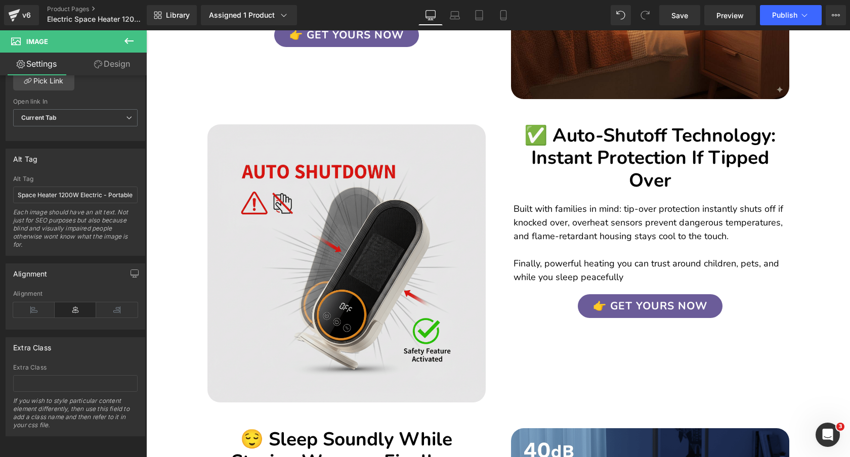
click at [377, 217] on img at bounding box center [346, 263] width 278 height 278
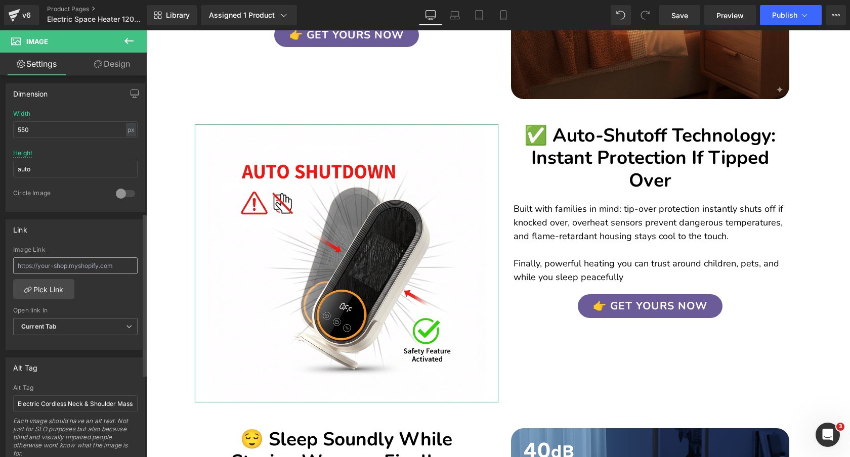
scroll to position [322, 0]
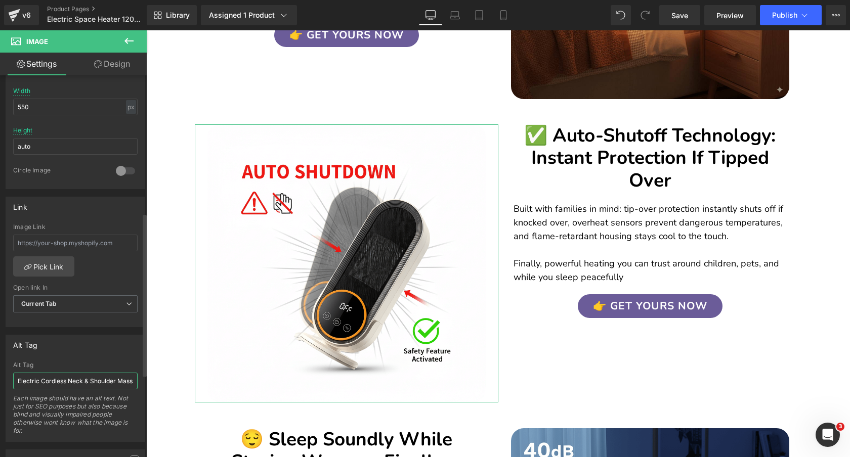
click at [71, 379] on input "Electric Cordless Neck & Shoulder Massager - 4D Shiatsu Deep Tissue Lymphatic D…" at bounding box center [75, 381] width 124 height 17
paste input "Heater 1200W Portable - Space Heater Ceramic for Small Room & Indoor Heating wi…"
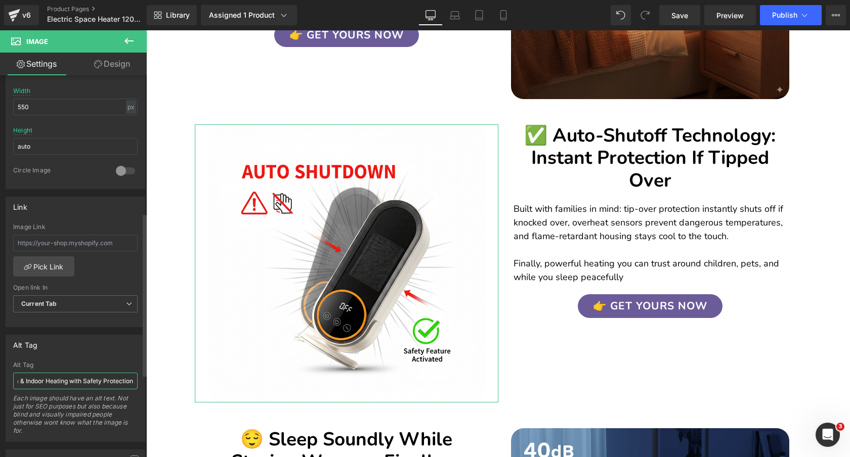
type input "Electric Heater 1200W Portable - Space Heater Ceramic for Small Room & Indoor H…"
click at [87, 354] on div "Alt Tag" at bounding box center [75, 344] width 139 height 19
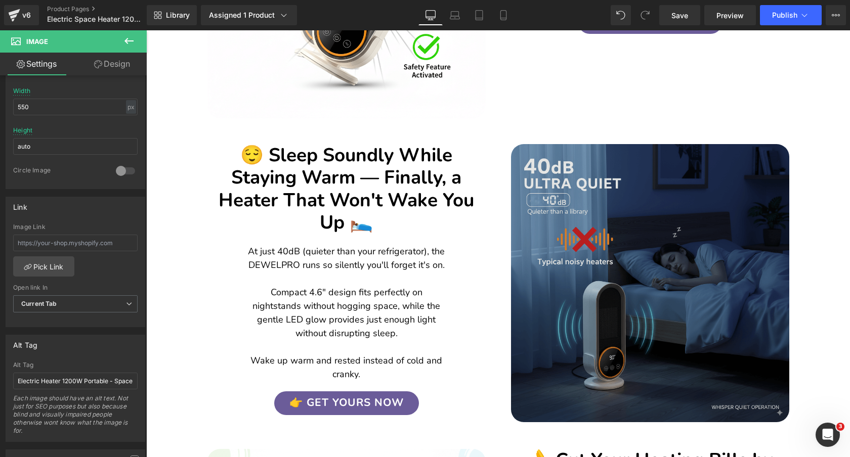
scroll to position [1180, 0]
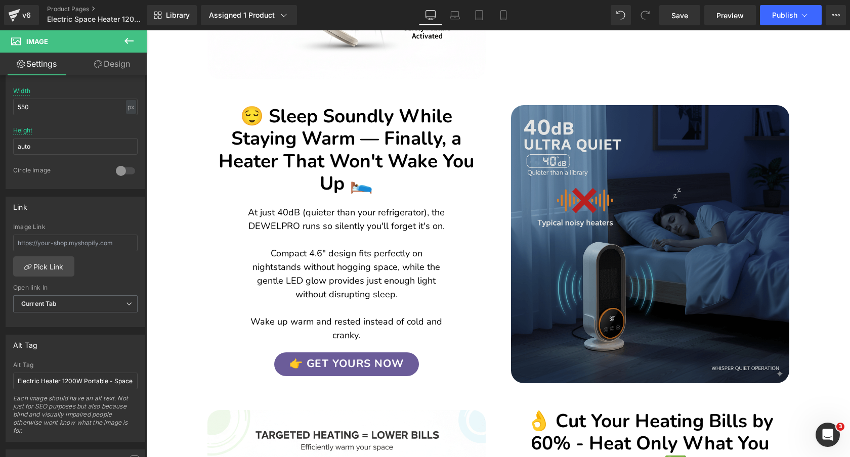
click at [629, 167] on img at bounding box center [650, 244] width 278 height 278
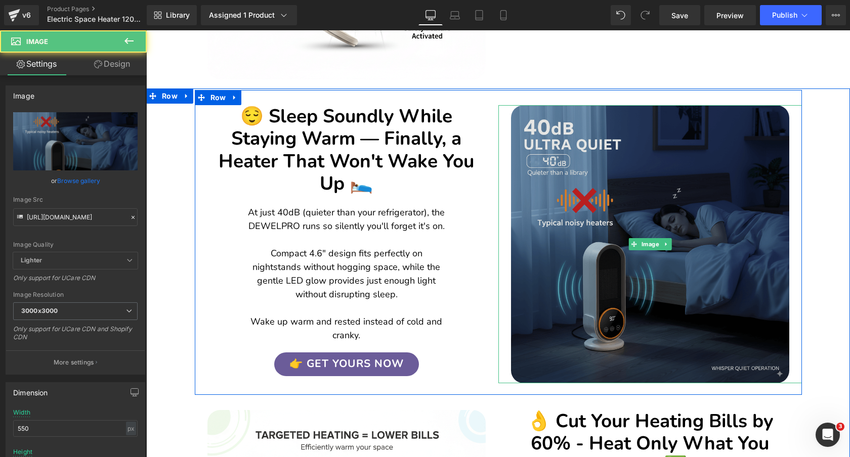
click at [614, 174] on img at bounding box center [650, 244] width 278 height 278
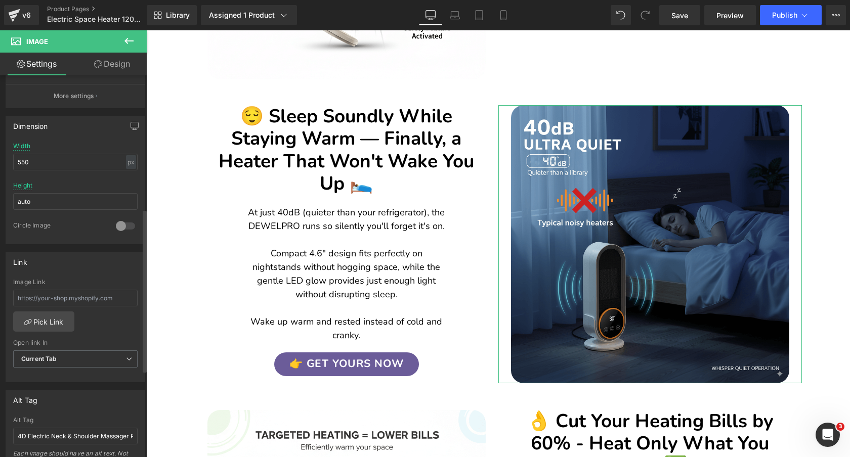
scroll to position [423, 0]
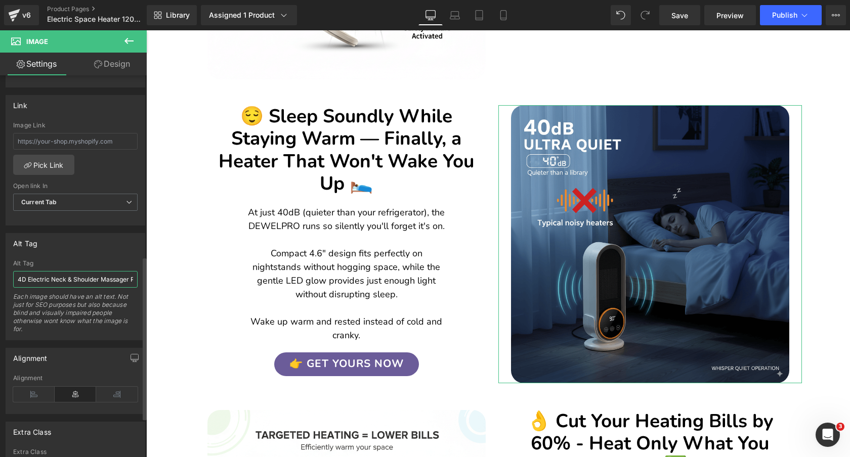
click at [69, 273] on input "4D Electric Neck & Shoulder Massager Portable - Cordless Deep Tissue Shiatsu Ly…" at bounding box center [75, 279] width 124 height 17
type input "Portable Heater Electric 1200W - Ceramic Space Heater for Room & Indoor Use wit…"
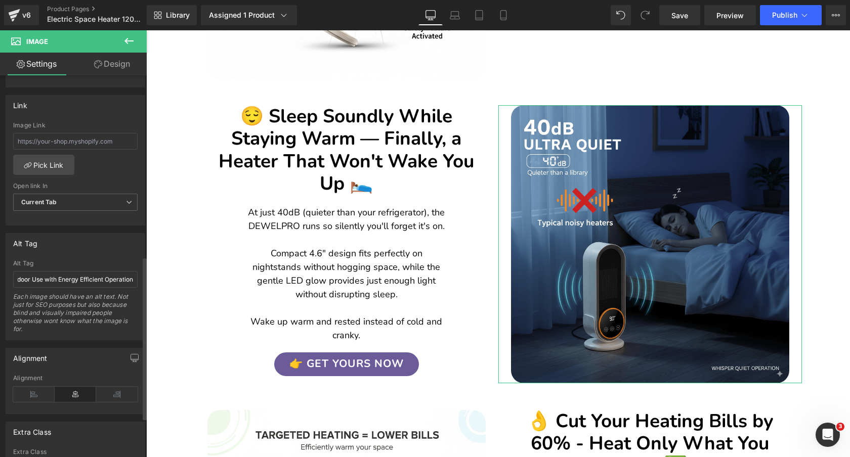
click at [89, 257] on div "Alt Tag 4D Electric Neck & Shoulder Massager Portable - Cordless Deep Tissue Sh…" at bounding box center [76, 286] width 140 height 107
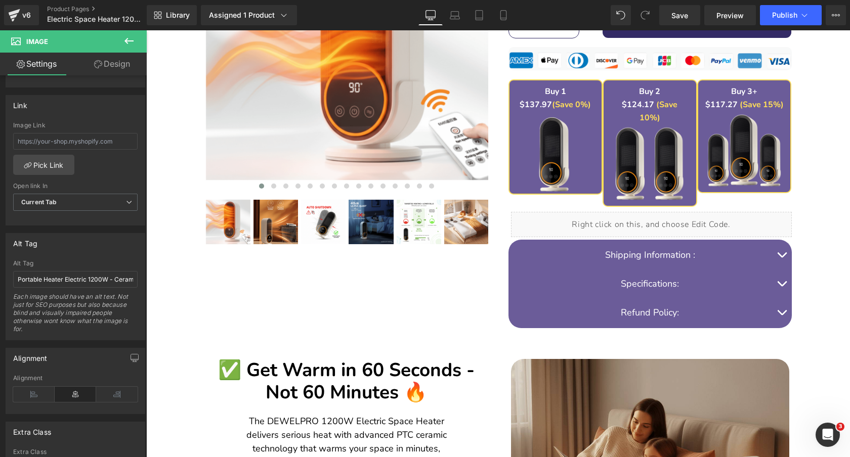
scroll to position [343, 0]
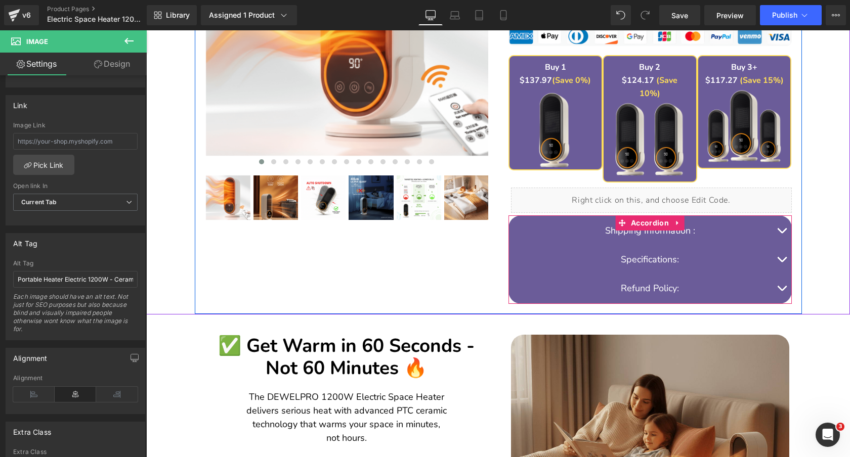
click at [776, 245] on button "button" at bounding box center [781, 259] width 20 height 29
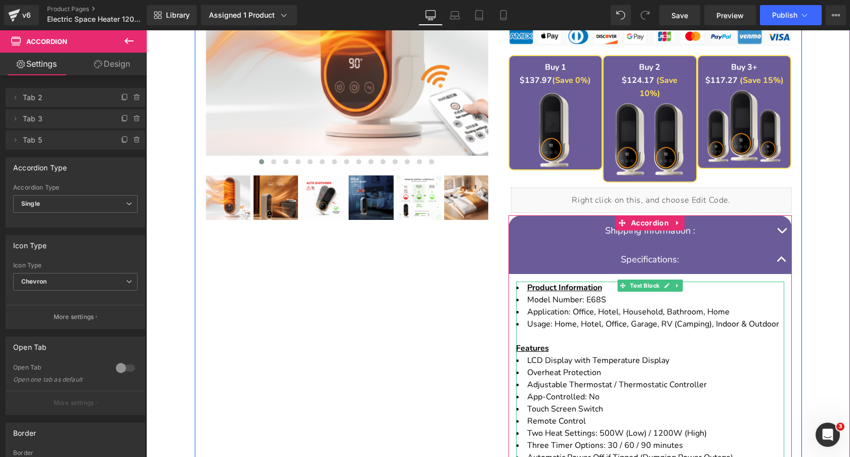
click at [755, 319] on span "Usage: Home, Hotel, Office, Garage, RV (Camping), Indoor & Outdoor Features" at bounding box center [647, 336] width 263 height 35
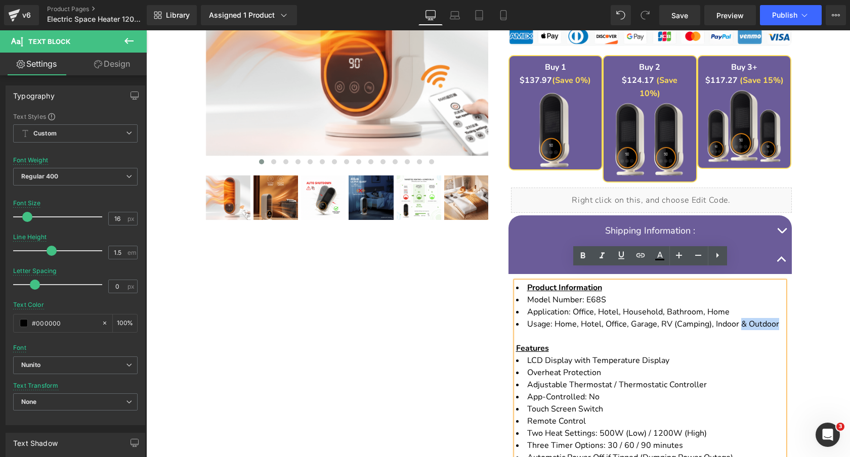
drag, startPoint x: 741, startPoint y: 312, endPoint x: 779, endPoint y: 314, distance: 38.5
click at [779, 318] on li "Usage: Home, Hotel, Office, Garage, RV (Camping), Indoor & Outdoor Features" at bounding box center [650, 336] width 268 height 36
click at [781, 262] on span "button" at bounding box center [781, 262] width 0 height 0
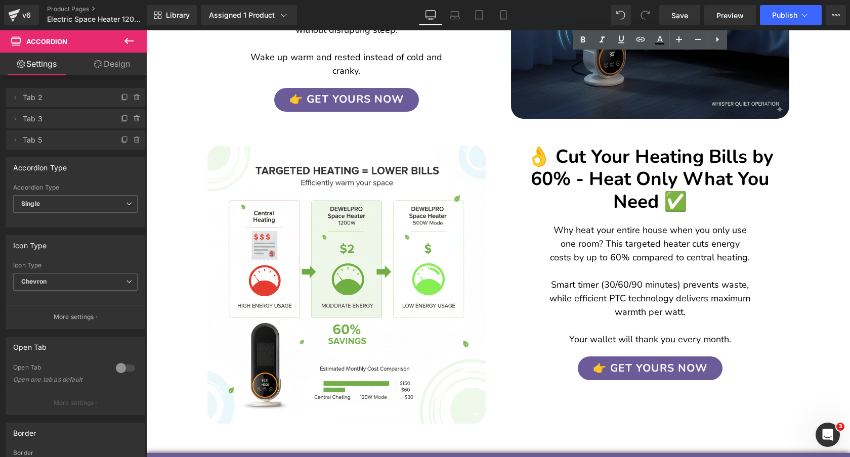
scroll to position [1538, 0]
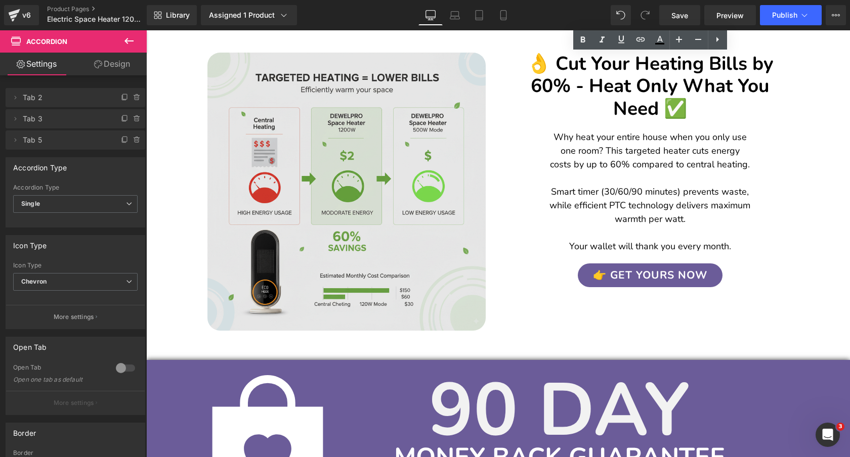
click at [367, 185] on div "Image" at bounding box center [346, 192] width 303 height 278
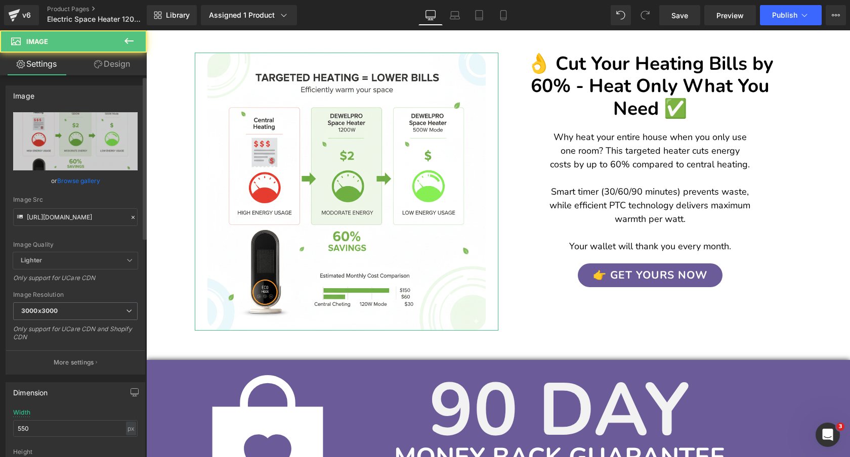
scroll to position [515, 0]
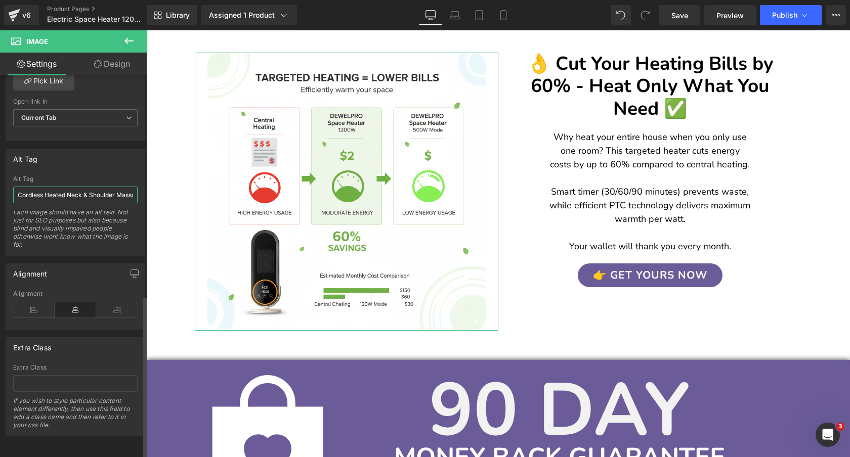
click at [72, 187] on input "Cordless Heated Neck & Shoulder Massager - 4D Electric Shiatsu Deep Tissue Hand…" at bounding box center [75, 195] width 124 height 17
paste input "Room Heater Electric 1200W - Portable Space Heater Ceramic for Indoor & Small R…"
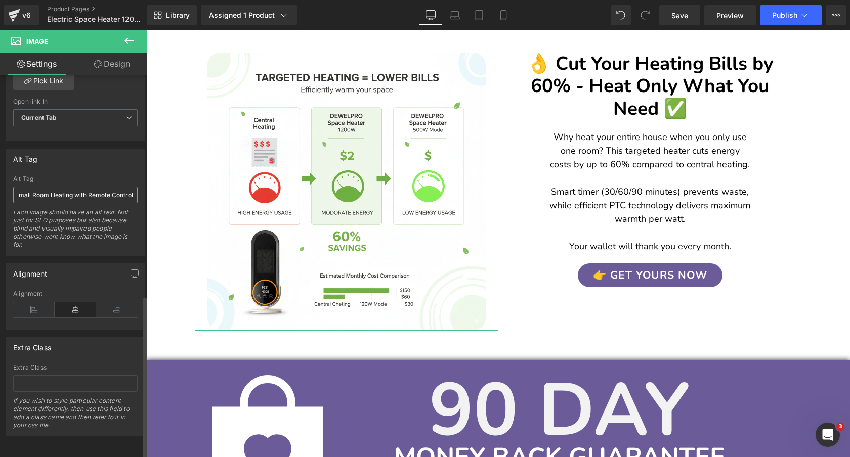
type input "Room Heater Electric 1200W - Portable Space Heater Ceramic for Indoor & Small R…"
click at [101, 155] on div "Alt Tag" at bounding box center [75, 158] width 139 height 19
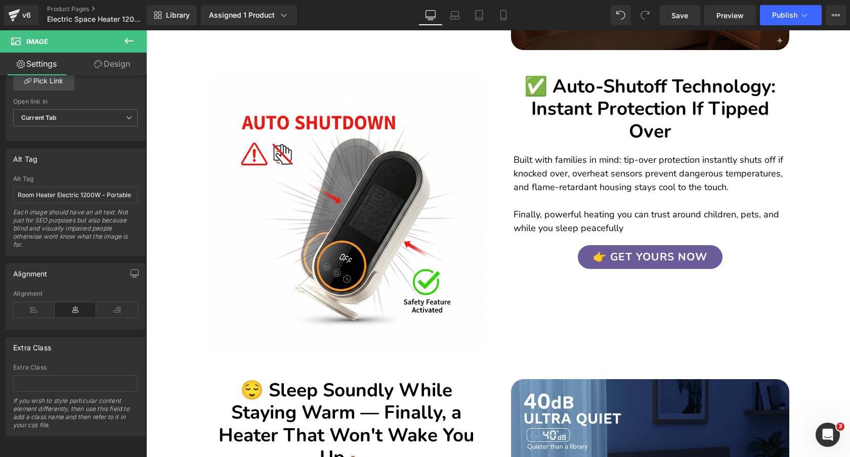
scroll to position [1126, 0]
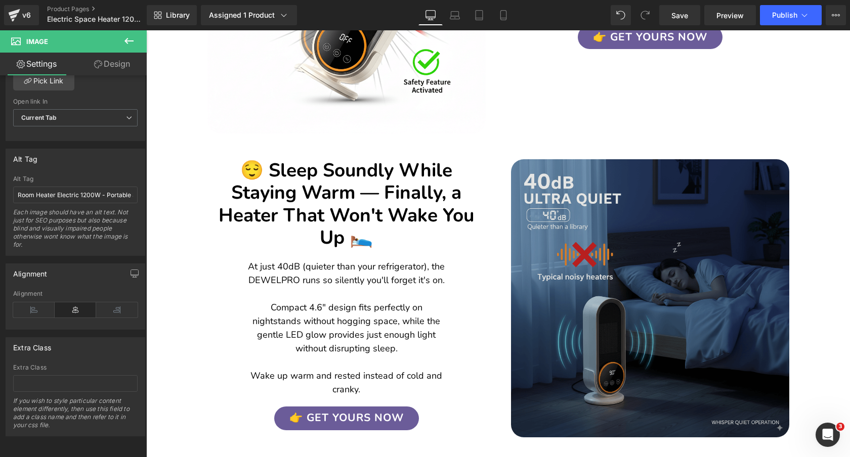
click at [635, 228] on img at bounding box center [650, 298] width 278 height 278
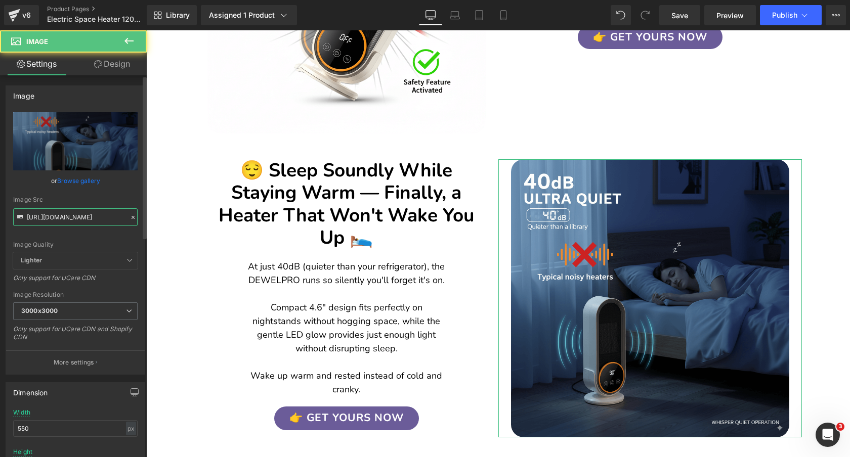
click at [93, 214] on input "https://cdn.shopify.com/s/files/1/0089/1335/4815/files/GeneratedImageSeptember2…" at bounding box center [75, 217] width 124 height 18
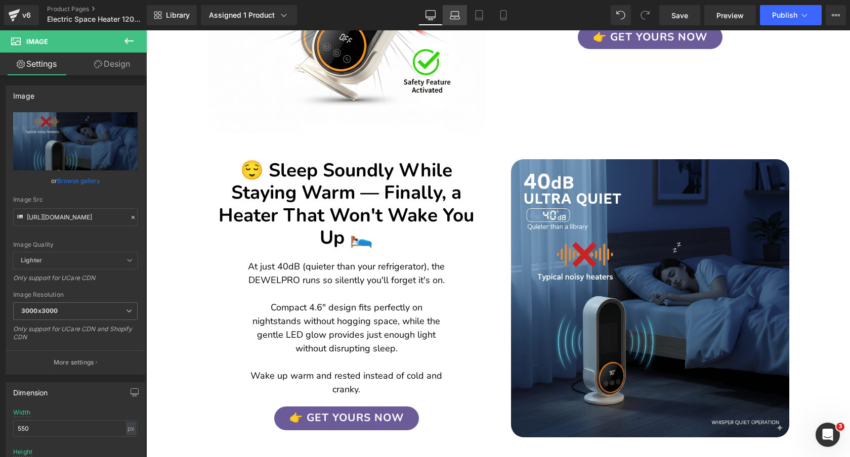
click at [454, 15] on icon at bounding box center [455, 15] width 10 height 10
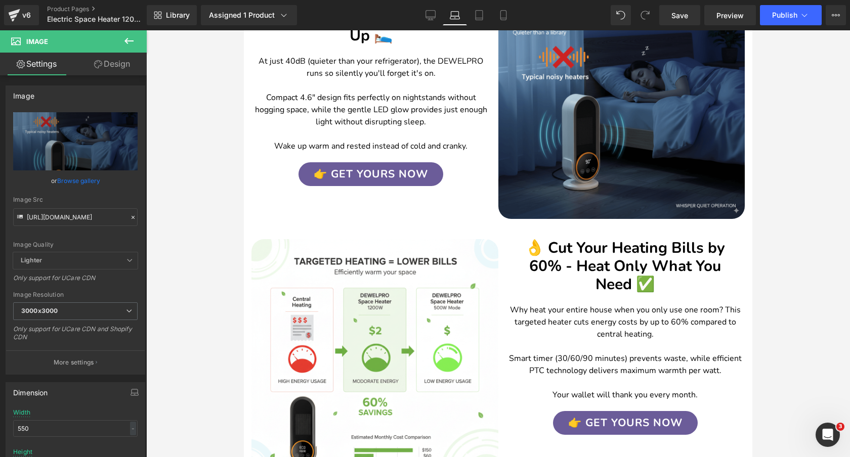
scroll to position [1950, 0]
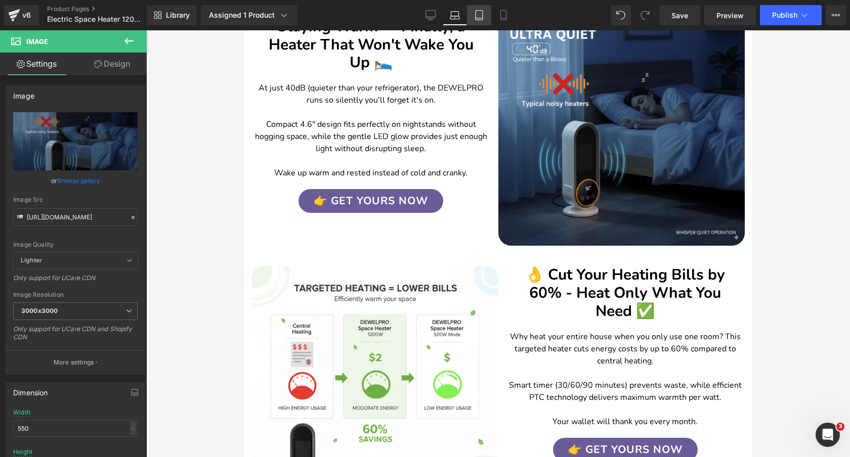
click at [482, 15] on icon at bounding box center [479, 15] width 10 height 10
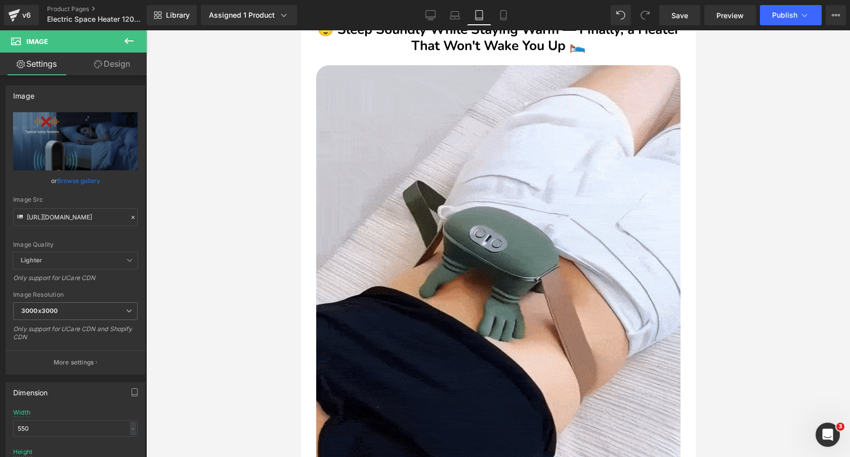
scroll to position [1669, 0]
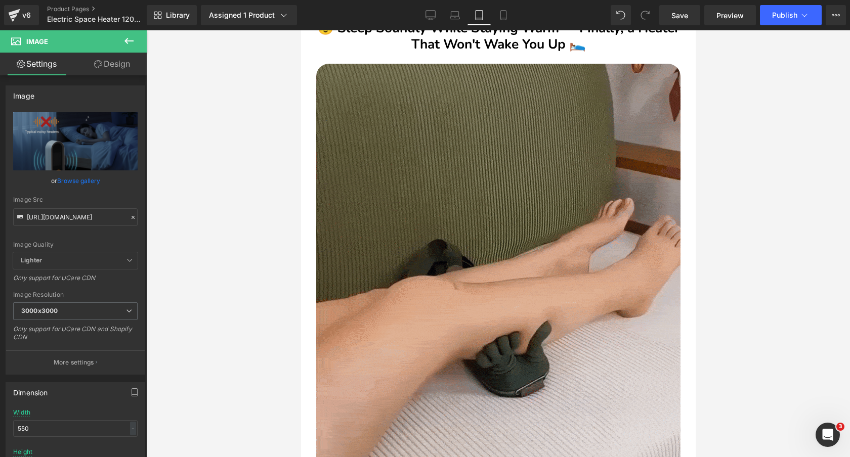
click at [498, 173] on img at bounding box center [498, 306] width 364 height 485
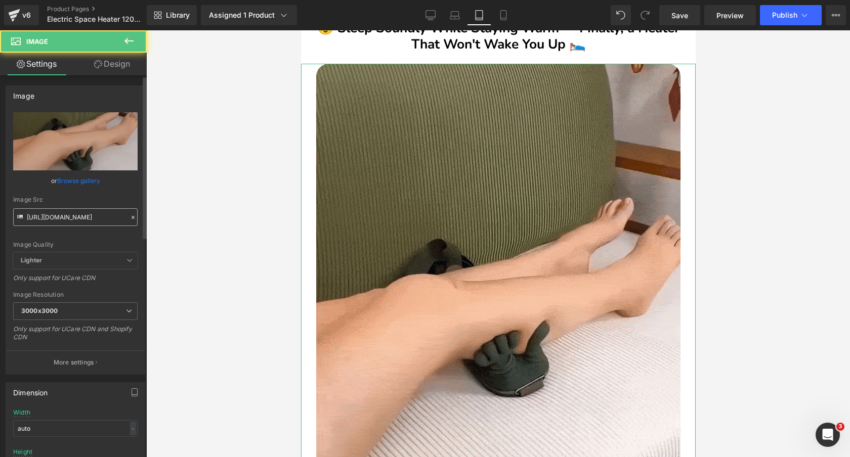
click at [87, 220] on input "https://cdn.shopify.com/s/files/1/0089/1335/4815/files/Linkinbiotoshoporganizat…" at bounding box center [75, 217] width 124 height 18
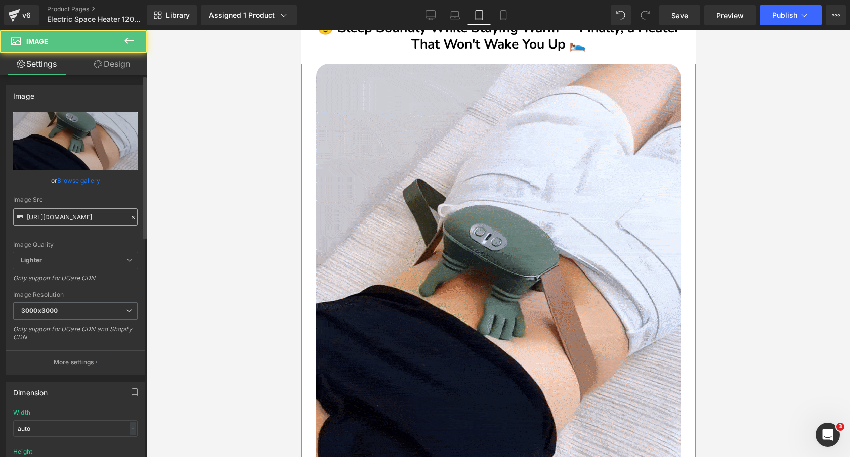
click at [87, 220] on input "https://cdn.shopify.com/s/files/1/0089/1335/4815/files/Linkinbiotoshoporganizat…" at bounding box center [75, 217] width 124 height 18
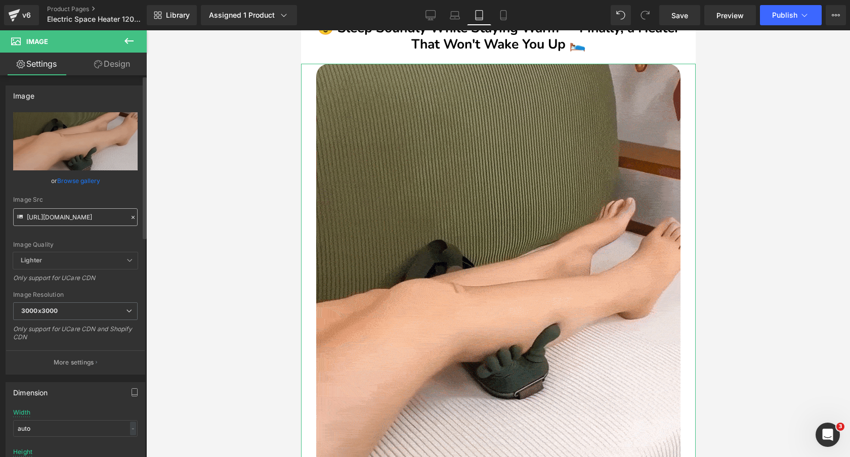
click at [87, 220] on input "https://cdn.shopify.com/s/files/1/0089/1335/4815/files/Linkinbiotoshoporganizat…" at bounding box center [75, 217] width 124 height 18
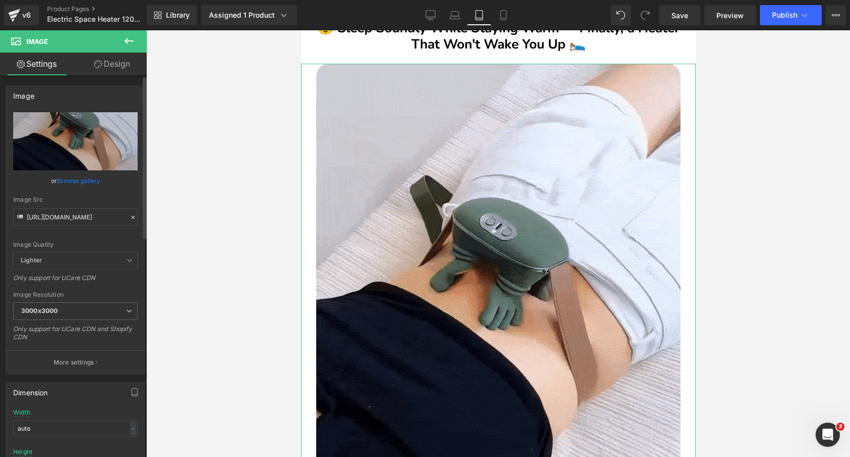
click at [98, 197] on div "Image Src" at bounding box center [75, 199] width 124 height 7
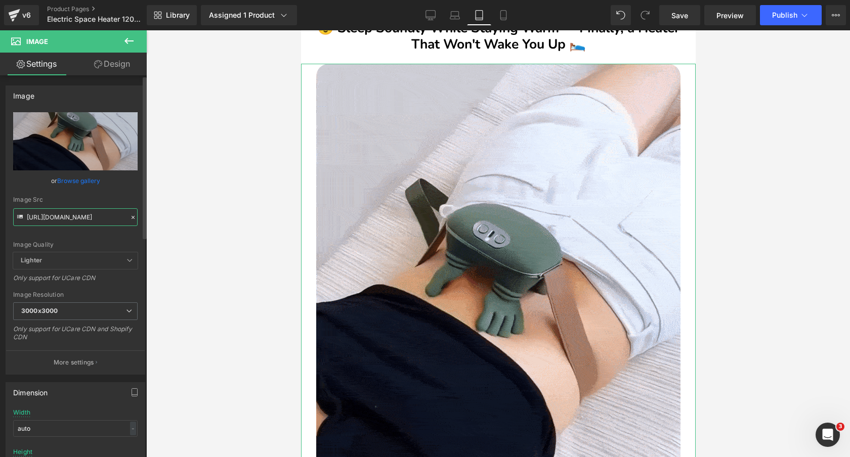
click at [100, 211] on input "https://cdn.shopify.com/s/files/1/0089/1335/4815/files/Linkinbiotoshoporganizat…" at bounding box center [75, 217] width 124 height 18
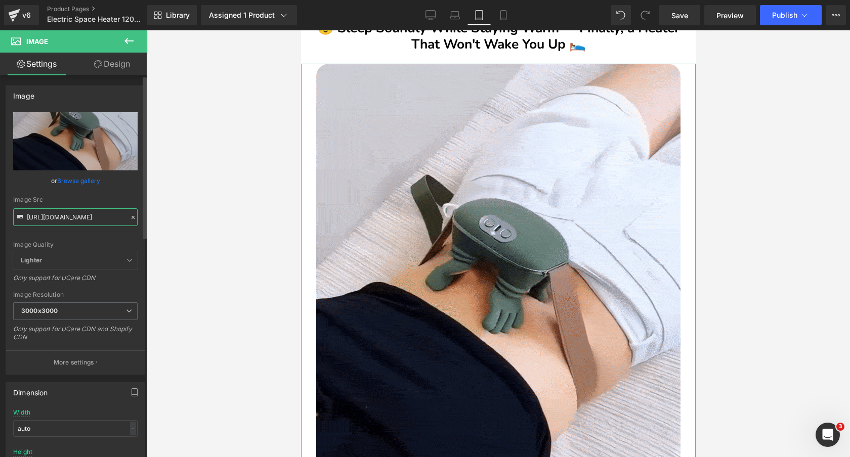
click at [100, 211] on input "https://cdn.shopify.com/s/files/1/0089/1335/4815/files/Linkinbiotoshoporganizat…" at bounding box center [75, 217] width 124 height 18
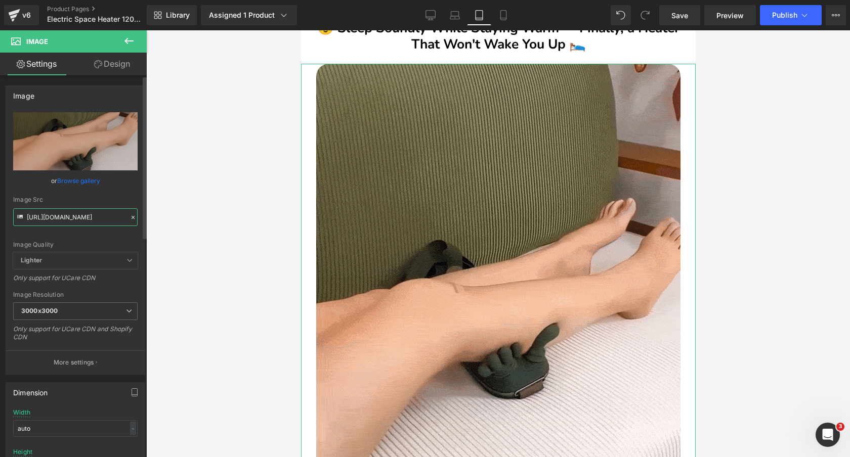
paste input "GeneratedImageSeptember21_2025-2_11PM_3000x3000.png?v=175847835"
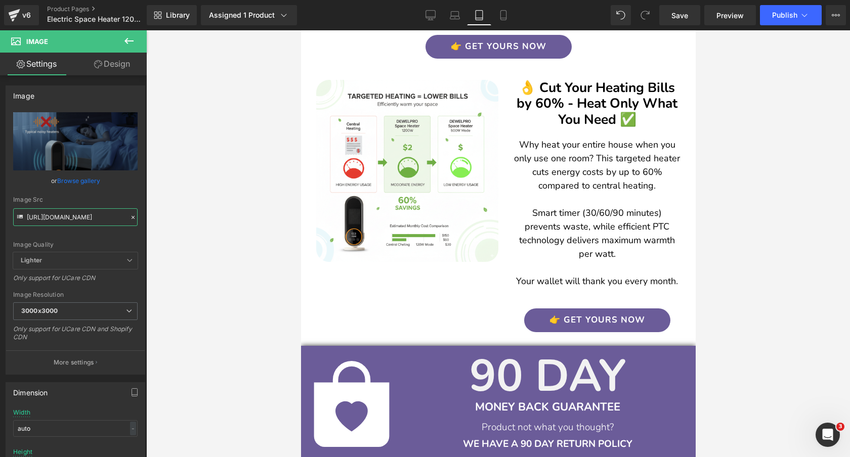
scroll to position [2169, 0]
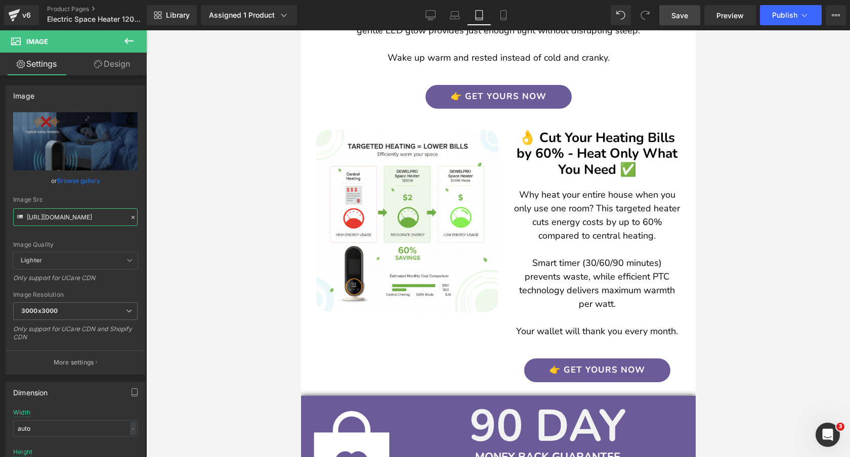
type input "https://cdn.shopify.com/s/files/1/0089/1335/4815/files/GeneratedImageSeptember2…"
click at [682, 12] on span "Save" at bounding box center [679, 15] width 17 height 11
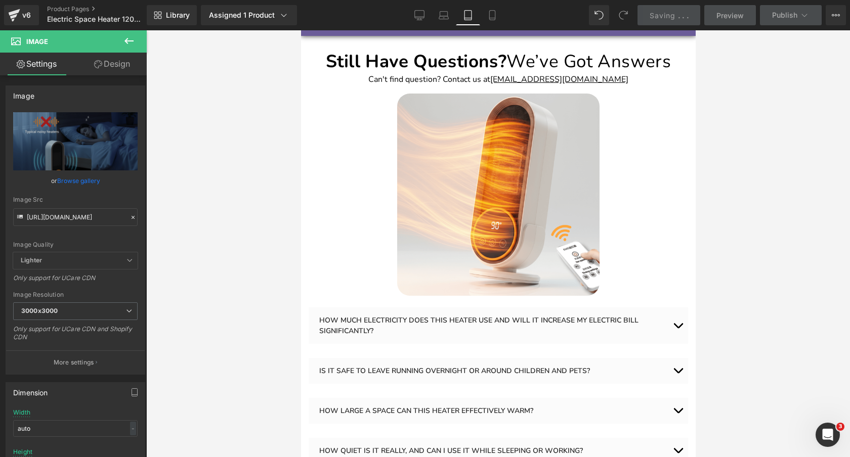
scroll to position [2711, 0]
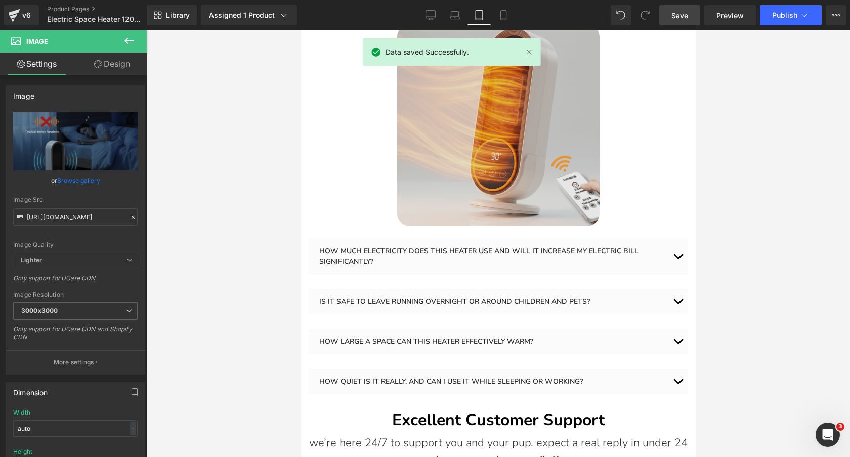
click at [491, 102] on img at bounding box center [497, 125] width 202 height 202
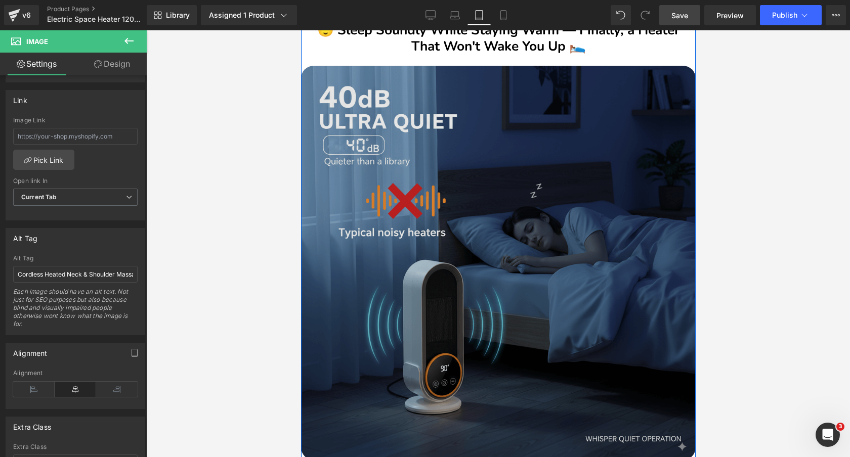
scroll to position [1636, 0]
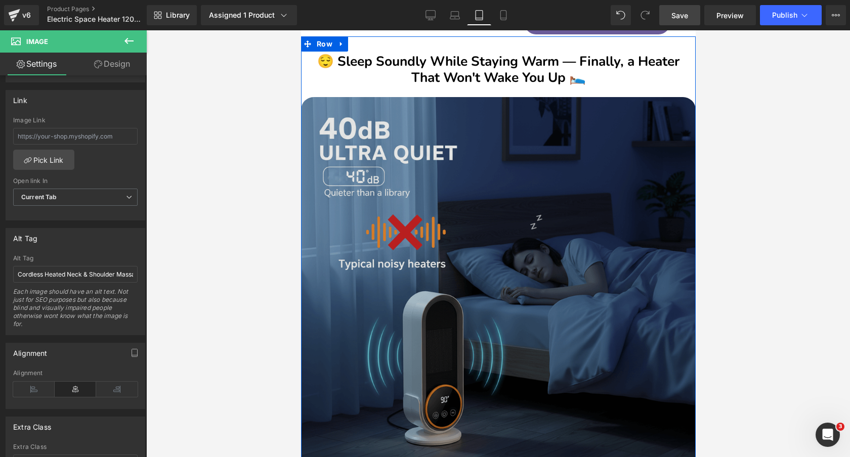
click at [481, 202] on img at bounding box center [497, 294] width 394 height 394
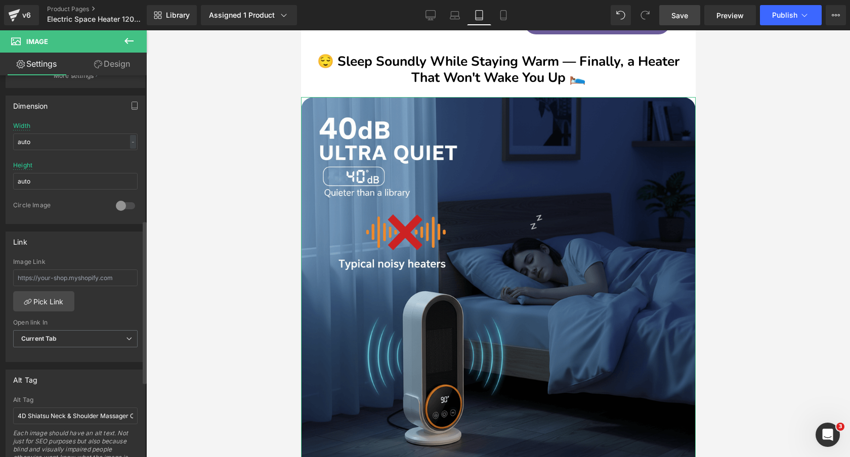
scroll to position [338, 0]
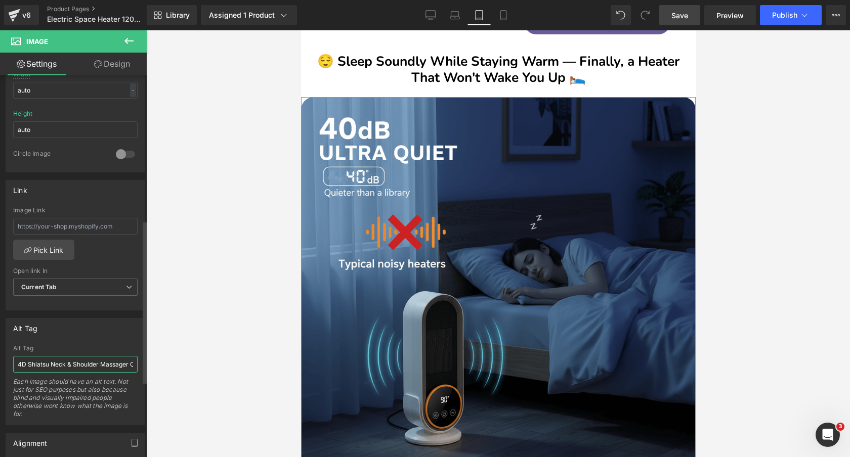
click at [75, 359] on input "4D Shiatsu Neck & Shoulder Massager Cordless - Electric Deep Tissue Lymphatic D…" at bounding box center [75, 364] width 124 height 17
type input "Ceramic Heater 1200W Electric - Portable Space Heater for Room & Indoor Use wit…"
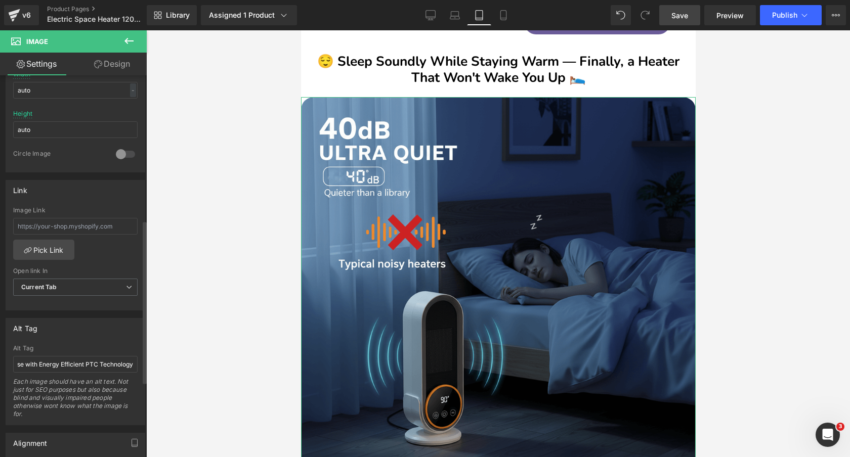
click at [86, 337] on div "Alt Tag 4D Shiatsu Neck & Shoulder Massager Cordless - Electric Deep Tissue Lym…" at bounding box center [76, 371] width 140 height 107
click at [428, 19] on icon at bounding box center [430, 15] width 10 height 10
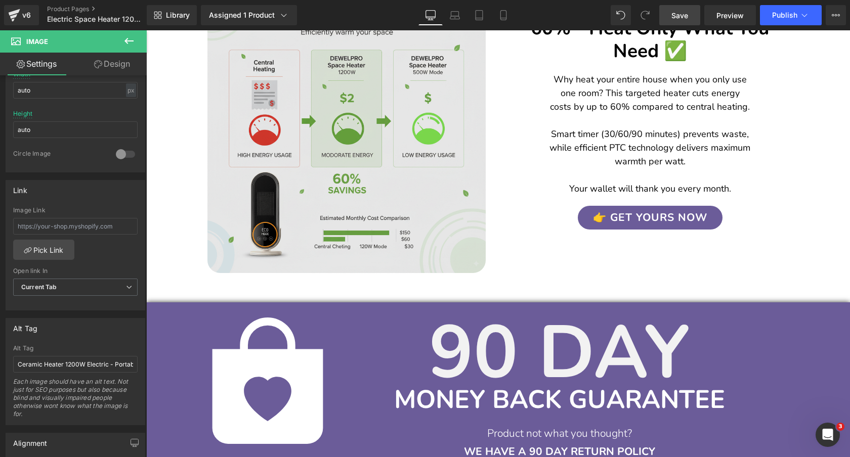
scroll to position [1615, 0]
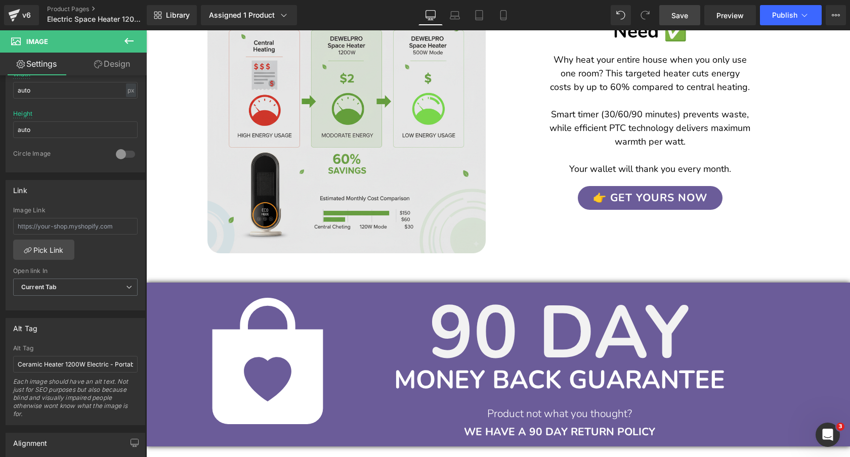
click at [342, 127] on img at bounding box center [346, 114] width 278 height 278
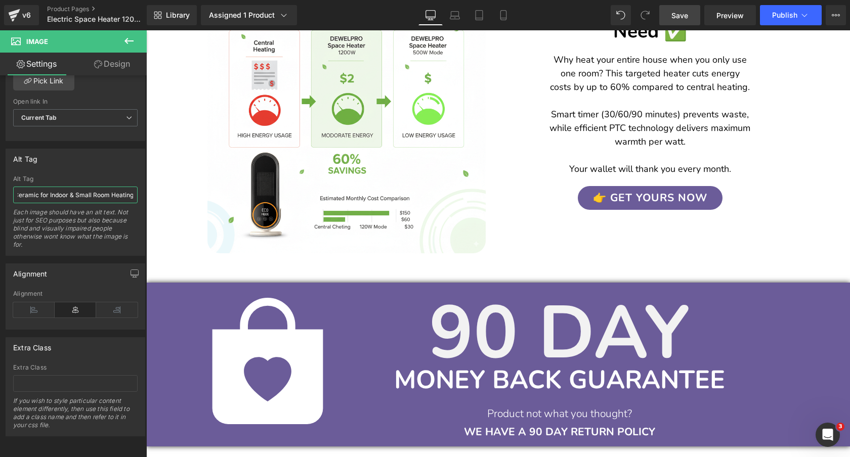
scroll to position [0, 224]
drag, startPoint x: 235, startPoint y: 219, endPoint x: 156, endPoint y: 190, distance: 83.5
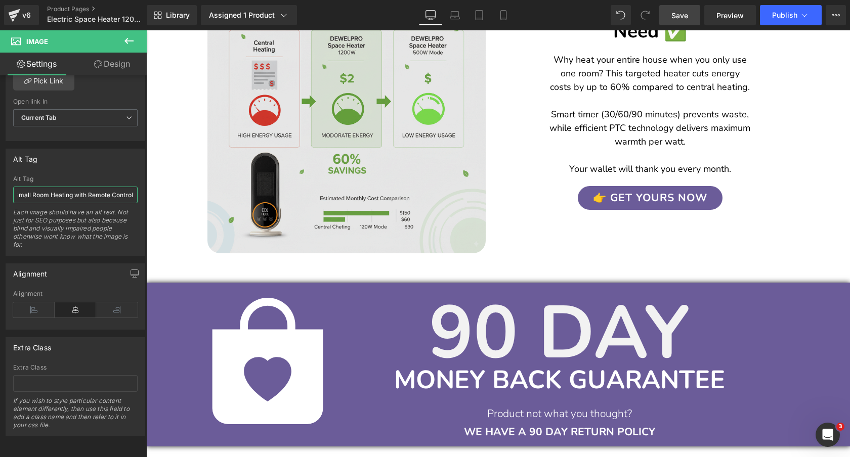
scroll to position [0, 0]
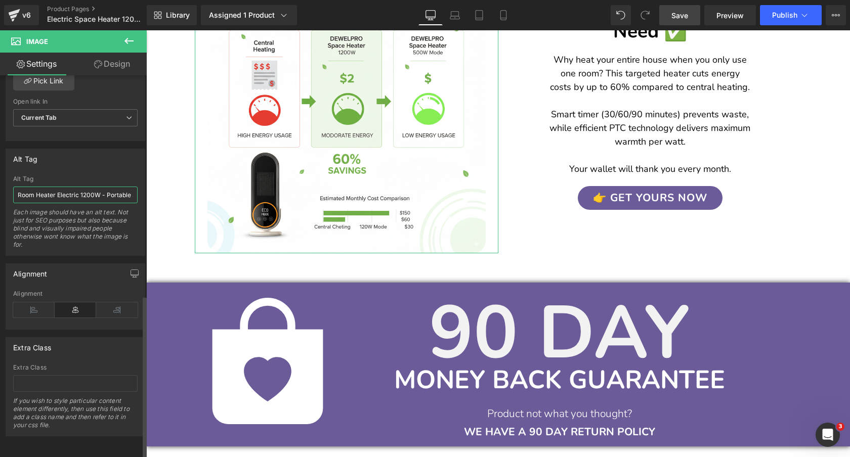
click at [94, 187] on input "Room Heater Electric 1200W - Portable Space Heater Ceramic for Indoor & Small R…" at bounding box center [75, 195] width 124 height 17
paste input "Energy Efficient Heater 1200W - Portable Electric Ceramic Space Heater for Room…"
type input "Energy Efficient Heater 1200W - Portable Electric Ceramic Space Heater for Room…"
click at [95, 167] on div "Alt Tag Room Heater Electric 1200W - Portable Space Heater Ceramic for Indoor &…" at bounding box center [76, 202] width 140 height 107
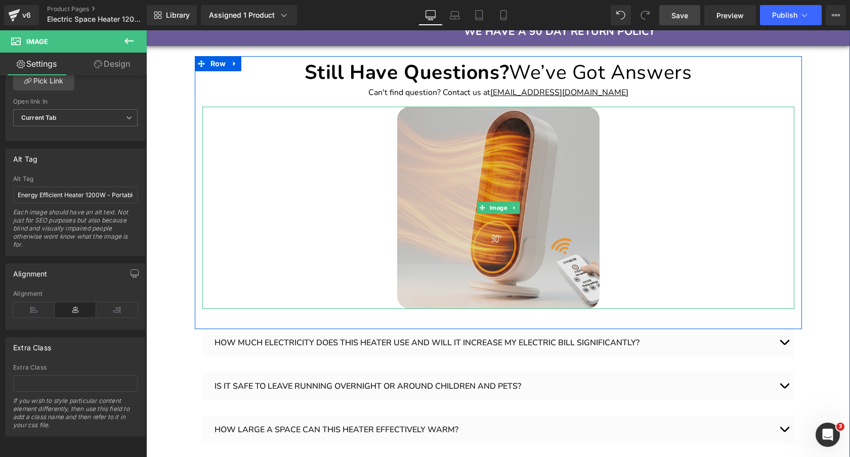
scroll to position [2042, 0]
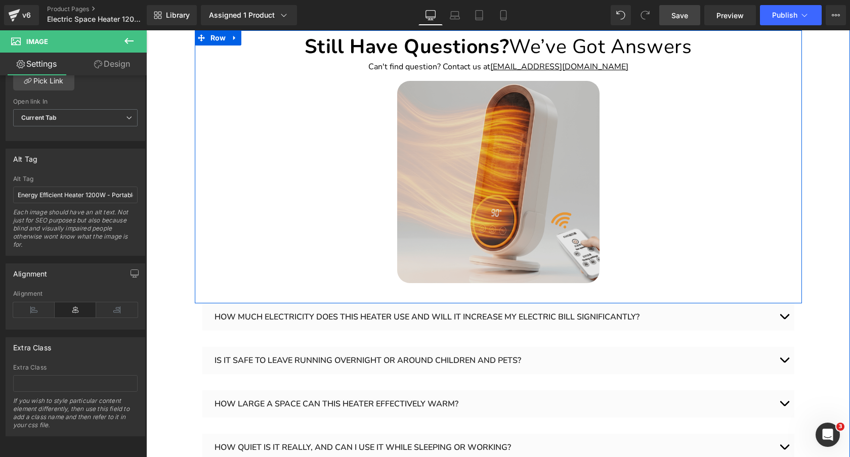
click at [483, 173] on div "Image" at bounding box center [498, 182] width 592 height 202
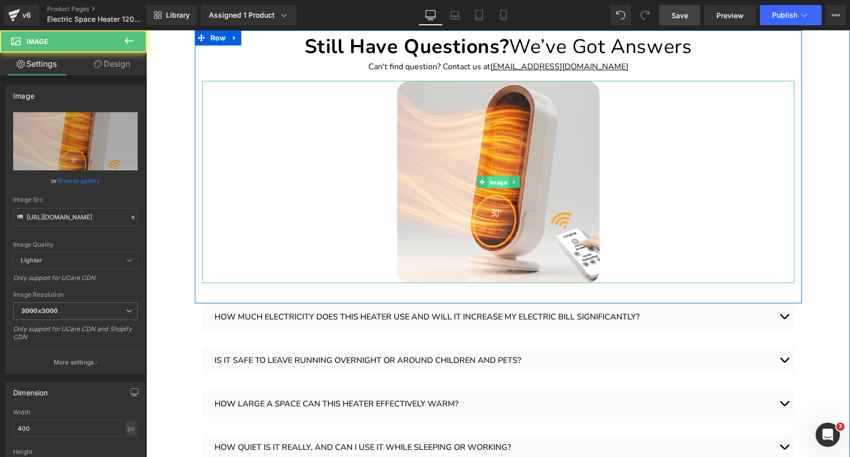
click at [492, 176] on span "Image" at bounding box center [498, 182] width 22 height 12
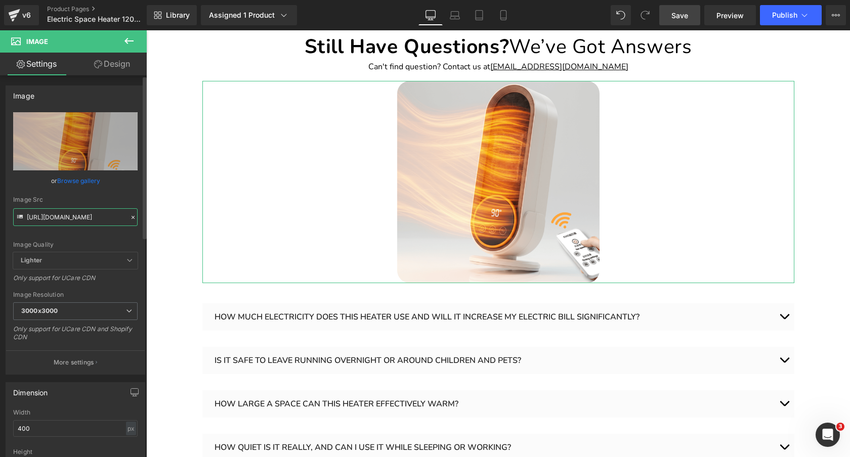
click at [68, 218] on input "https://cdn.shopify.com/s/files/1/0089/1335/4815/files/26_3000x3000.png?v=17584…" at bounding box center [75, 217] width 124 height 18
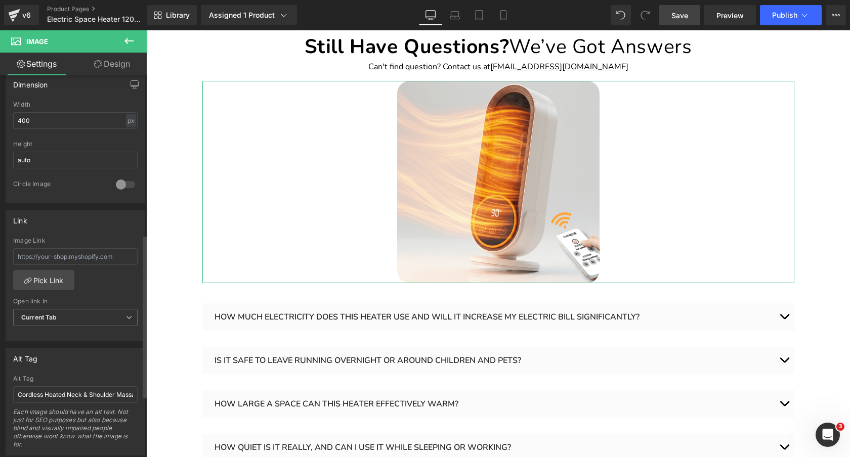
scroll to position [436, 0]
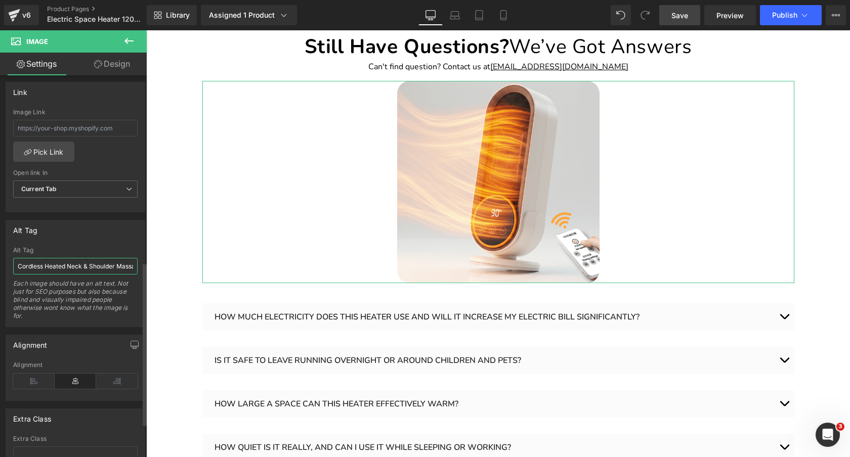
click at [63, 270] on input "Cordless Heated Neck & Shoulder Massager - 4D Electric Shiatsu Deep Tissue Hand…" at bounding box center [75, 266] width 124 height 17
paste input "Indoor Heater Electric 1200W - Portable Ceramic Space Heater for Room Heating w…"
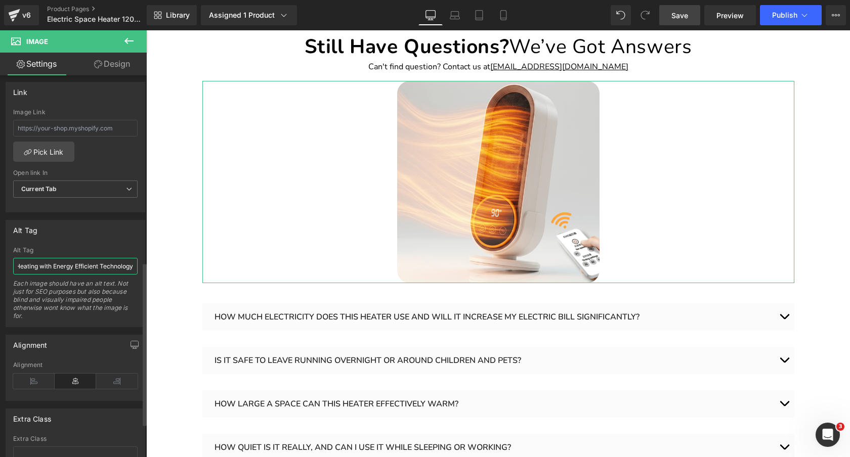
type input "Indoor Heater Electric 1200W - Portable Ceramic Space Heater for Room Heating w…"
click at [104, 232] on div "Alt Tag" at bounding box center [75, 229] width 139 height 19
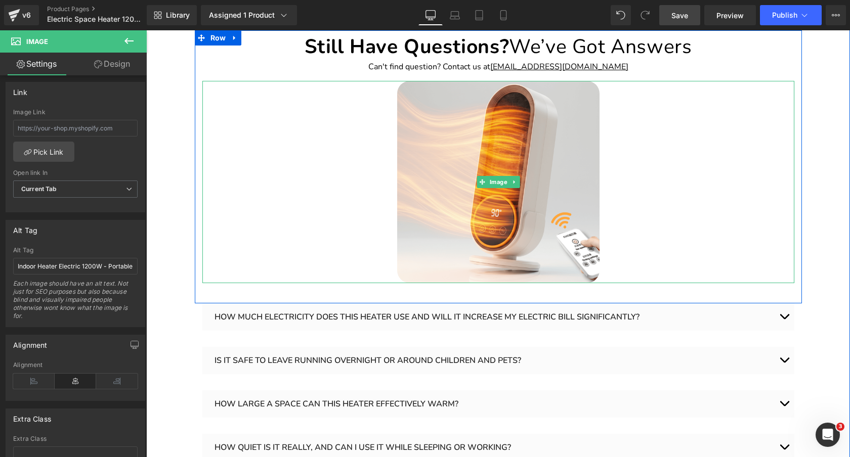
scroll to position [2022, 0]
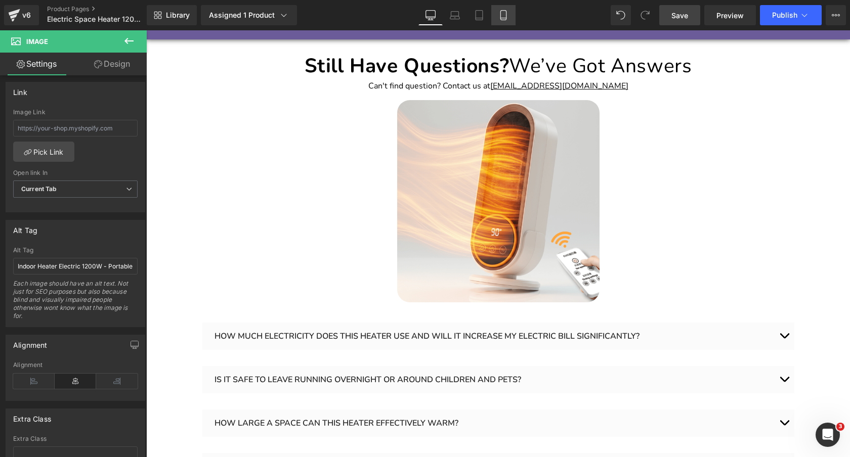
click at [508, 18] on icon at bounding box center [503, 15] width 10 height 10
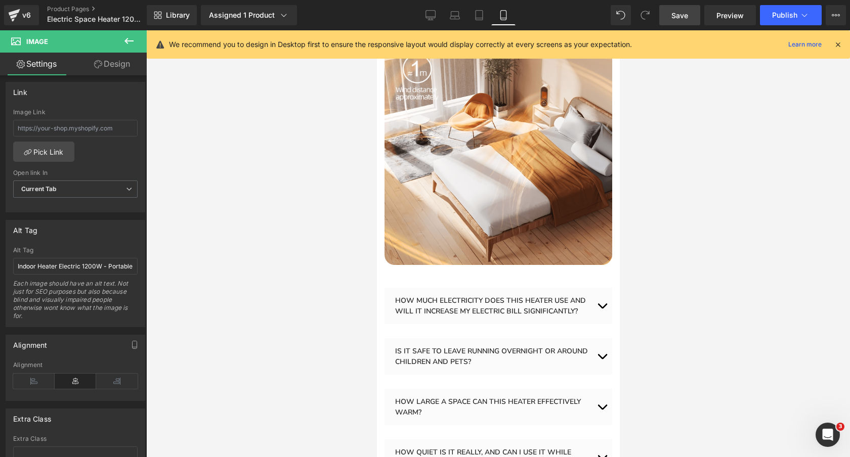
scroll to position [2832, 0]
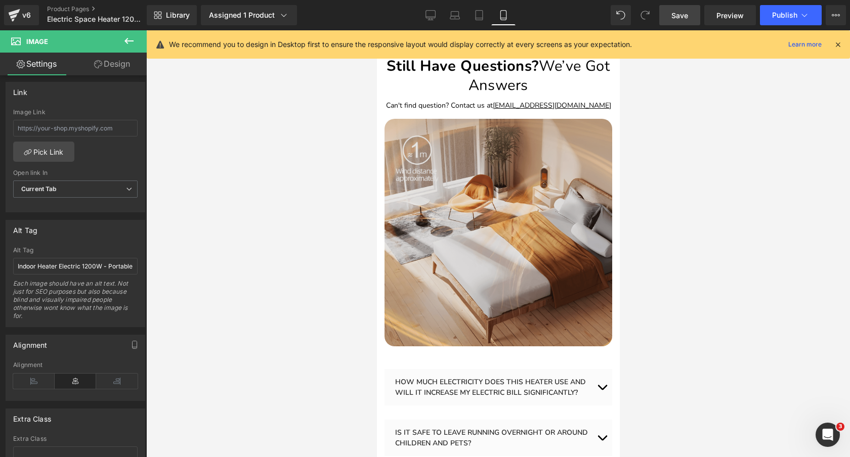
click at [496, 172] on img at bounding box center [498, 233] width 228 height 228
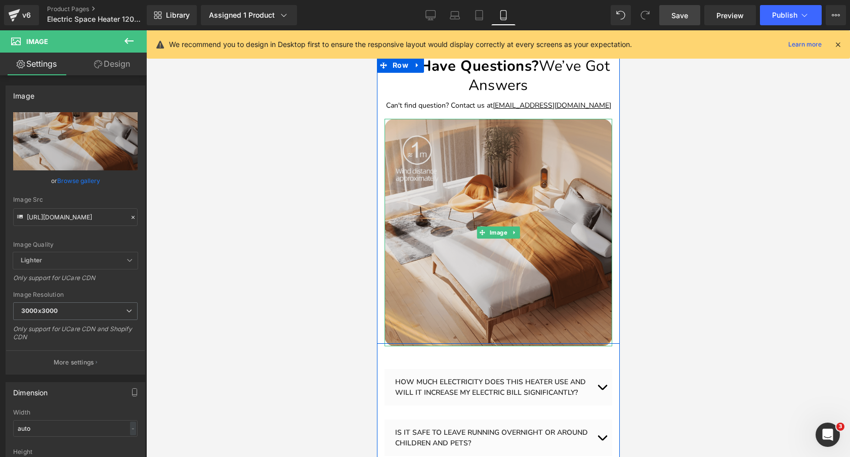
click at [487, 225] on img at bounding box center [498, 233] width 228 height 228
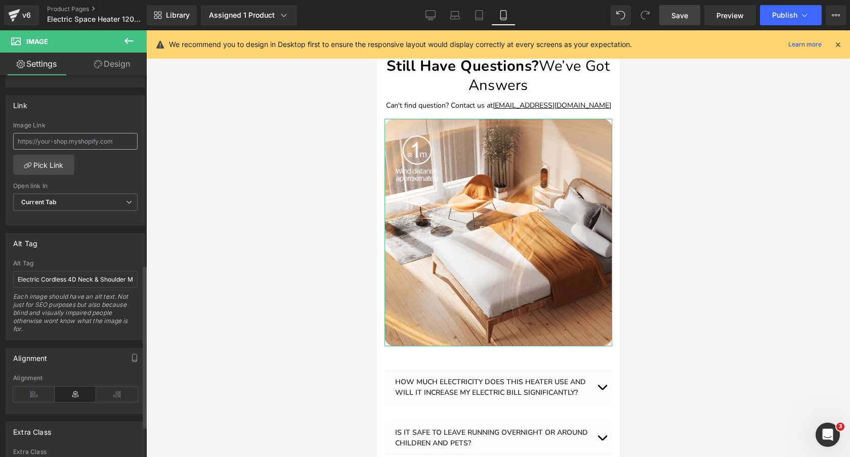
scroll to position [443, 0]
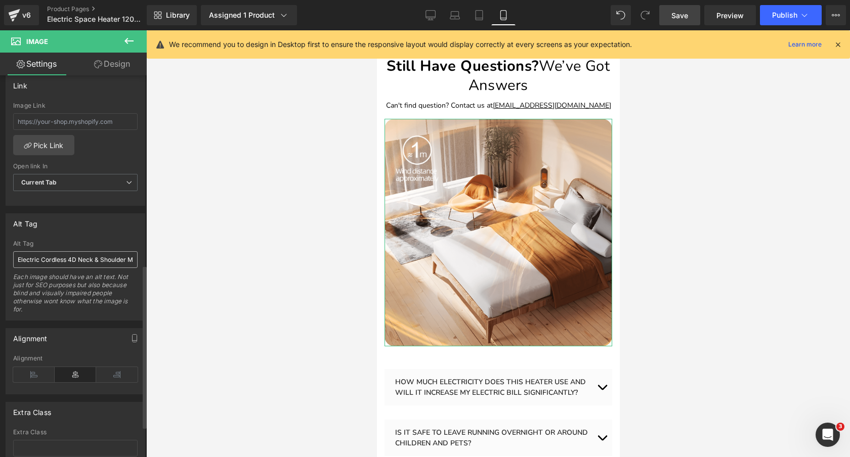
click at [66, 257] on input "Electric Cordless 4D Neck & Shoulder Massager - Deep Tissue Shiatsu with Heat &…" at bounding box center [75, 259] width 124 height 17
type input "Ceramic Heater 1200W Electric - Portable Space Heater for Room & Indoor Use wit…"
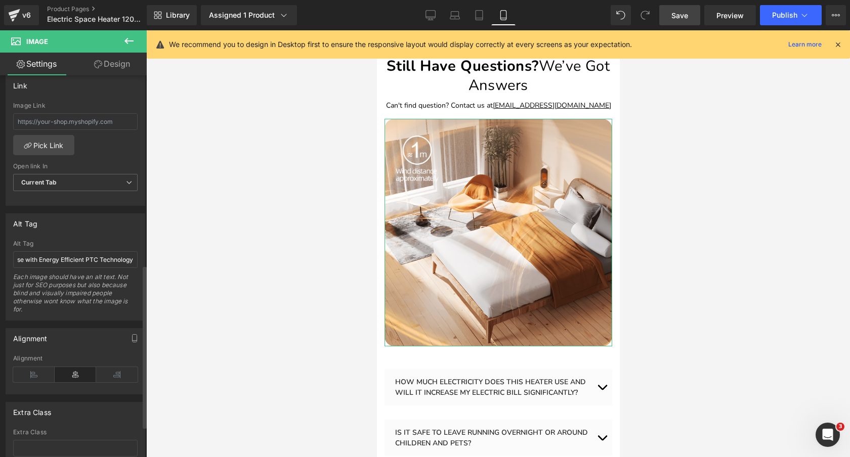
click at [99, 224] on div "Alt Tag" at bounding box center [75, 223] width 139 height 19
click at [677, 16] on span "Save" at bounding box center [679, 15] width 17 height 11
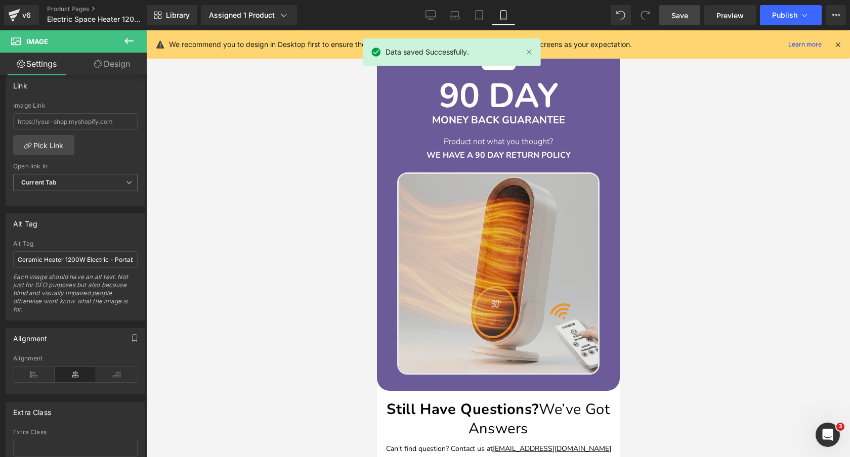
scroll to position [2476, 0]
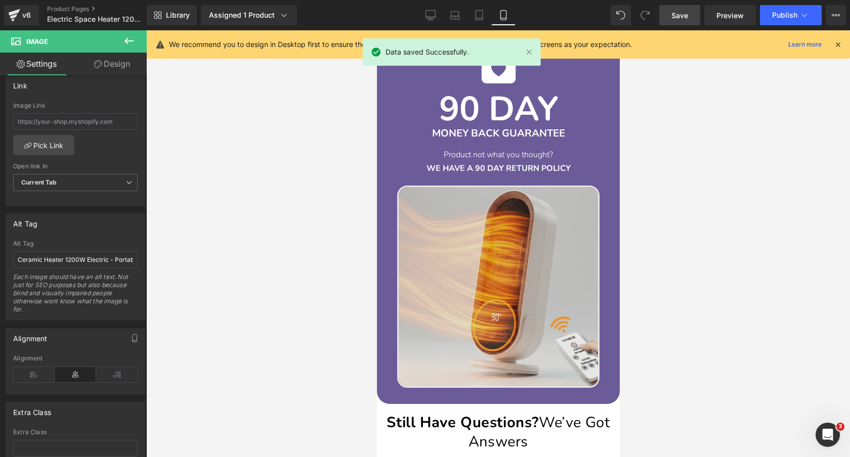
click at [486, 214] on img at bounding box center [497, 287] width 202 height 202
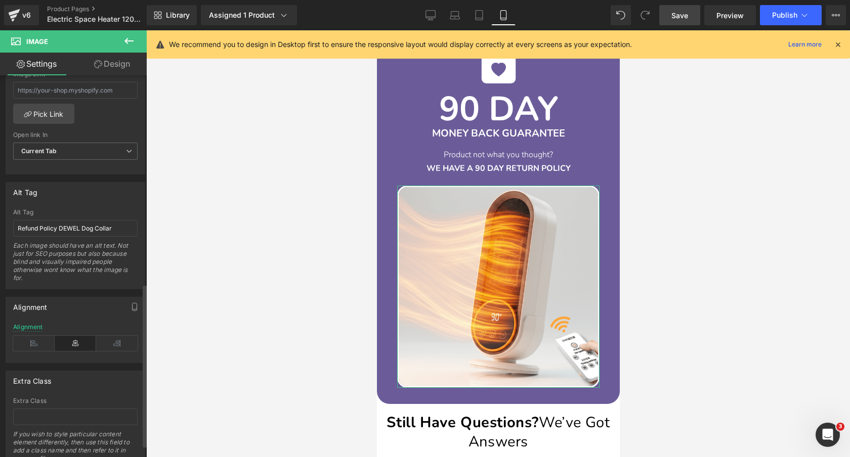
scroll to position [496, 0]
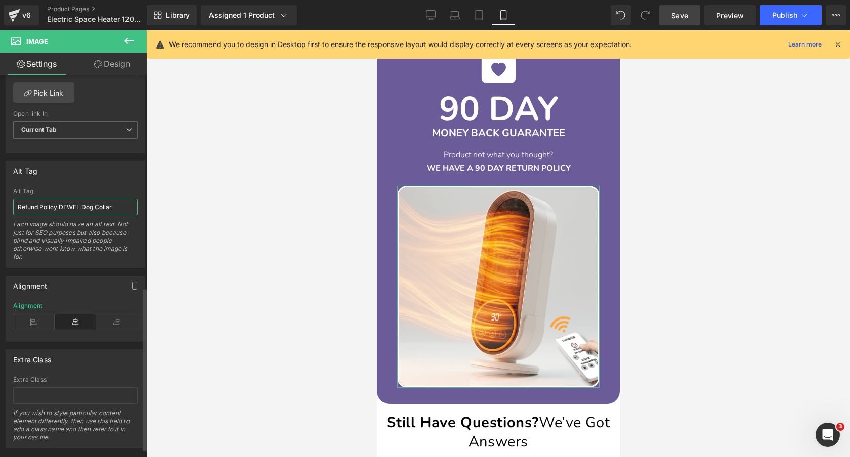
drag, startPoint x: 61, startPoint y: 206, endPoint x: 128, endPoint y: 206, distance: 67.3
click at [128, 206] on input "Refund Policy DEWEL Dog Collar" at bounding box center [75, 207] width 124 height 17
click at [78, 196] on div "Alt Tag Refund Policy DEWEL Dog Collar Each image should have an alt text. Not …" at bounding box center [75, 228] width 124 height 80
drag, startPoint x: 60, startPoint y: 206, endPoint x: 166, endPoint y: 206, distance: 106.7
click at [166, 206] on div "Image You are previewing how the will restyle your page. You can not edit Eleme…" at bounding box center [425, 237] width 850 height 474
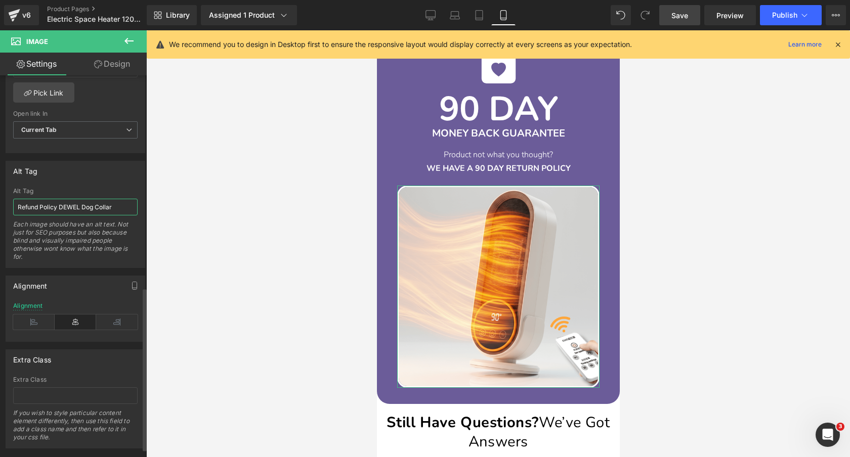
paste input "Space Heater 1200W Electric"
type input "Refund Policy Space Heater 1200W Electric"
click at [93, 170] on div "Alt Tag" at bounding box center [75, 170] width 139 height 19
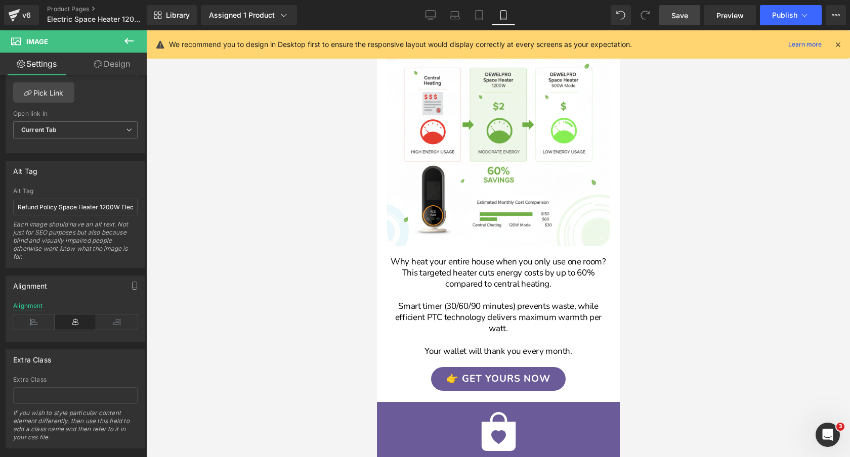
scroll to position [2107, 0]
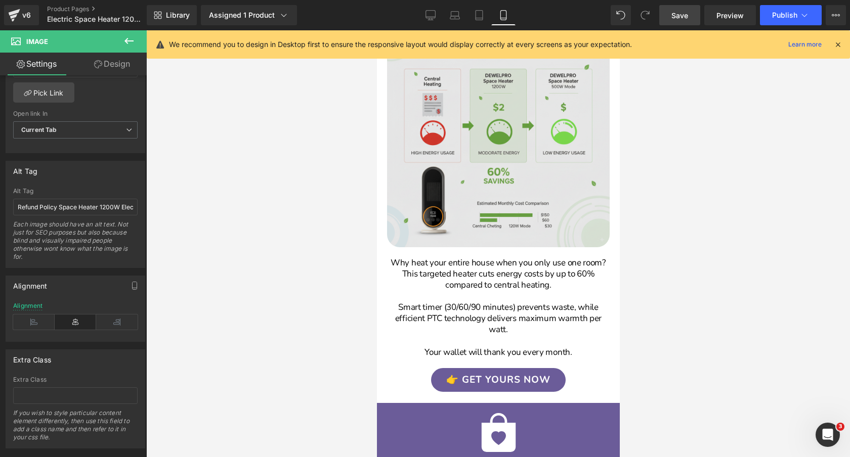
click at [506, 145] on img at bounding box center [497, 136] width 223 height 223
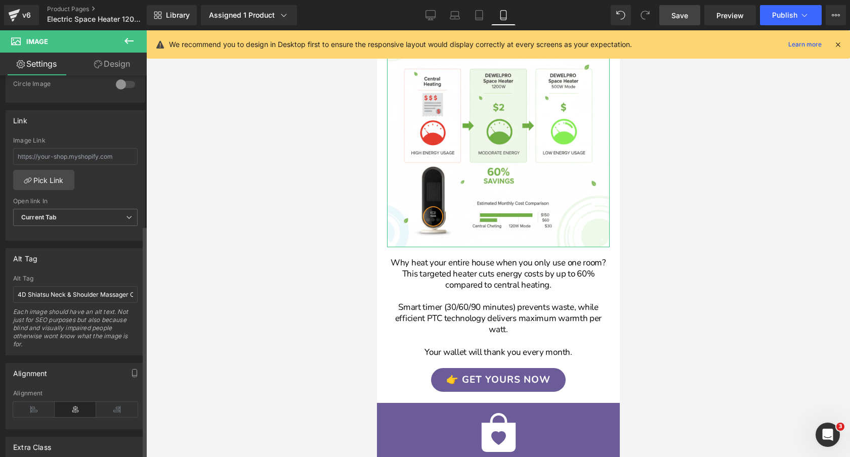
scroll to position [417, 0]
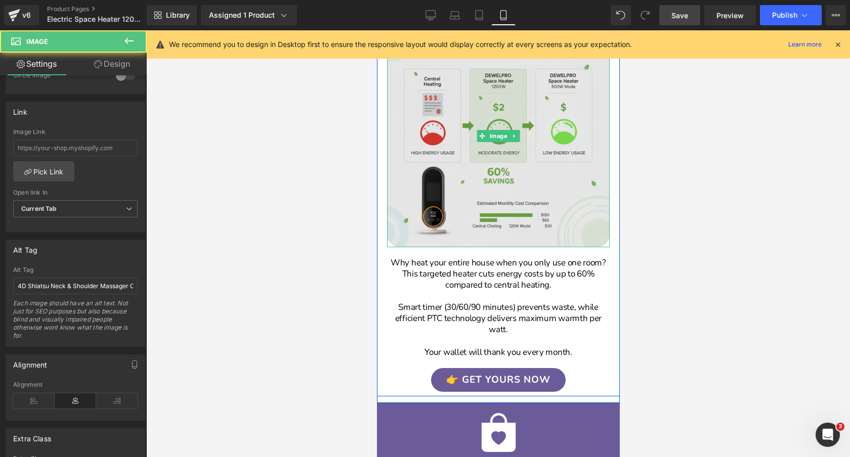
click at [456, 142] on img at bounding box center [497, 136] width 223 height 223
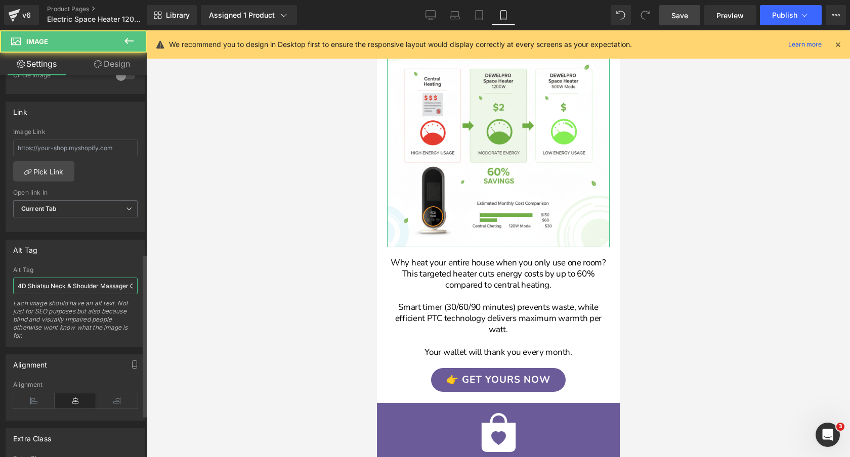
click at [71, 288] on input "4D Shiatsu Neck & Shoulder Massager Cordless - Electric Deep Tissue Lymphatic D…" at bounding box center [75, 286] width 124 height 17
paste input "Energy Efficient Heater 1200W - Portable Electric Ceramic Space Heater for Room…"
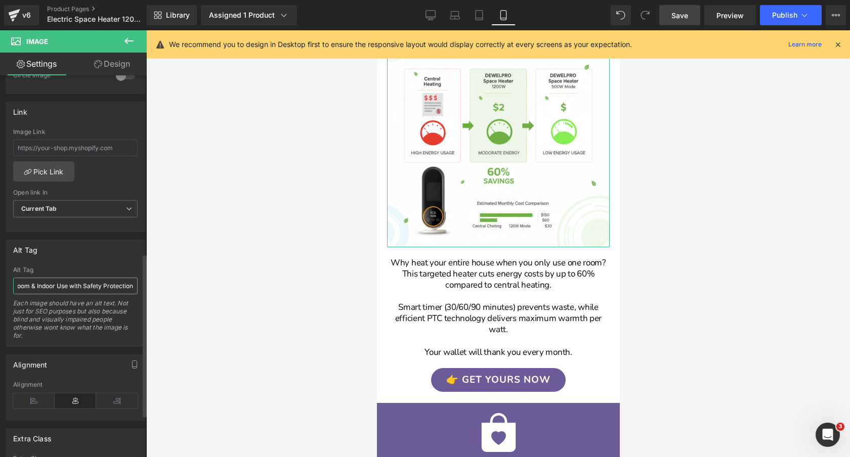
type input "Energy Efficient Heater 1200W - Portable Electric Ceramic Space Heater for Room…"
click at [76, 258] on div "Alt Tag" at bounding box center [75, 249] width 139 height 19
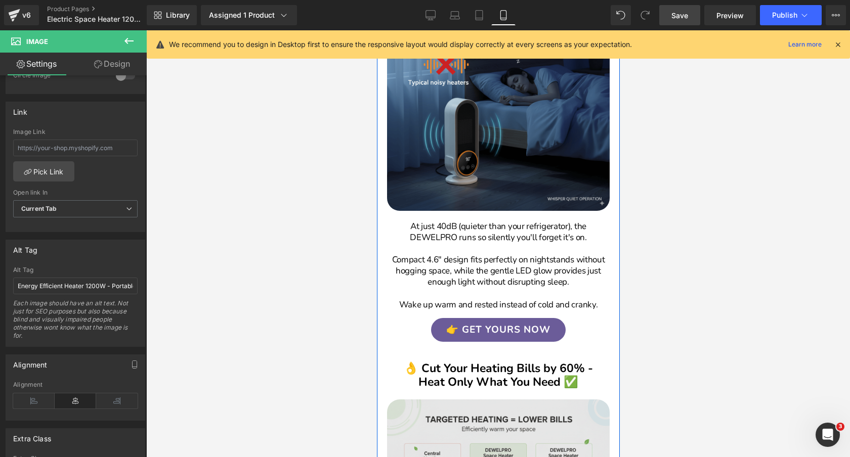
scroll to position [1680, 0]
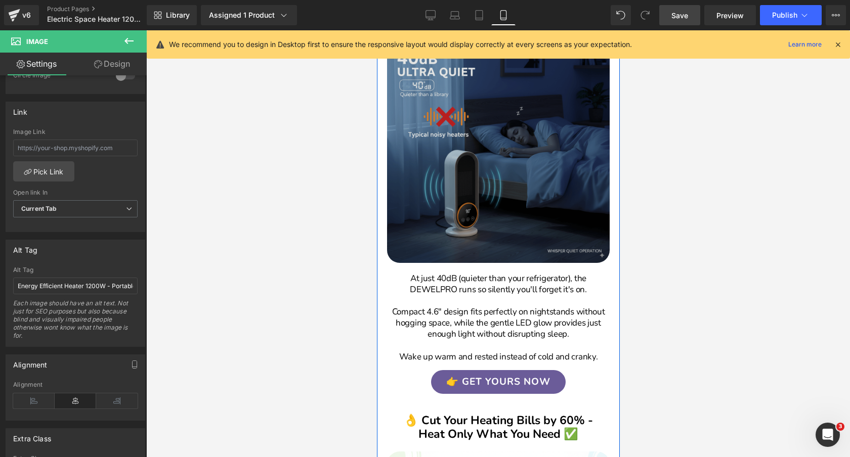
click at [495, 149] on div "Image" at bounding box center [497, 151] width 223 height 223
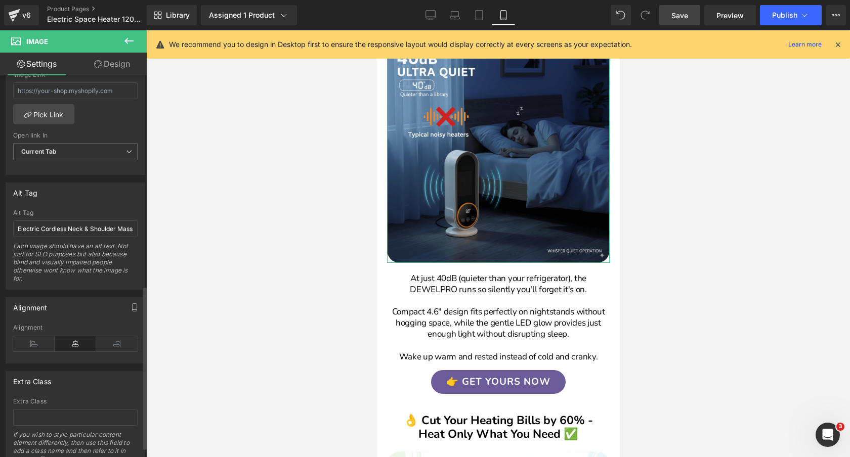
scroll to position [493, 0]
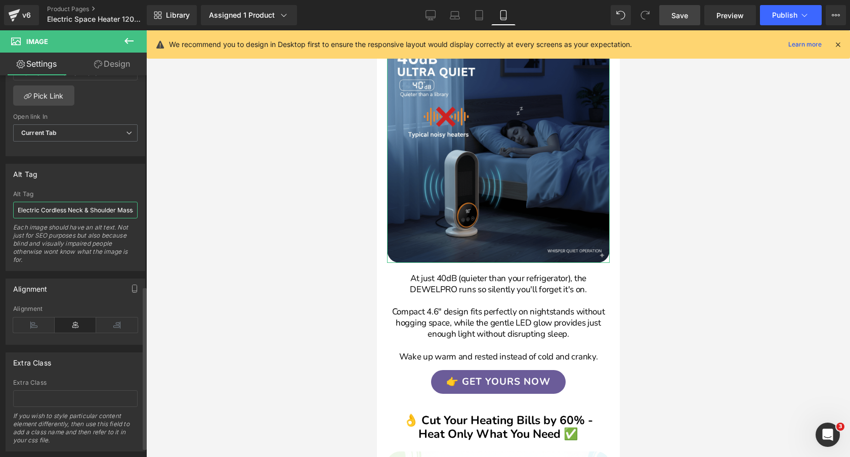
click at [96, 207] on input "Electric Cordless Neck & Shoulder Massager - 4D Shiatsu Deep Tissue Lymphatic D…" at bounding box center [75, 210] width 124 height 17
paste input "Portable Heater Electric 1200W - Ceramic Space Heater for Room & Indoor Use wit…"
type input "Portable Heater Electric 1200W - Ceramic Space Heater for Room & Indoor Use wit…"
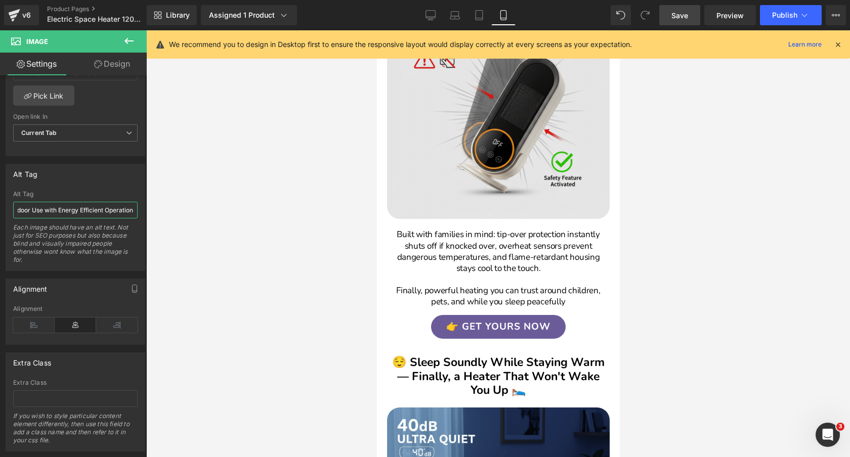
scroll to position [1248, 0]
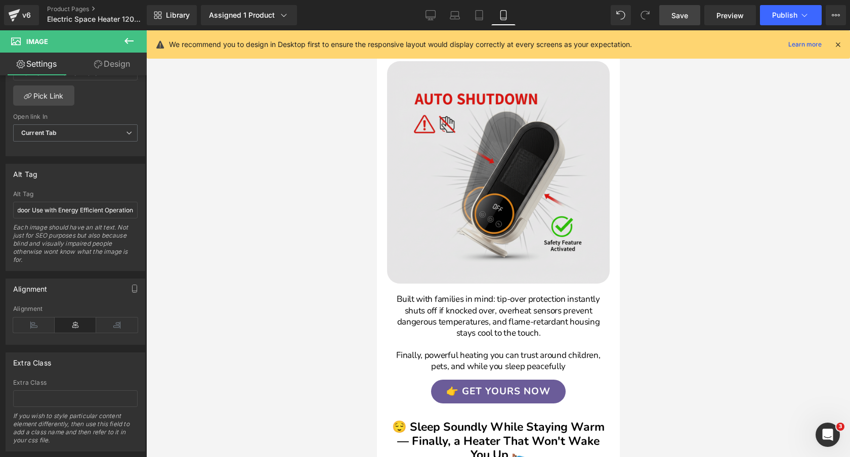
click at [487, 170] on div "Image" at bounding box center [497, 172] width 223 height 223
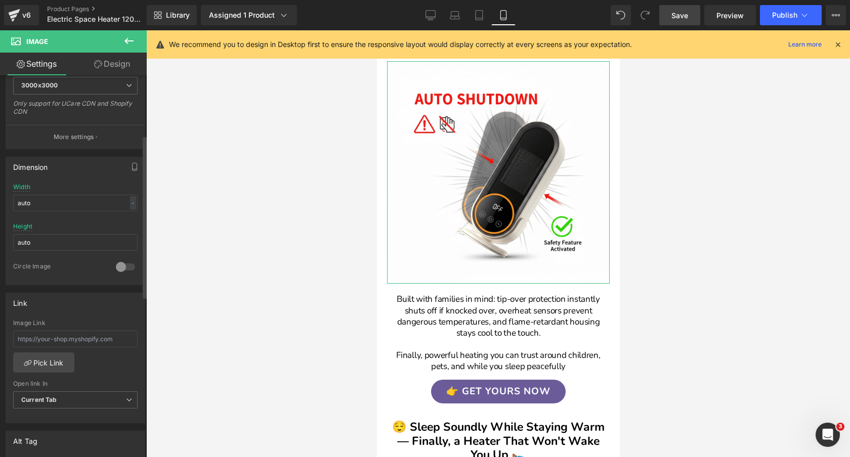
scroll to position [336, 0]
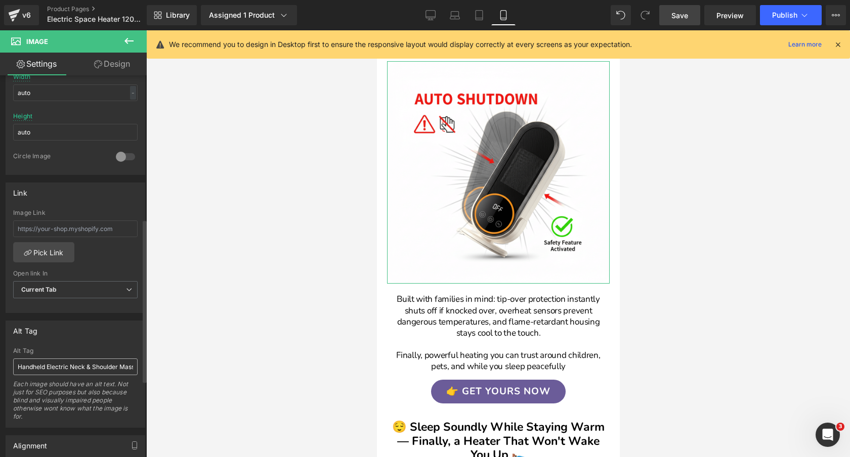
click at [69, 362] on input "Handheld Electric Neck & Shoulder Massager - 4D Cordless Shiatsu Deep Tissue He…" at bounding box center [75, 367] width 124 height 17
type input "Electric Heater 1200W Portable - Space Heater Ceramic for Small Room & Indoor H…"
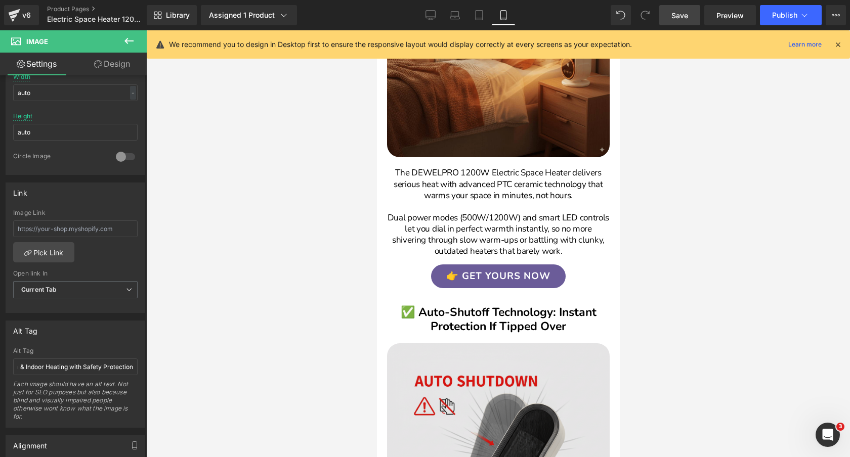
scroll to position [912, 0]
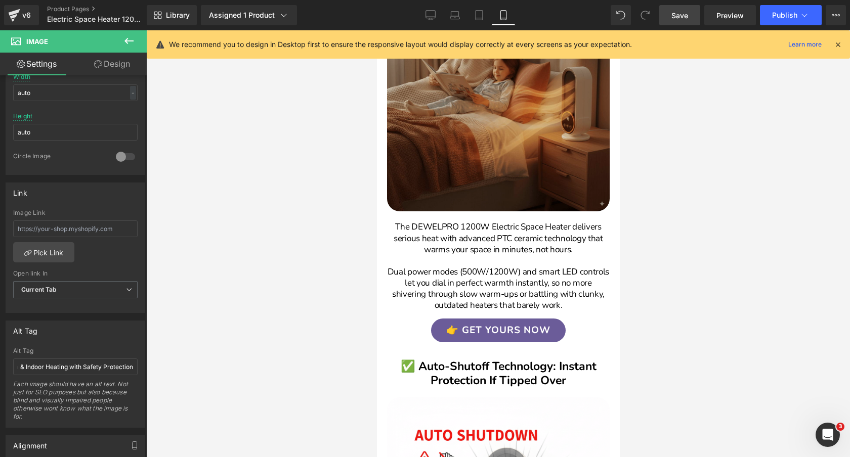
click at [506, 89] on img at bounding box center [497, 100] width 223 height 223
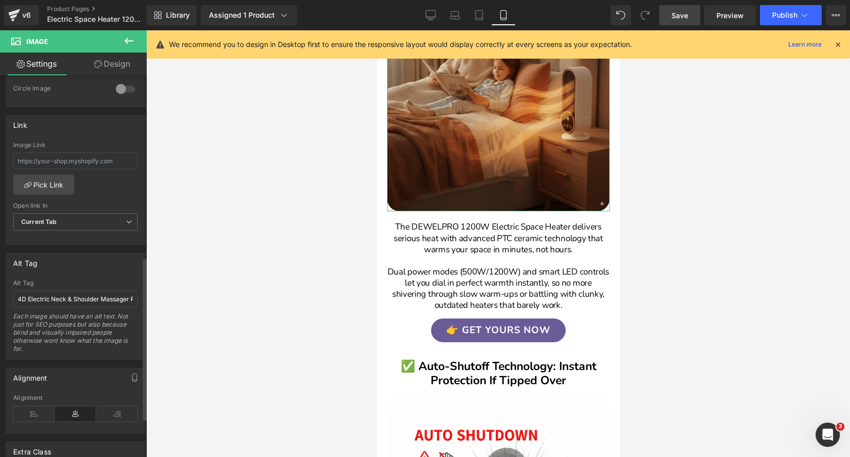
scroll to position [427, 0]
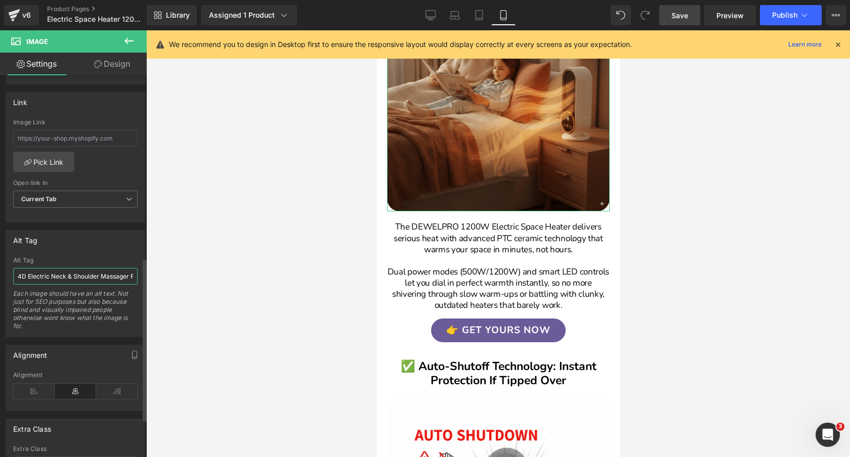
click at [68, 275] on input "4D Electric Neck & Shoulder Massager Portable - Cordless Deep Tissue Shiatsu Ly…" at bounding box center [75, 276] width 124 height 17
paste input "Space Heater 1200W Electric - Portable Ceramic Heater for Room & Indoor Use wit…"
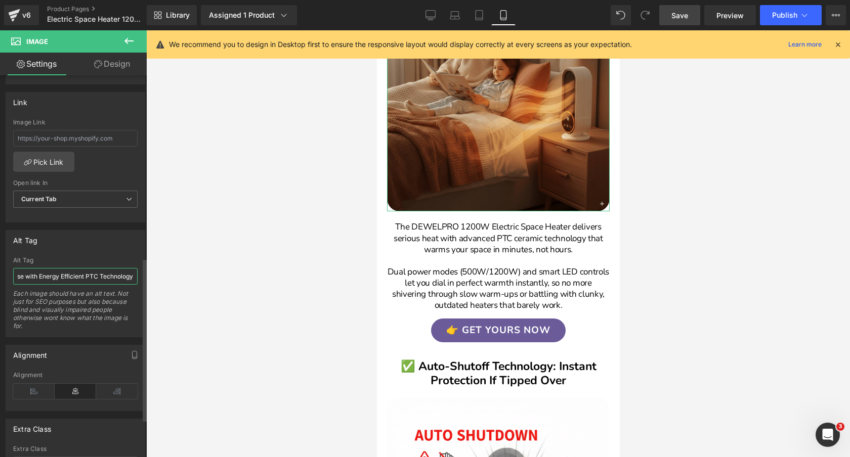
type input "Space Heater 1200W Electric - Portable Ceramic Heater for Room & Indoor Use wit…"
click at [91, 242] on div "Alt Tag" at bounding box center [75, 240] width 139 height 19
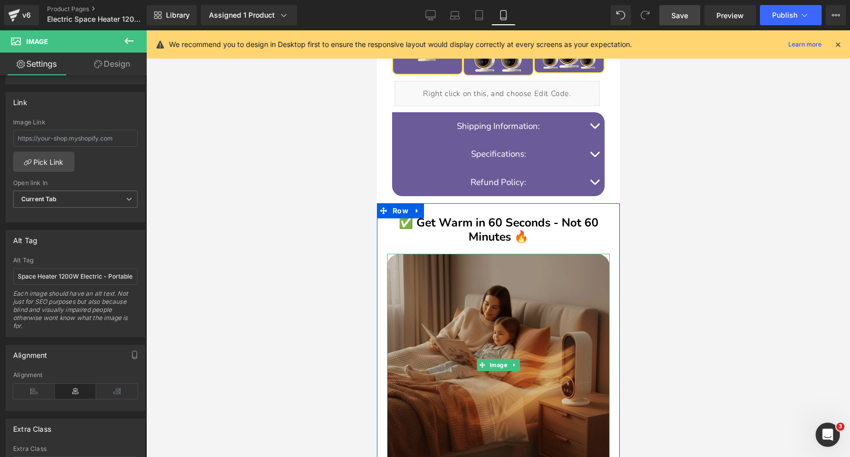
scroll to position [622, 0]
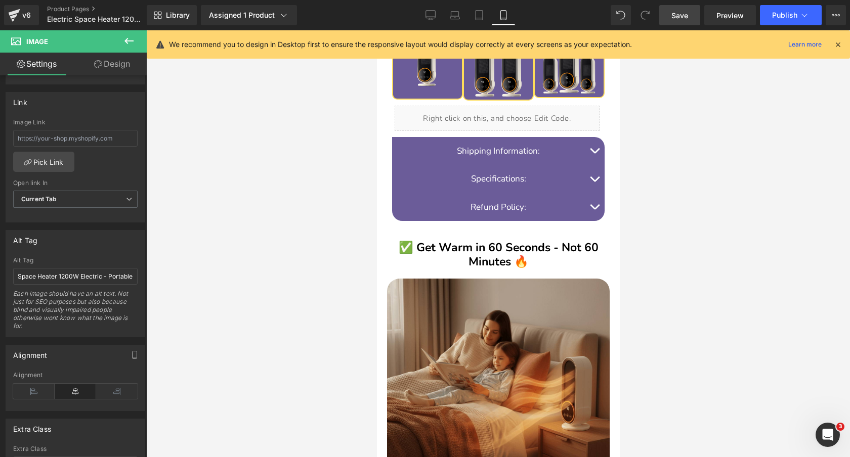
click at [680, 19] on span "Save" at bounding box center [679, 15] width 17 height 11
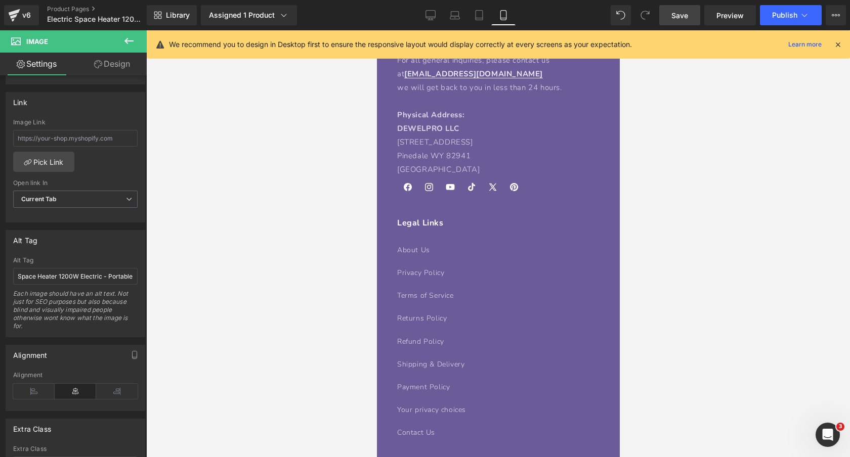
scroll to position [3971, 0]
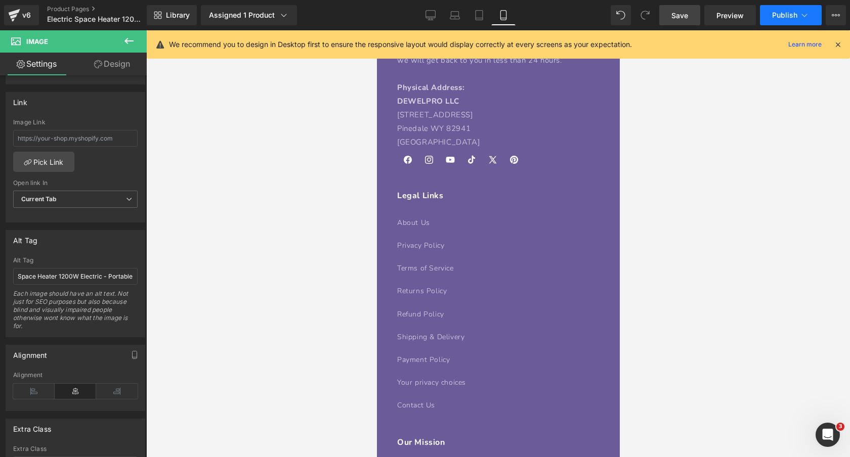
click at [791, 21] on button "Publish" at bounding box center [791, 15] width 62 height 20
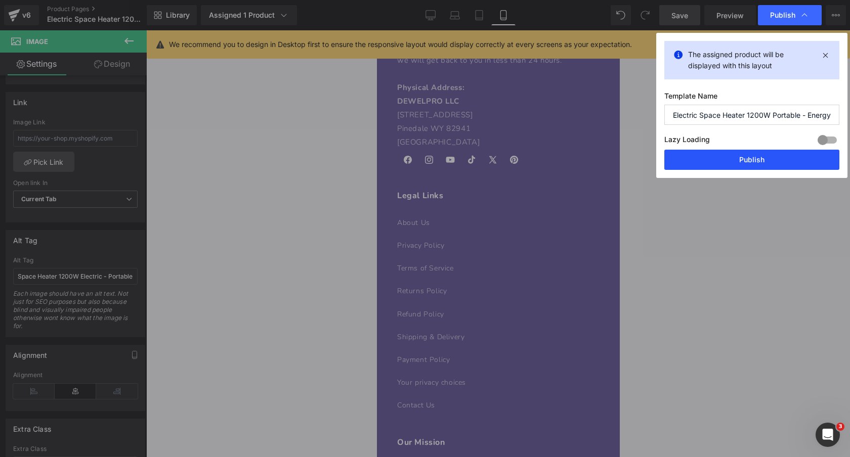
click at [725, 159] on button "Publish" at bounding box center [751, 160] width 175 height 20
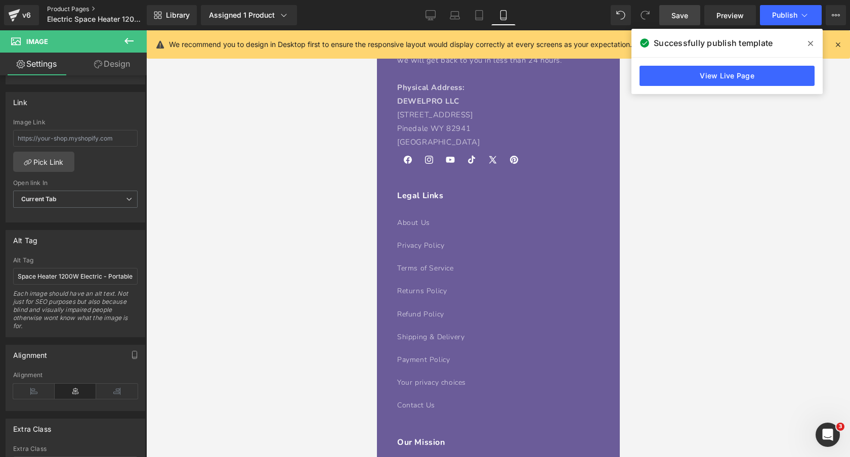
click at [65, 7] on link "Product Pages" at bounding box center [105, 9] width 116 height 8
